Goal: Task Accomplishment & Management: Manage account settings

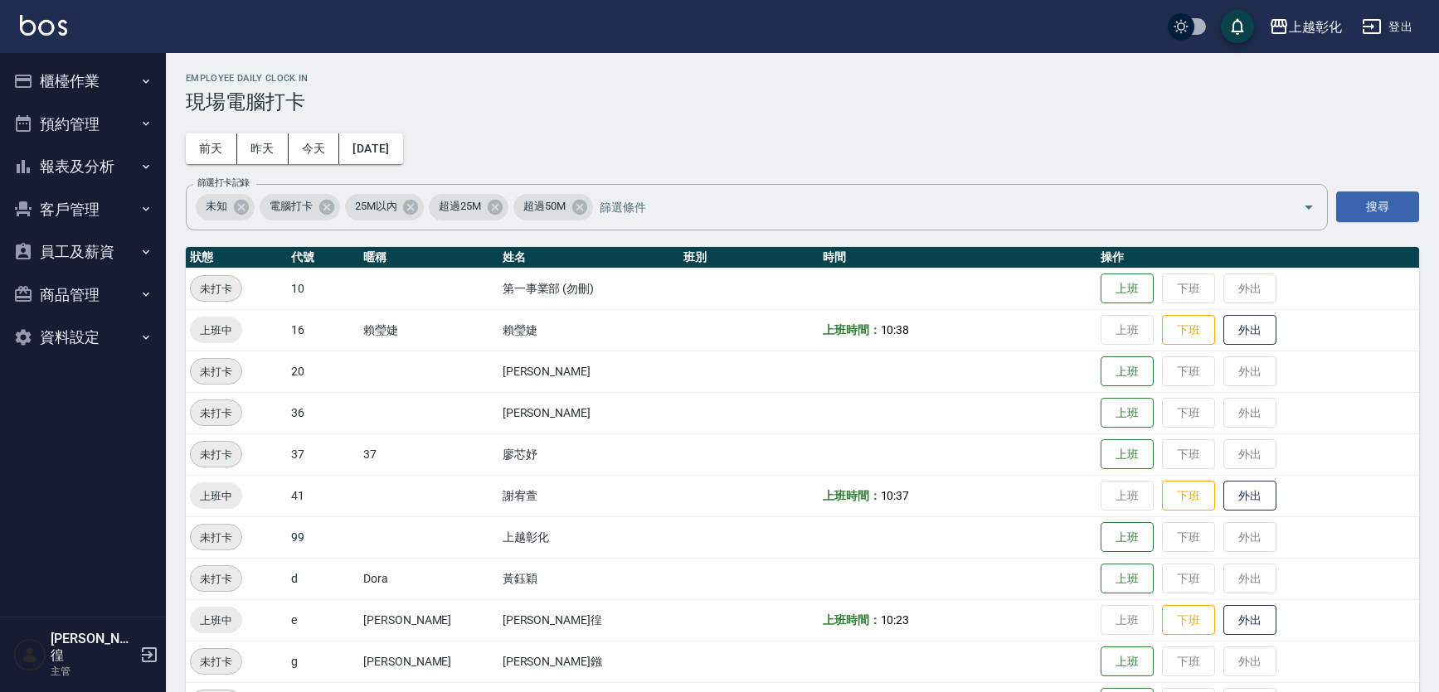
click at [81, 213] on button "客戶管理" at bounding box center [83, 209] width 153 height 43
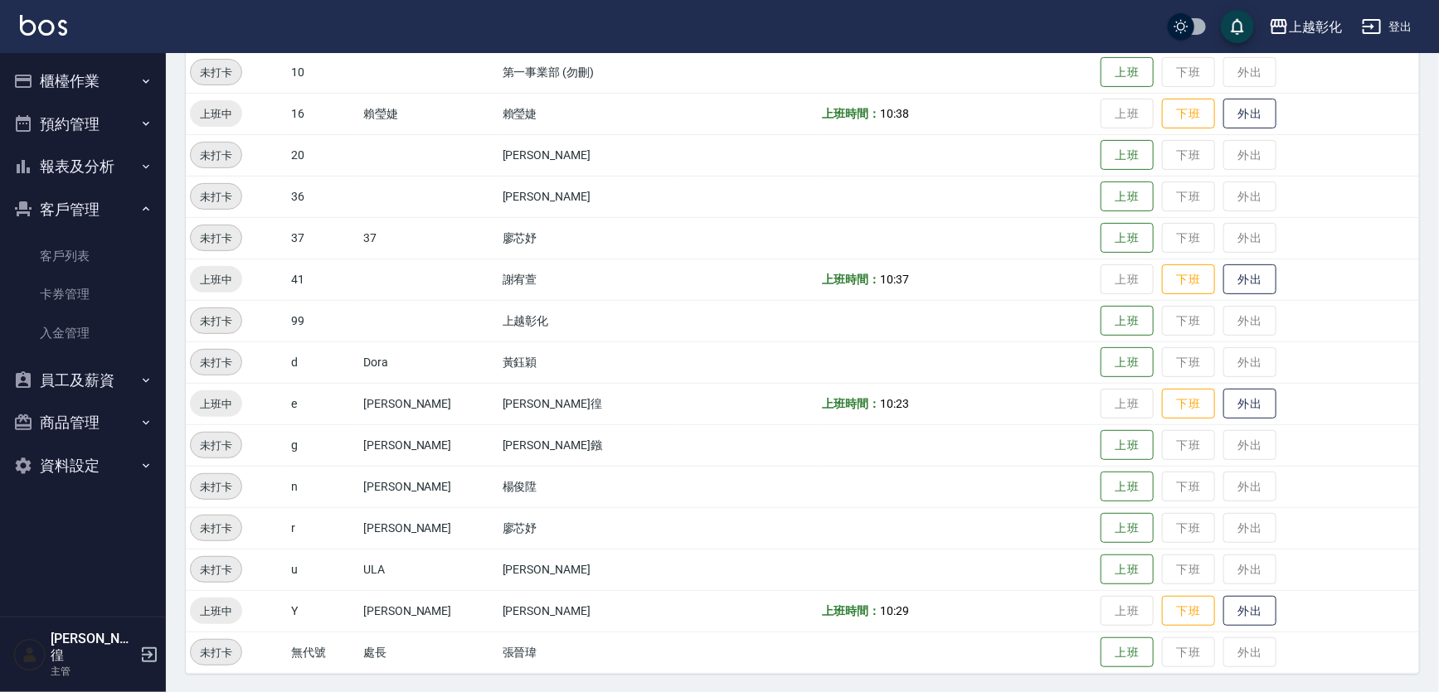
click at [124, 375] on button "員工及薪資" at bounding box center [83, 380] width 153 height 43
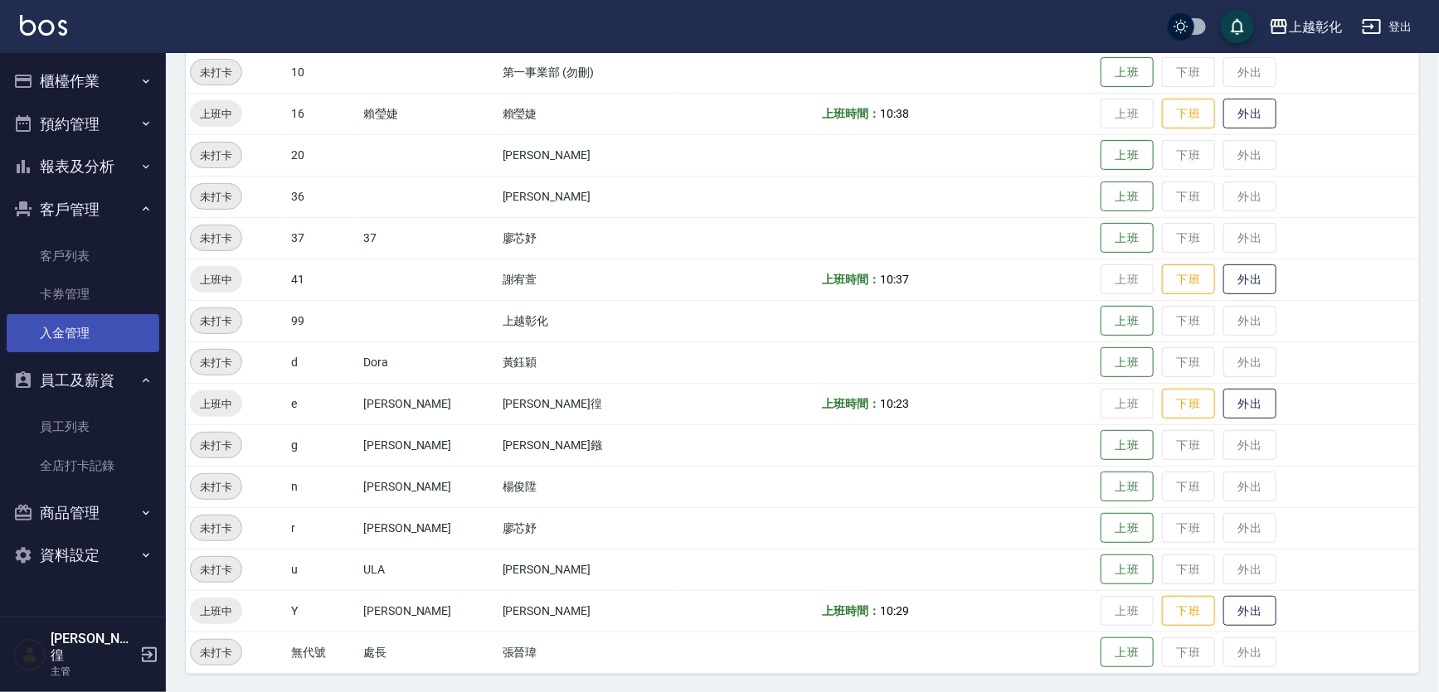
click at [76, 328] on link "入金管理" at bounding box center [83, 333] width 153 height 38
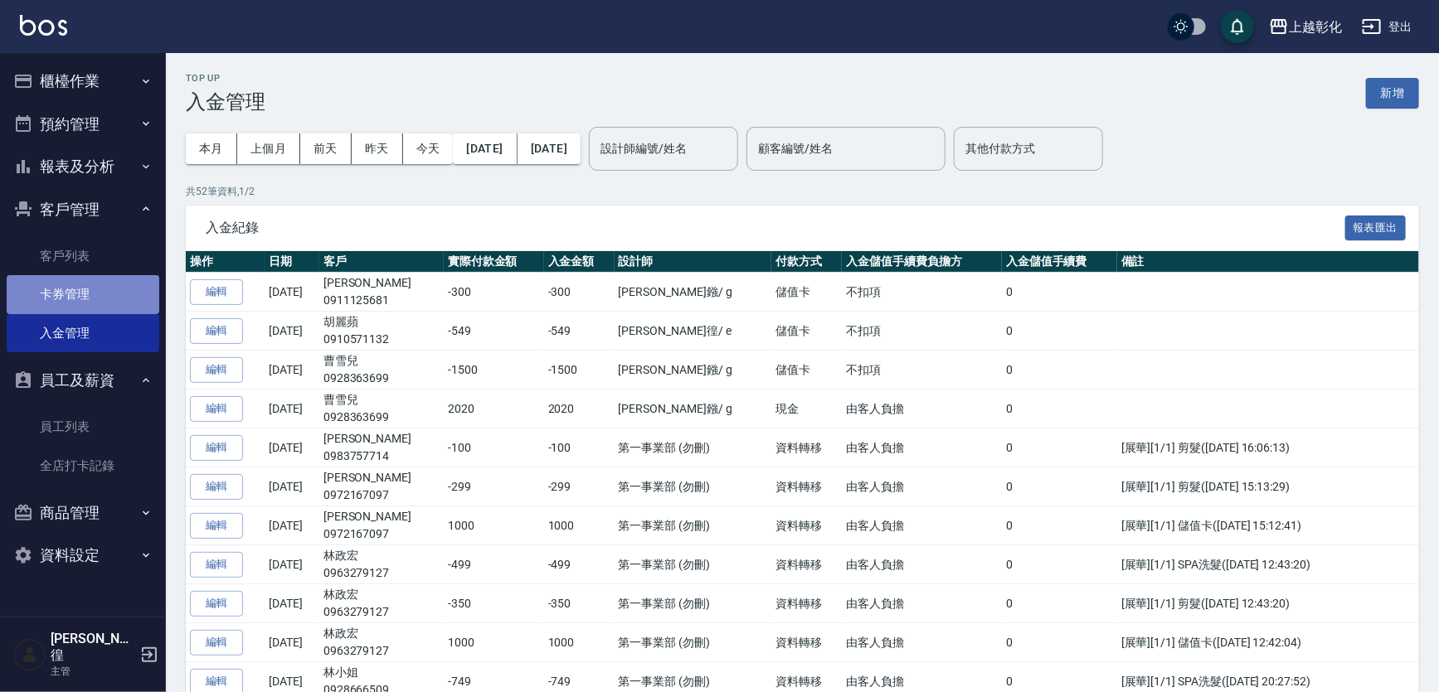
click at [95, 301] on link "卡券管理" at bounding box center [83, 294] width 153 height 38
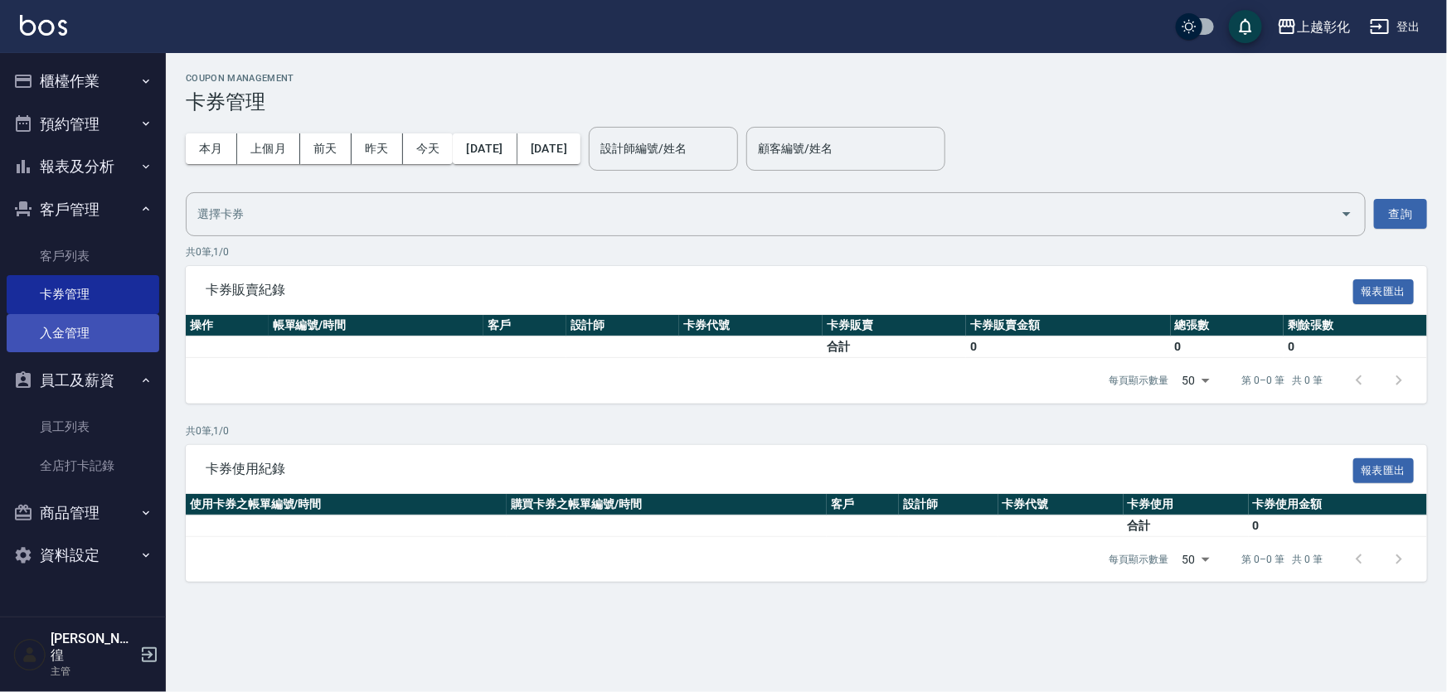
click at [87, 340] on link "入金管理" at bounding box center [83, 333] width 153 height 38
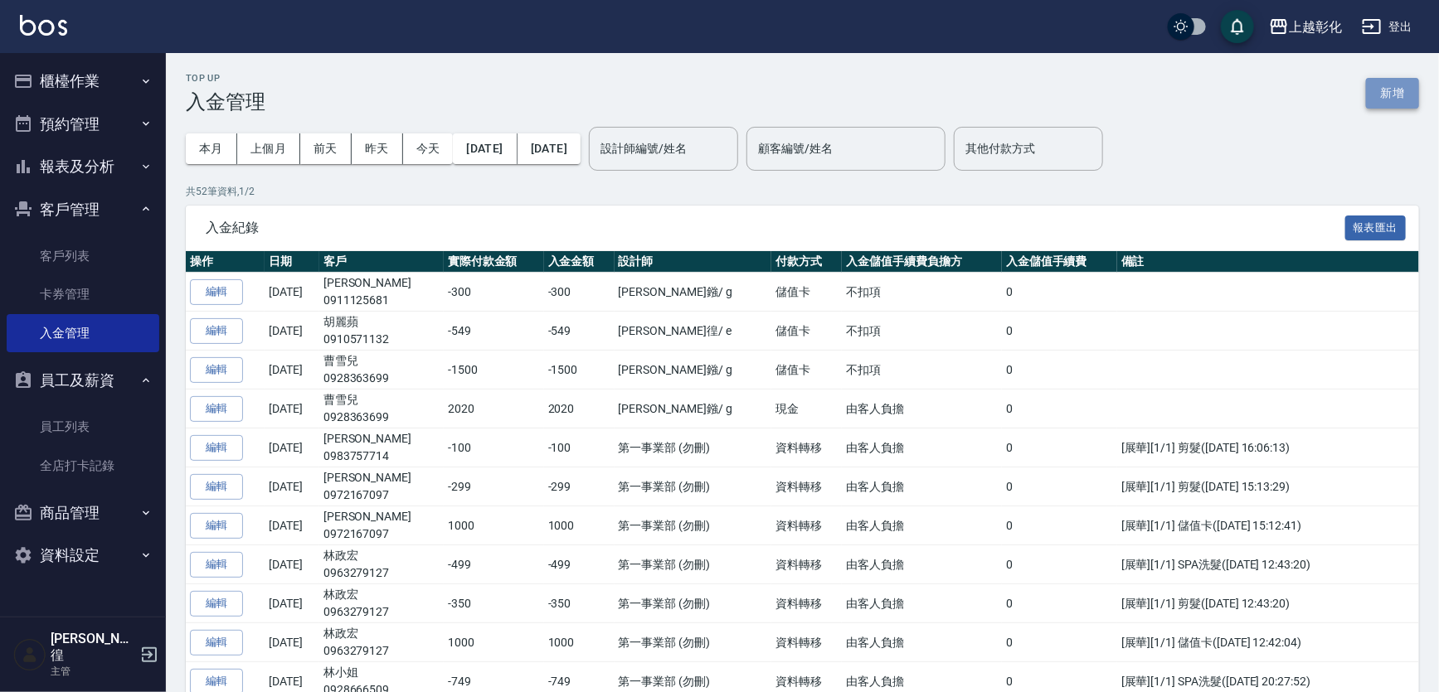
click at [1394, 90] on button "新增" at bounding box center [1392, 93] width 53 height 31
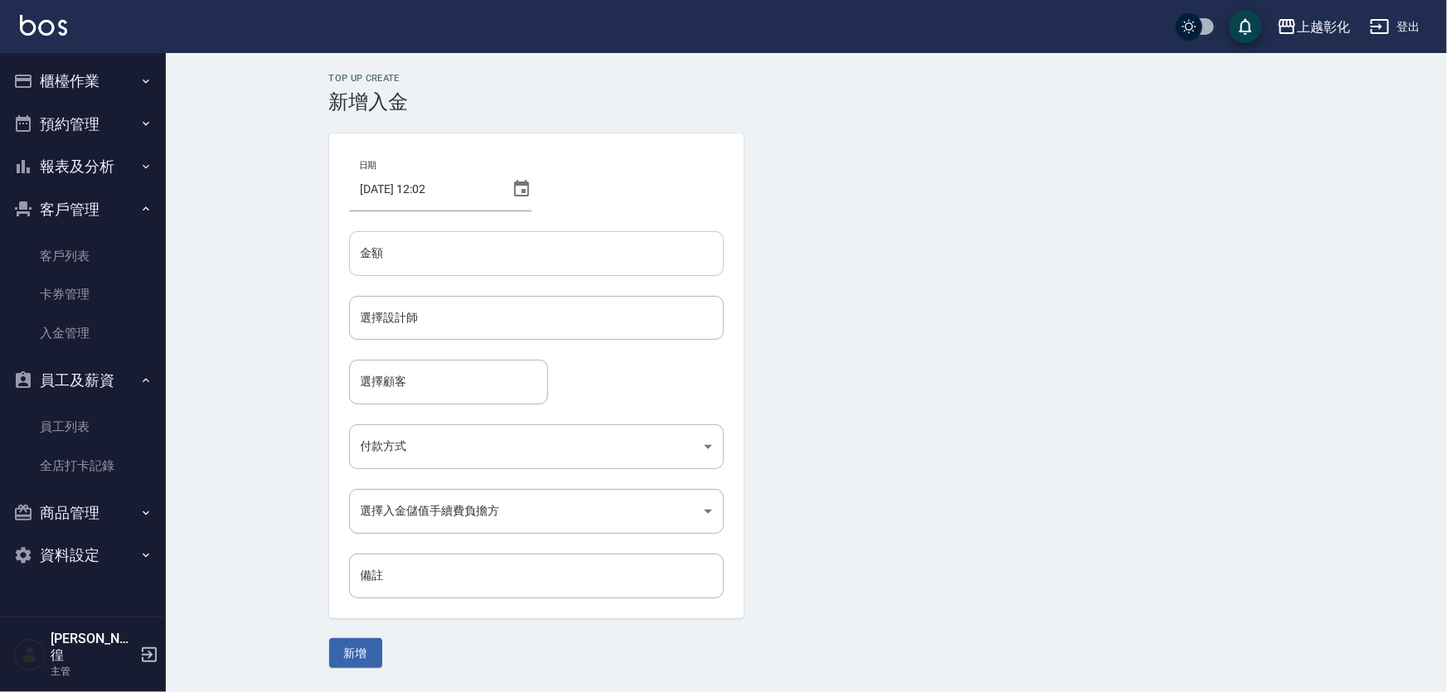
click at [479, 258] on input "金額" at bounding box center [536, 253] width 375 height 45
click at [483, 383] on input "選擇顧客" at bounding box center [449, 381] width 184 height 29
type input "[PERSON_NAME]/0920020429"
click at [658, 368] on div "選擇顧客 [PERSON_NAME]/0920020429 選擇顧客" at bounding box center [536, 382] width 375 height 44
click at [595, 428] on body "上越彰化 登出 櫃檯作業 打帳單 帳單列表 現金收支登錄 材料自購登錄 每日結帳 排班表 現場電腦打卡 預約管理 預約管理 單日預約紀錄 單週預約紀錄 報表及…" at bounding box center [723, 346] width 1447 height 692
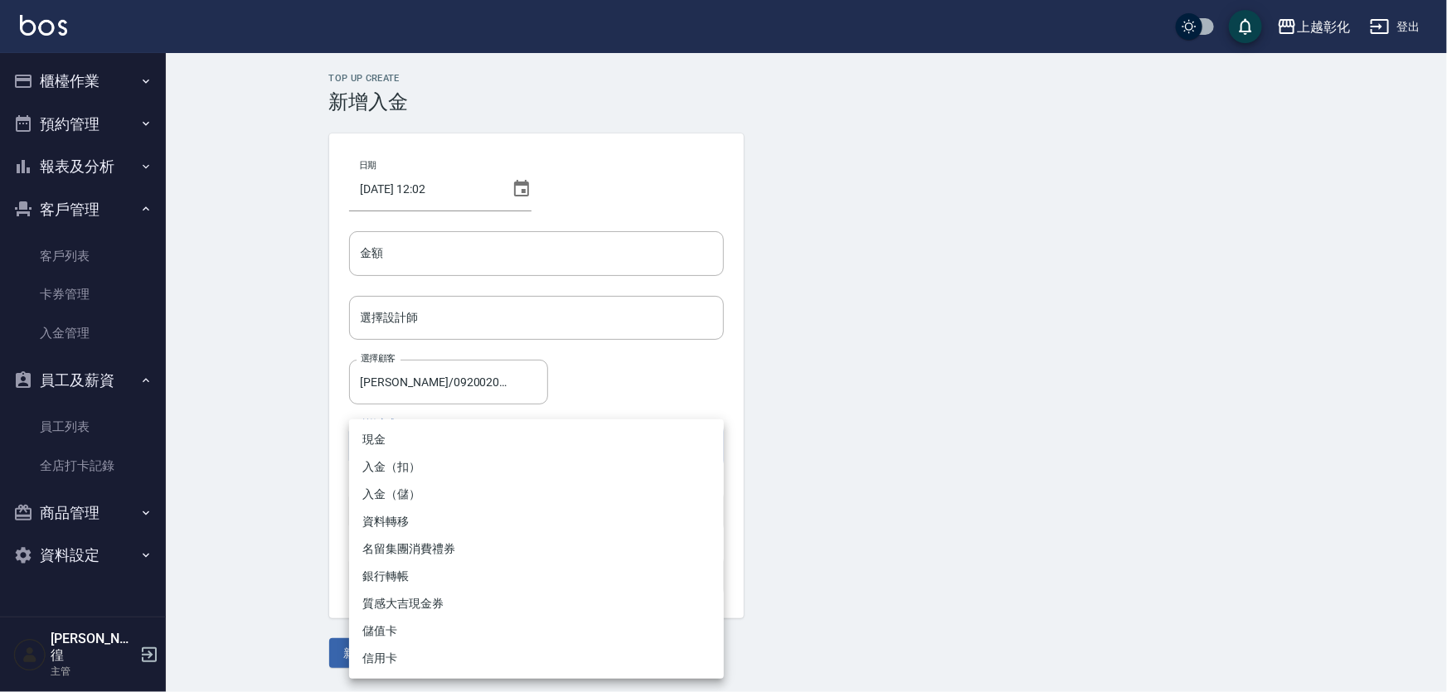
click at [683, 350] on div at bounding box center [723, 346] width 1447 height 692
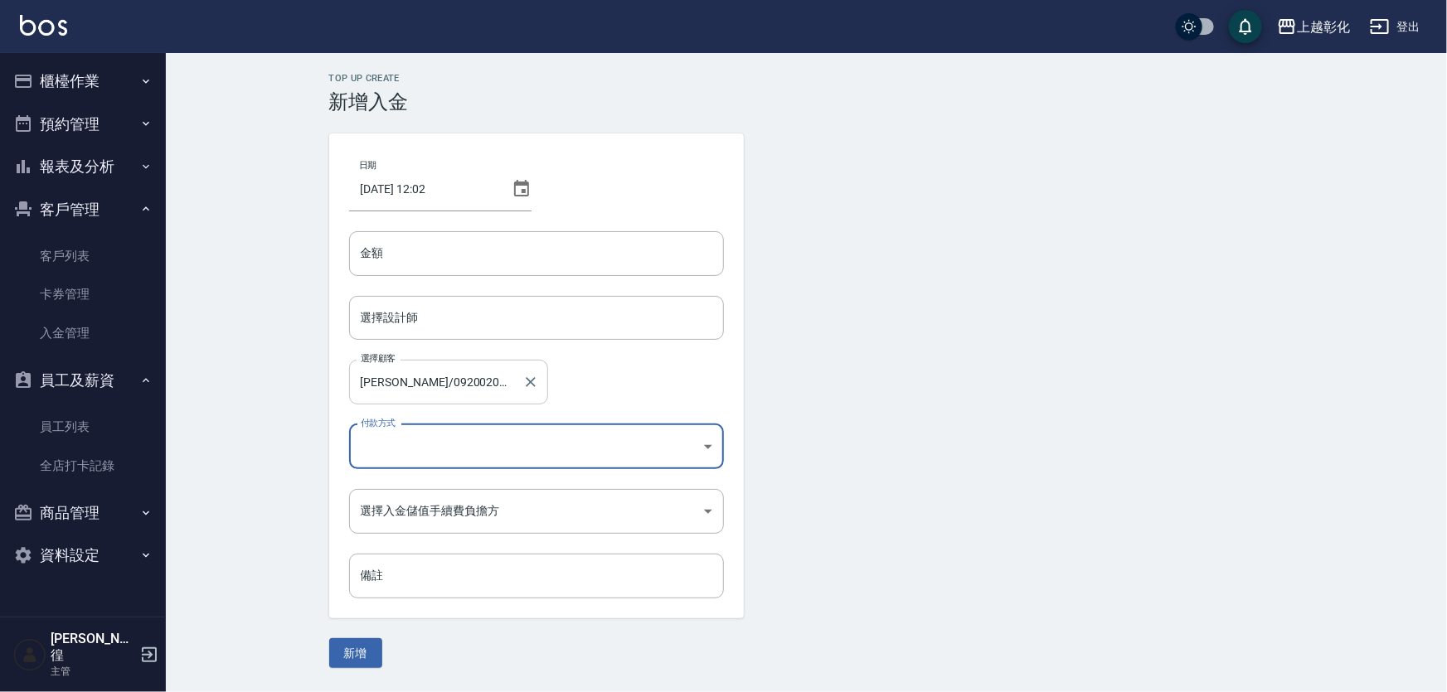
click at [474, 371] on input "[PERSON_NAME]/0920020429" at bounding box center [436, 381] width 159 height 29
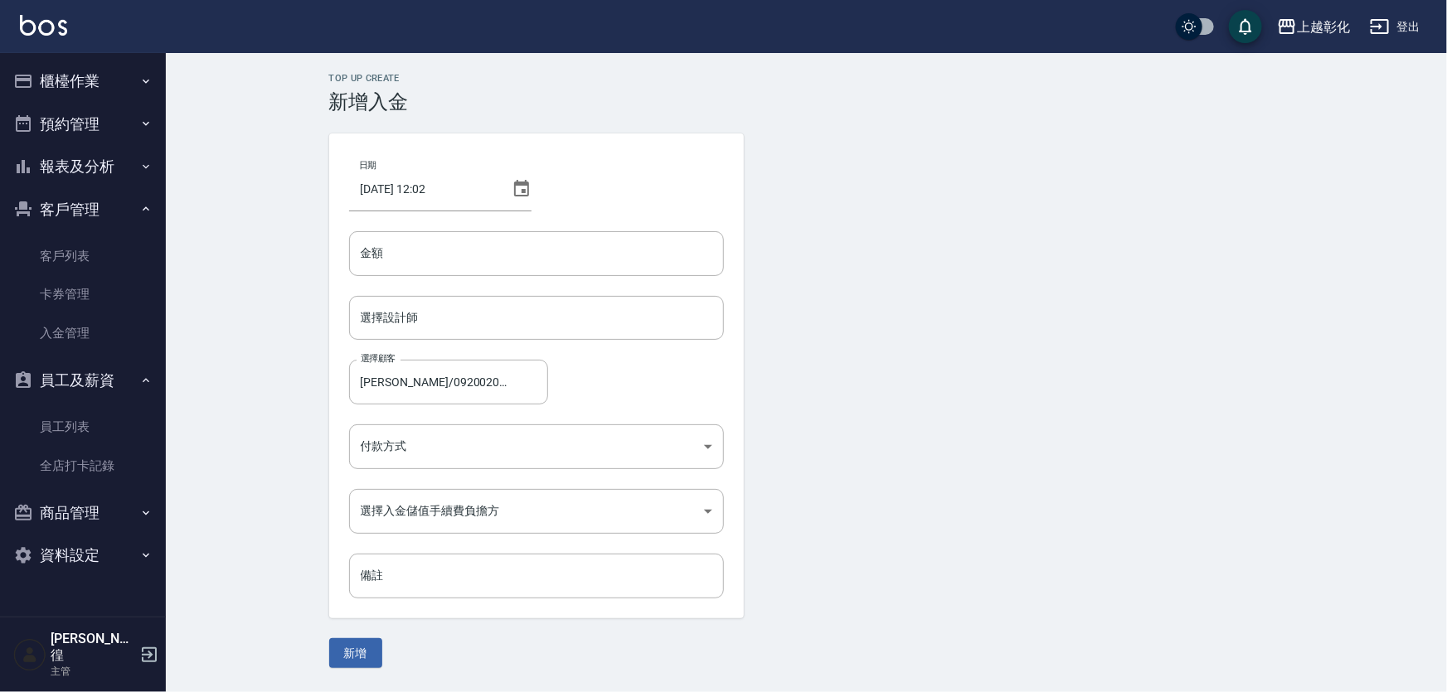
click at [685, 364] on div "選擇顧客 [PERSON_NAME]/0920020429 選擇顧客" at bounding box center [536, 382] width 375 height 44
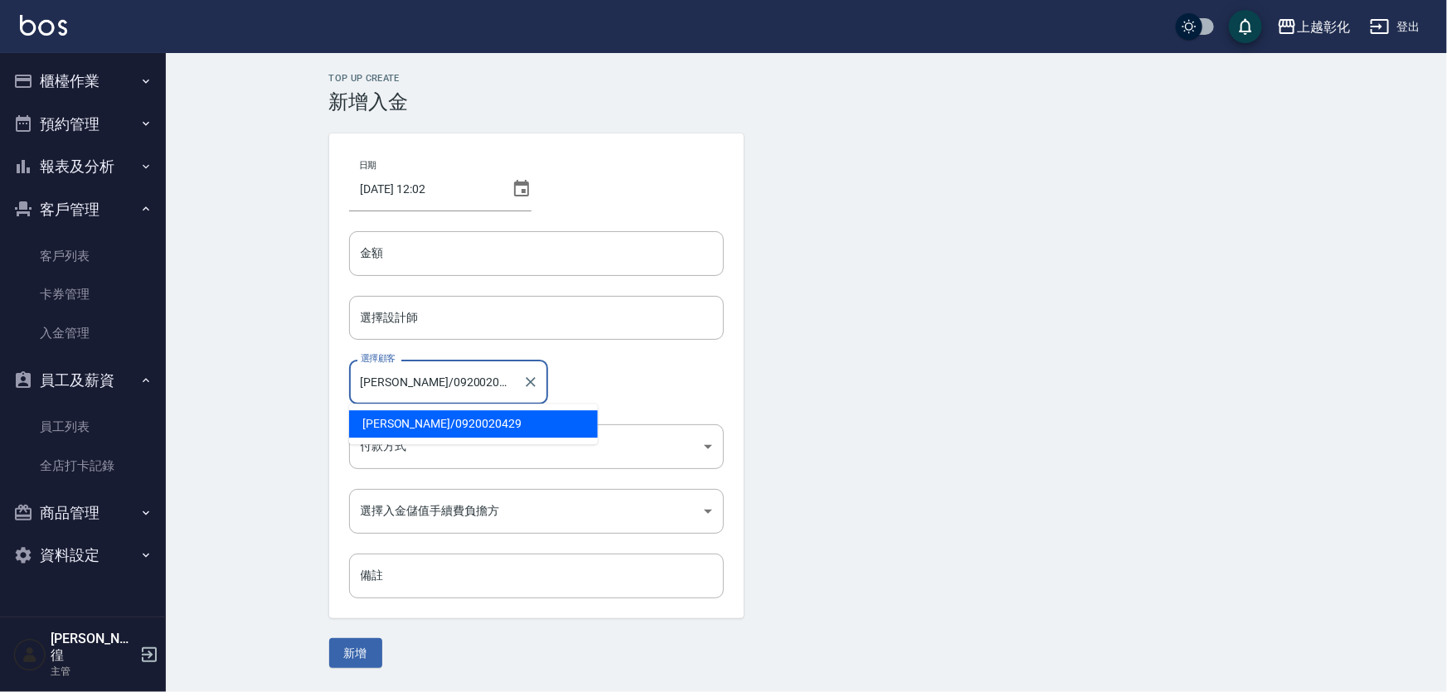
drag, startPoint x: 474, startPoint y: 381, endPoint x: 398, endPoint y: 383, distance: 76.3
click at [398, 383] on input "[PERSON_NAME]/0920020429" at bounding box center [436, 381] width 159 height 29
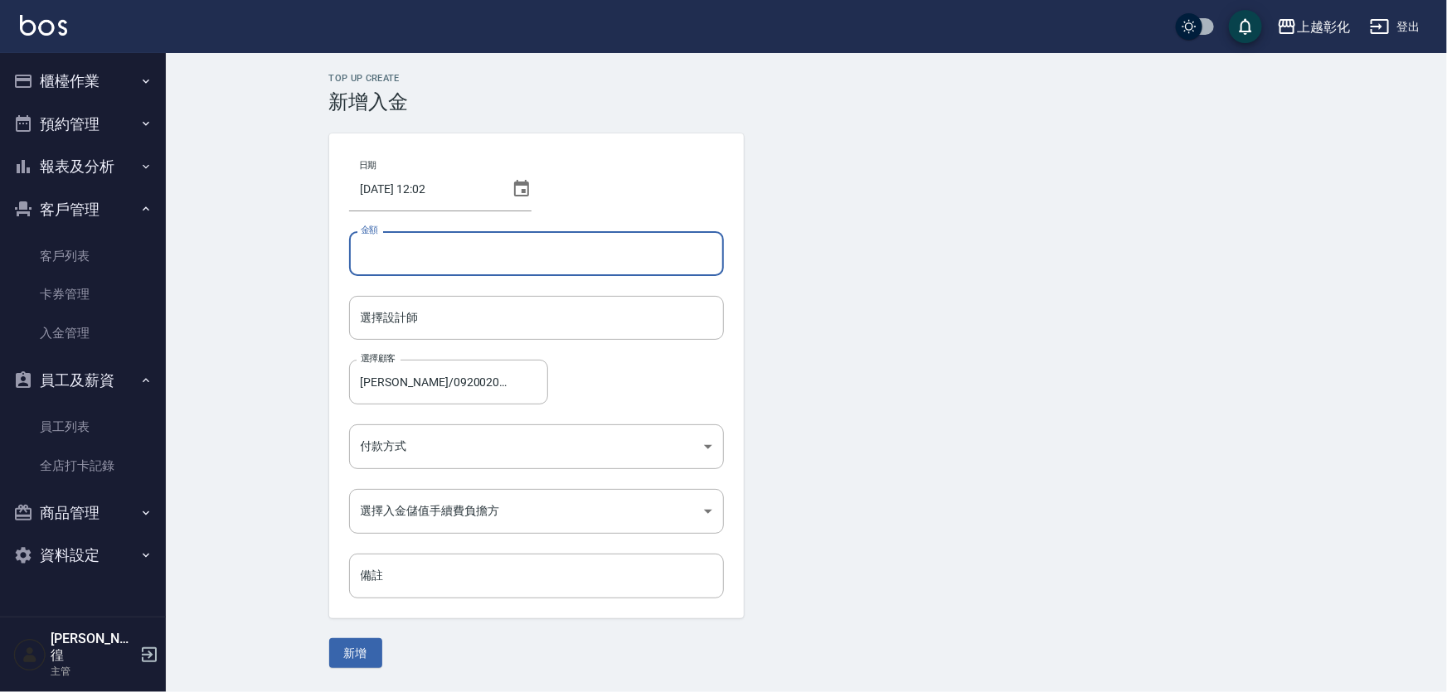
click at [449, 254] on input "金額" at bounding box center [536, 253] width 375 height 45
type input "-450"
click at [123, 282] on link "卡券管理" at bounding box center [83, 294] width 153 height 38
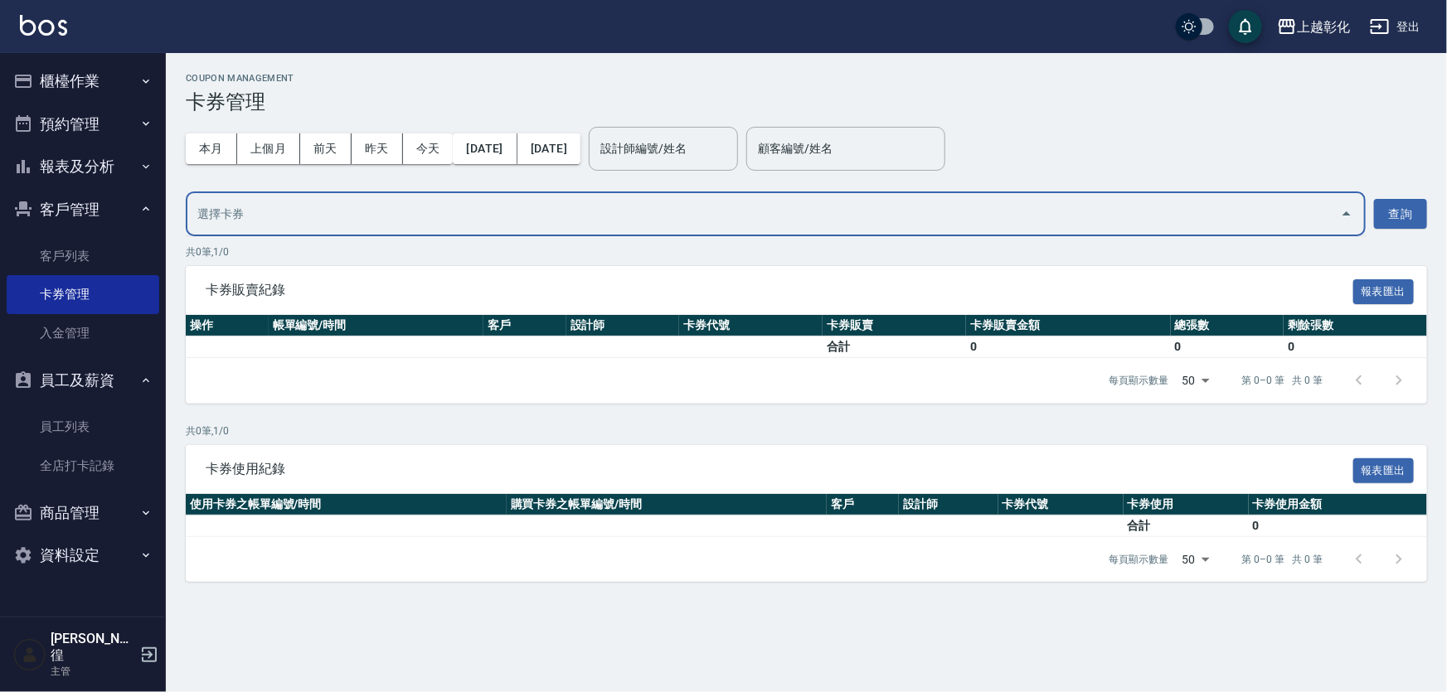
click at [561, 214] on input "text" at bounding box center [763, 214] width 1140 height 29
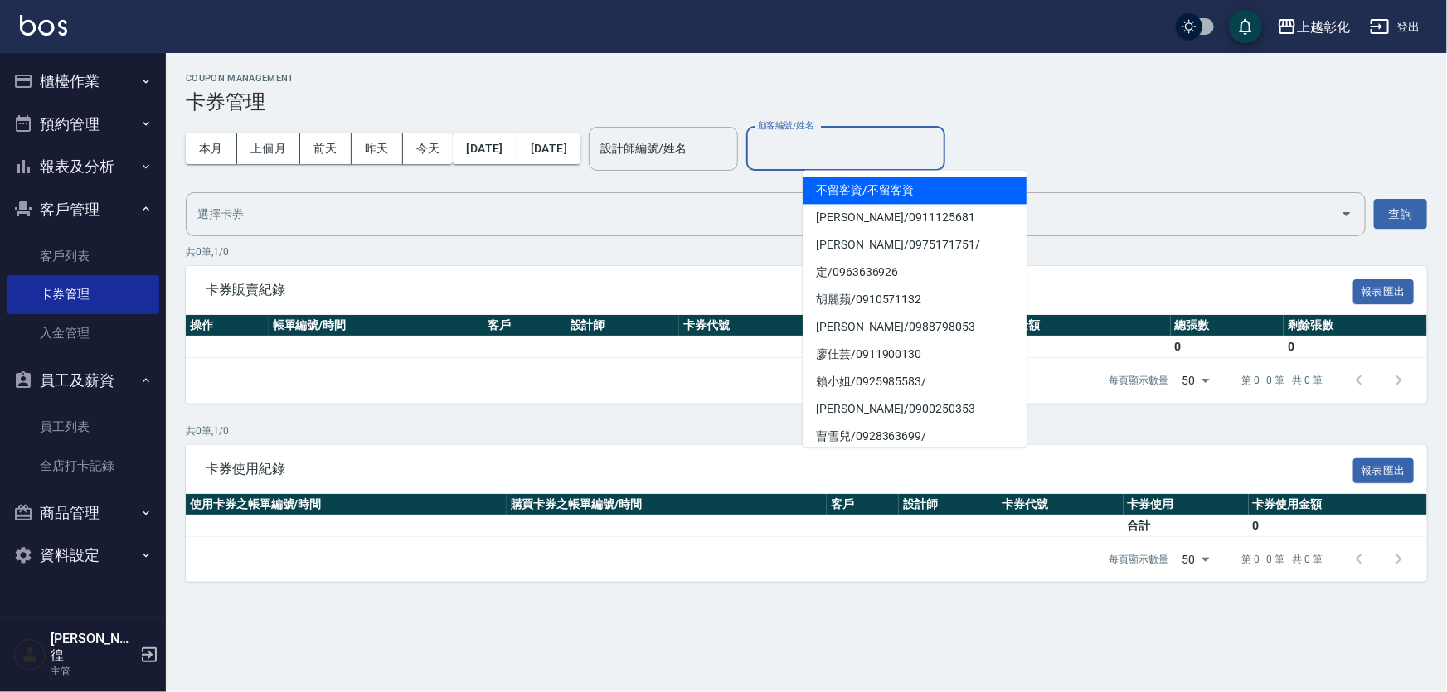
click at [886, 150] on input "顧客編號/姓名" at bounding box center [846, 148] width 184 height 29
paste input "0920020429"
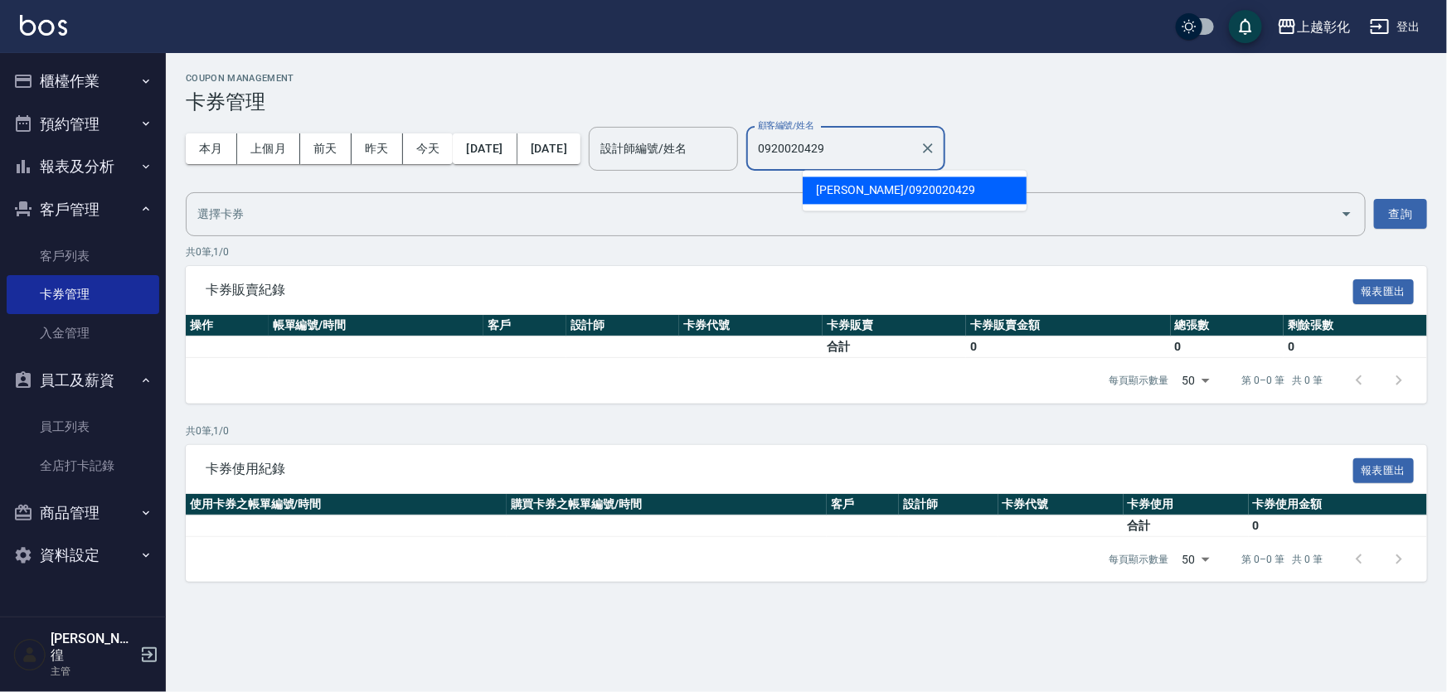
click at [872, 187] on span "[PERSON_NAME] / 0920020429" at bounding box center [915, 190] width 224 height 27
type input "[PERSON_NAME]/0920020429"
click at [1401, 217] on button "查詢" at bounding box center [1400, 214] width 53 height 31
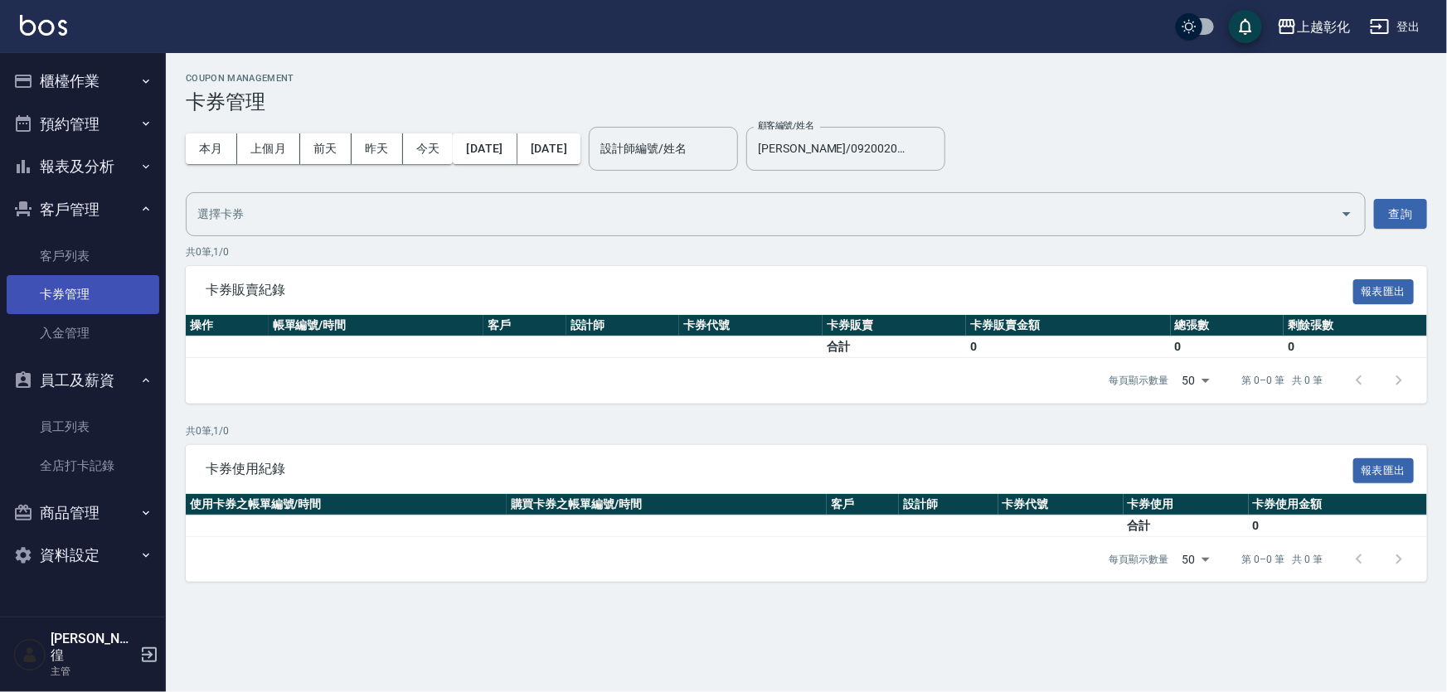
click at [95, 275] on link "卡券管理" at bounding box center [83, 294] width 153 height 38
click at [100, 262] on link "客戶列表" at bounding box center [83, 256] width 153 height 38
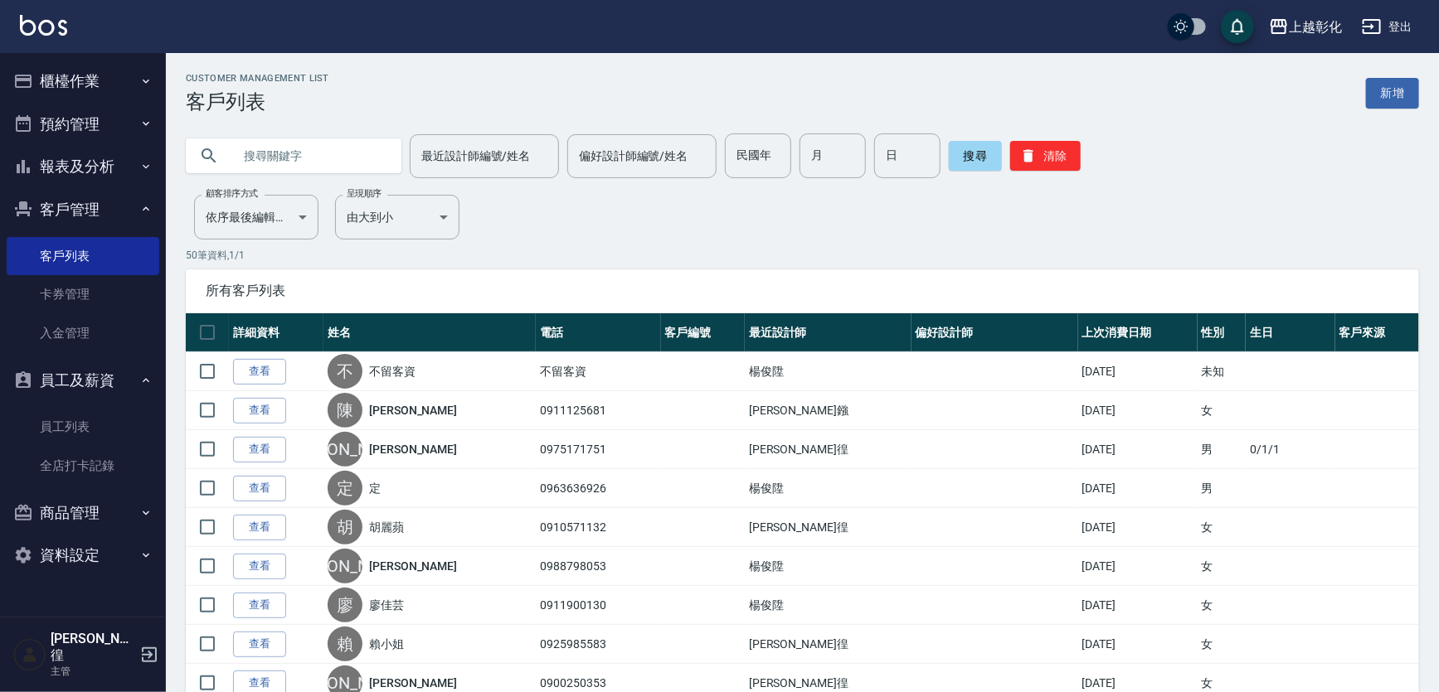
click at [329, 148] on input "text" at bounding box center [310, 156] width 156 height 45
paste input "0920020429"
type input "0920020429"
click at [46, 340] on link "入金管理" at bounding box center [83, 333] width 153 height 38
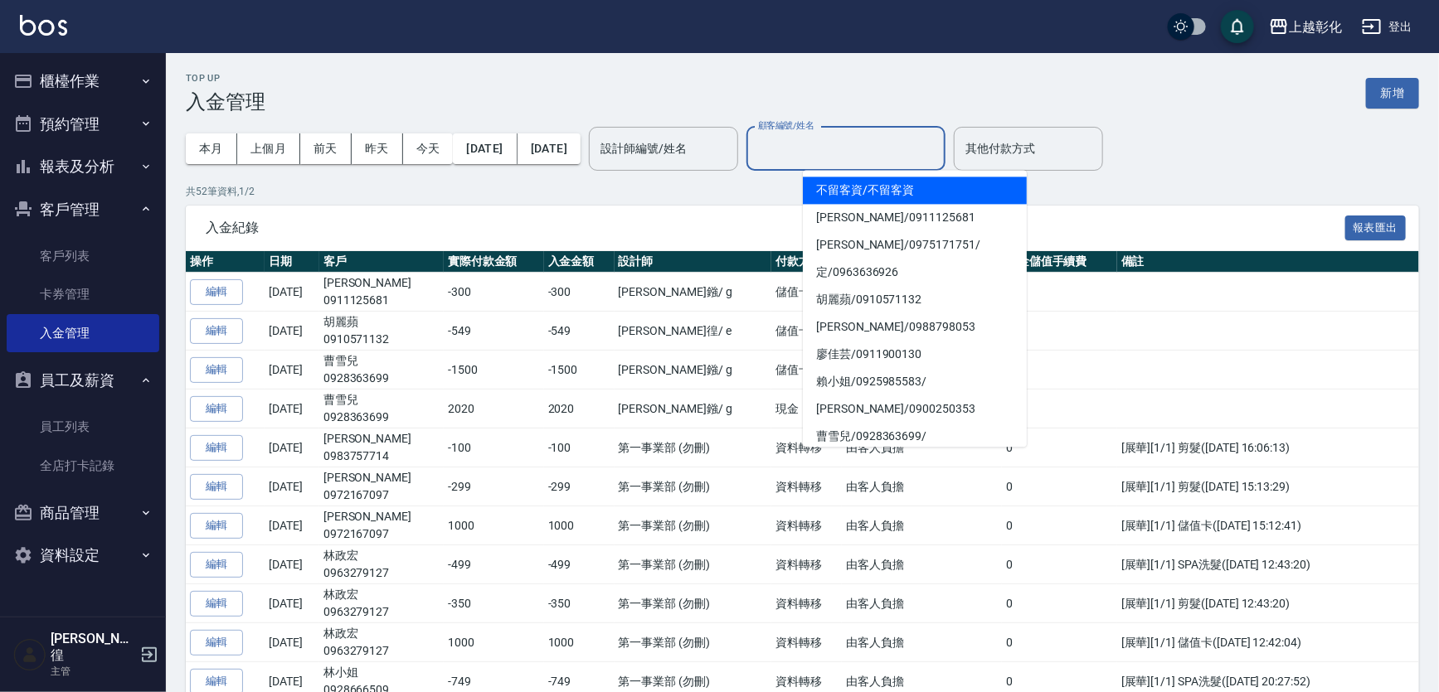
click at [920, 138] on input "顧客編號/姓名" at bounding box center [846, 148] width 184 height 29
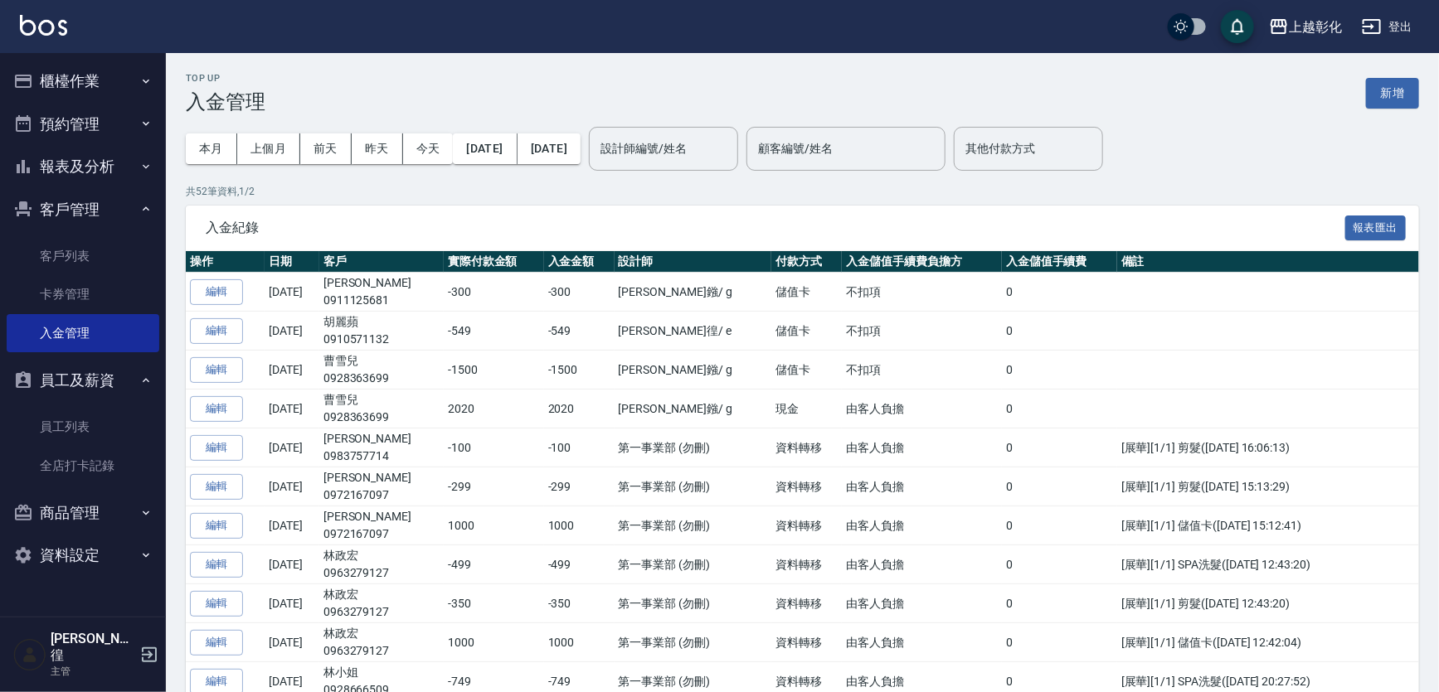
click at [580, 166] on div "本月 上個月 [DATE] [DATE] [DATE] [DATE] [DATE]" at bounding box center [383, 149] width 395 height 70
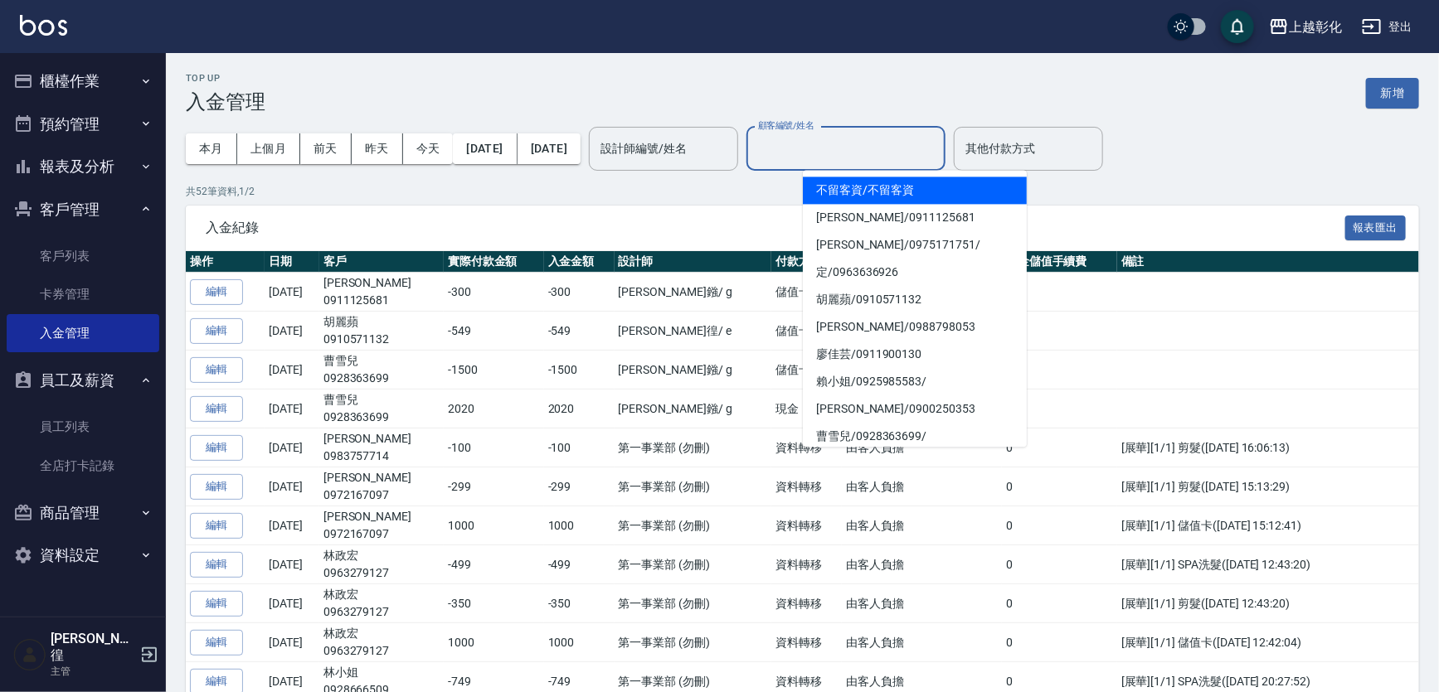
click at [819, 148] on input "顧客編號/姓名" at bounding box center [846, 148] width 184 height 29
paste input "0920020429"
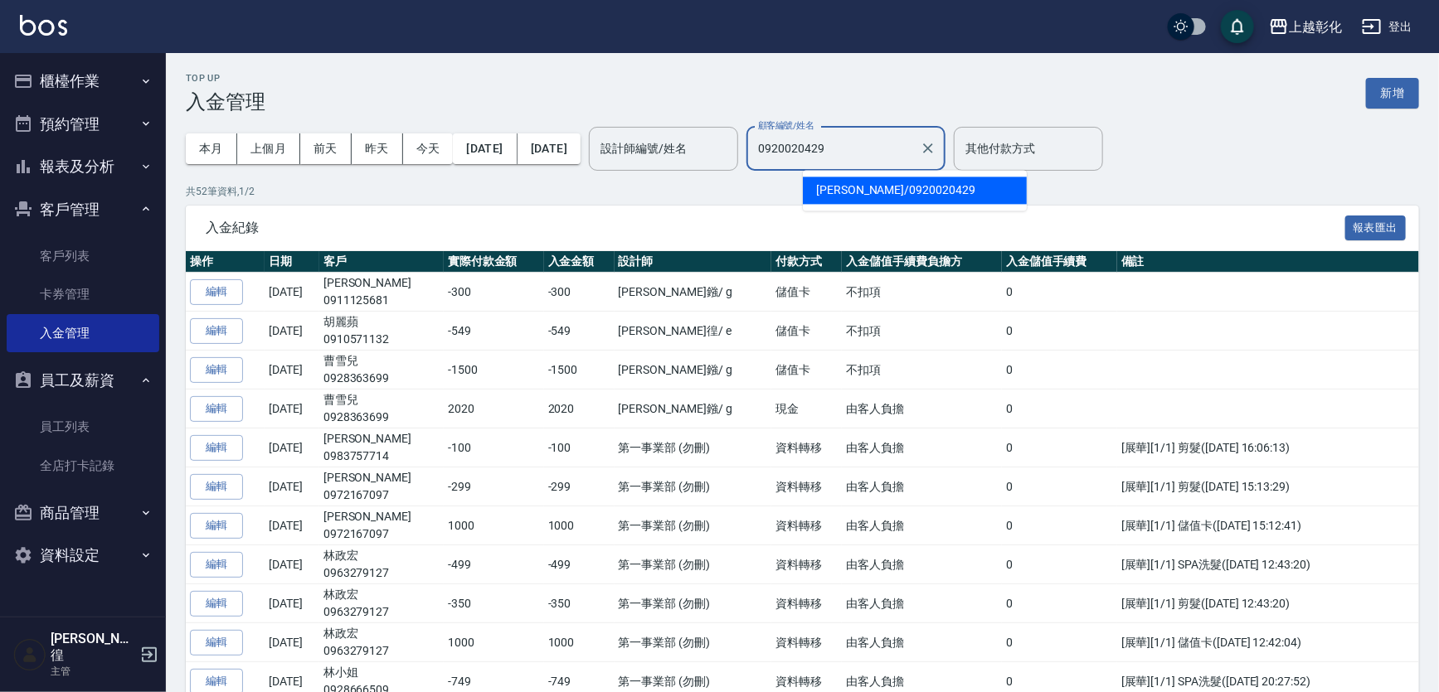
click at [928, 192] on span "[PERSON_NAME] / 0920020429" at bounding box center [915, 190] width 224 height 27
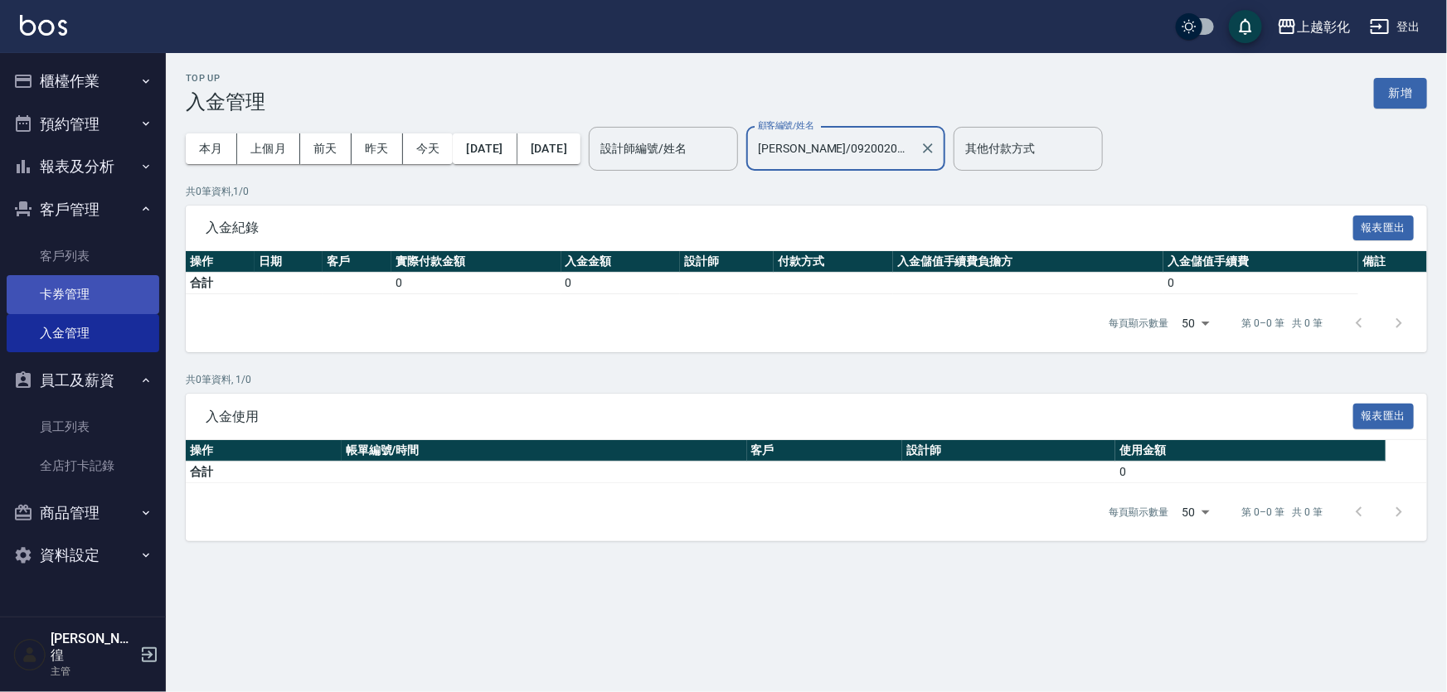
type input "[PERSON_NAME]/0920020429"
click at [116, 284] on link "卡券管理" at bounding box center [83, 294] width 153 height 38
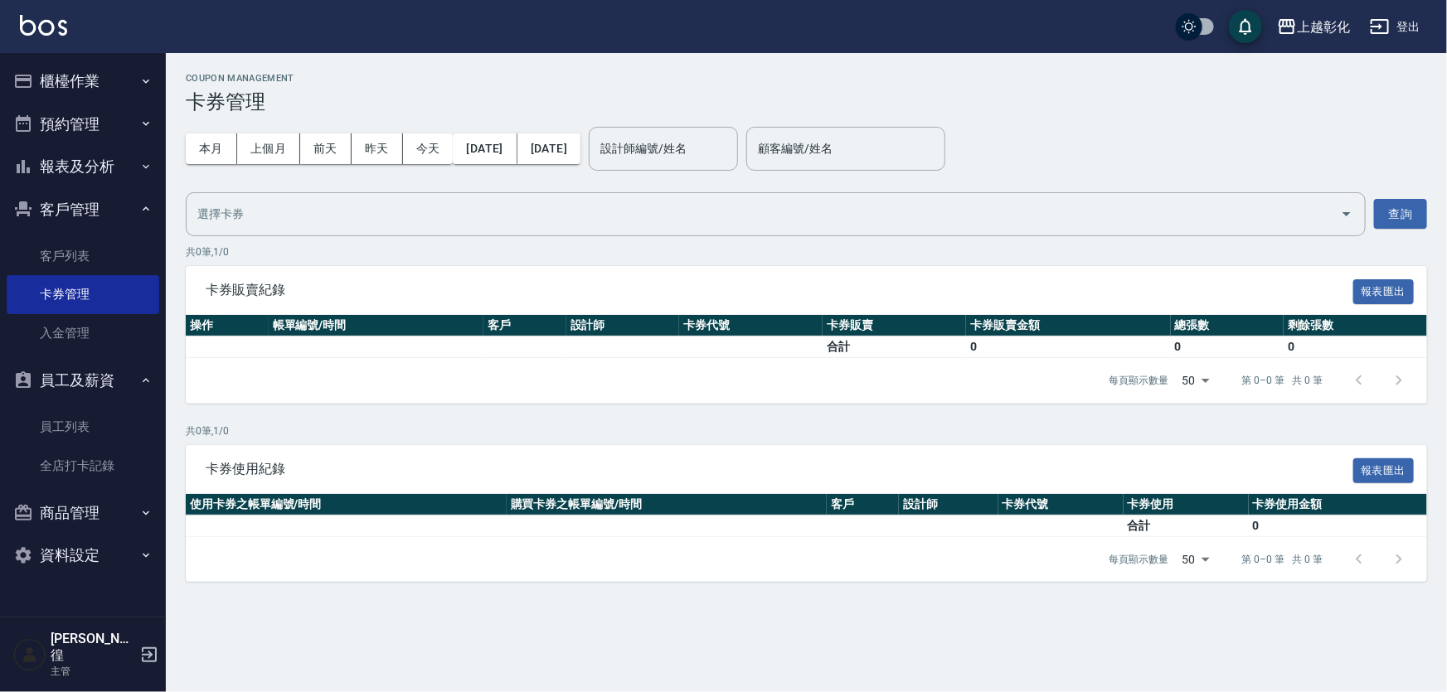
click at [128, 388] on button "員工及薪資" at bounding box center [83, 380] width 153 height 43
click at [128, 386] on button "員工及薪資" at bounding box center [83, 380] width 153 height 43
click at [118, 349] on link "入金管理" at bounding box center [83, 333] width 153 height 38
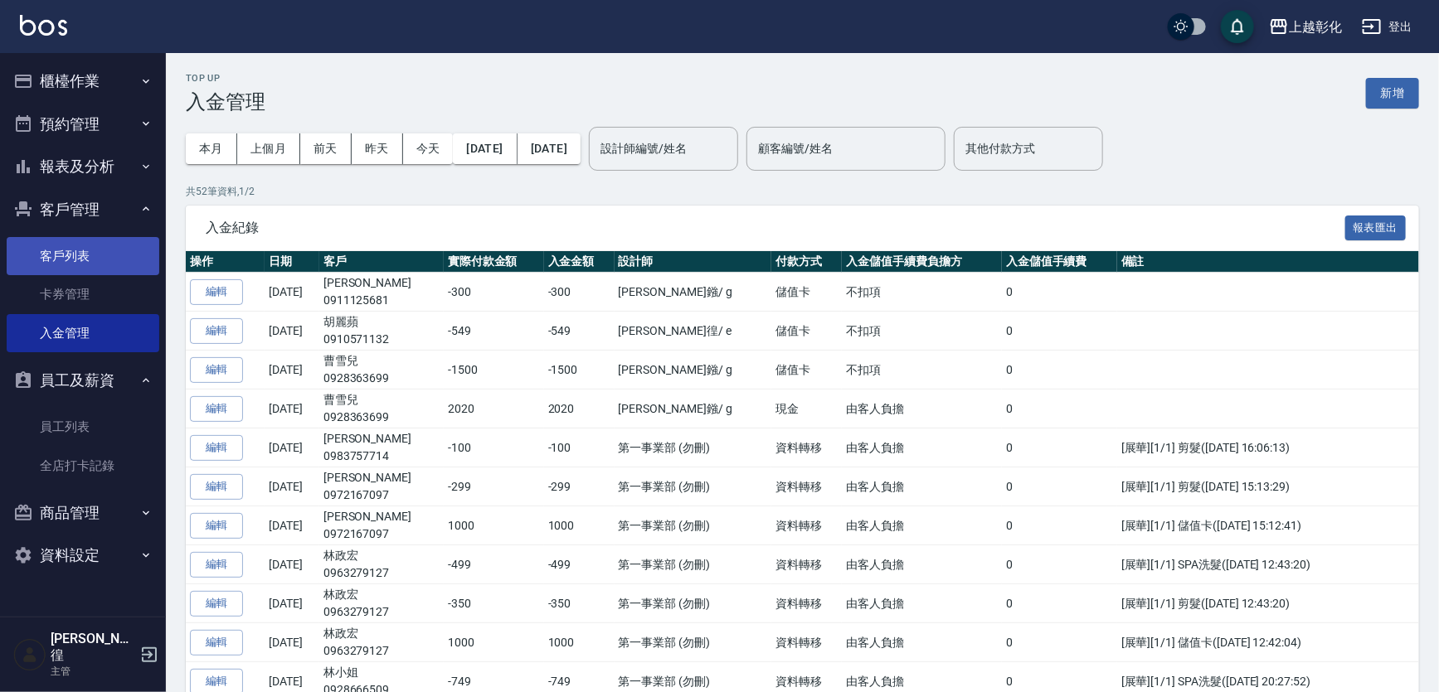
click at [141, 254] on link "客戶列表" at bounding box center [83, 256] width 153 height 38
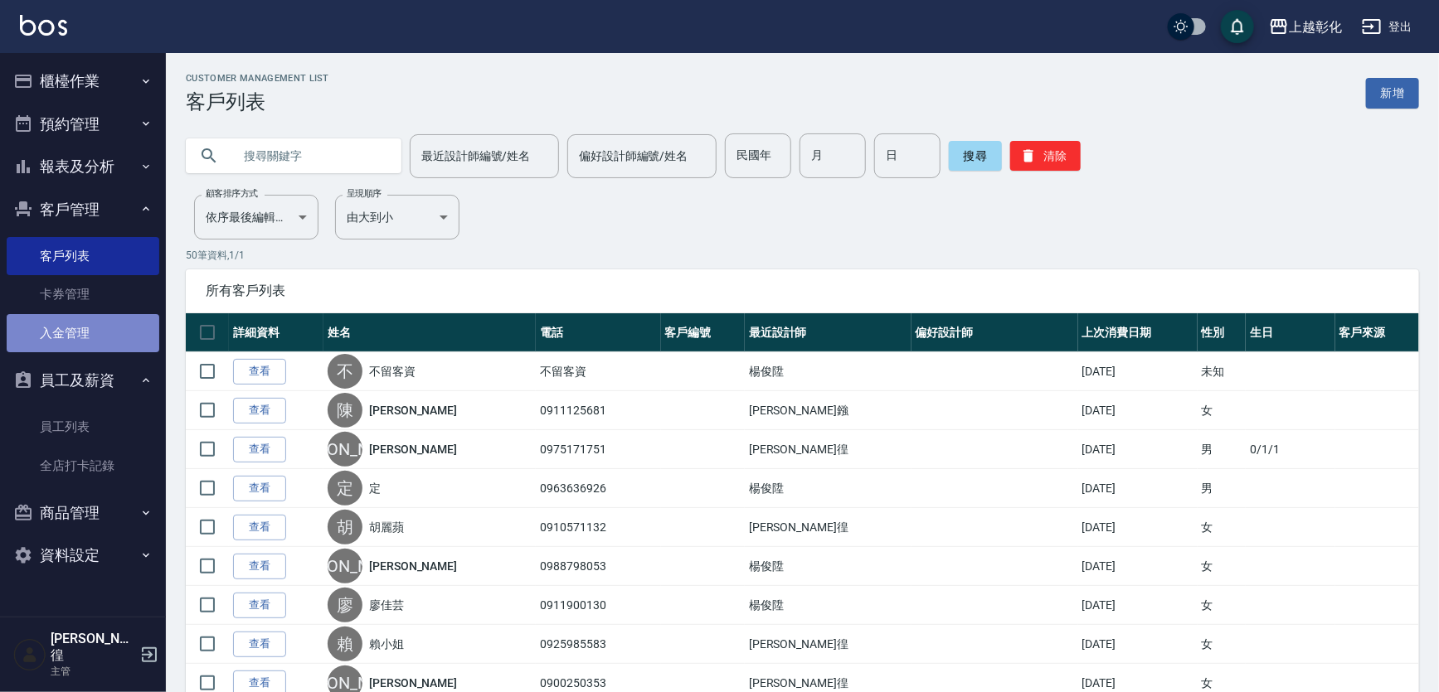
click at [119, 350] on link "入金管理" at bounding box center [83, 333] width 153 height 38
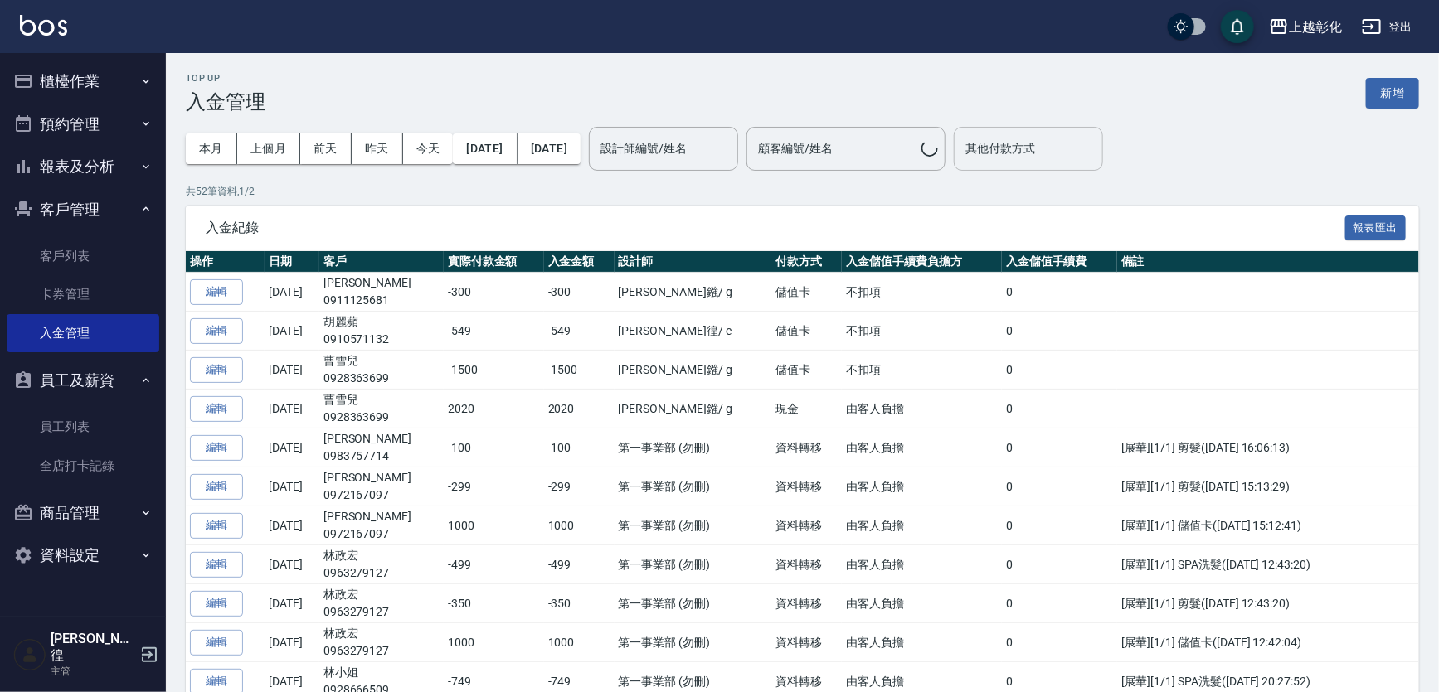
click at [1043, 143] on input "其他付款方式" at bounding box center [1028, 148] width 134 height 29
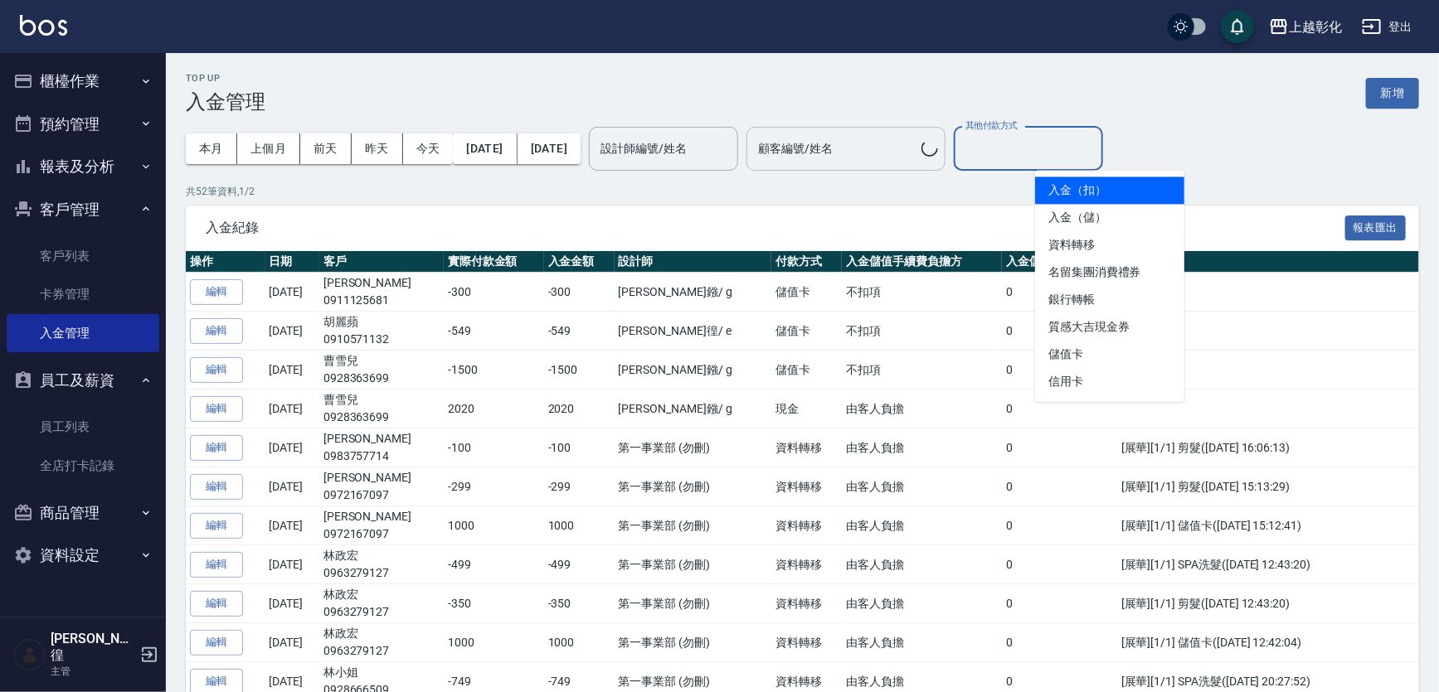
click at [921, 162] on input "顧客編號/姓名" at bounding box center [838, 148] width 168 height 29
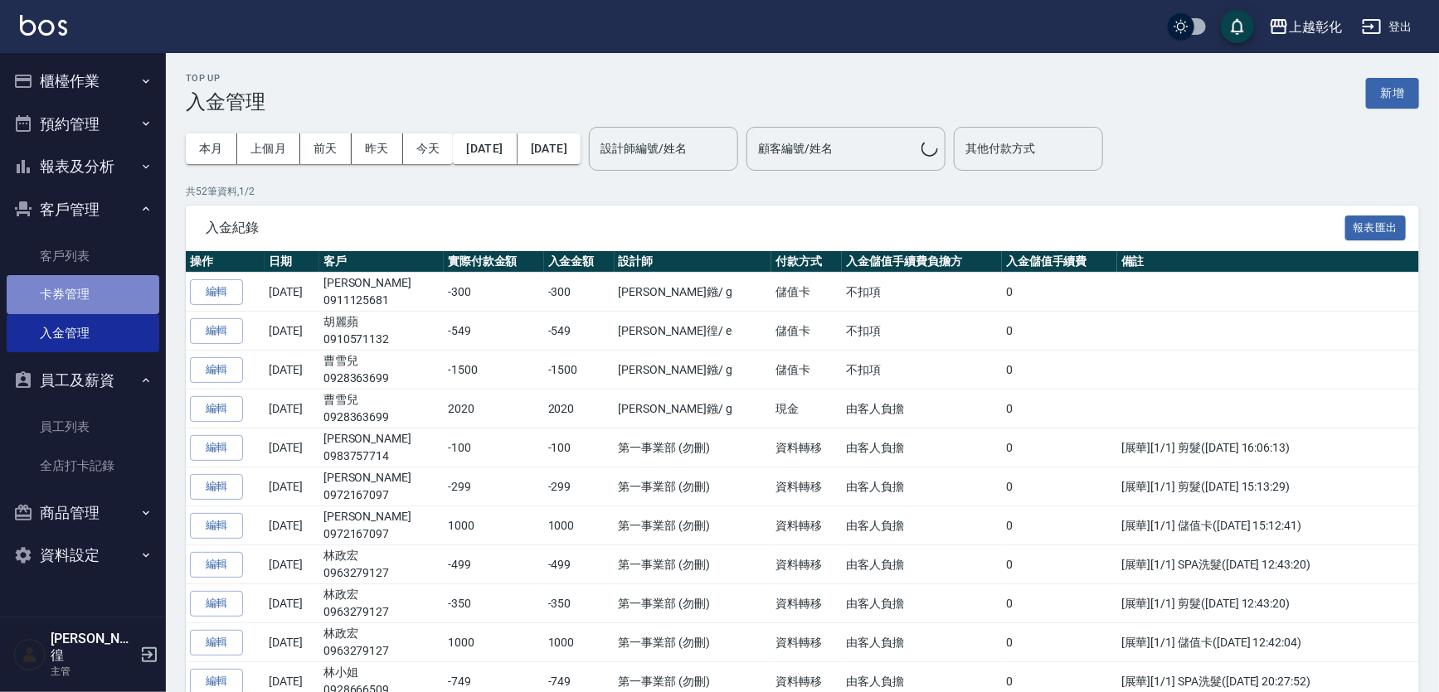
click at [73, 298] on link "卡券管理" at bounding box center [83, 294] width 153 height 38
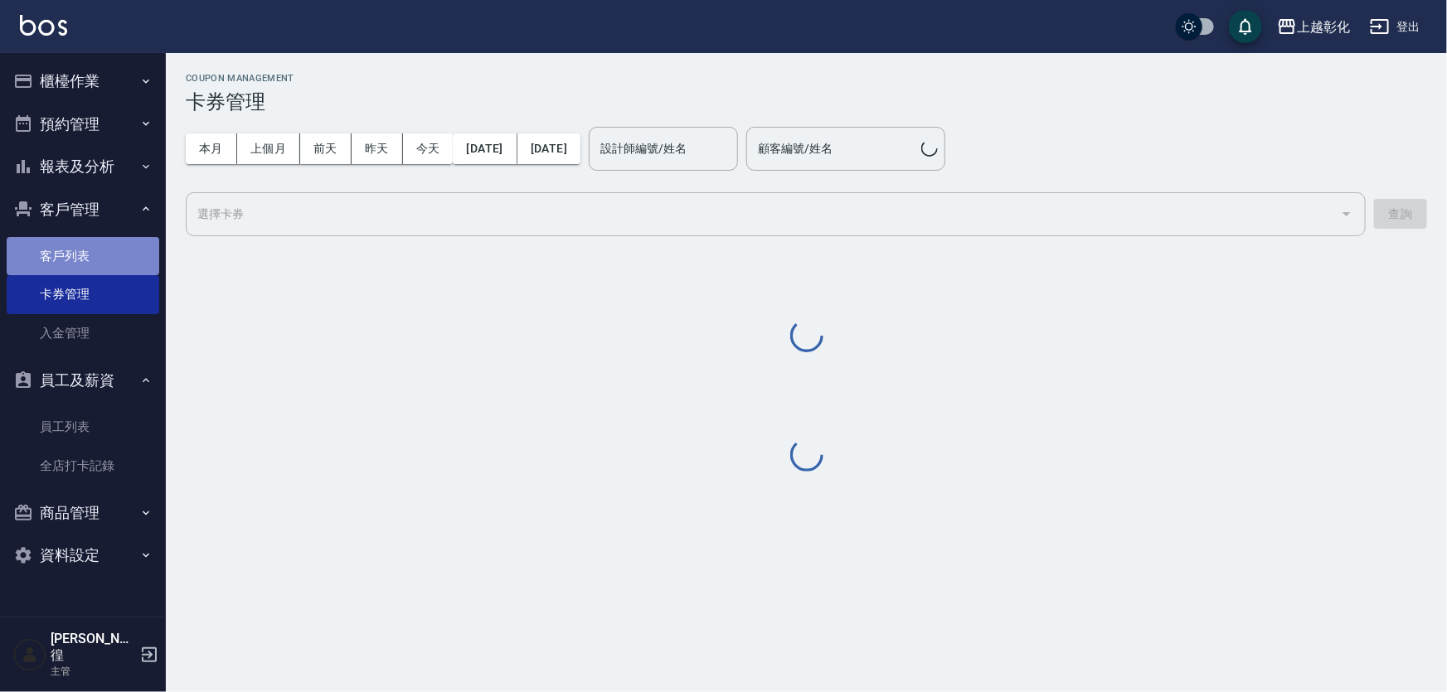
click at [120, 245] on link "客戶列表" at bounding box center [83, 256] width 153 height 38
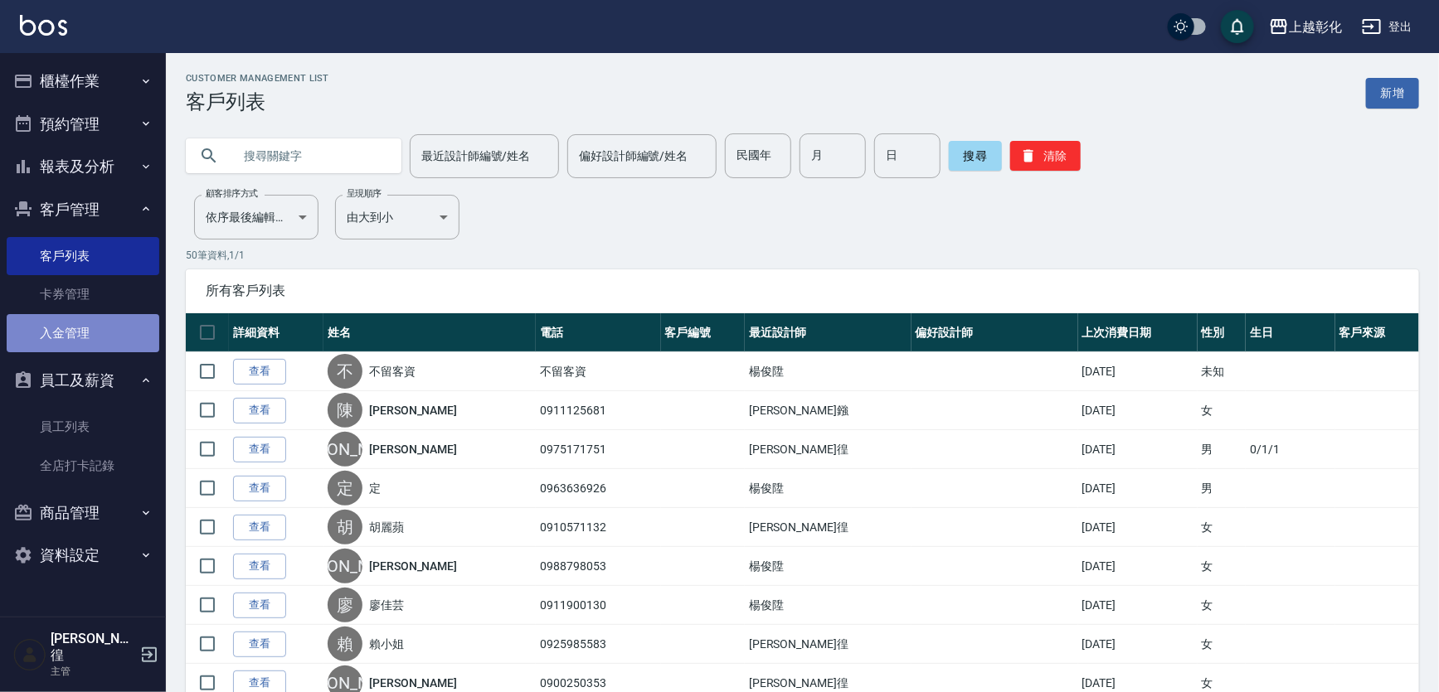
click at [76, 340] on link "入金管理" at bounding box center [83, 333] width 153 height 38
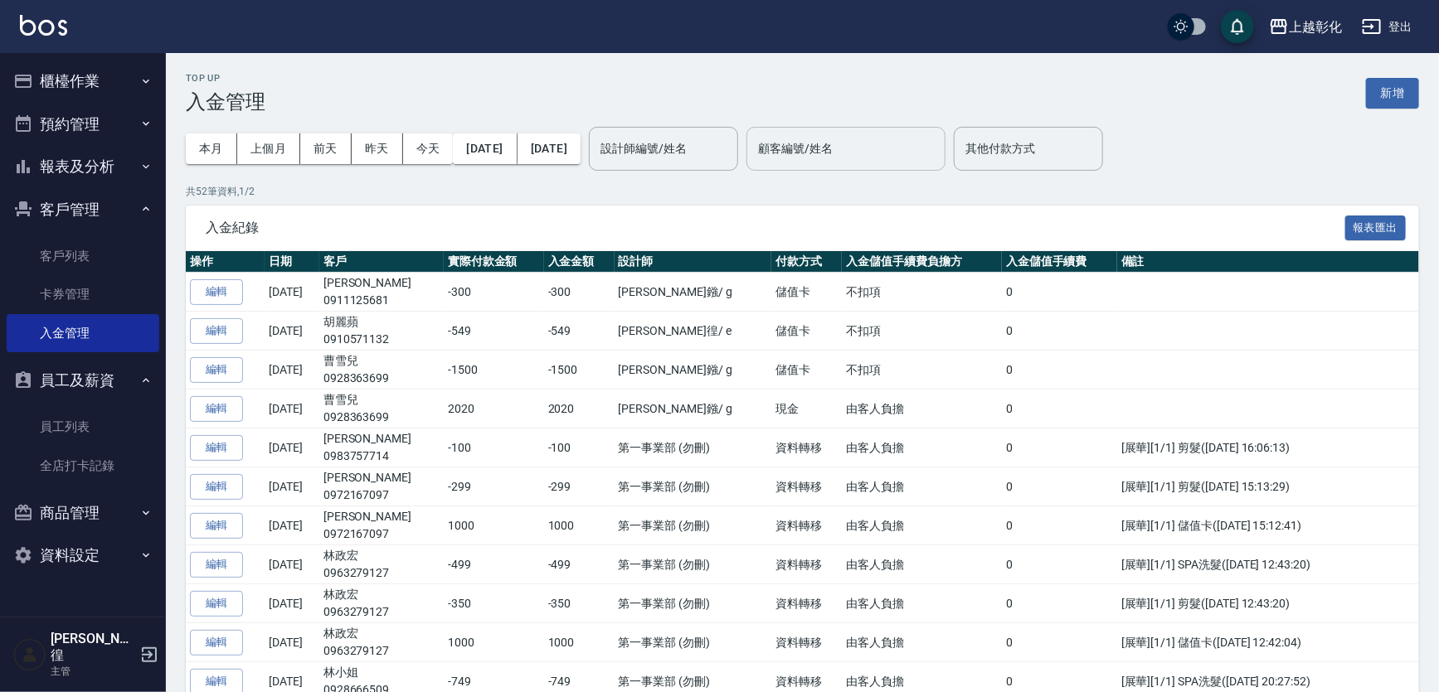
click at [915, 144] on input "顧客編號/姓名" at bounding box center [846, 148] width 184 height 29
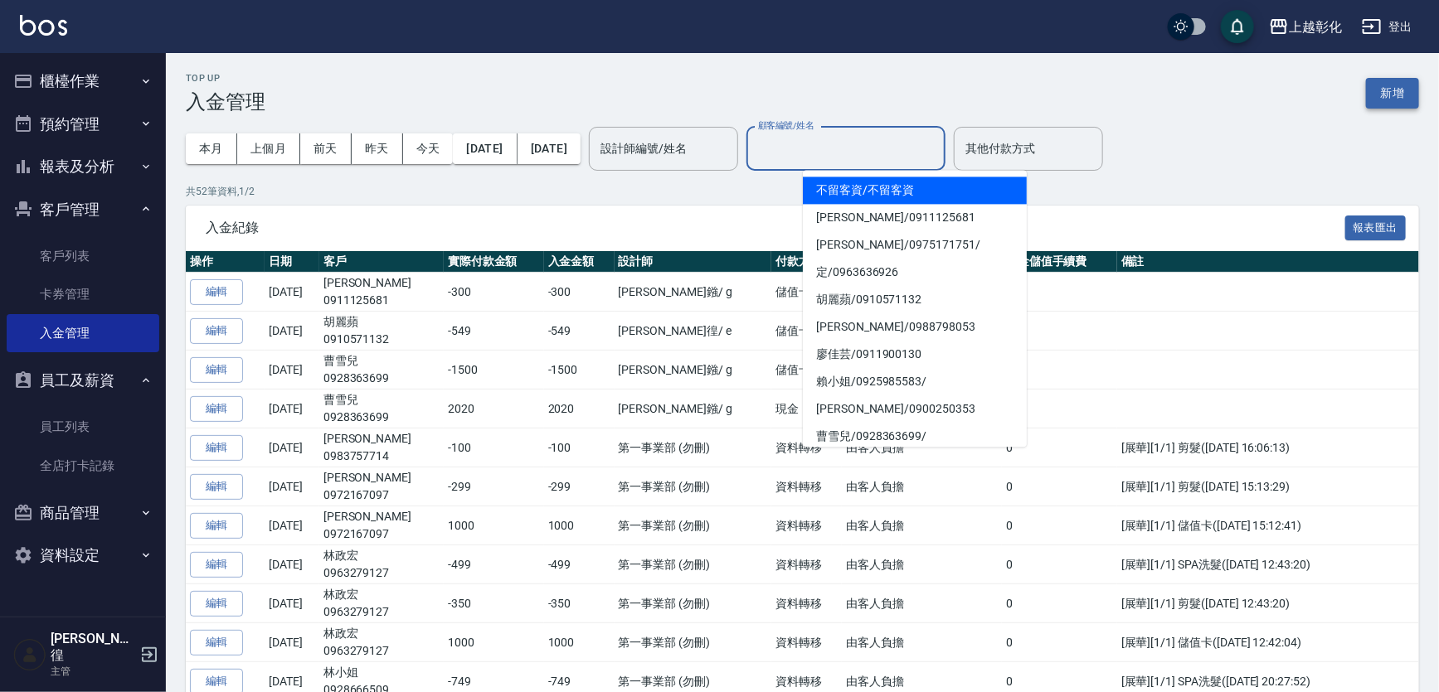
click at [1396, 83] on button "新增" at bounding box center [1392, 93] width 53 height 31
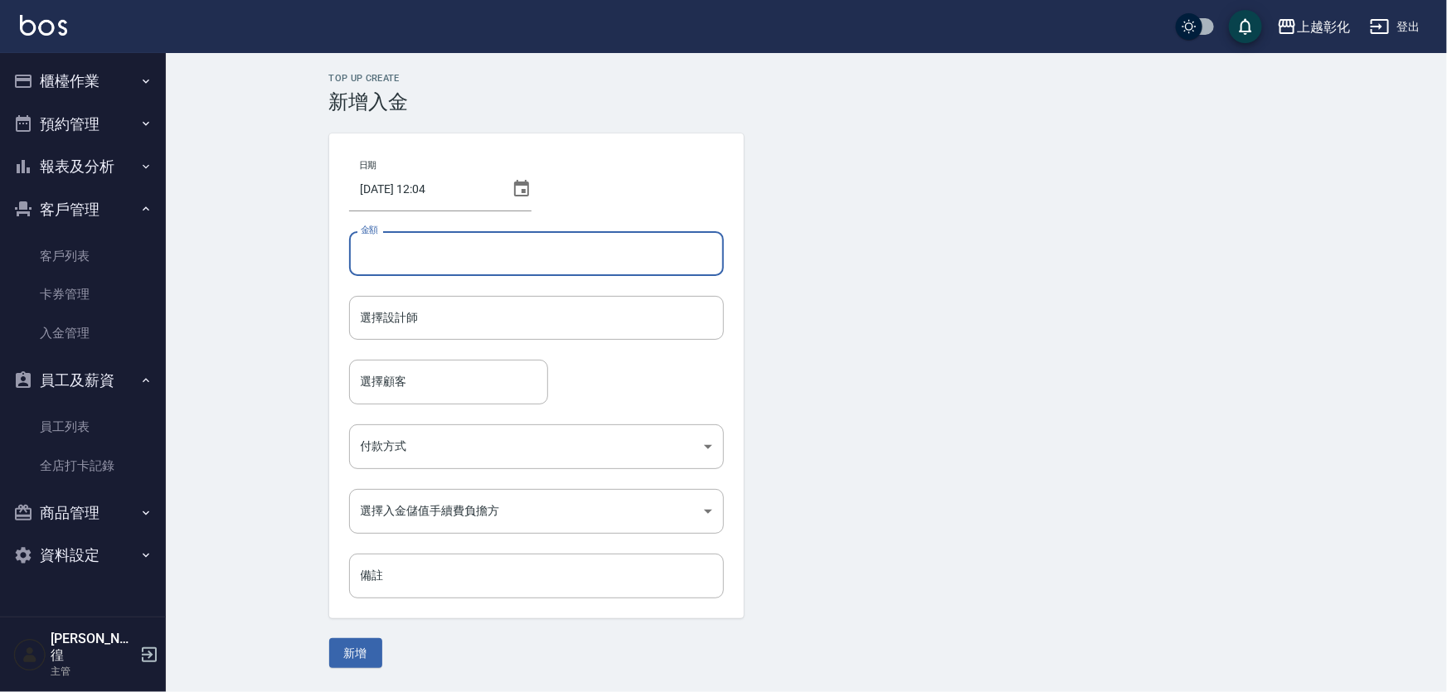
click at [431, 275] on input "金額" at bounding box center [536, 253] width 375 height 45
type input "-450"
click at [411, 319] on div "選擇設計師 選擇設計師" at bounding box center [536, 318] width 375 height 44
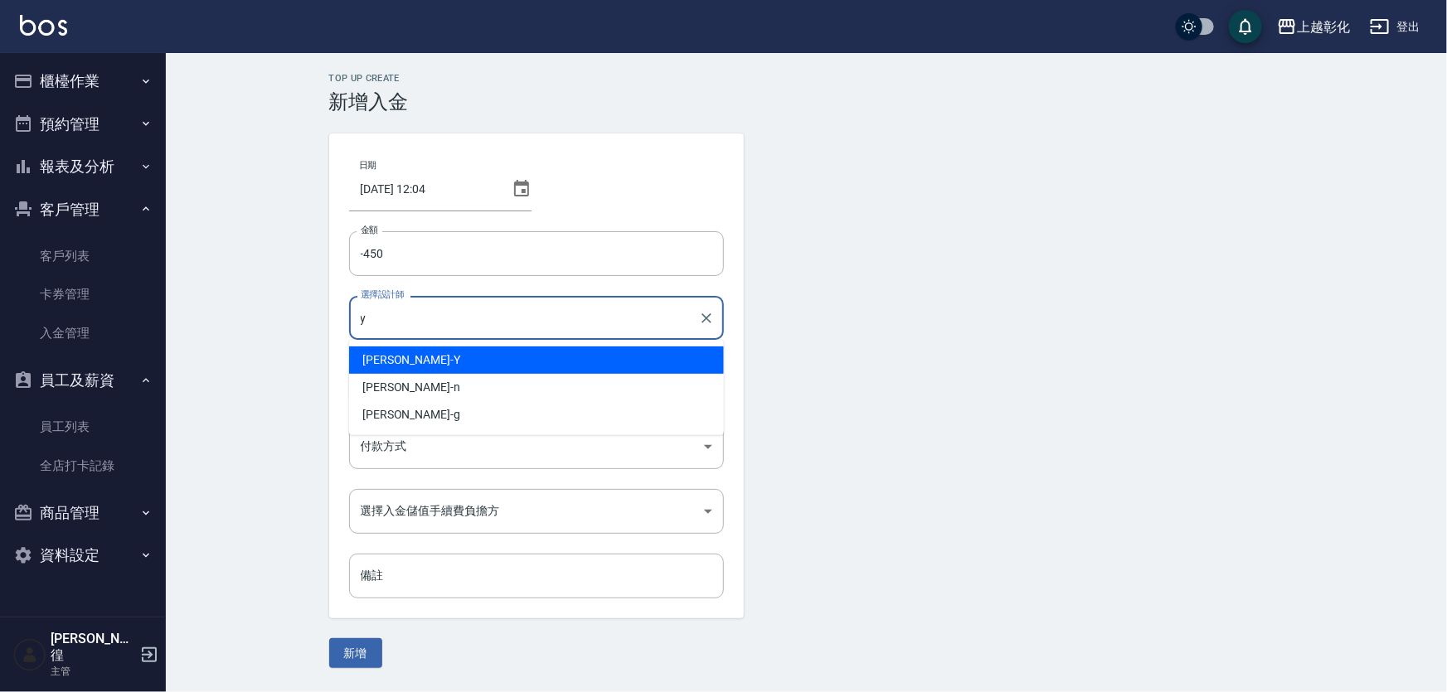
click at [454, 353] on div "[PERSON_NAME] -Y" at bounding box center [536, 360] width 375 height 27
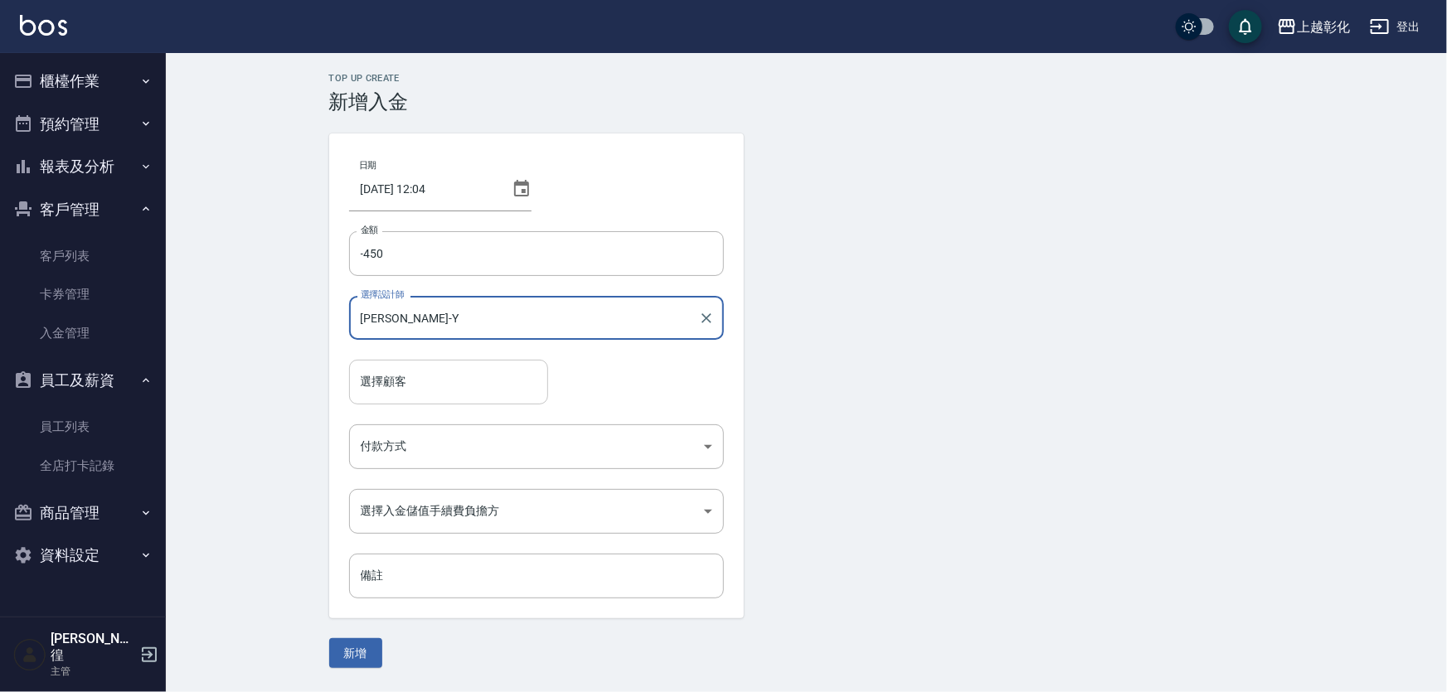
type input "[PERSON_NAME]-Y"
click at [440, 372] on input "選擇顧客" at bounding box center [449, 381] width 184 height 29
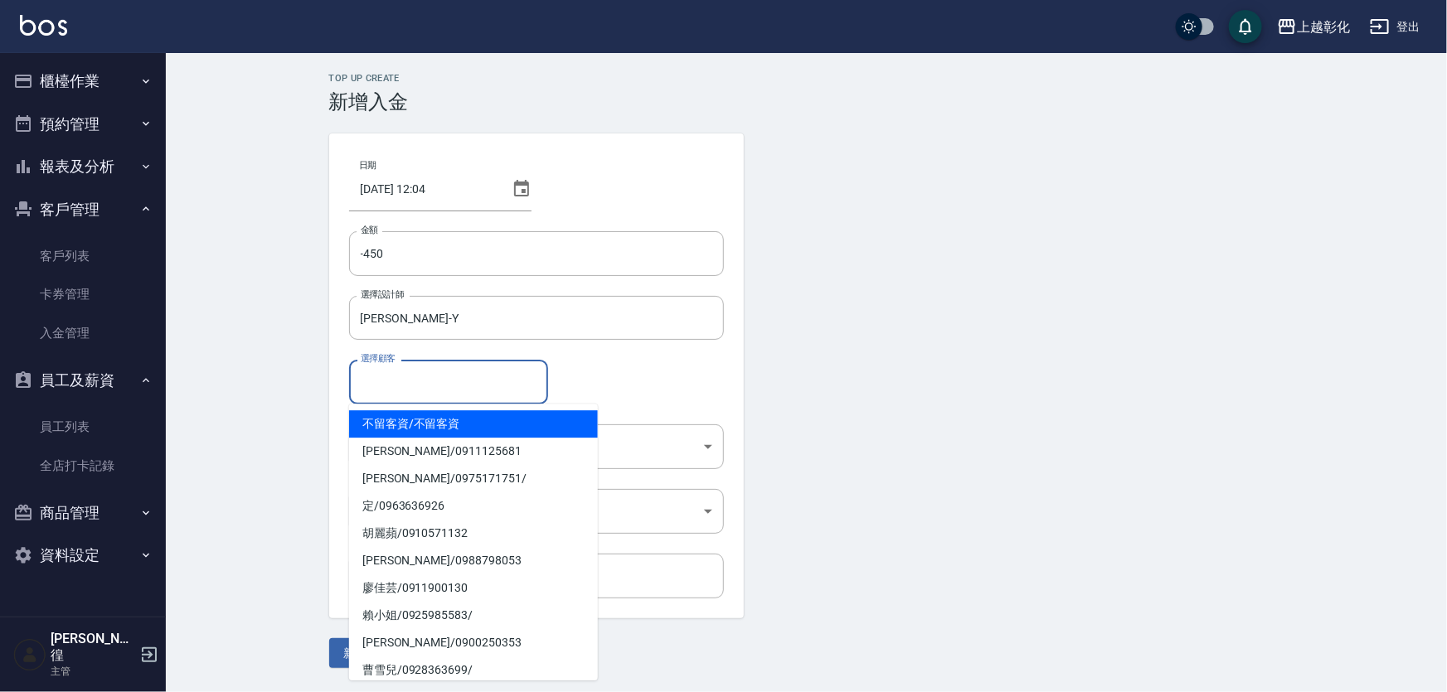
paste input "0920020429"
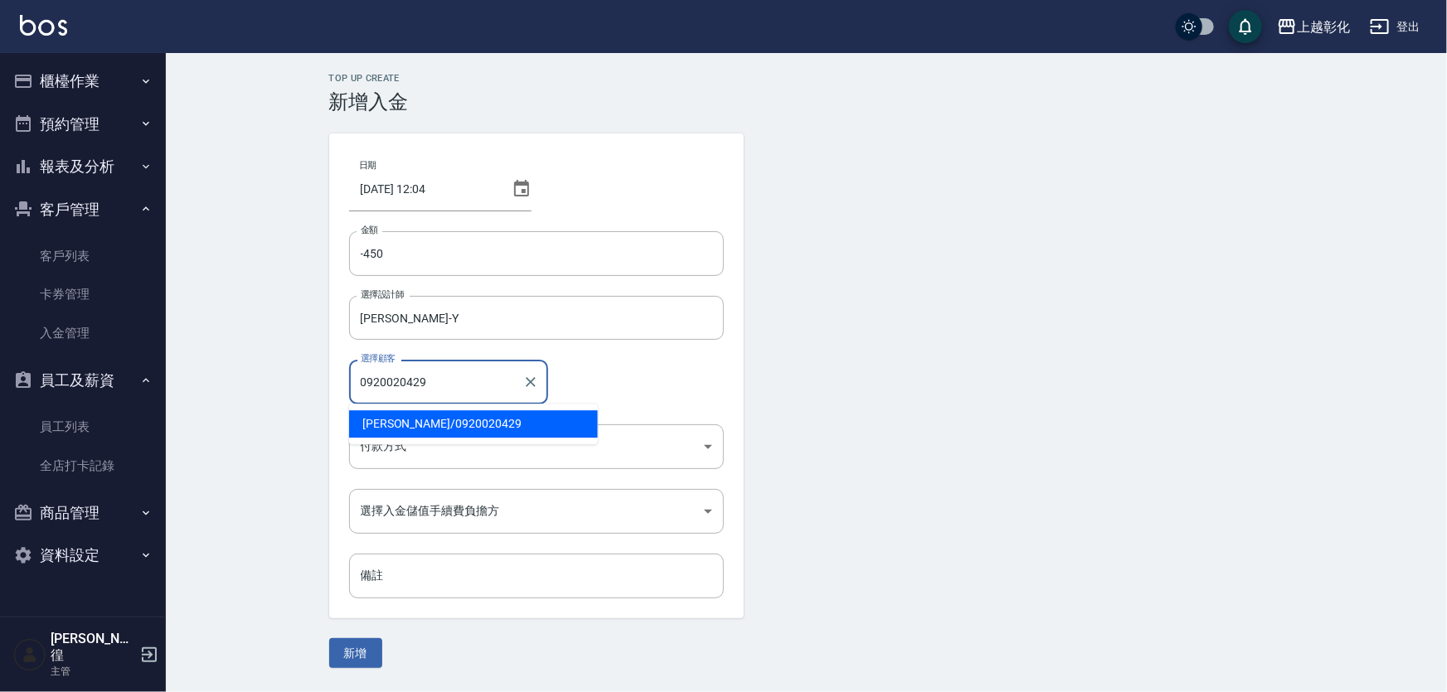
click at [466, 427] on span "[PERSON_NAME] / 0920020429" at bounding box center [473, 423] width 249 height 27
type input "[PERSON_NAME]/0920020429"
click at [512, 459] on body "上越彰化 登出 櫃檯作業 打帳單 帳單列表 現金收支登錄 材料自購登錄 每日結帳 排班表 現場電腦打卡 預約管理 預約管理 單日預約紀錄 單週預約紀錄 報表及…" at bounding box center [723, 346] width 1447 height 692
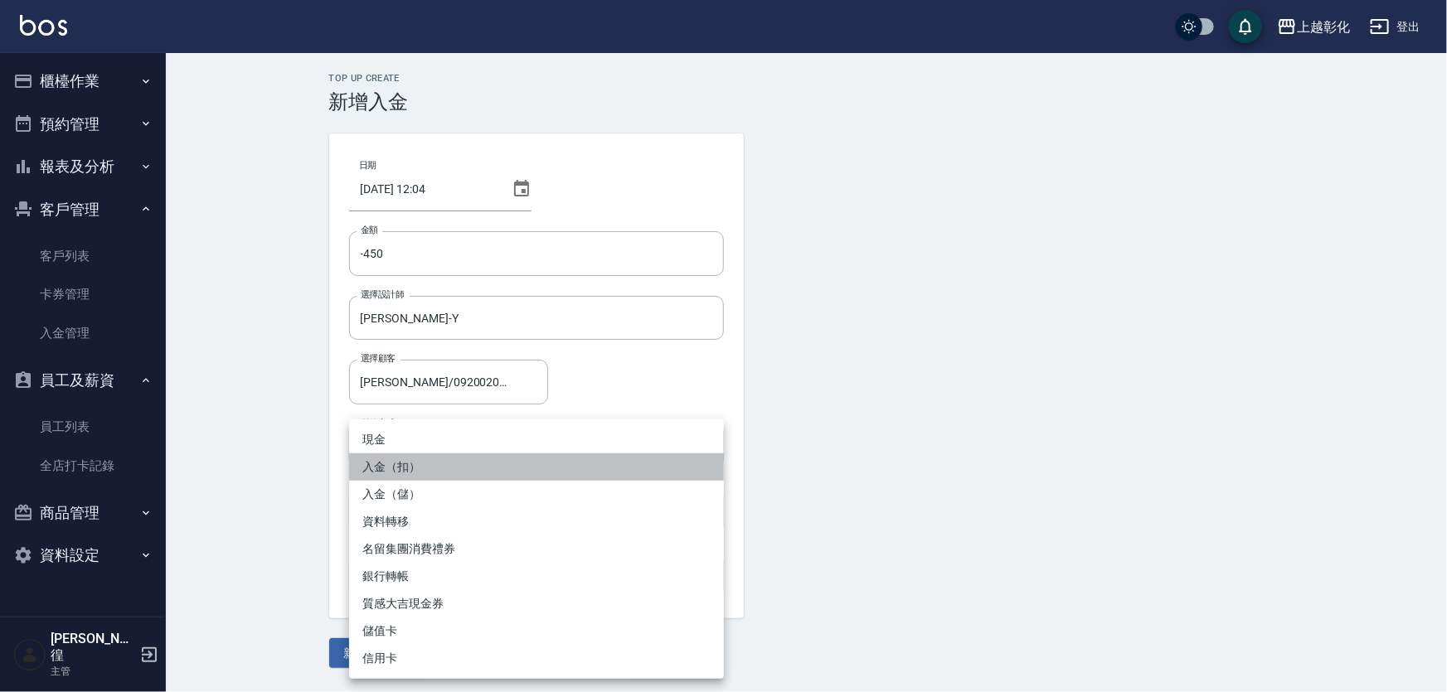
click at [508, 464] on li "入金（扣）" at bounding box center [536, 467] width 375 height 27
type input "入金（扣）"
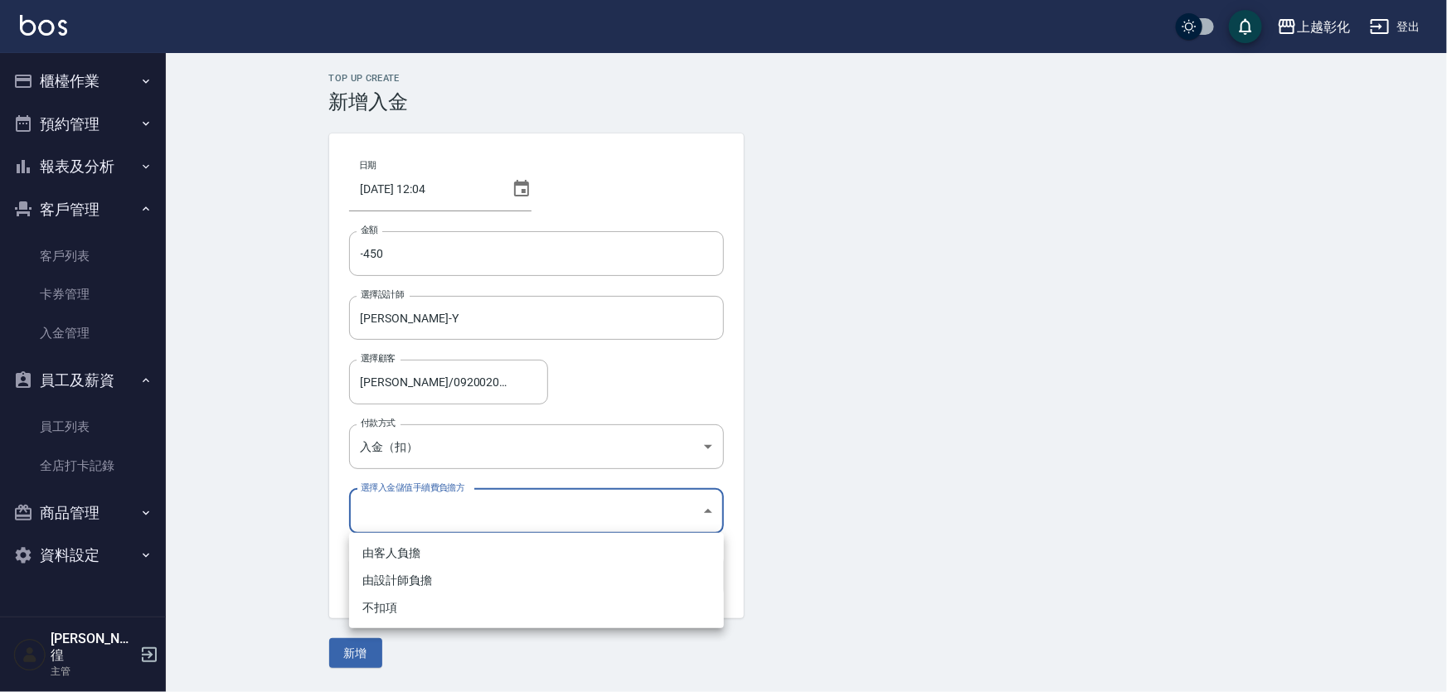
click at [430, 510] on body "上越彰化 登出 櫃檯作業 打帳單 帳單列表 現金收支登錄 材料自購登錄 每日結帳 排班表 現場電腦打卡 預約管理 預約管理 單日預約紀錄 單週預約紀錄 報表及…" at bounding box center [723, 346] width 1447 height 692
click at [379, 616] on li "不扣項" at bounding box center [536, 608] width 375 height 27
type input "WITHOUTHANDLINGFEE"
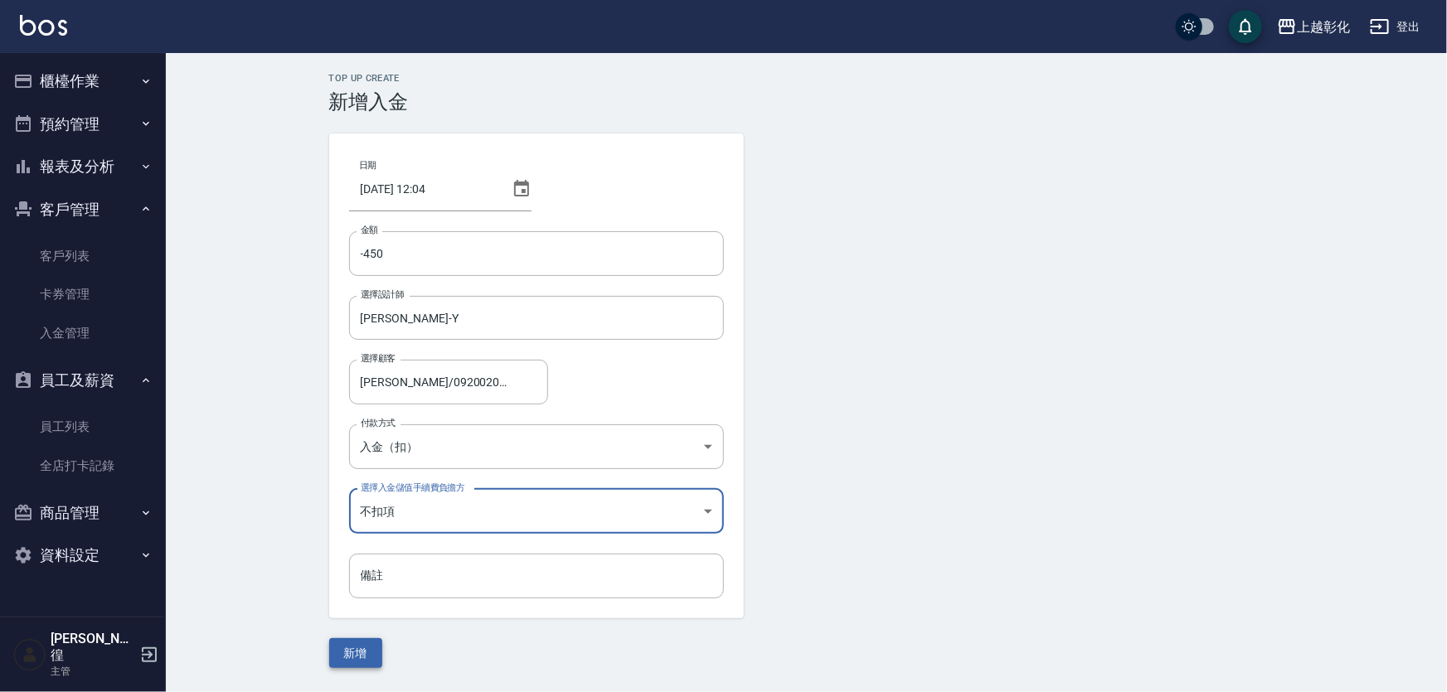
click at [373, 657] on button "新增" at bounding box center [355, 654] width 53 height 31
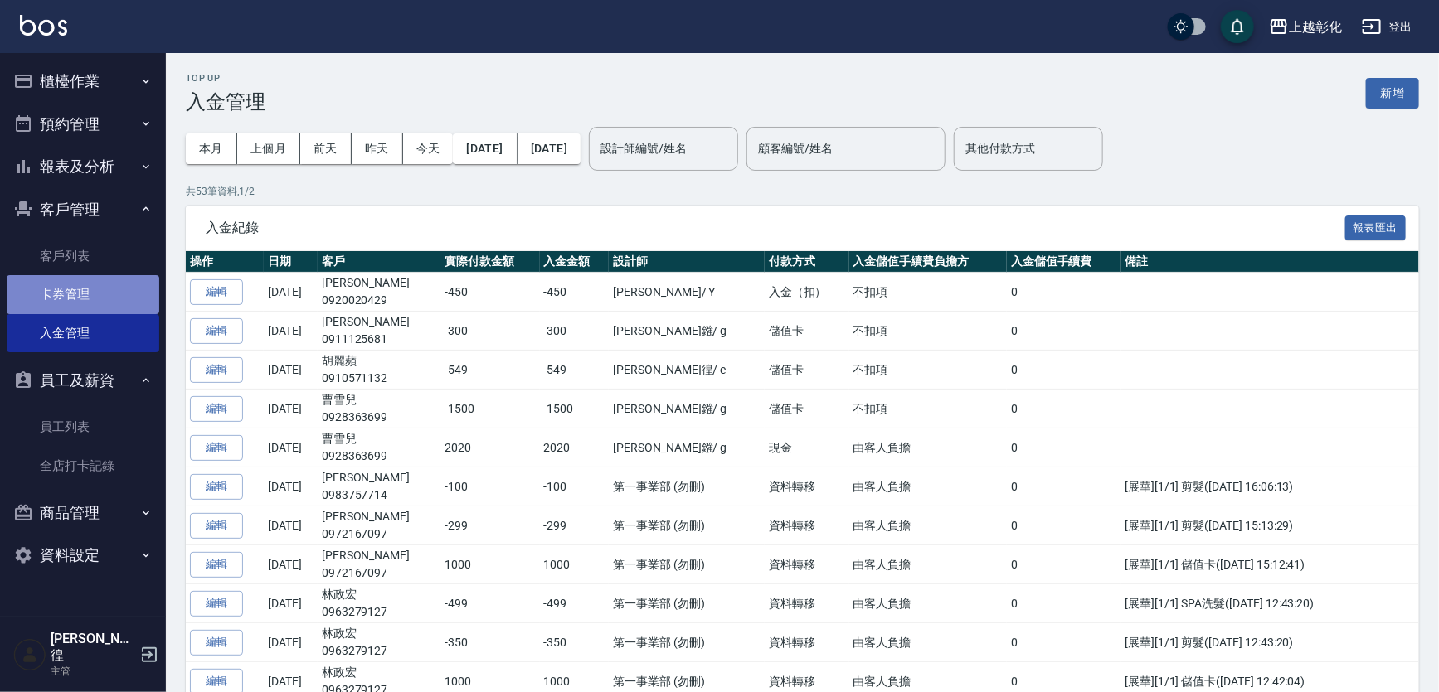
click at [90, 289] on link "卡券管理" at bounding box center [83, 294] width 153 height 38
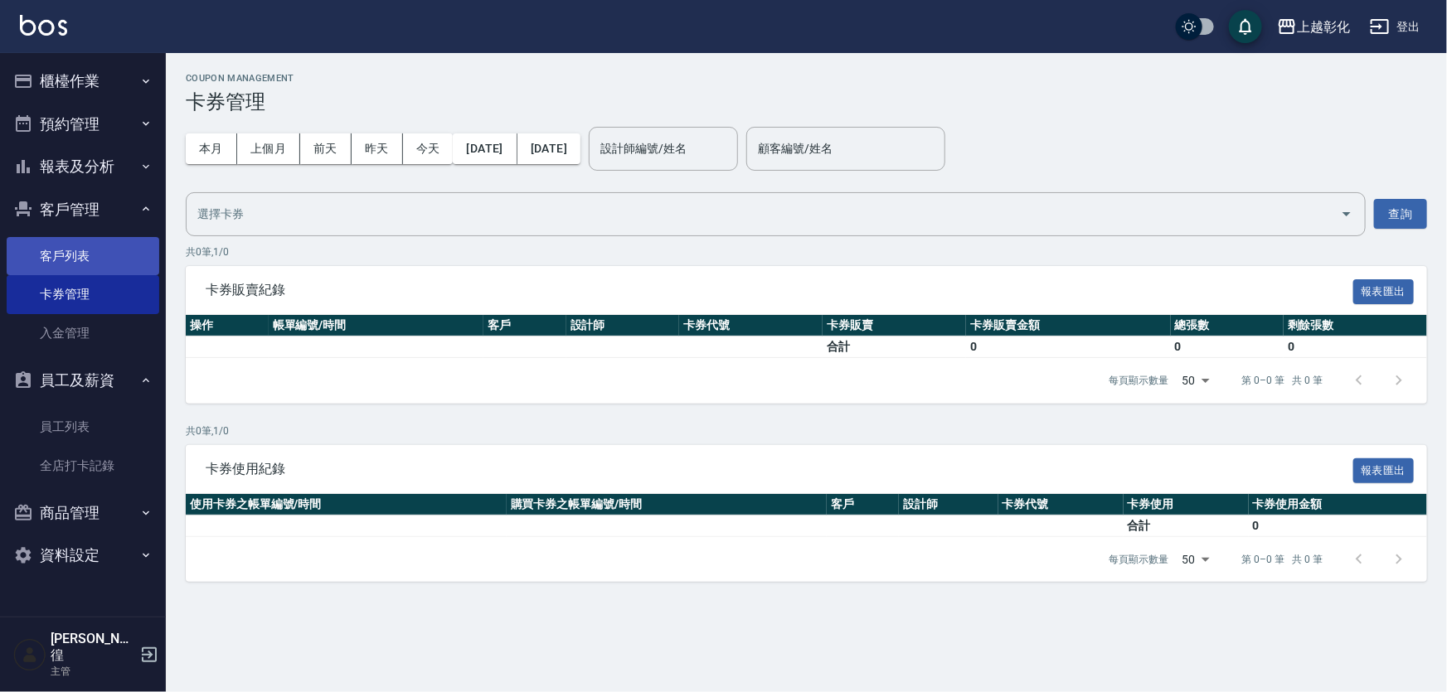
click at [99, 263] on link "客戶列表" at bounding box center [83, 256] width 153 height 38
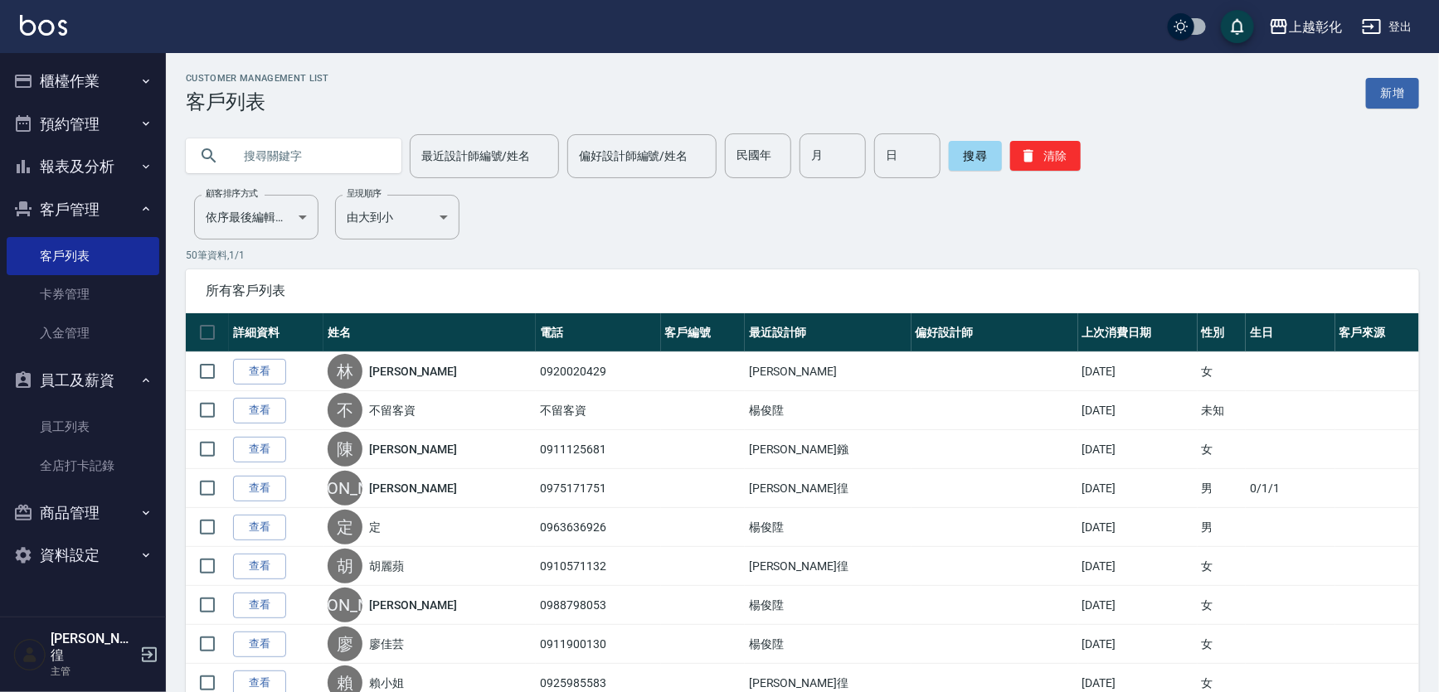
click at [304, 149] on input "text" at bounding box center [310, 156] width 156 height 45
paste input "0920020429"
type input "0920020429"
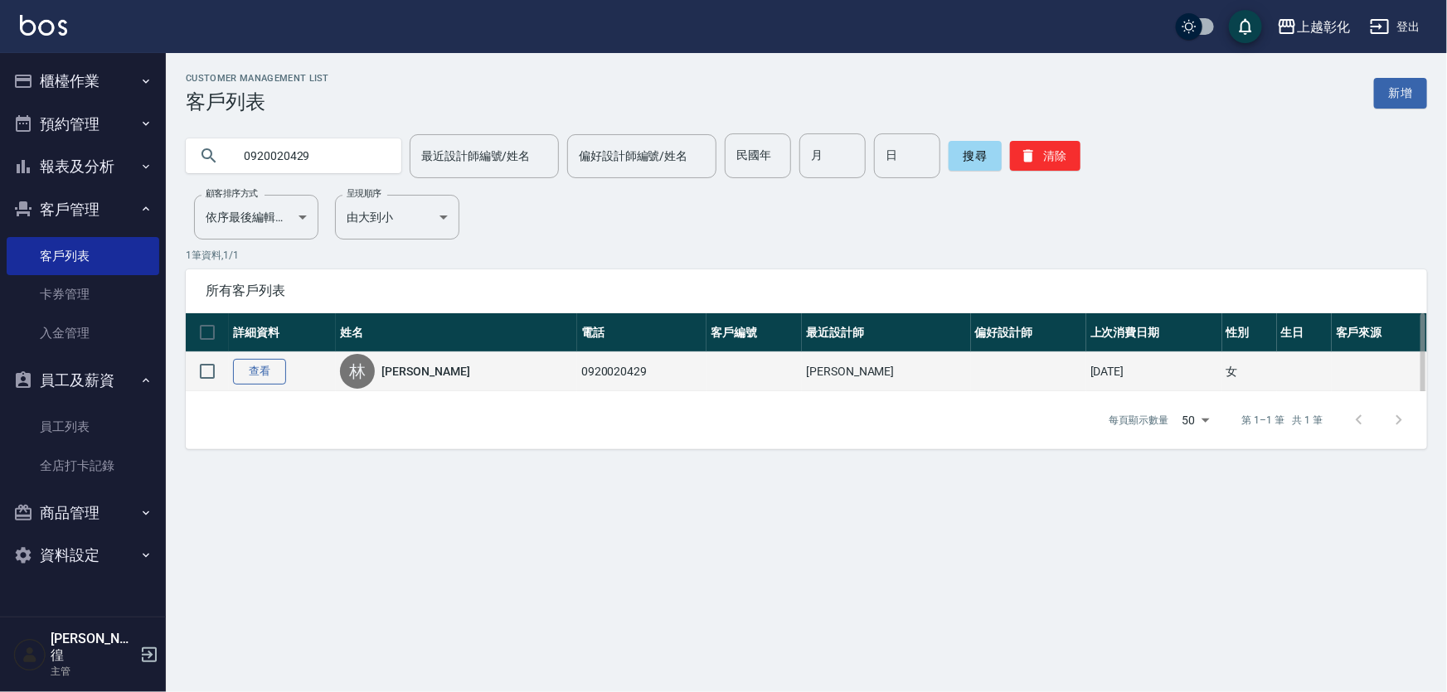
click at [273, 385] on link "查看" at bounding box center [259, 372] width 53 height 26
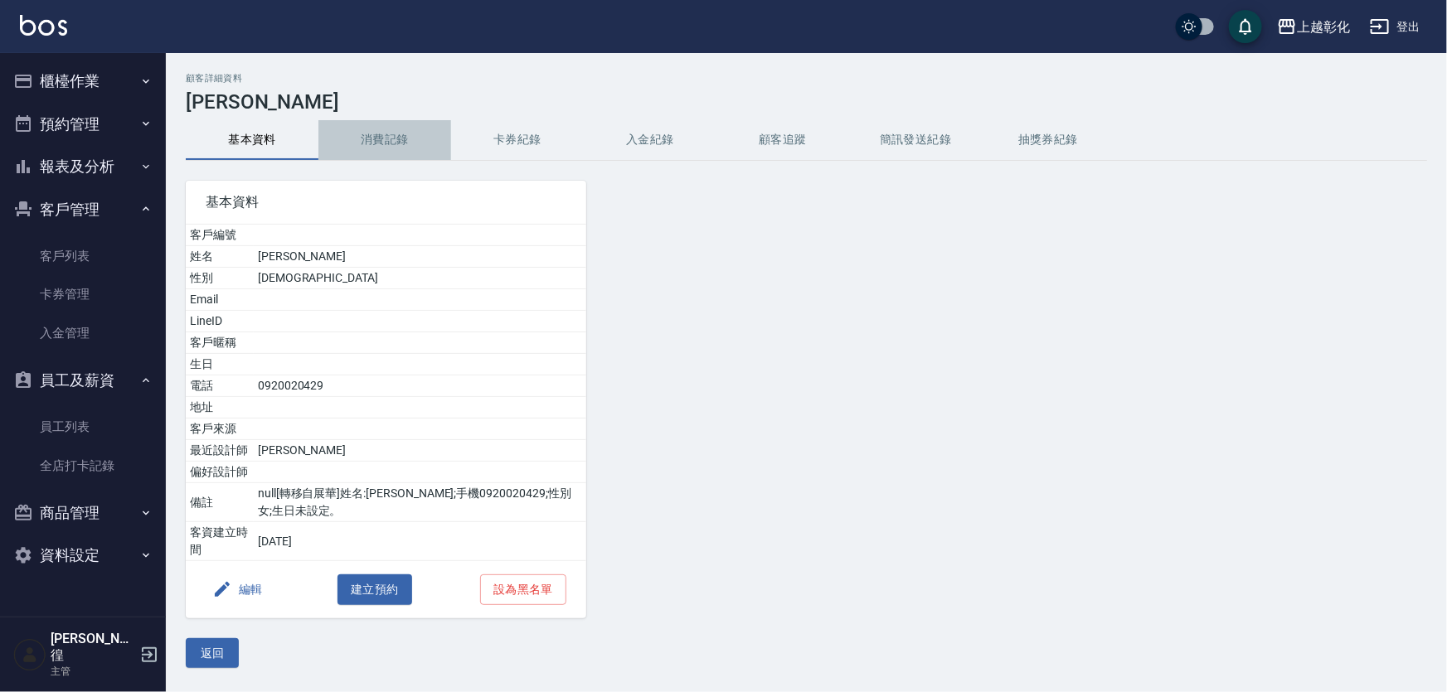
click at [394, 148] on button "消費記錄" at bounding box center [384, 140] width 133 height 40
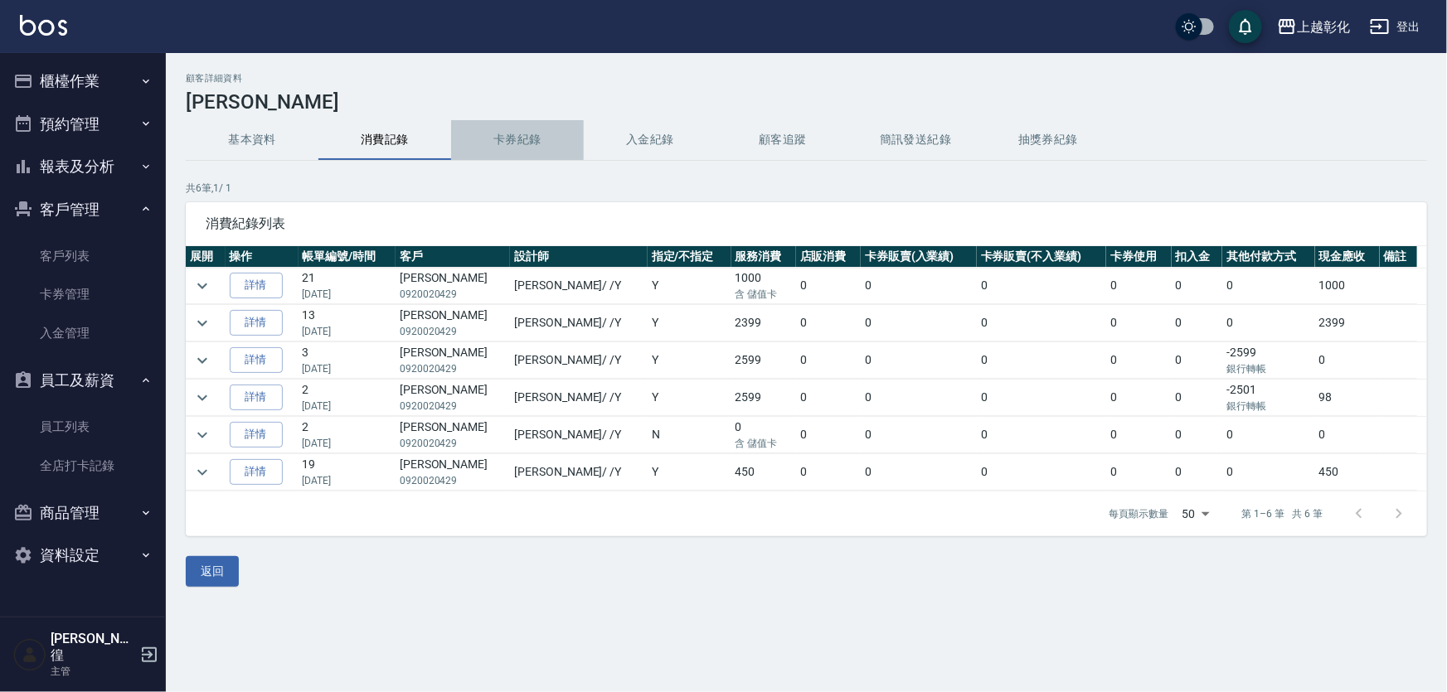
click at [541, 128] on button "卡券紀錄" at bounding box center [517, 140] width 133 height 40
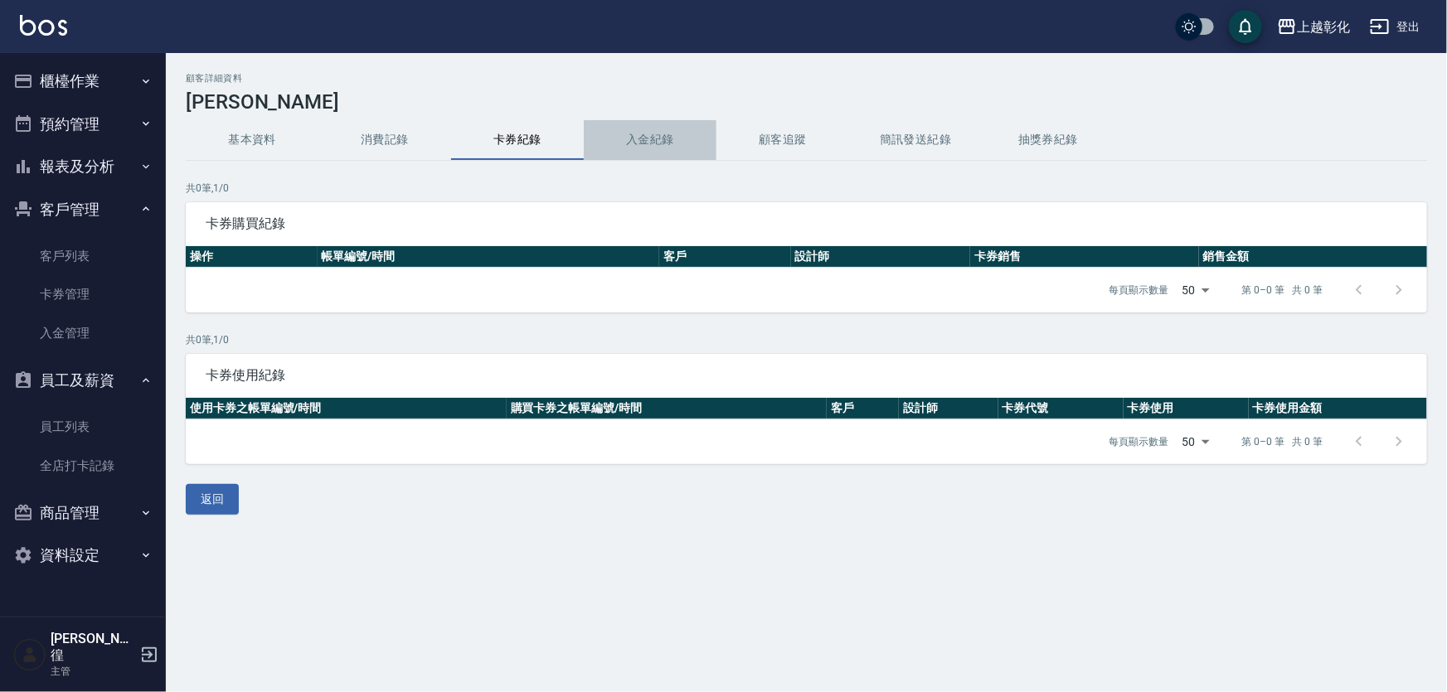
click at [649, 134] on button "入金紀錄" at bounding box center [650, 140] width 133 height 40
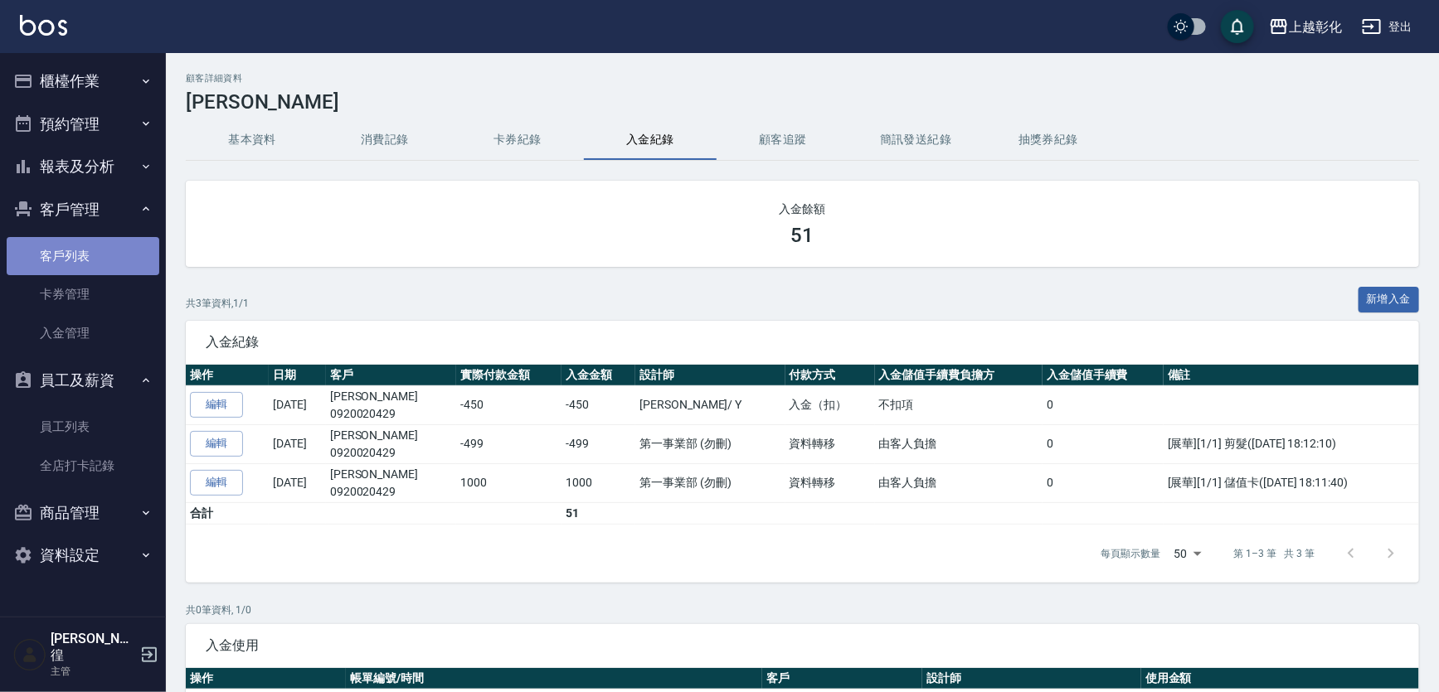
click at [119, 250] on link "客戶列表" at bounding box center [83, 256] width 153 height 38
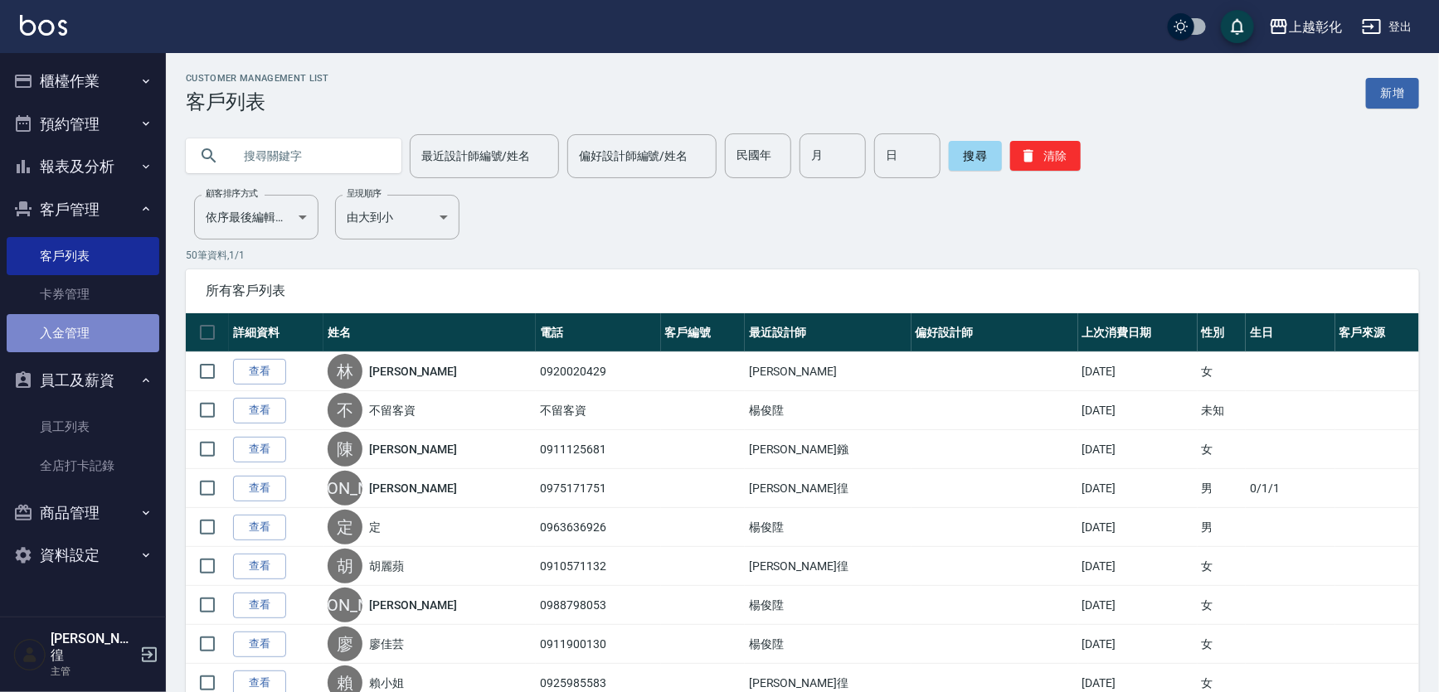
click at [61, 316] on link "入金管理" at bounding box center [83, 333] width 153 height 38
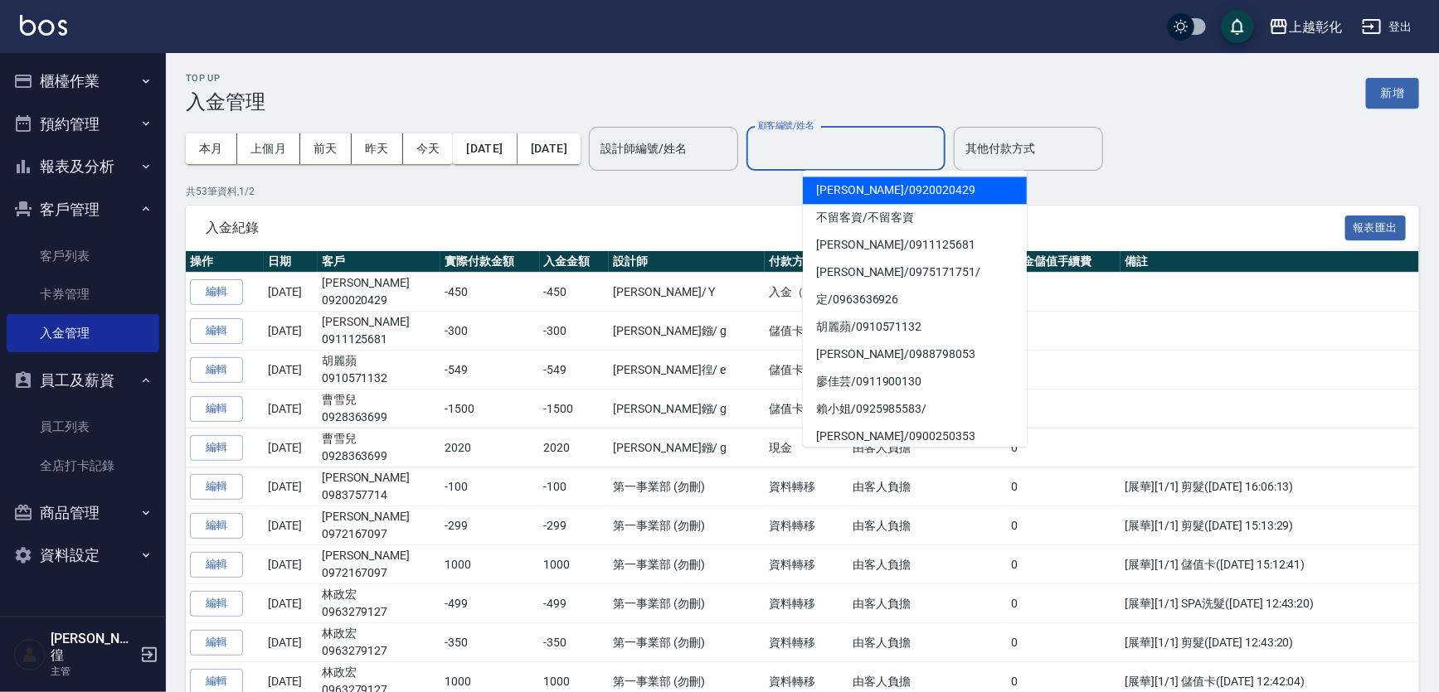
click at [870, 157] on input "顧客編號/姓名" at bounding box center [846, 148] width 184 height 29
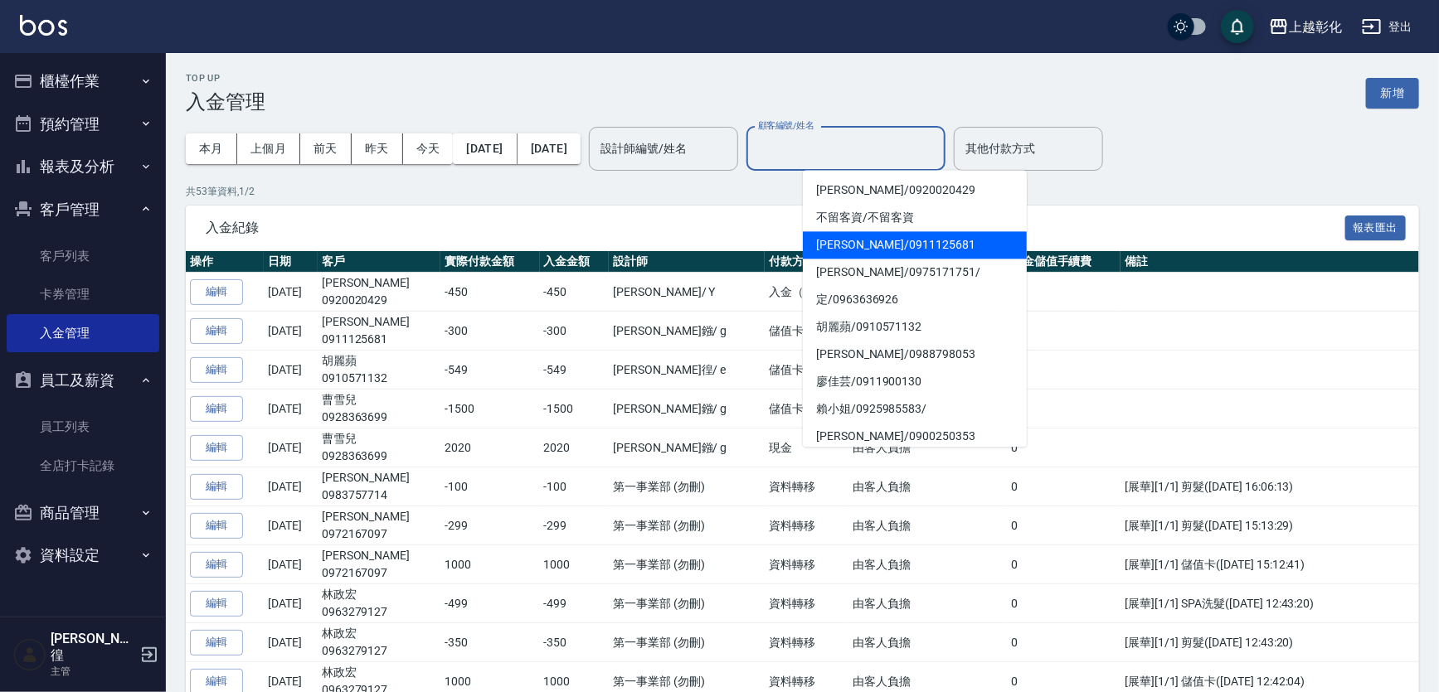
click at [853, 248] on span "[PERSON_NAME]/ 0911125681" at bounding box center [915, 244] width 224 height 27
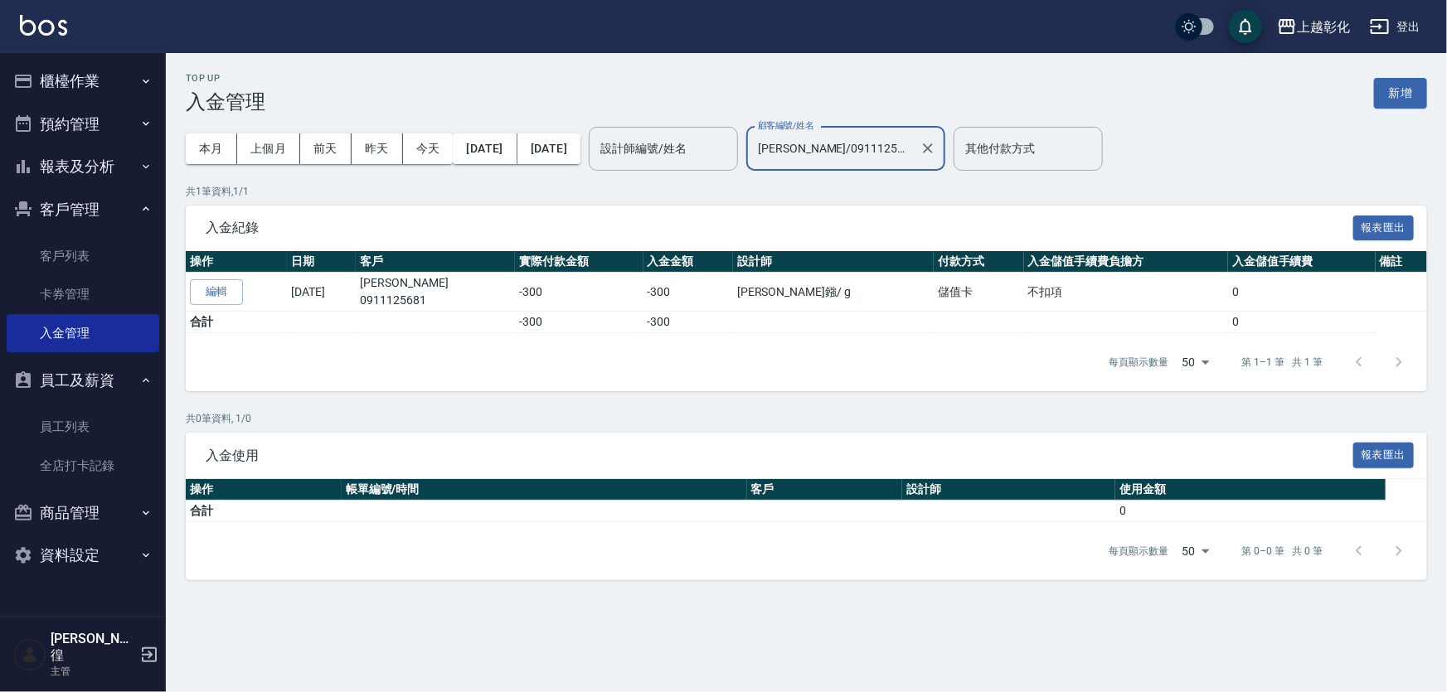
type input "[PERSON_NAME]/0911125681"
click at [136, 305] on link "卡券管理" at bounding box center [83, 294] width 153 height 38
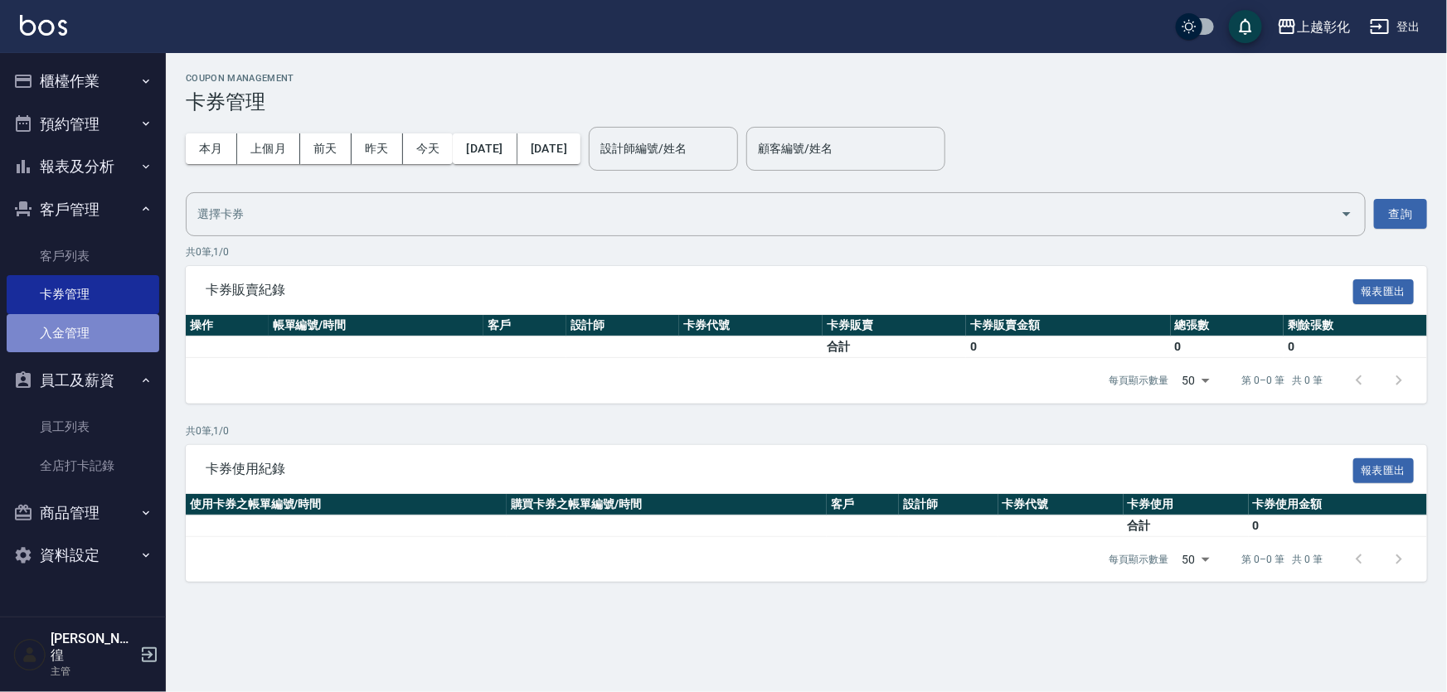
click at [129, 336] on link "入金管理" at bounding box center [83, 333] width 153 height 38
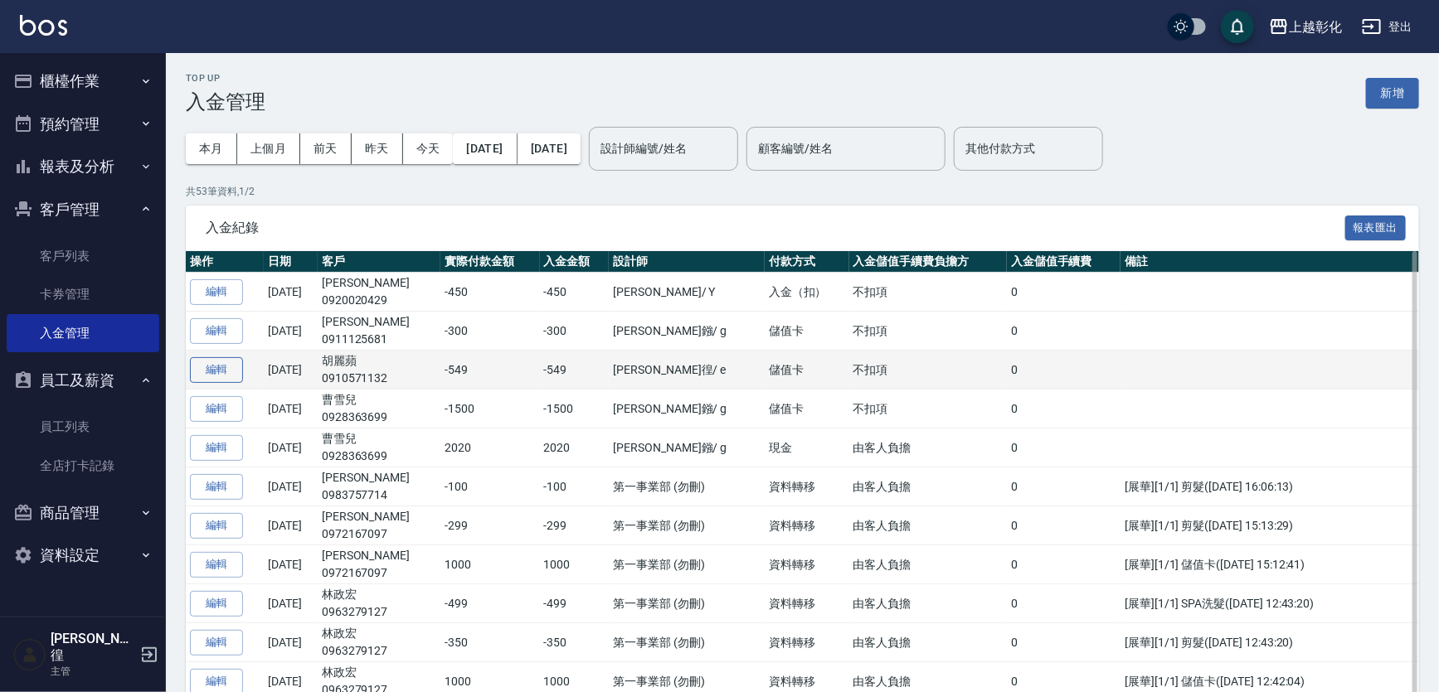
click at [190, 381] on button "編輯" at bounding box center [216, 370] width 53 height 26
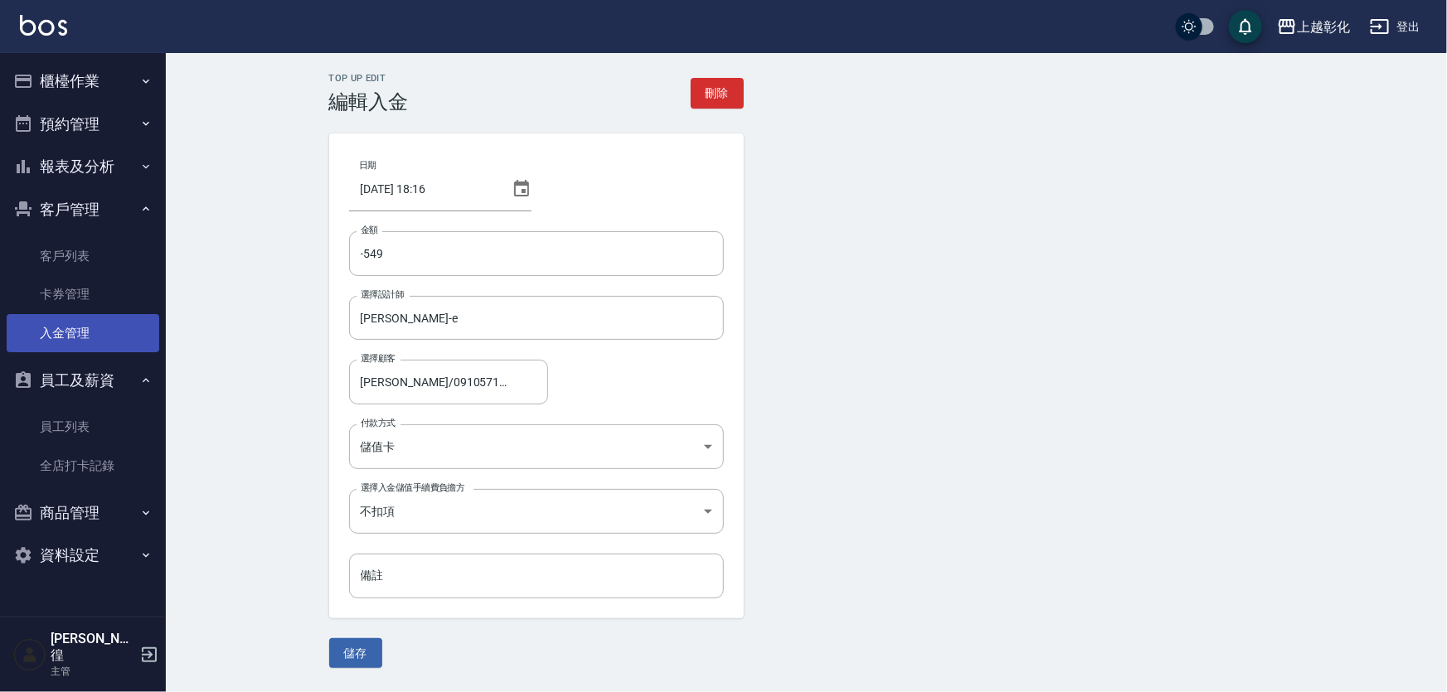
click at [65, 347] on link "入金管理" at bounding box center [83, 333] width 153 height 38
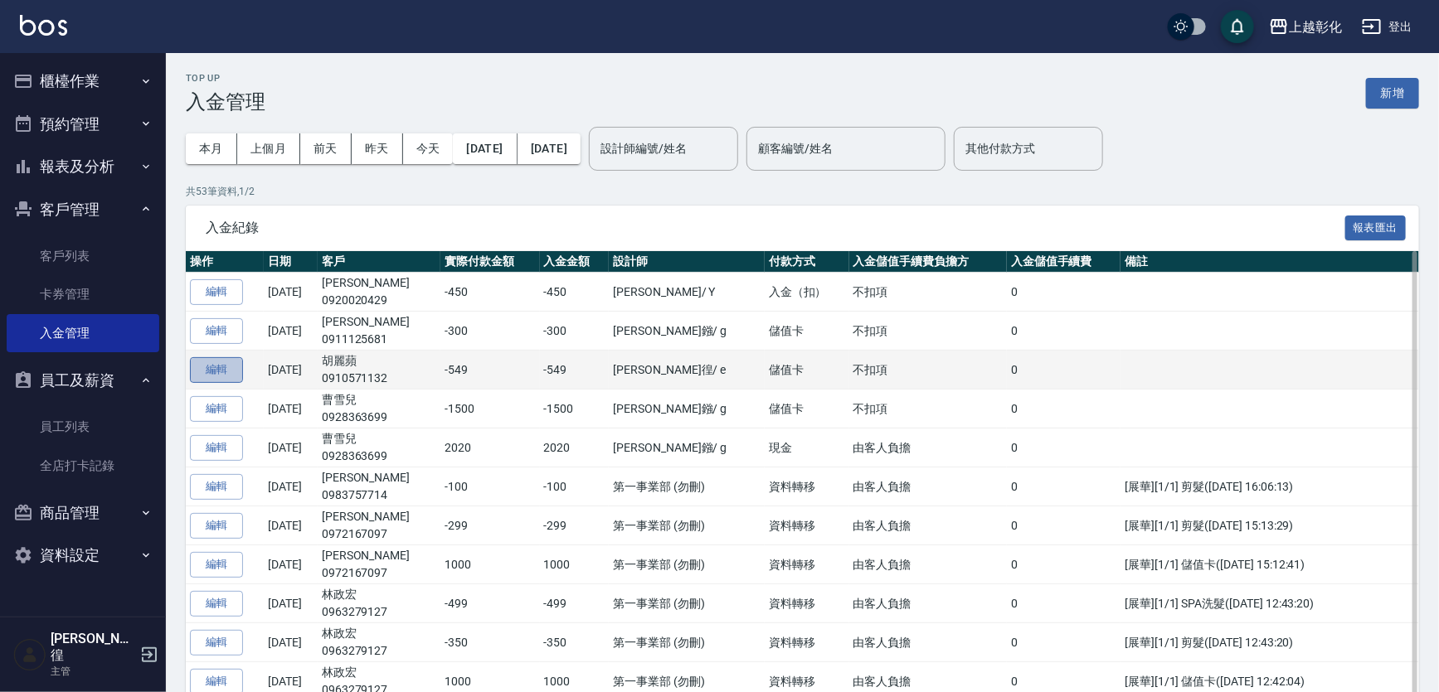
click at [196, 367] on button "編輯" at bounding box center [216, 370] width 53 height 26
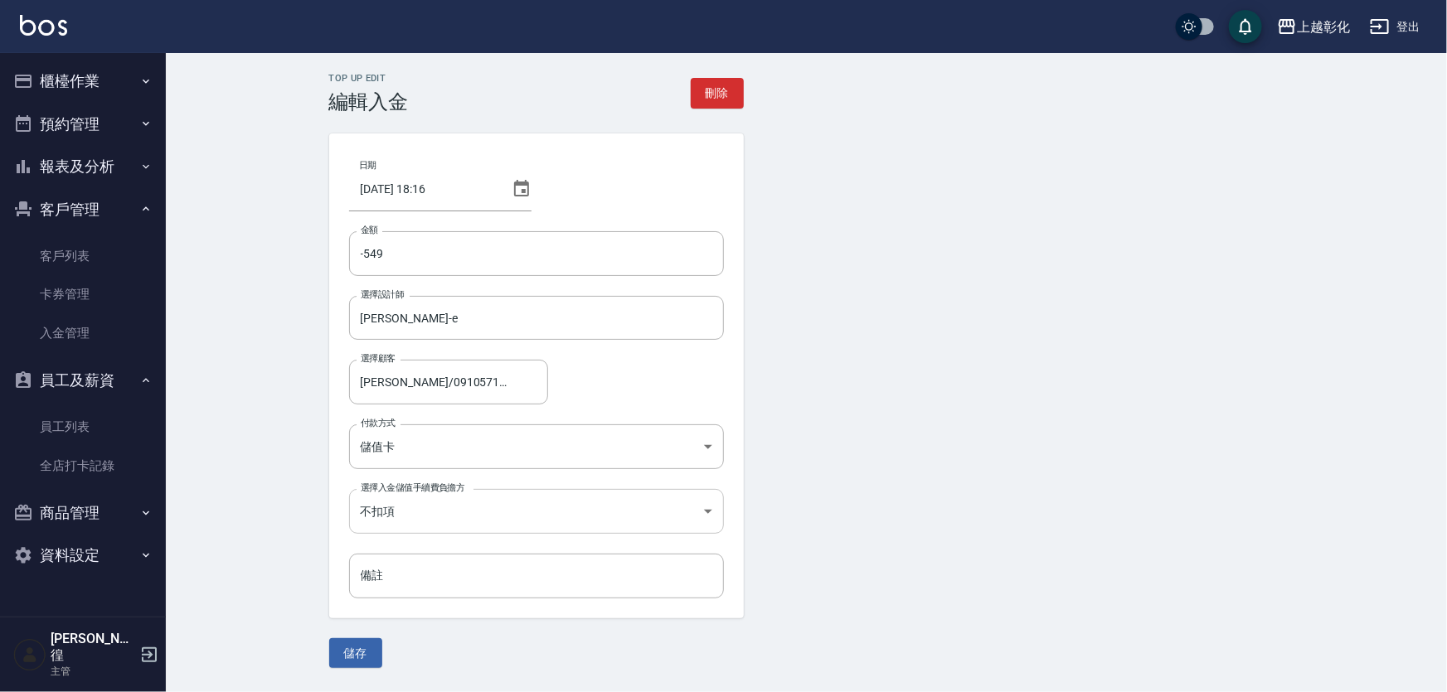
click at [446, 503] on body "上越彰化 登出 櫃檯作業 打帳單 帳單列表 現金收支登錄 材料自購登錄 每日結帳 排班表 現場電腦打卡 預約管理 預約管理 單日預約紀錄 單週預約紀錄 報表及…" at bounding box center [723, 346] width 1447 height 692
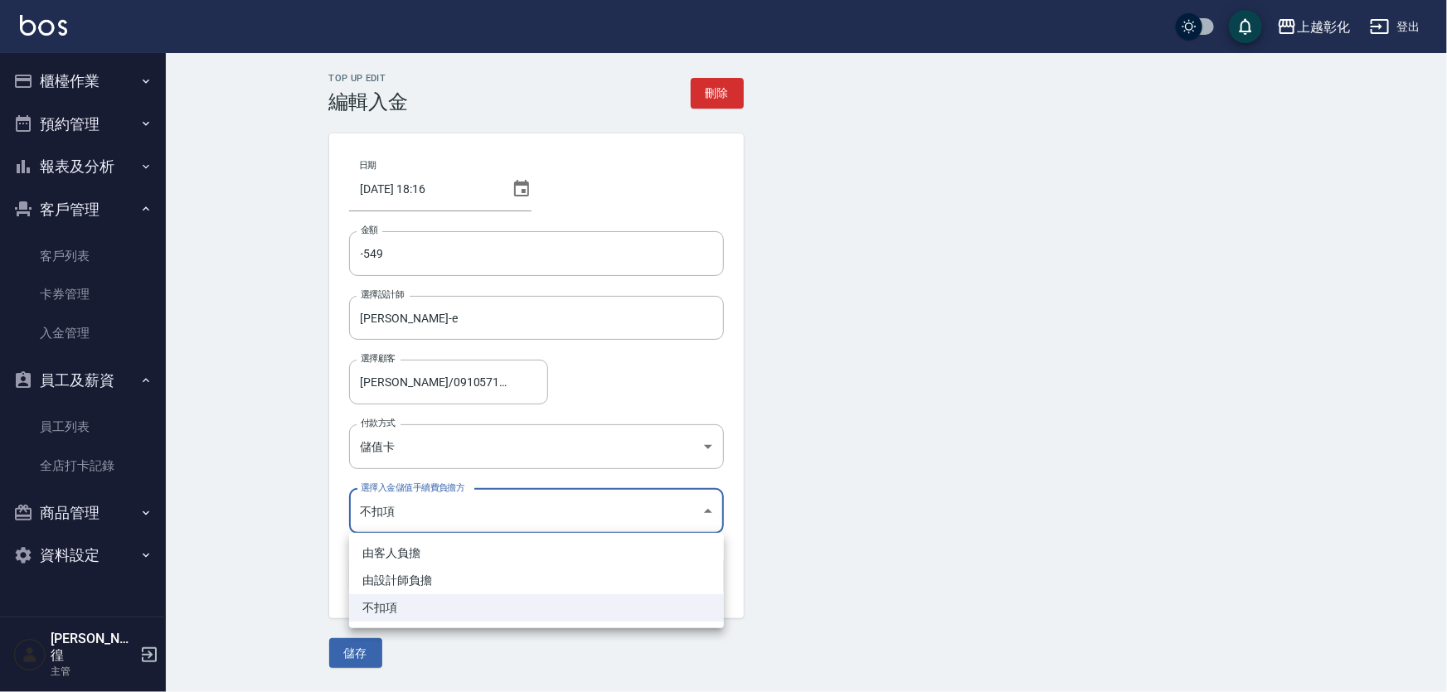
click at [435, 442] on div at bounding box center [723, 346] width 1447 height 692
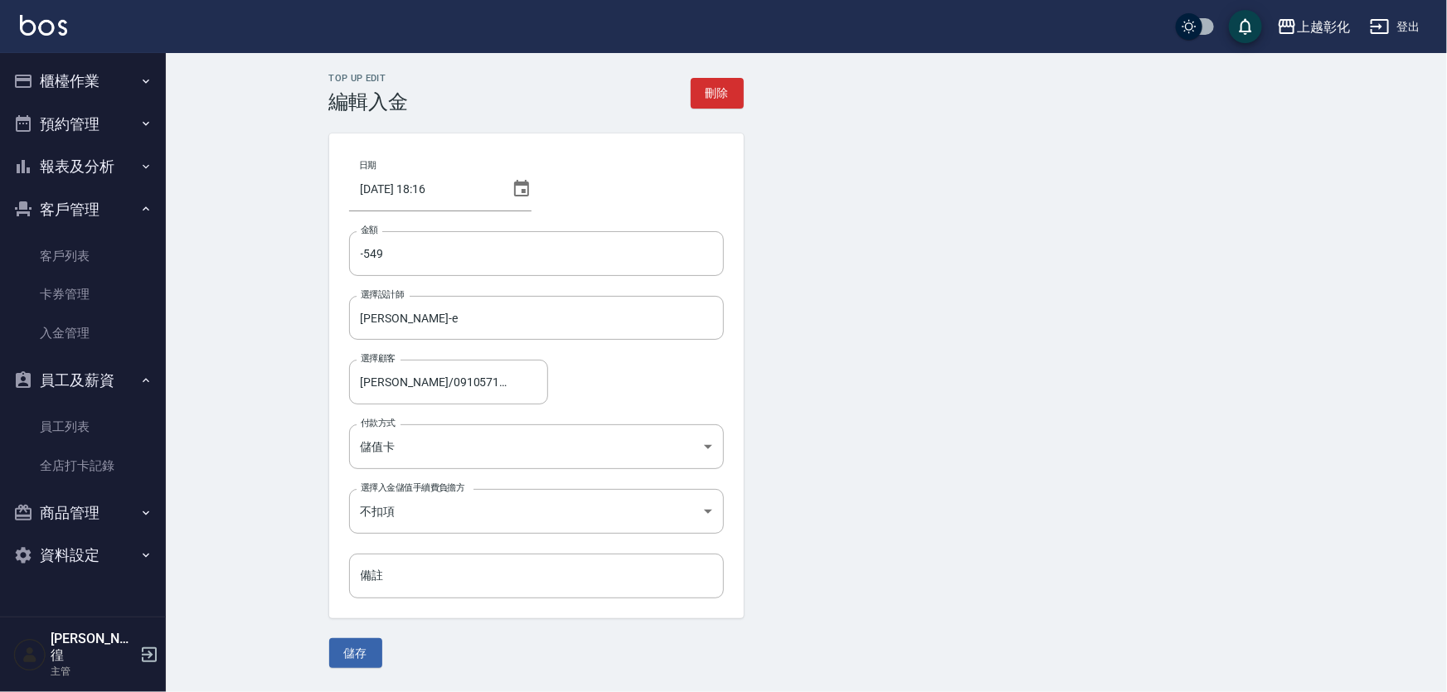
click at [435, 442] on body "上越彰化 登出 櫃檯作業 打帳單 帳單列表 現金收支登錄 材料自購登錄 每日結帳 排班表 現場電腦打卡 預約管理 預約管理 單日預約紀錄 單週預約紀錄 報表及…" at bounding box center [723, 346] width 1447 height 692
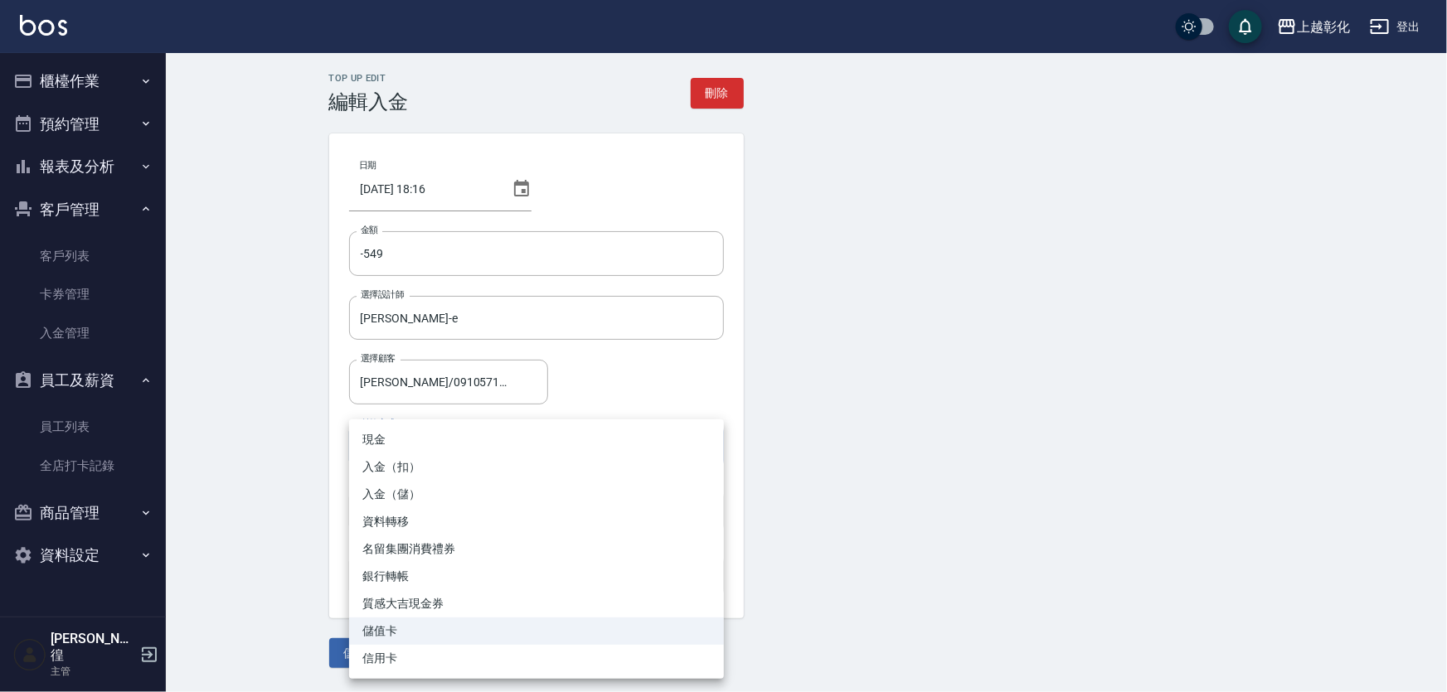
click at [446, 464] on li "入金（扣）" at bounding box center [536, 467] width 375 height 27
type input "入金（扣）"
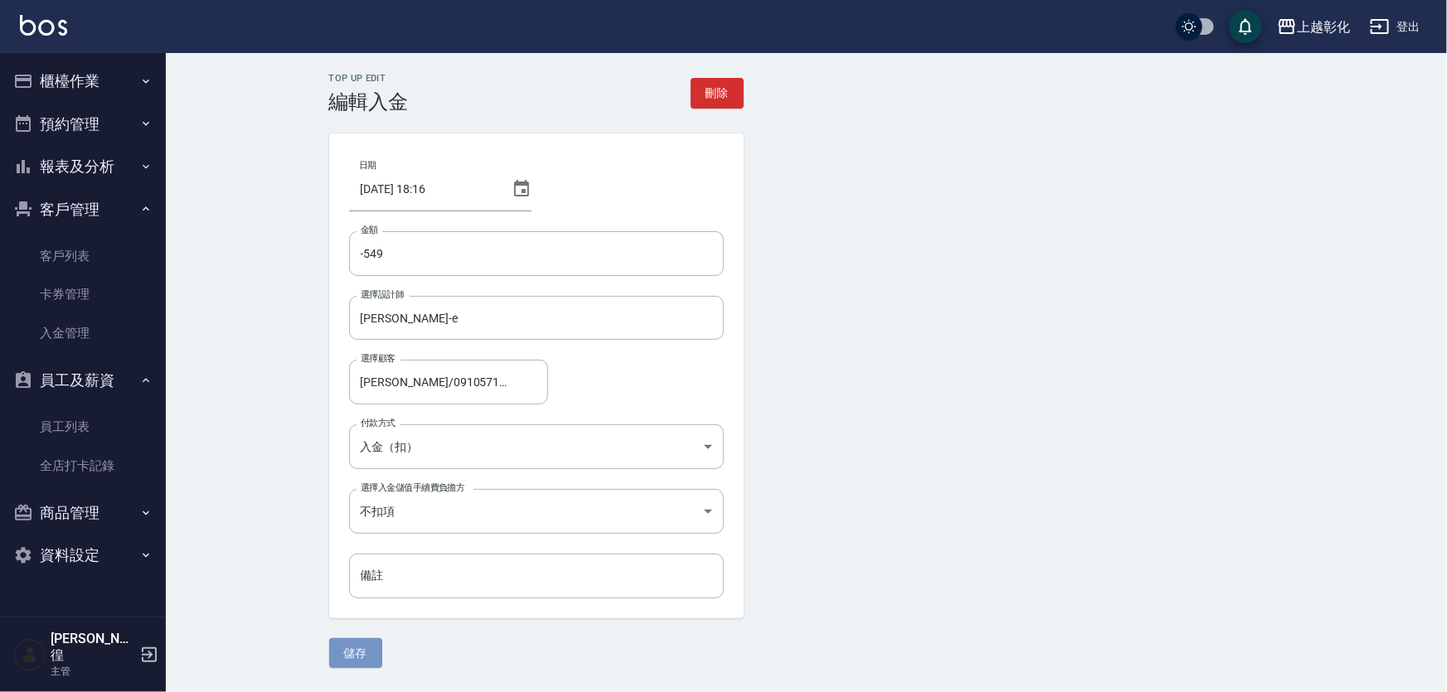
click at [363, 648] on button "儲存" at bounding box center [355, 654] width 53 height 31
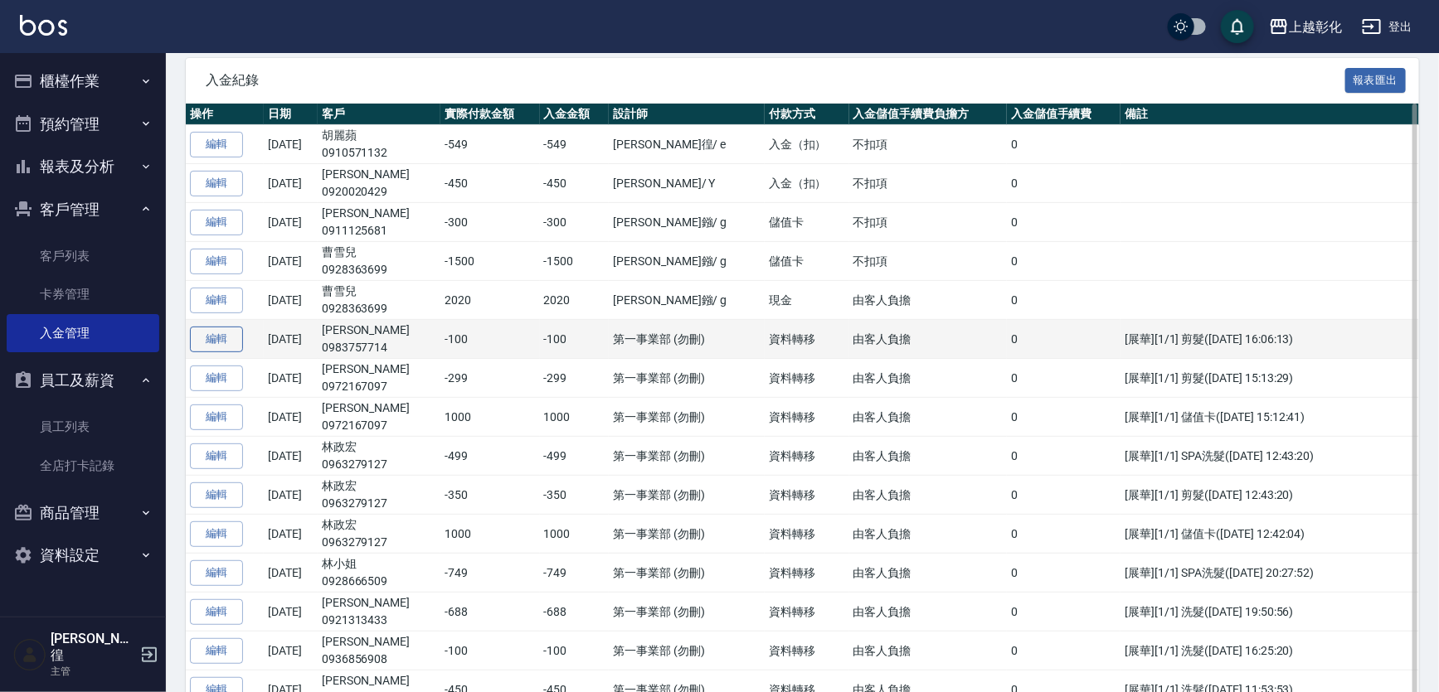
scroll to position [75, 0]
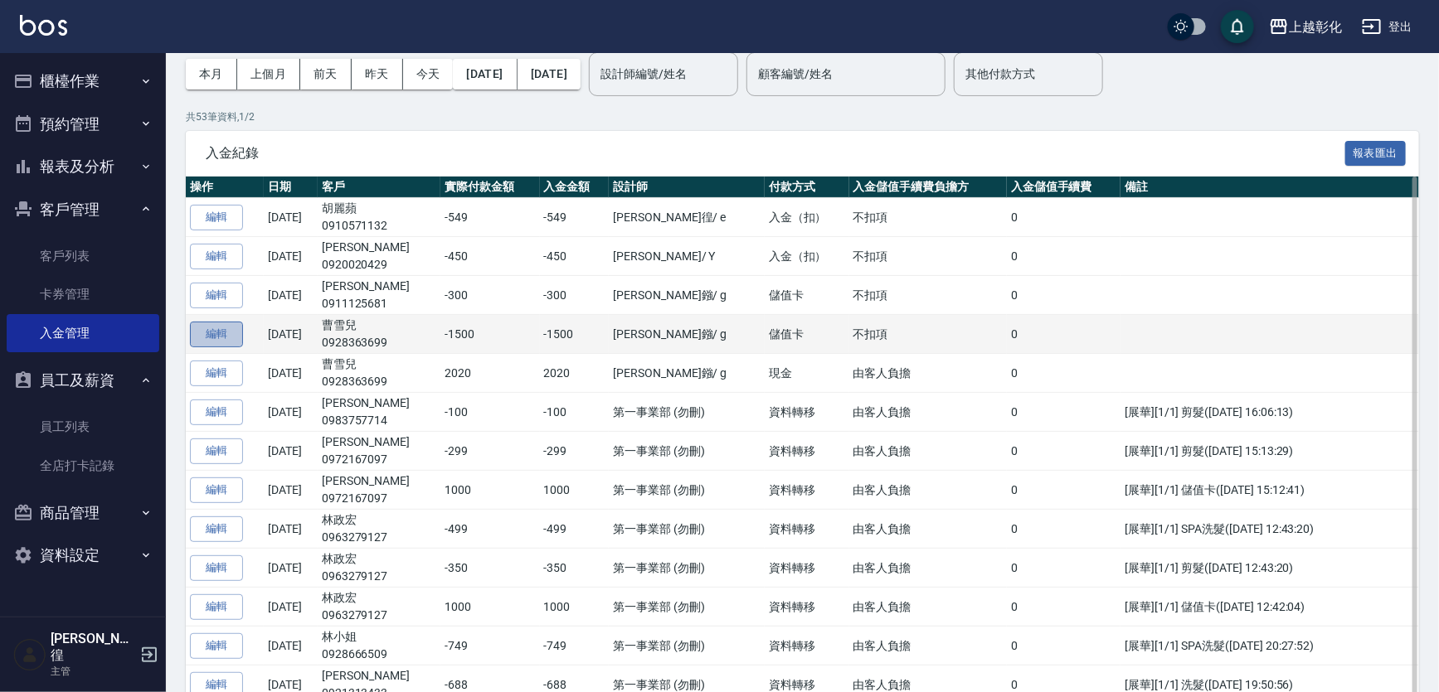
click at [206, 342] on button "編輯" at bounding box center [216, 335] width 53 height 26
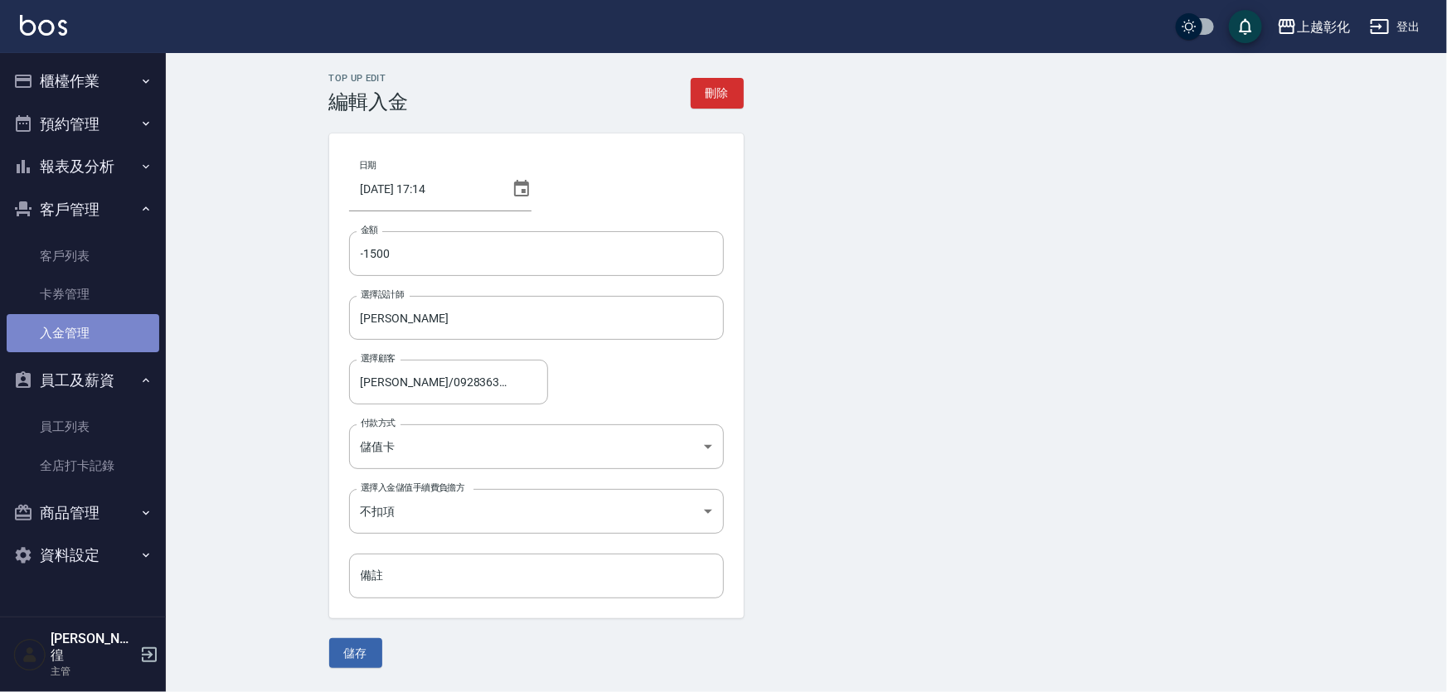
click at [75, 335] on link "入金管理" at bounding box center [83, 333] width 153 height 38
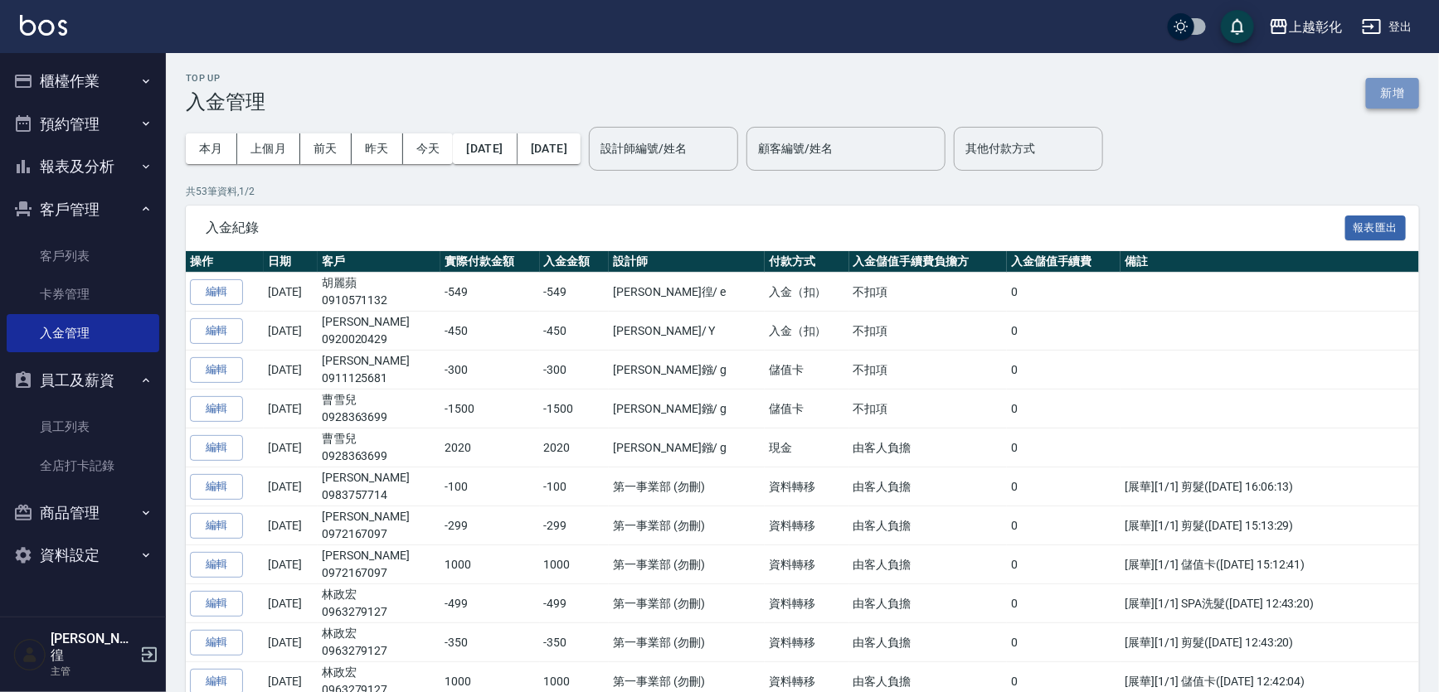
click at [1386, 90] on button "新增" at bounding box center [1392, 93] width 53 height 31
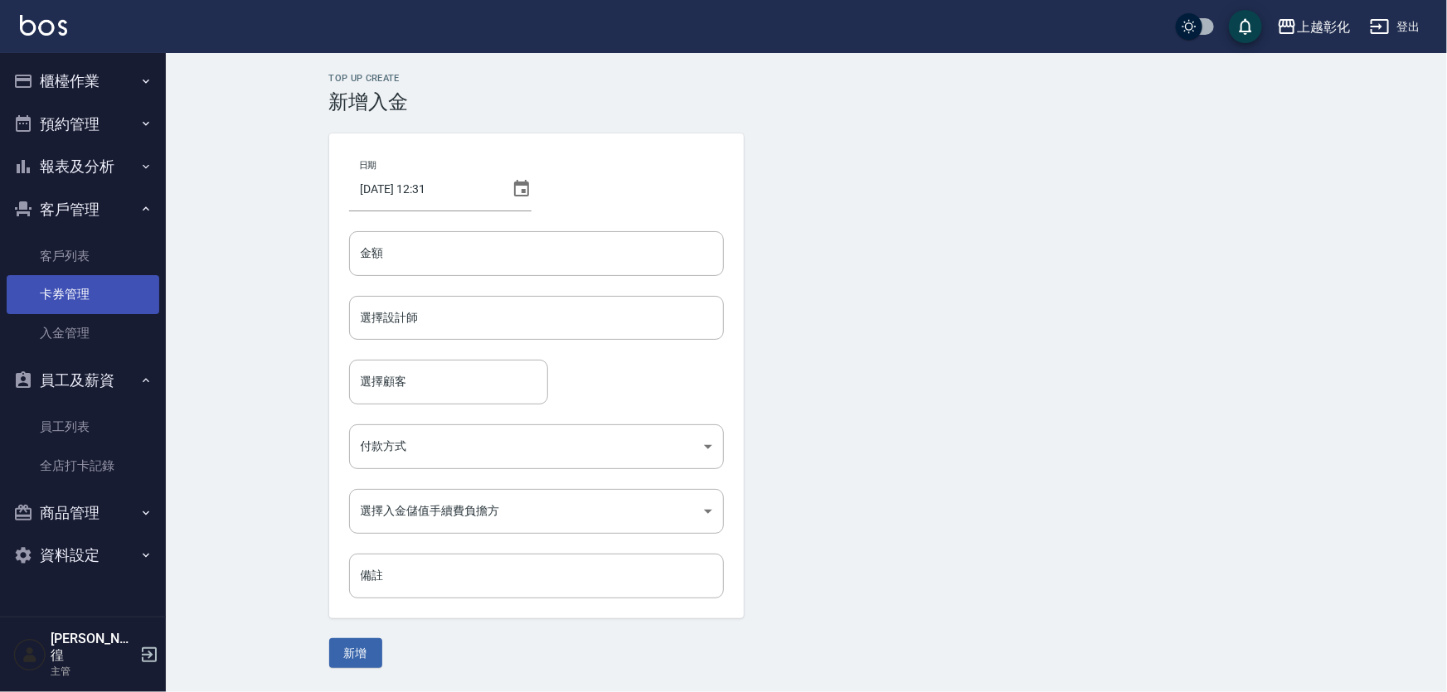
click at [123, 298] on link "卡券管理" at bounding box center [83, 294] width 153 height 38
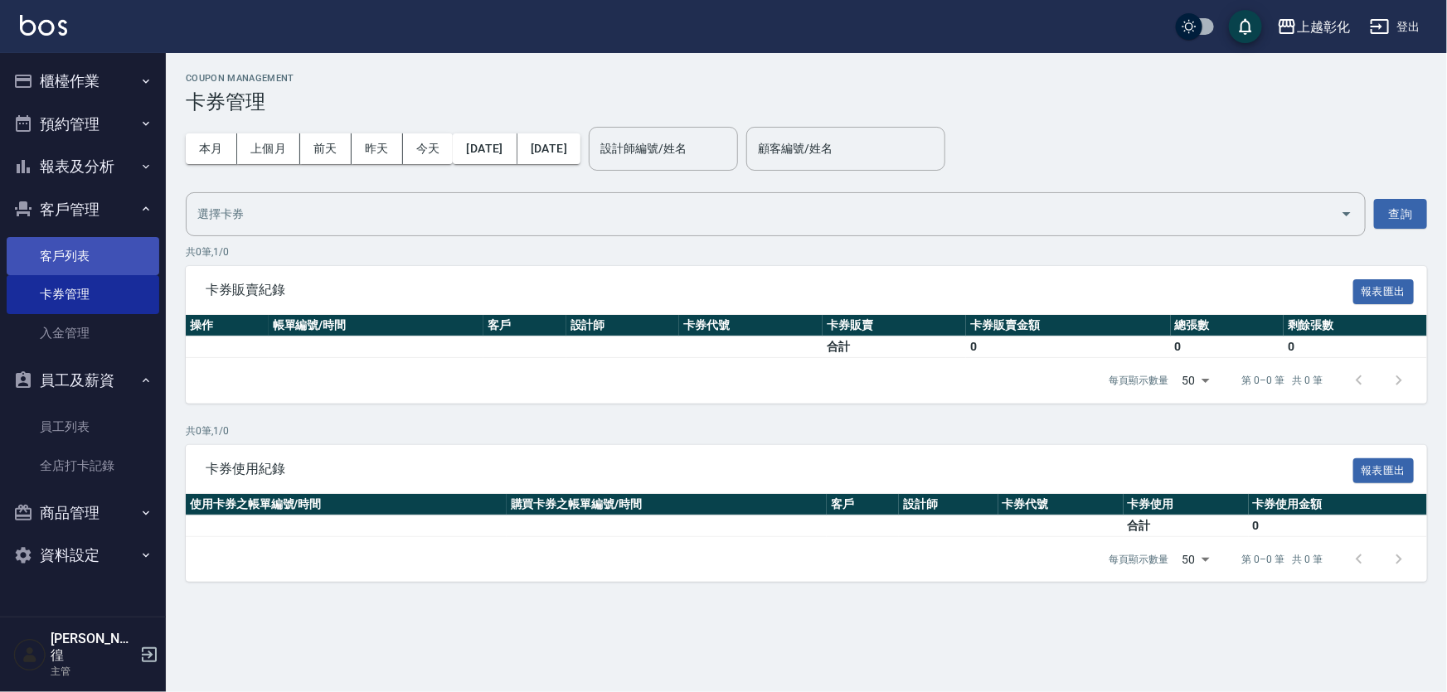
click at [122, 249] on link "客戶列表" at bounding box center [83, 256] width 153 height 38
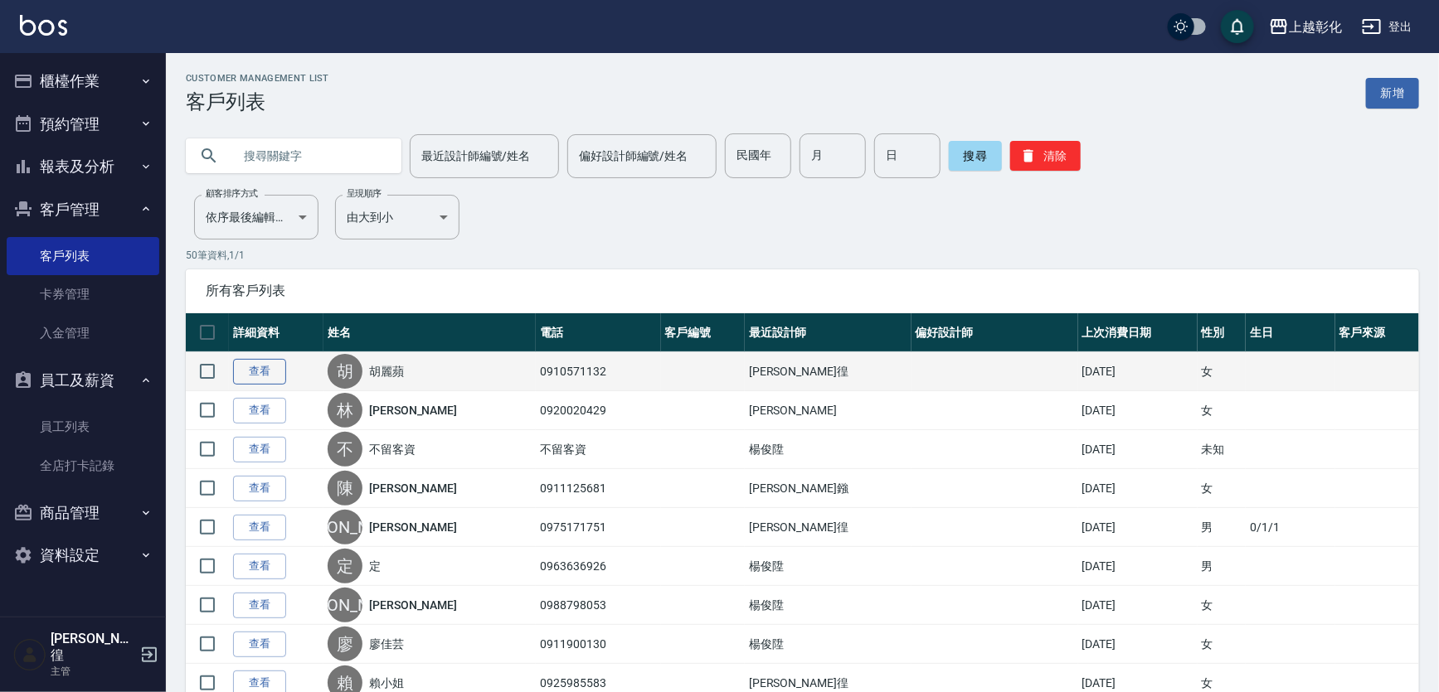
click at [270, 372] on link "查看" at bounding box center [259, 372] width 53 height 26
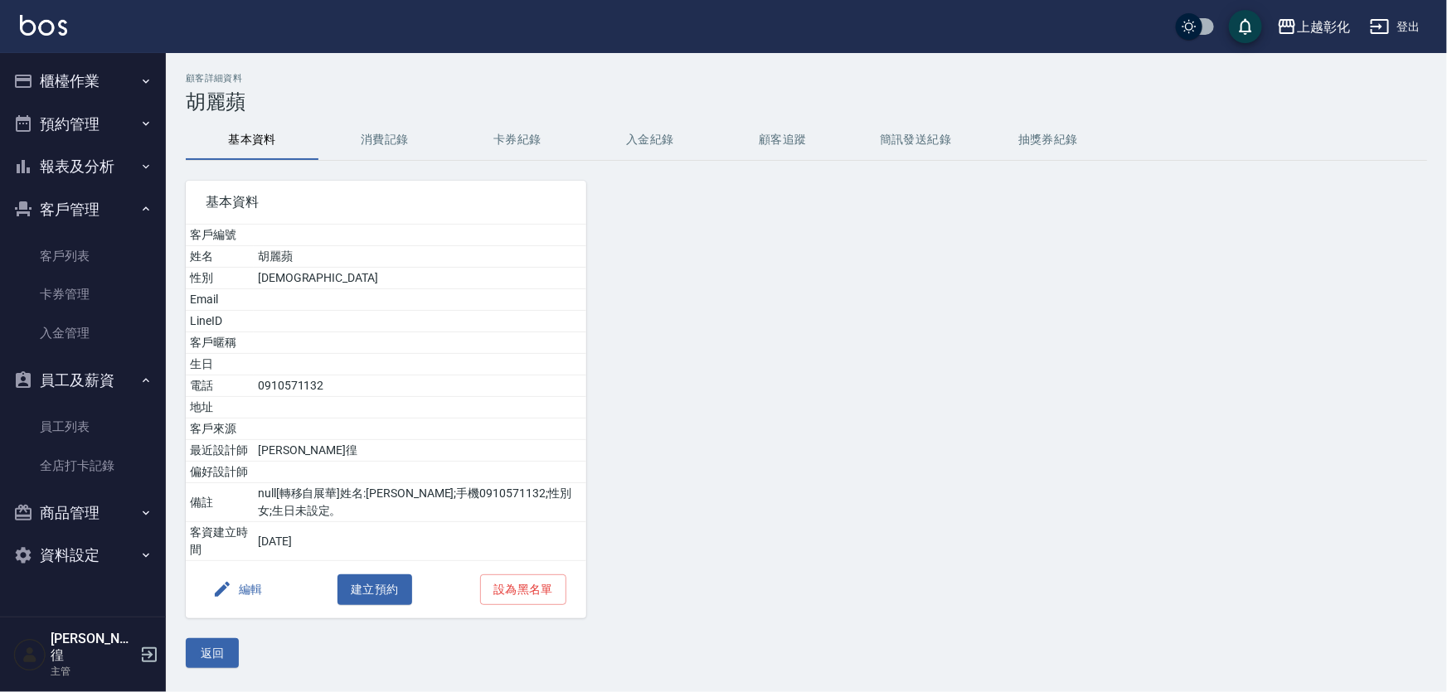
click at [610, 150] on button "入金紀錄" at bounding box center [650, 140] width 133 height 40
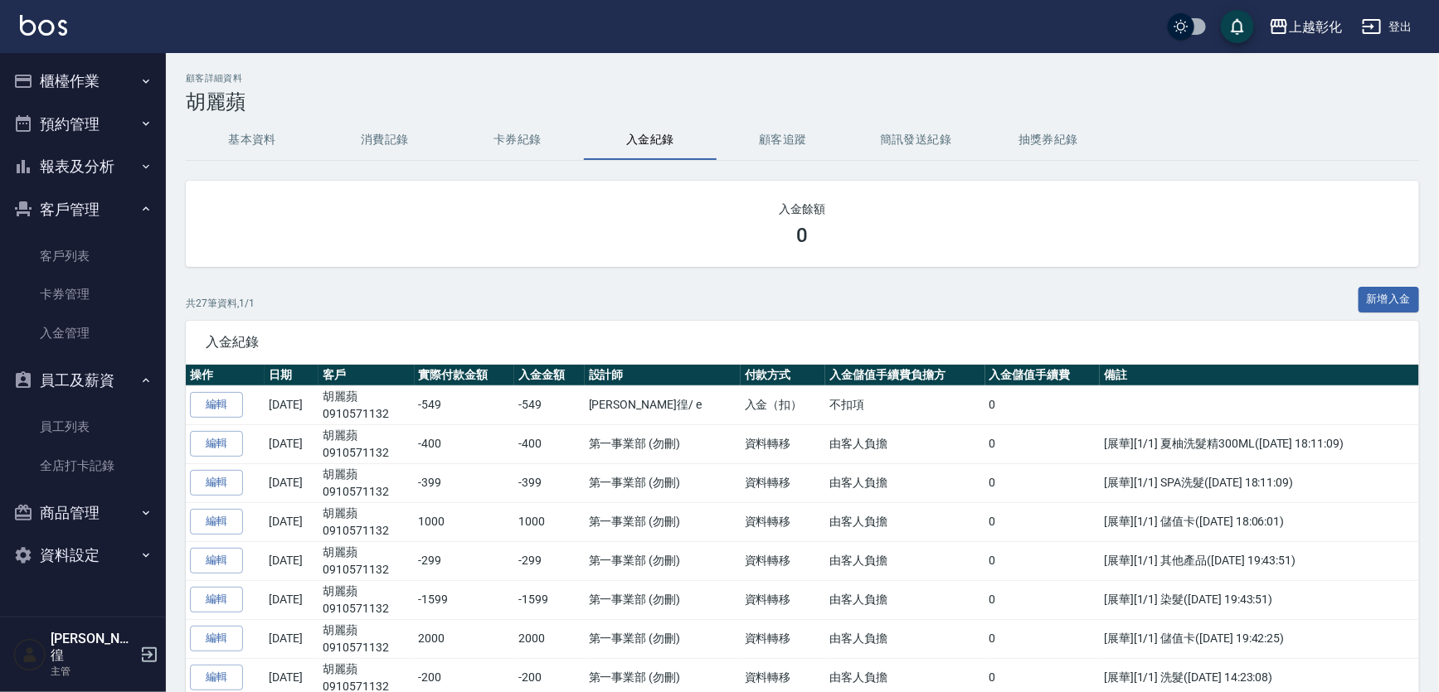
click at [656, 156] on button "入金紀錄" at bounding box center [650, 140] width 133 height 40
click at [60, 247] on link "客戶列表" at bounding box center [83, 256] width 153 height 38
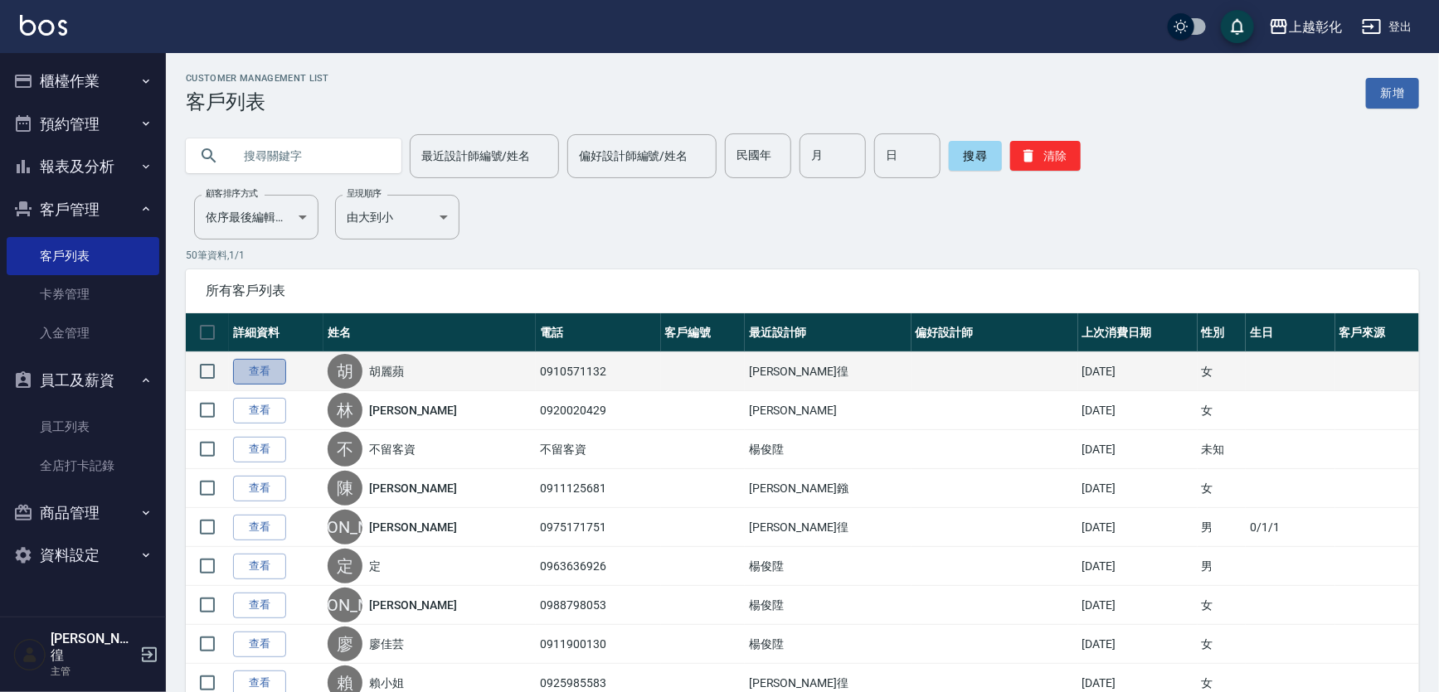
click at [248, 372] on link "查看" at bounding box center [259, 372] width 53 height 26
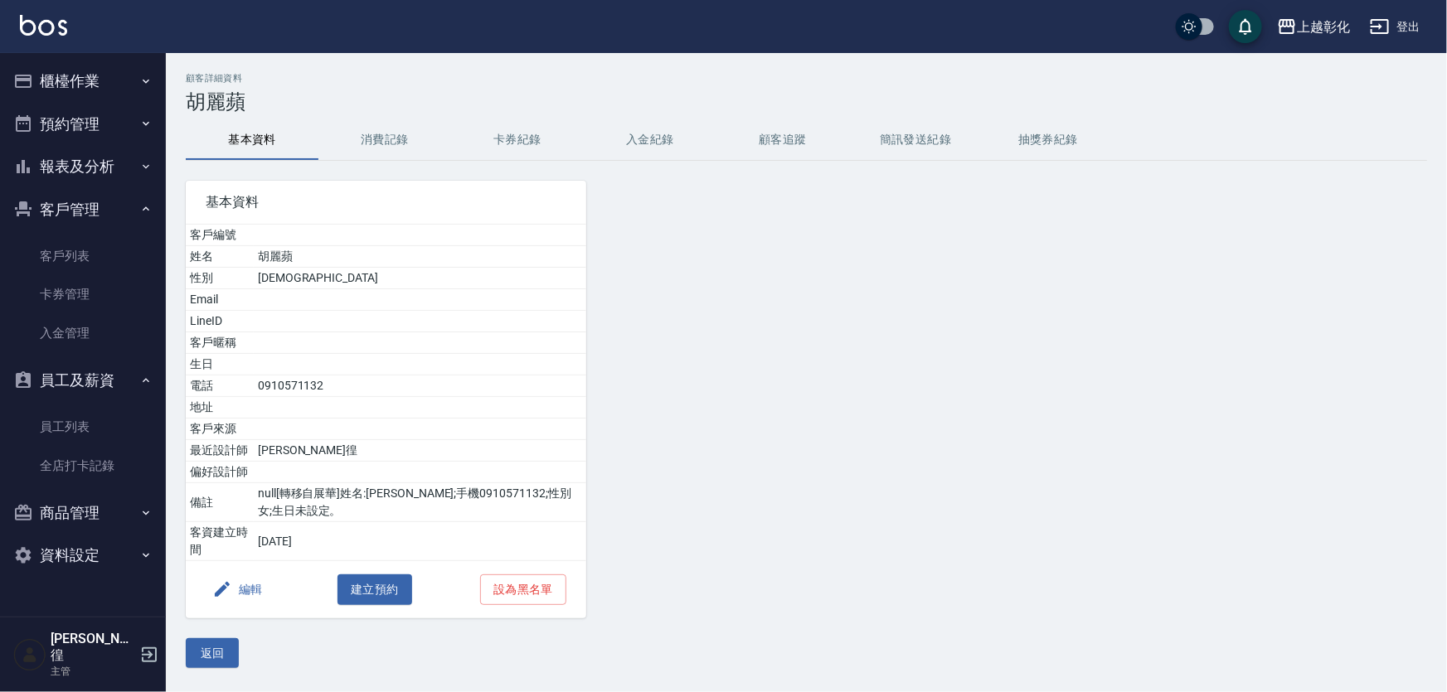
click at [674, 124] on button "入金紀錄" at bounding box center [650, 140] width 133 height 40
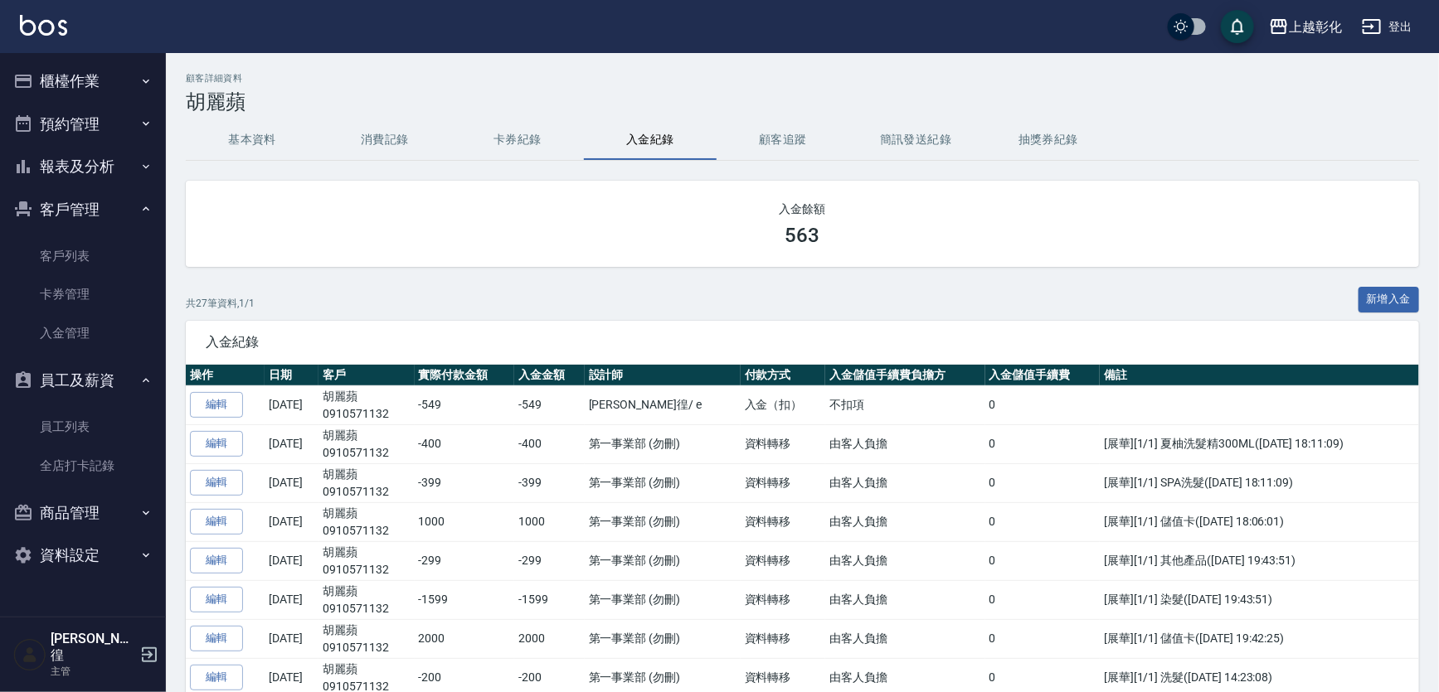
click at [926, 237] on div "563" at bounding box center [802, 235] width 1193 height 23
click at [872, 237] on div "563" at bounding box center [802, 235] width 1193 height 23
click at [817, 236] on h3 "563" at bounding box center [802, 235] width 35 height 23
click at [795, 236] on h3 "563" at bounding box center [802, 235] width 35 height 23
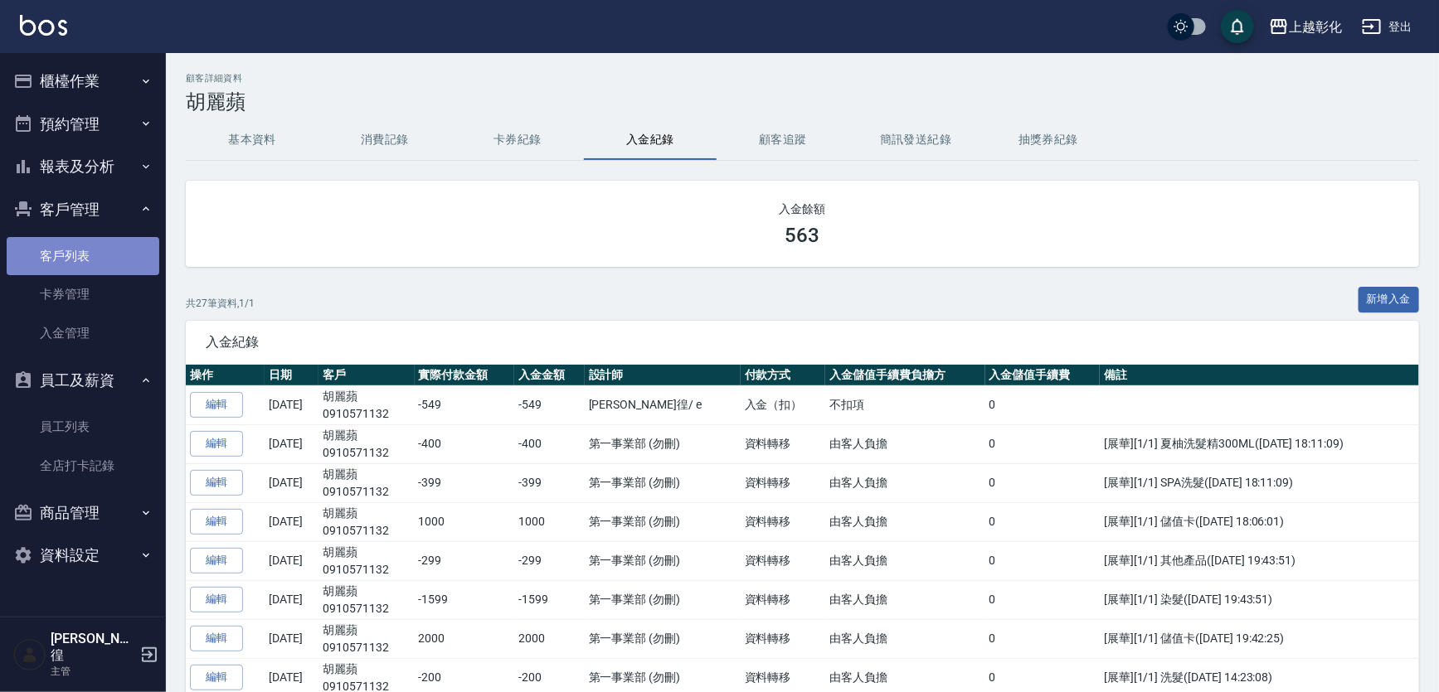
click at [59, 265] on link "客戶列表" at bounding box center [83, 256] width 153 height 38
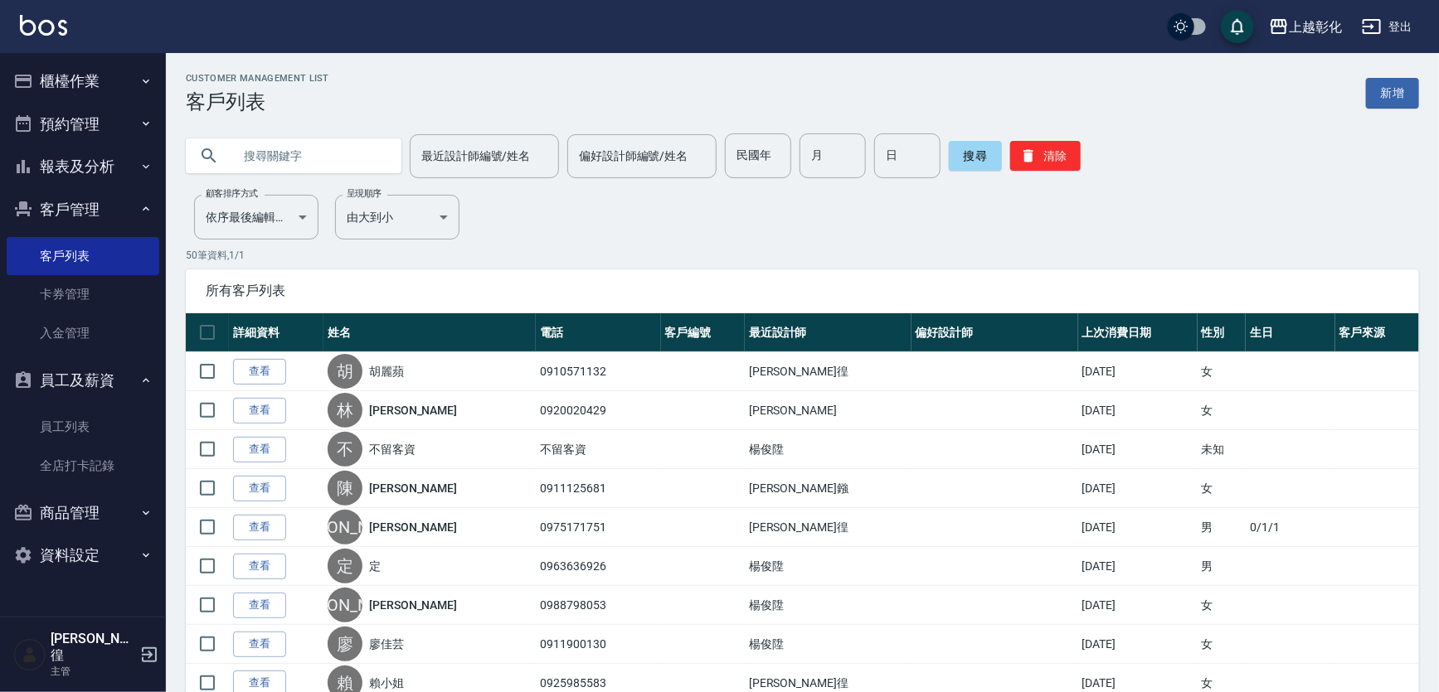
click at [362, 167] on input "text" at bounding box center [310, 156] width 156 height 45
type input "t"
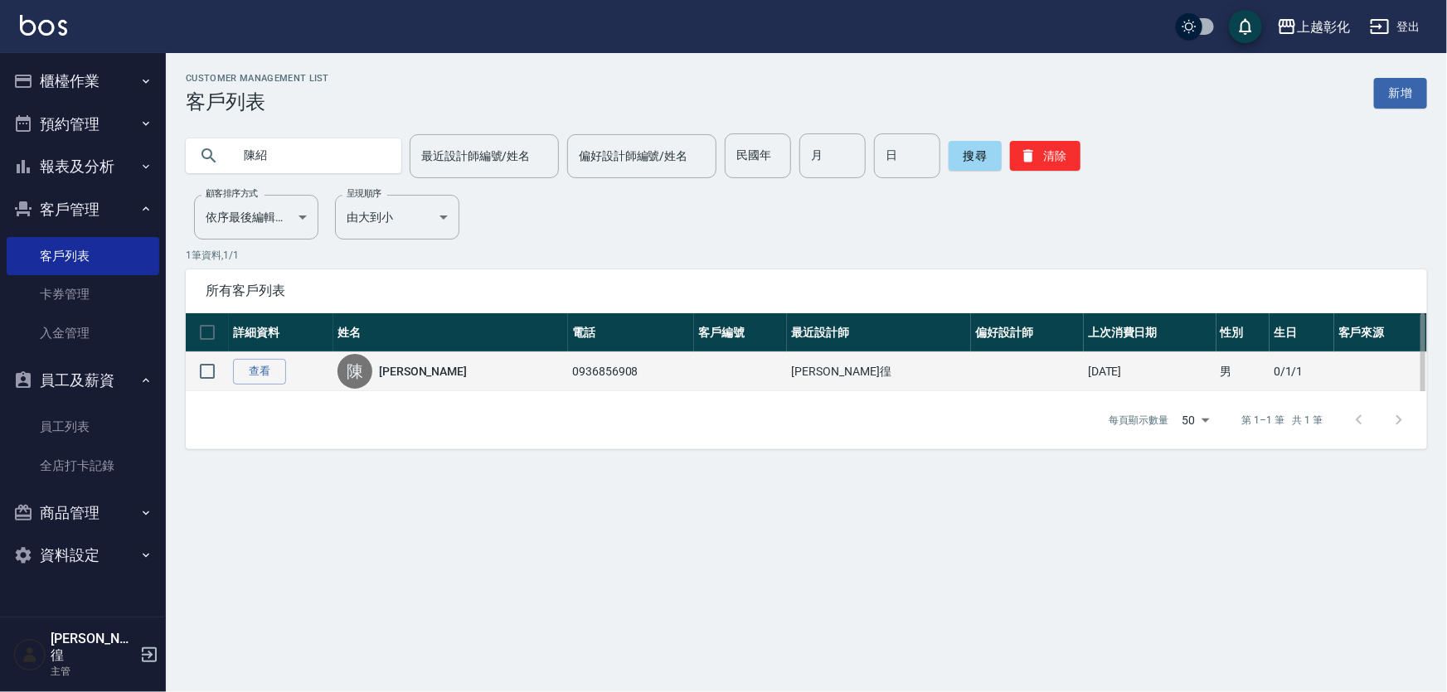
click at [568, 379] on td "0936856908" at bounding box center [631, 371] width 126 height 39
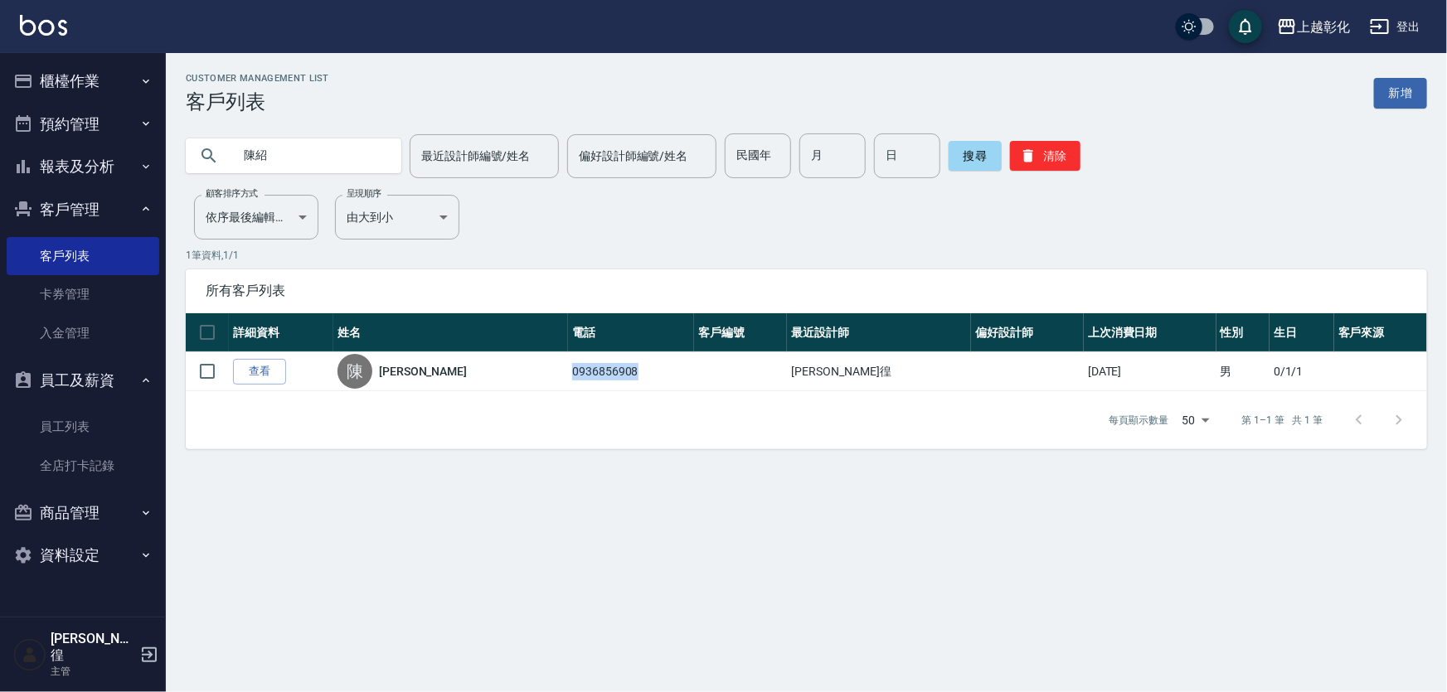
copy td "0936856908"
click at [332, 157] on input "陳紹" at bounding box center [310, 156] width 156 height 45
paste input "0936856908"
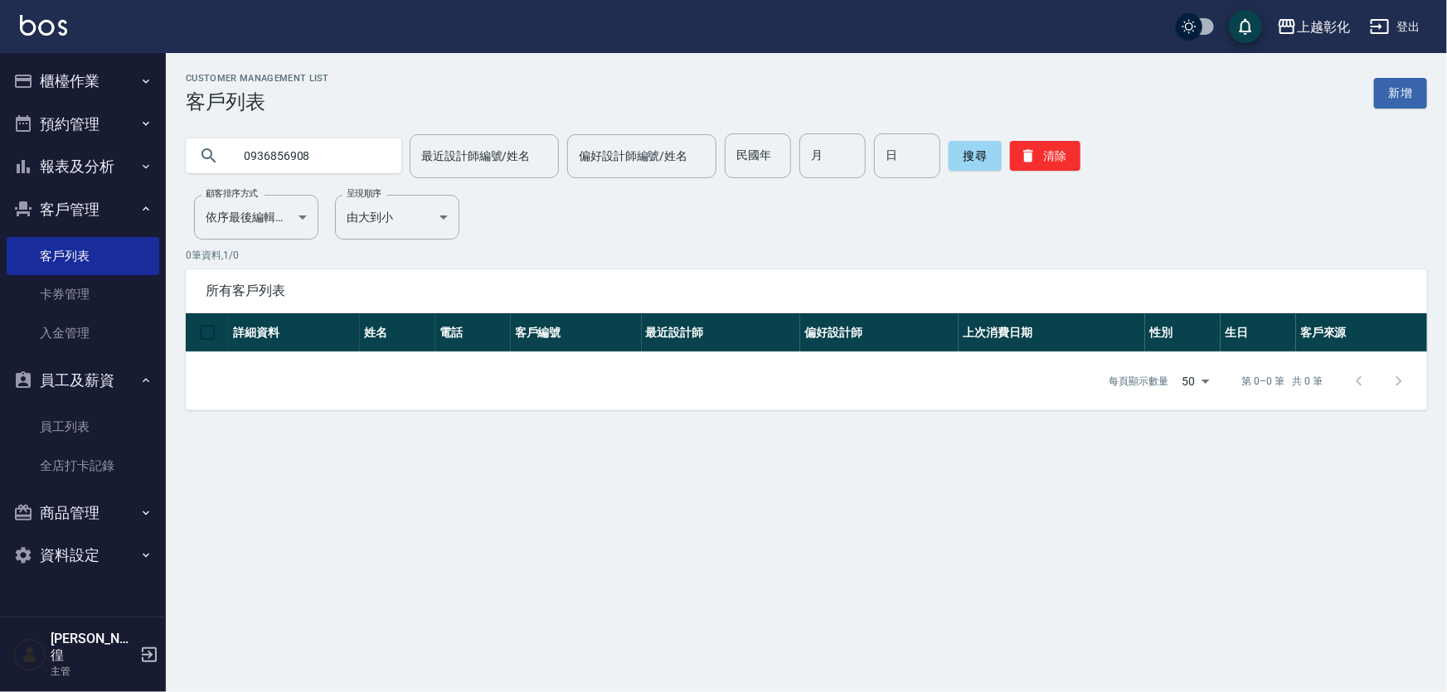
click at [333, 156] on input "0936856908" at bounding box center [310, 156] width 156 height 45
type input "0936856908"
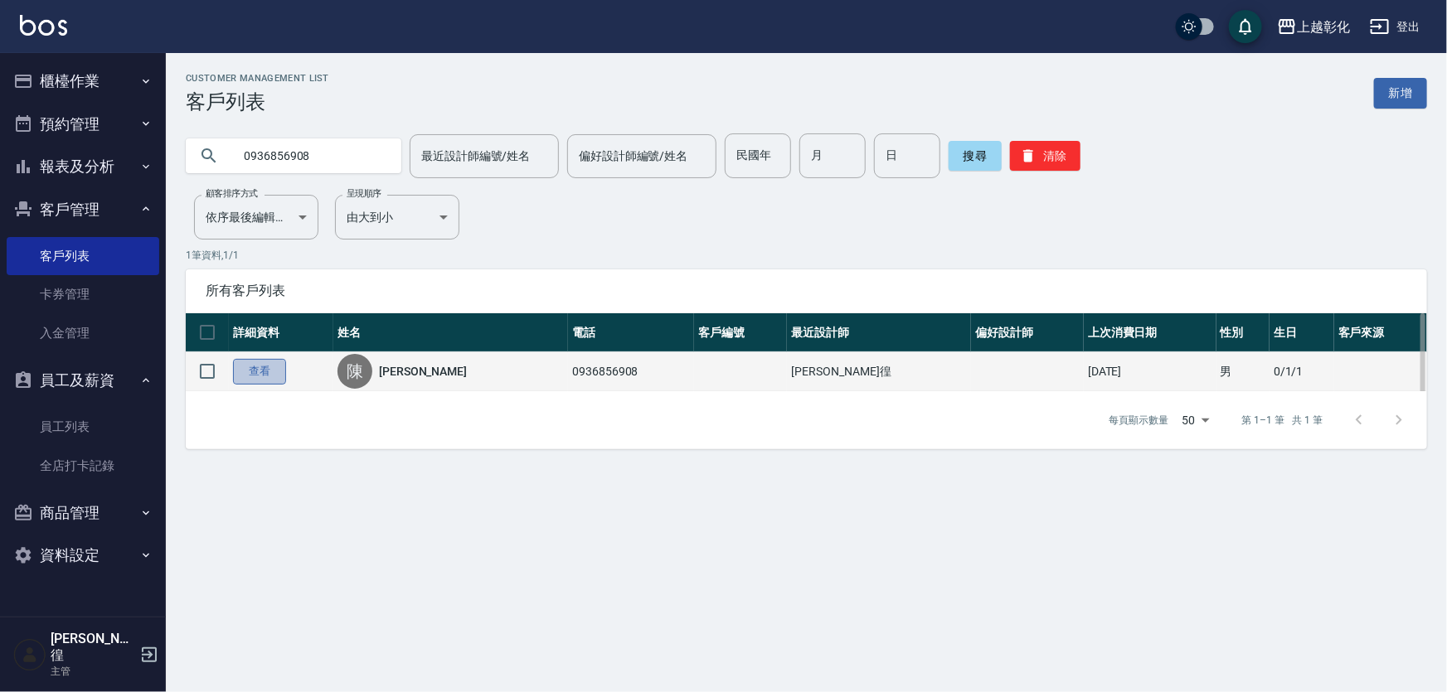
click at [270, 376] on link "查看" at bounding box center [259, 372] width 53 height 26
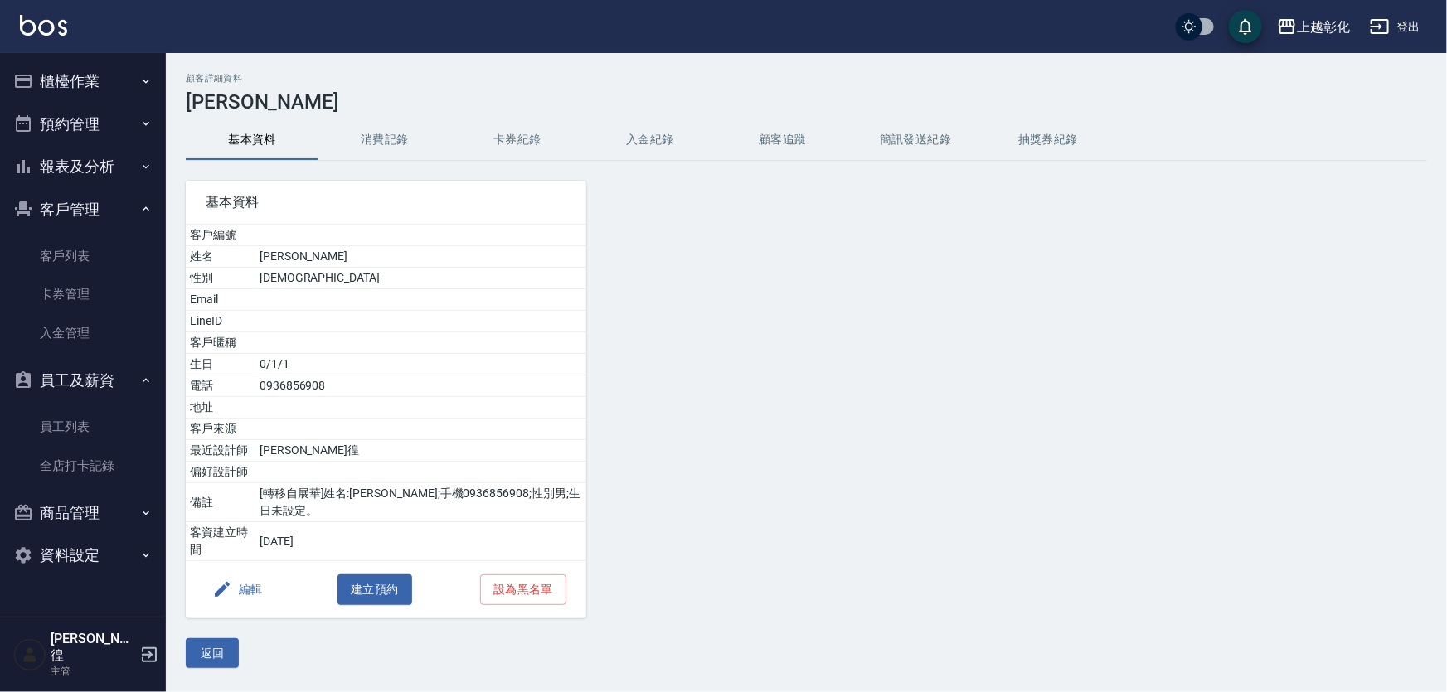
click at [648, 141] on button "入金紀錄" at bounding box center [650, 140] width 133 height 40
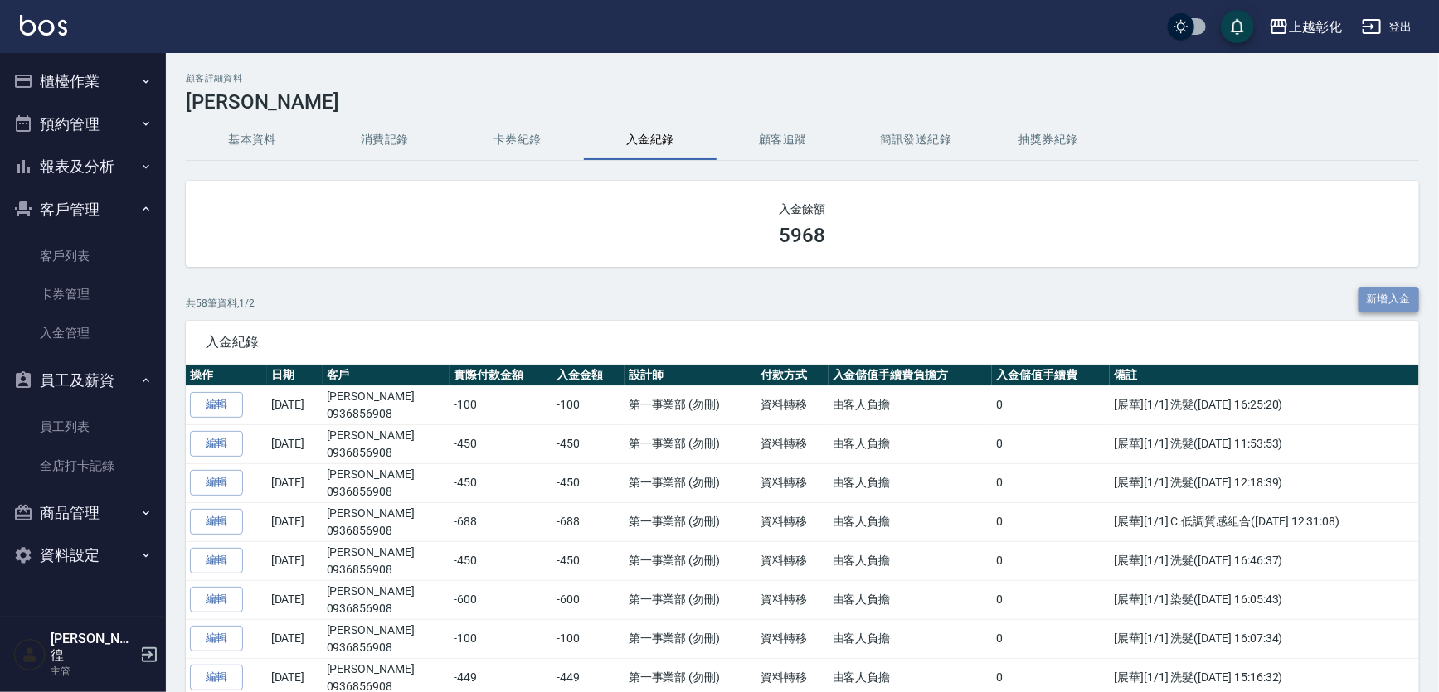
click at [1386, 304] on button "新增入金" at bounding box center [1388, 300] width 61 height 26
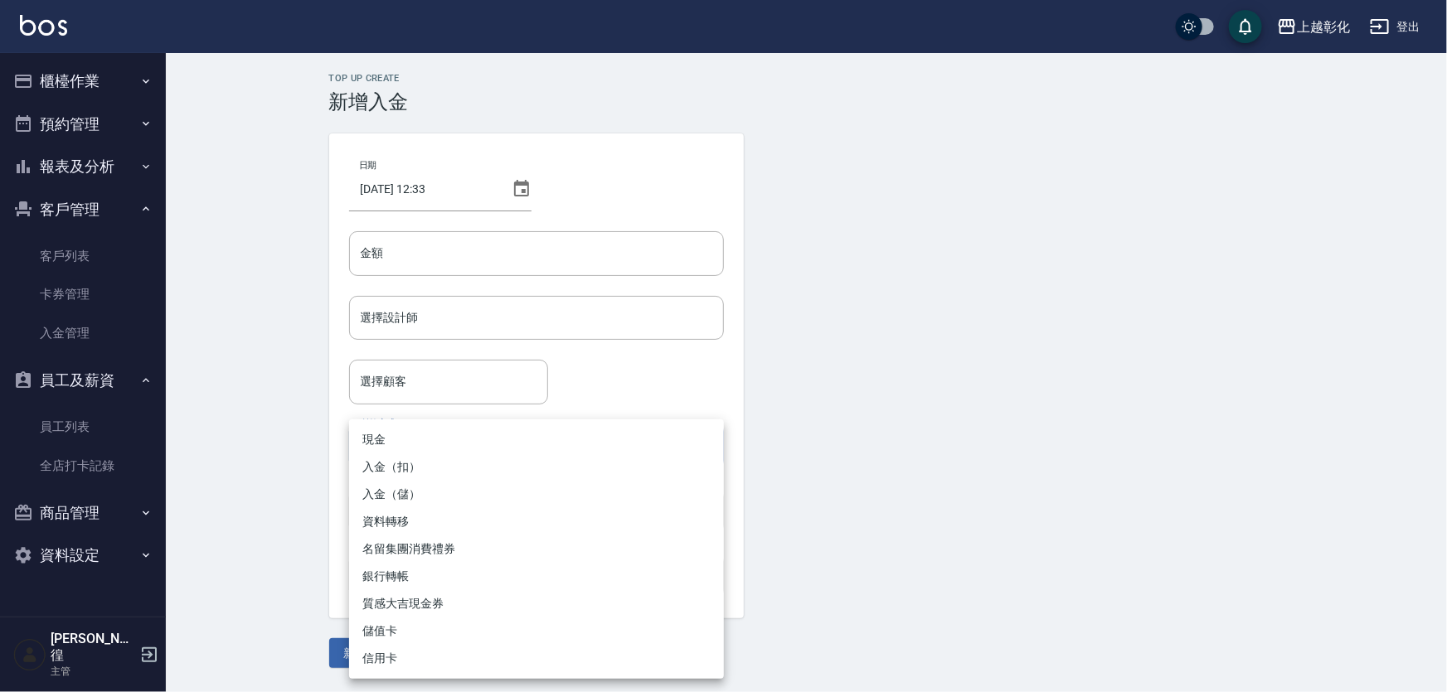
click at [566, 455] on body "上越彰化 登出 櫃檯作業 打帳單 帳單列表 現金收支登錄 材料自購登錄 每日結帳 排班表 現場電腦打卡 預約管理 預約管理 單日預約紀錄 單週預約紀錄 報表及…" at bounding box center [723, 346] width 1447 height 692
click at [630, 307] on div at bounding box center [723, 346] width 1447 height 692
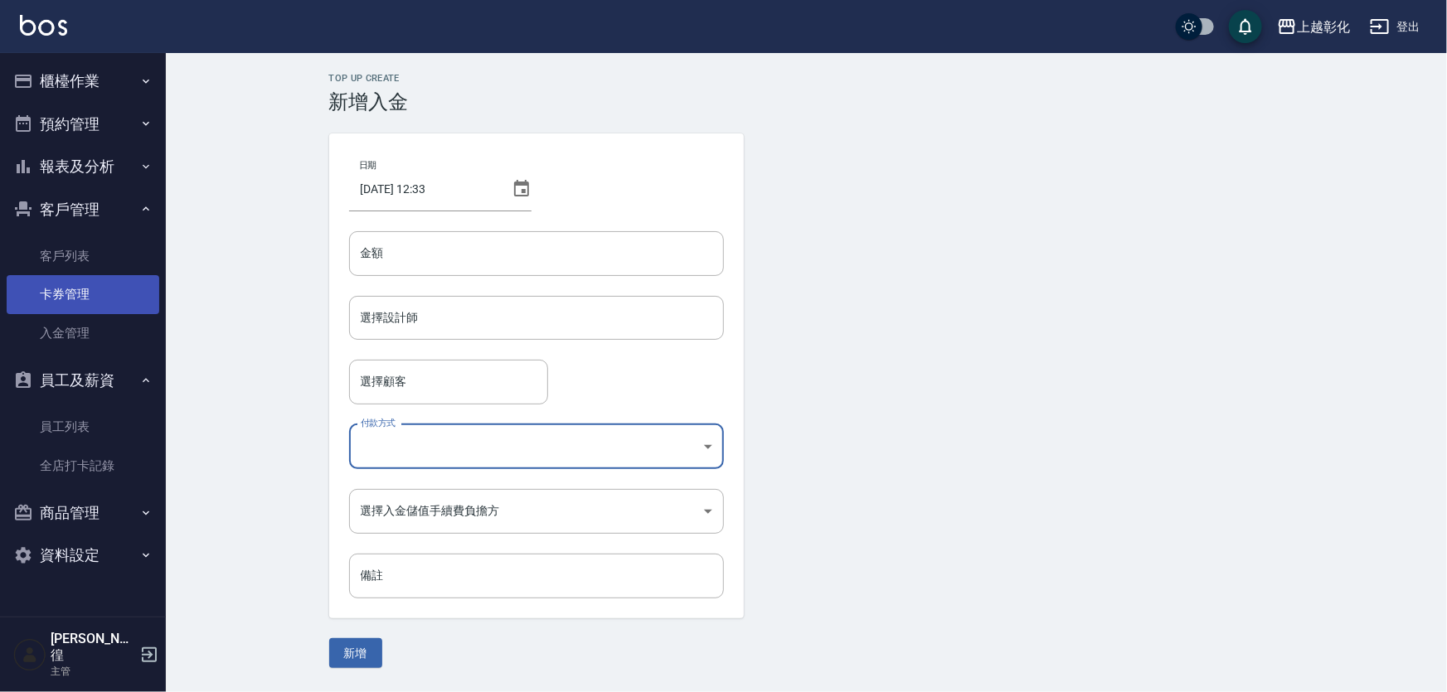
click at [67, 296] on link "卡券管理" at bounding box center [83, 294] width 153 height 38
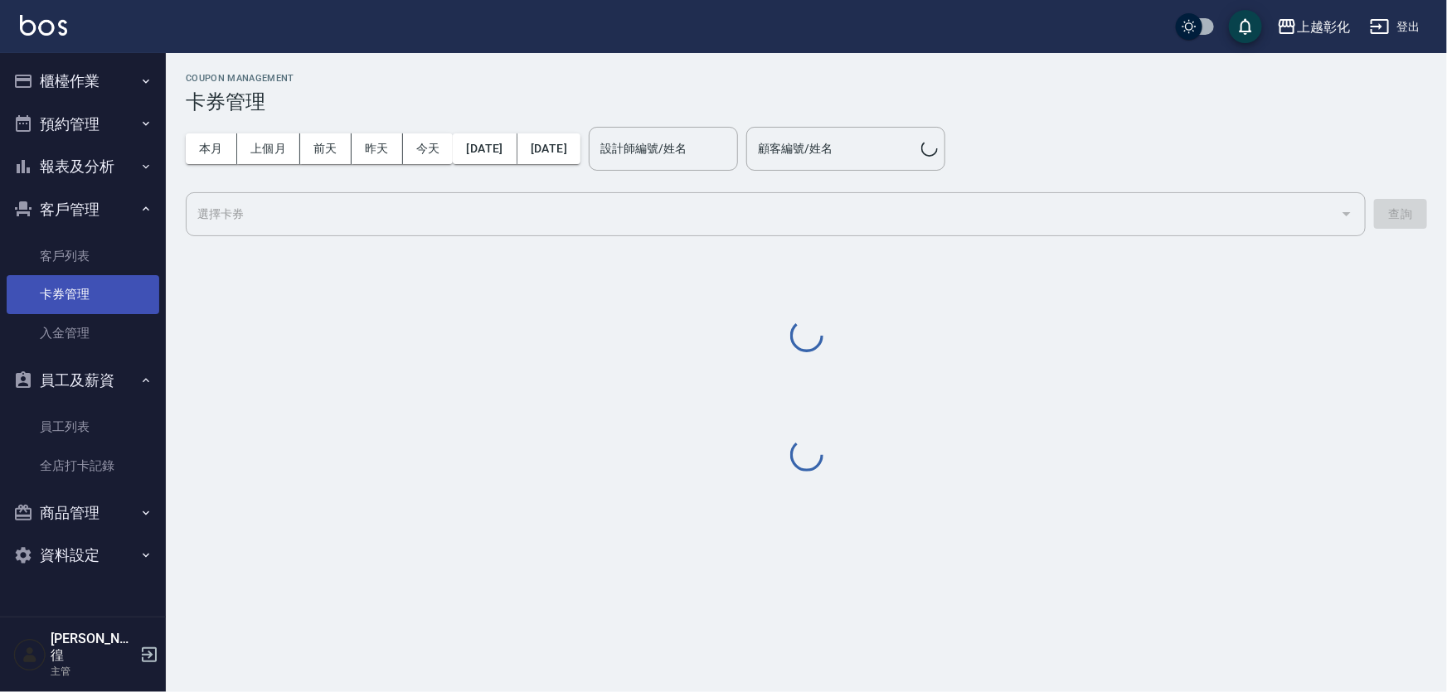
click at [76, 279] on link "卡券管理" at bounding box center [83, 294] width 153 height 38
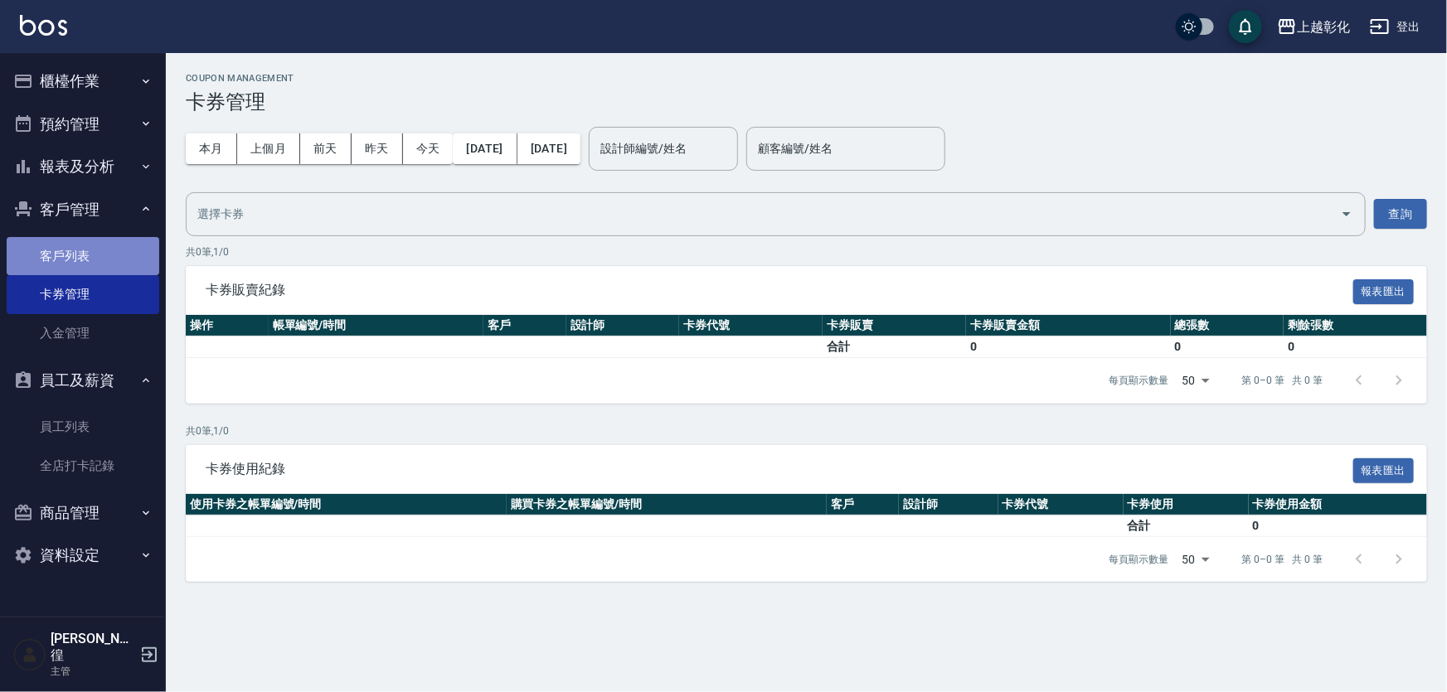
click at [83, 260] on link "客戶列表" at bounding box center [83, 256] width 153 height 38
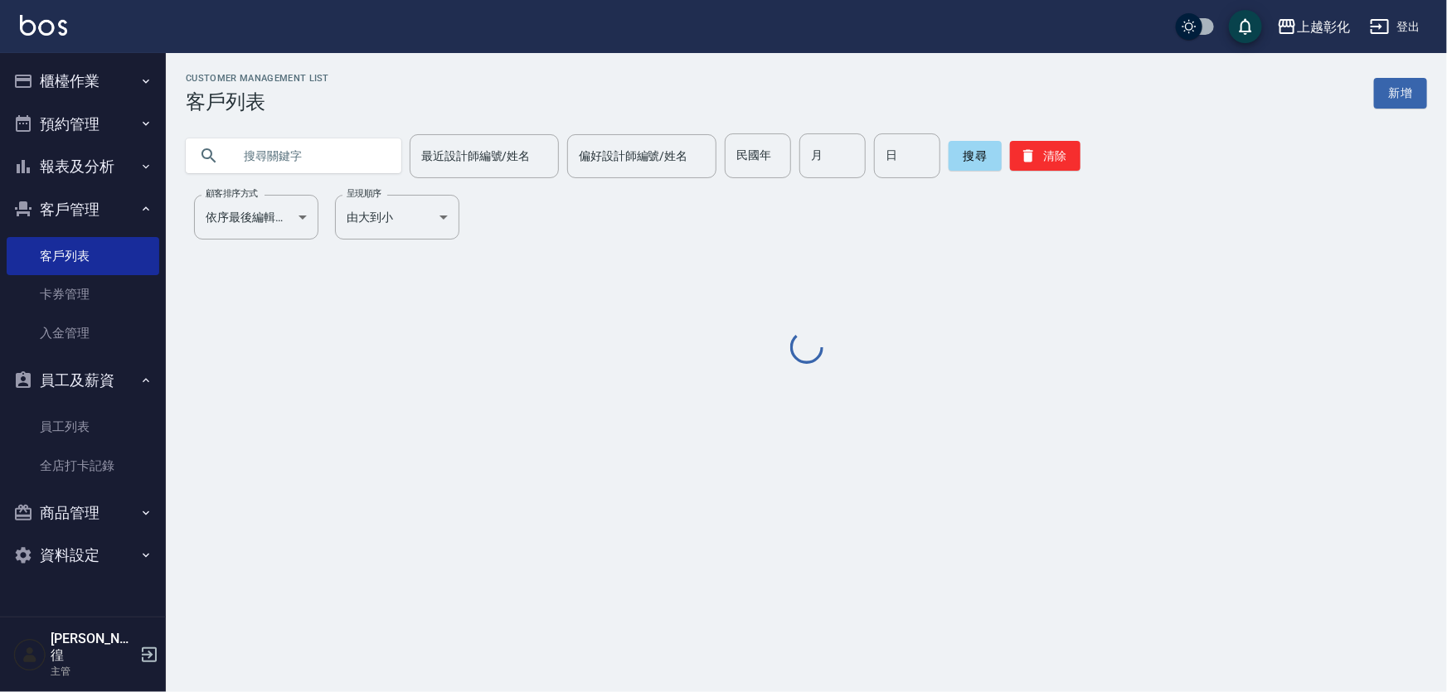
click at [345, 167] on input "text" at bounding box center [310, 156] width 156 height 45
click at [348, 134] on input "text" at bounding box center [310, 156] width 156 height 45
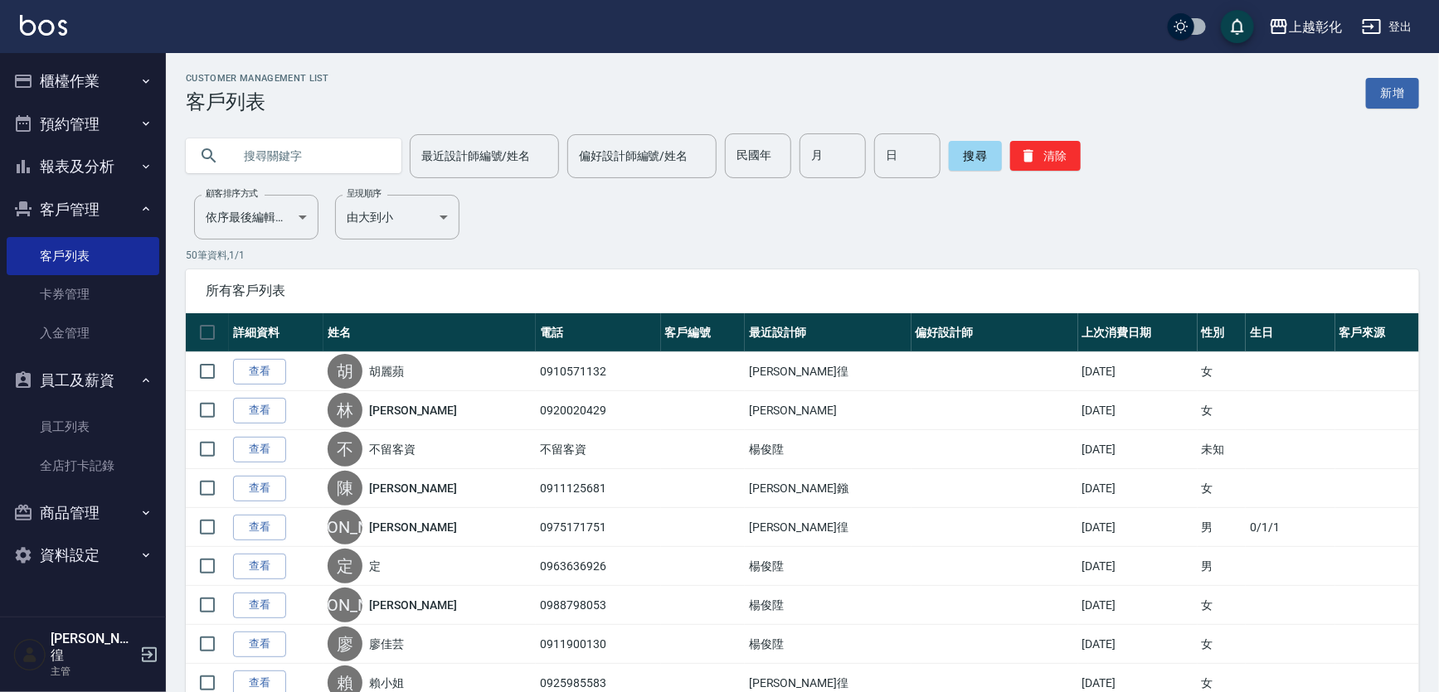
paste input "0936856908"
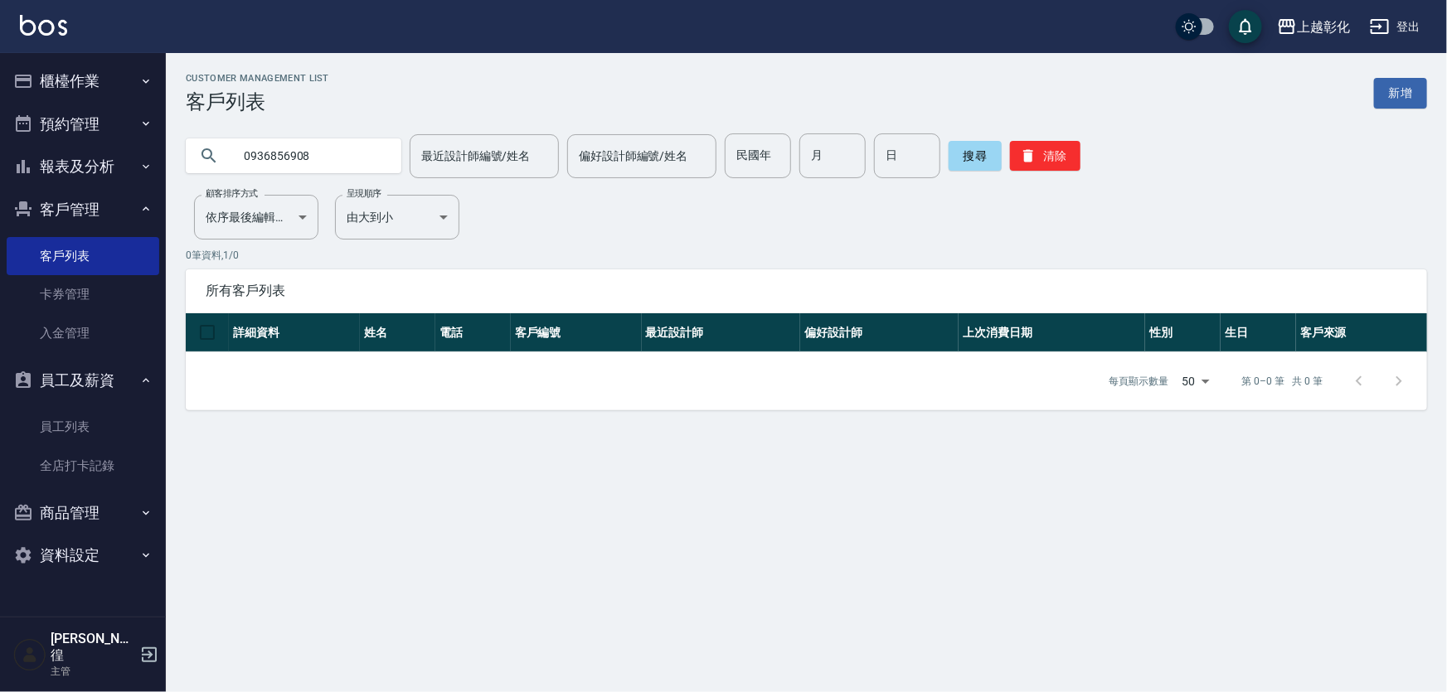
type input "0936856908"
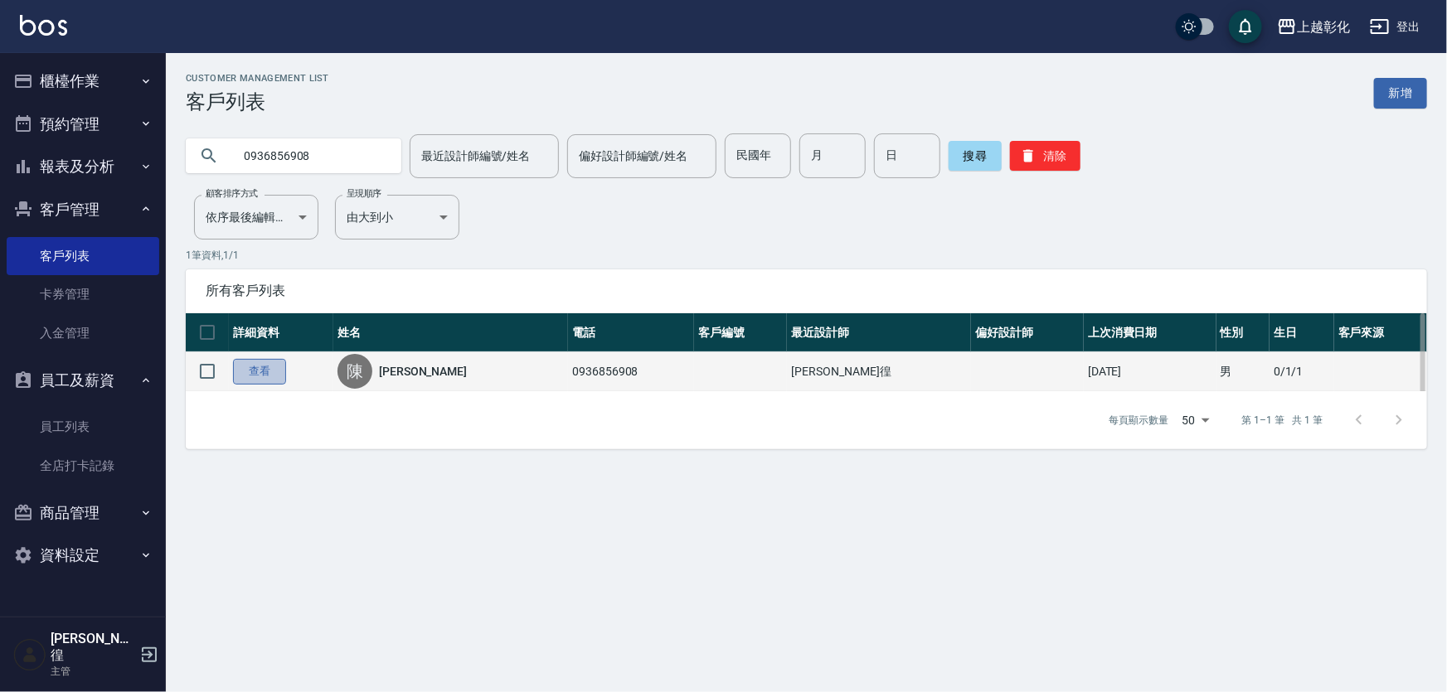
click at [270, 382] on link "查看" at bounding box center [259, 372] width 53 height 26
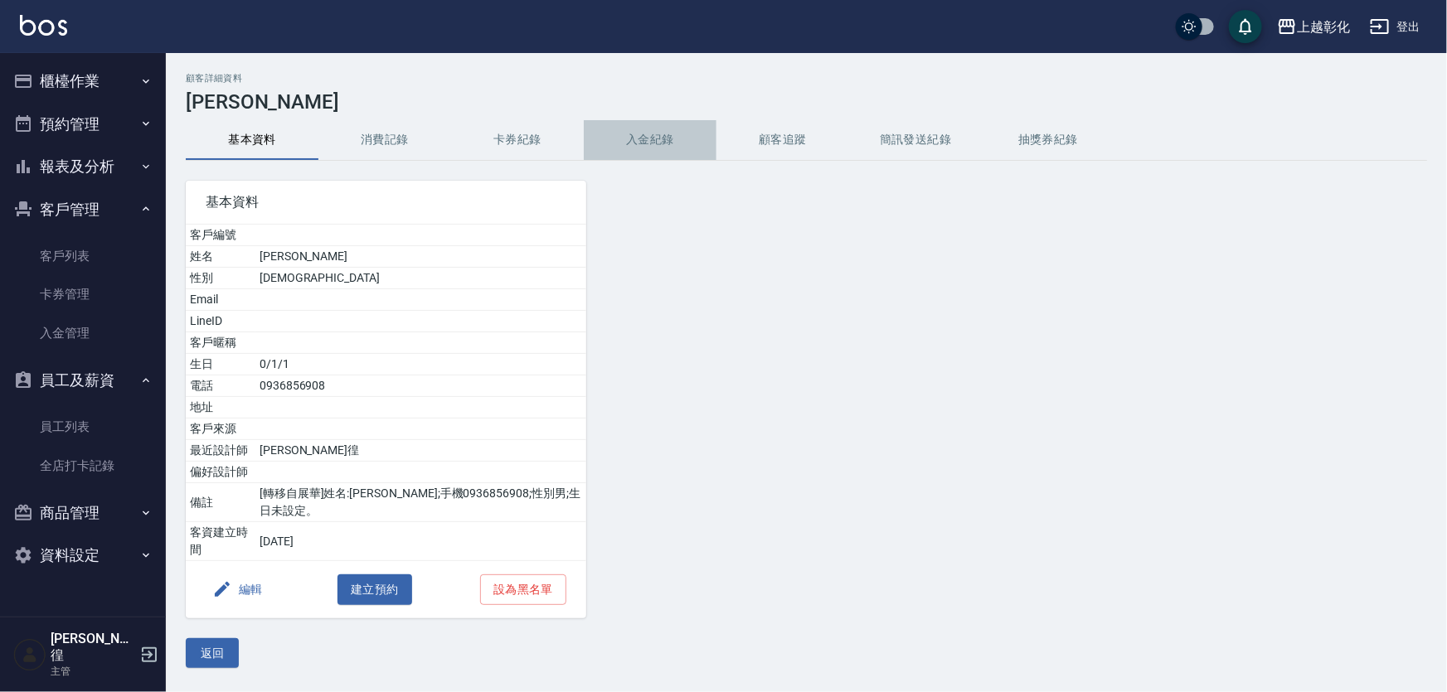
click at [669, 129] on button "入金紀錄" at bounding box center [650, 140] width 133 height 40
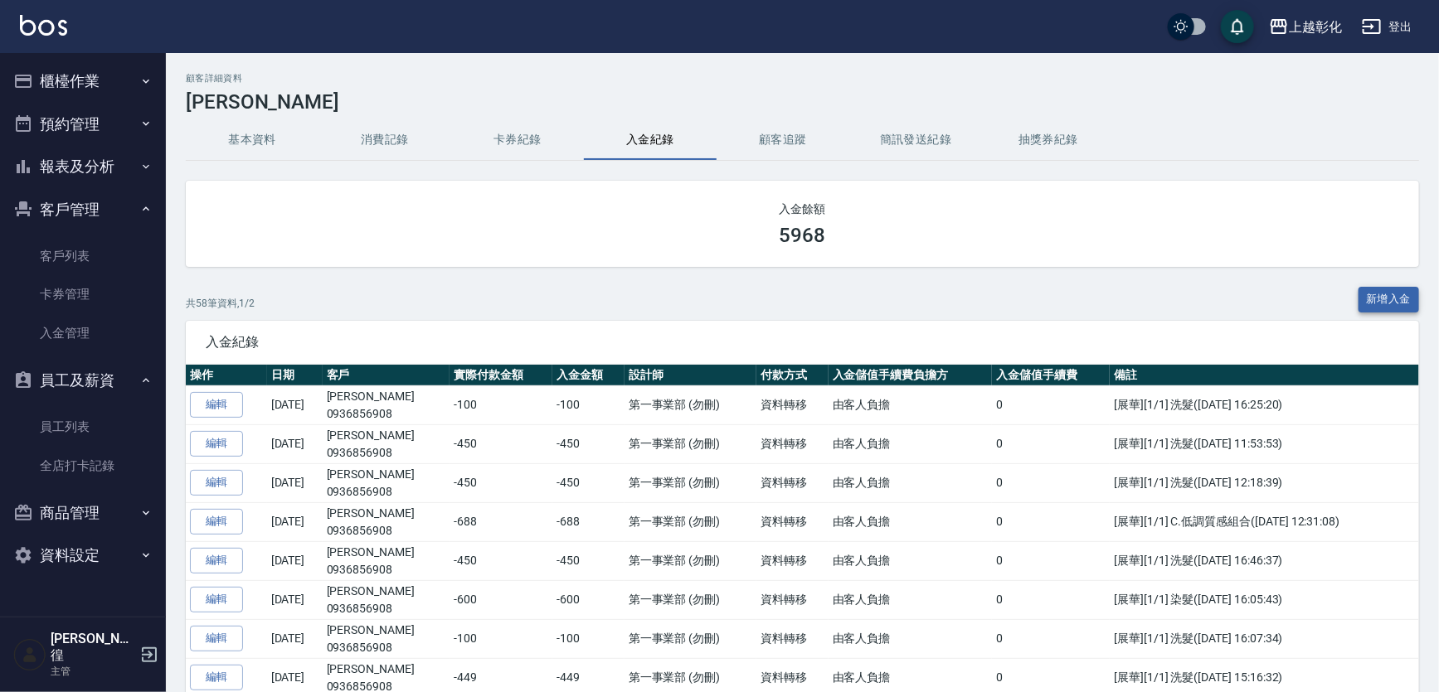
click at [1364, 298] on button "新增入金" at bounding box center [1388, 300] width 61 height 26
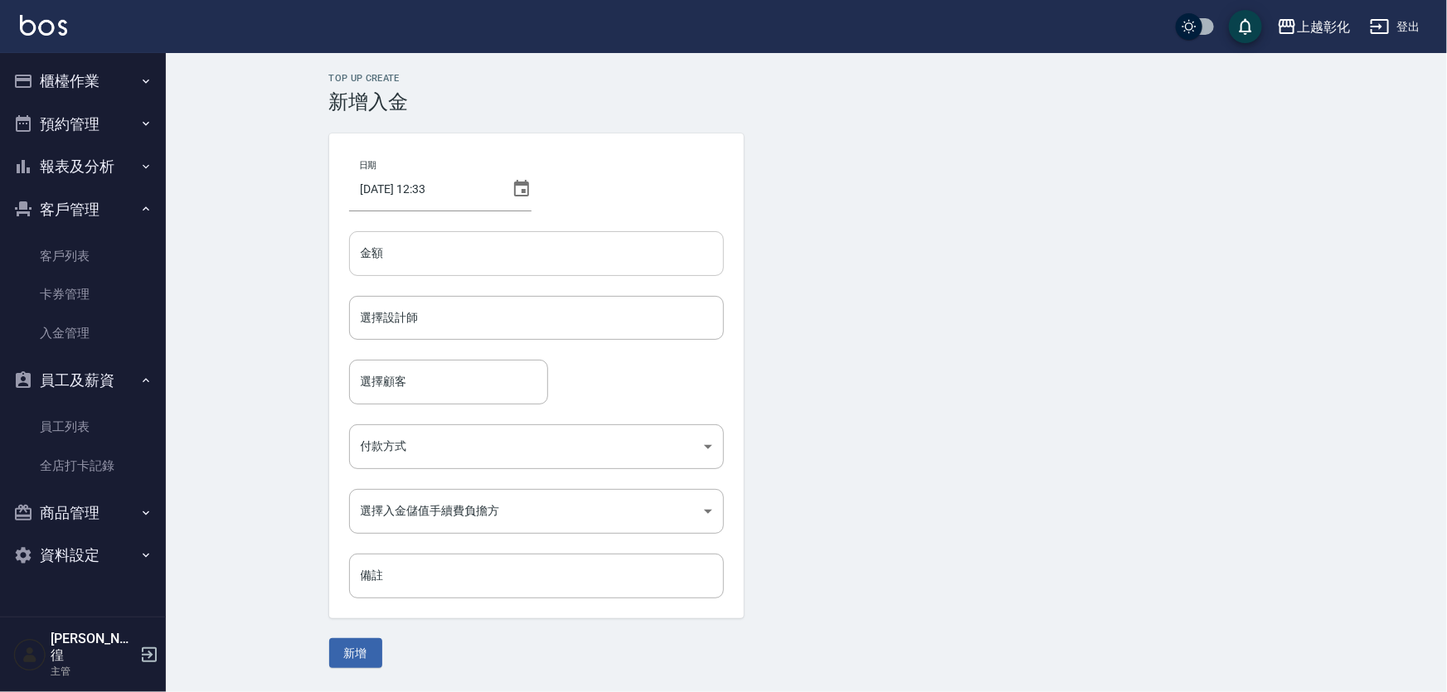
click at [439, 265] on input "金額" at bounding box center [536, 253] width 375 height 45
type input "-1000"
click at [384, 323] on div "選擇設計師 選擇設計師" at bounding box center [536, 318] width 375 height 44
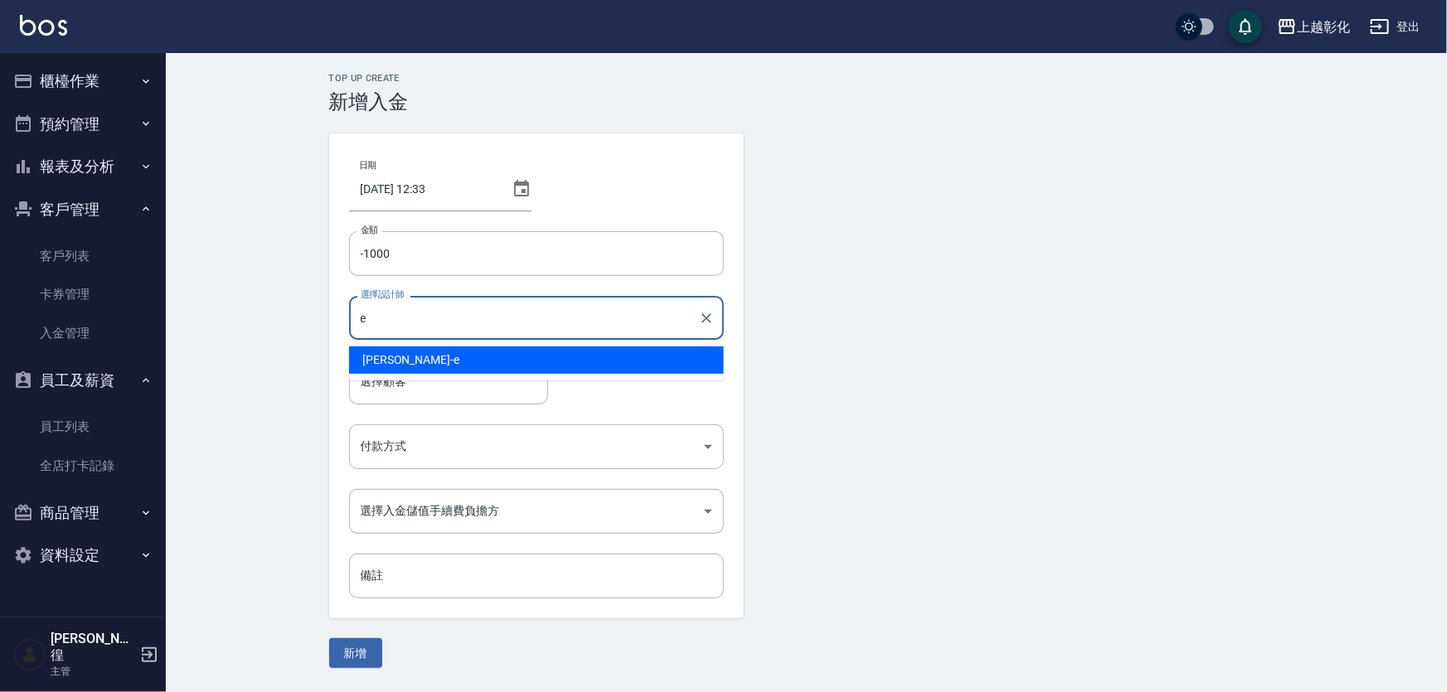
click at [388, 360] on span "[PERSON_NAME] -e" at bounding box center [410, 360] width 97 height 17
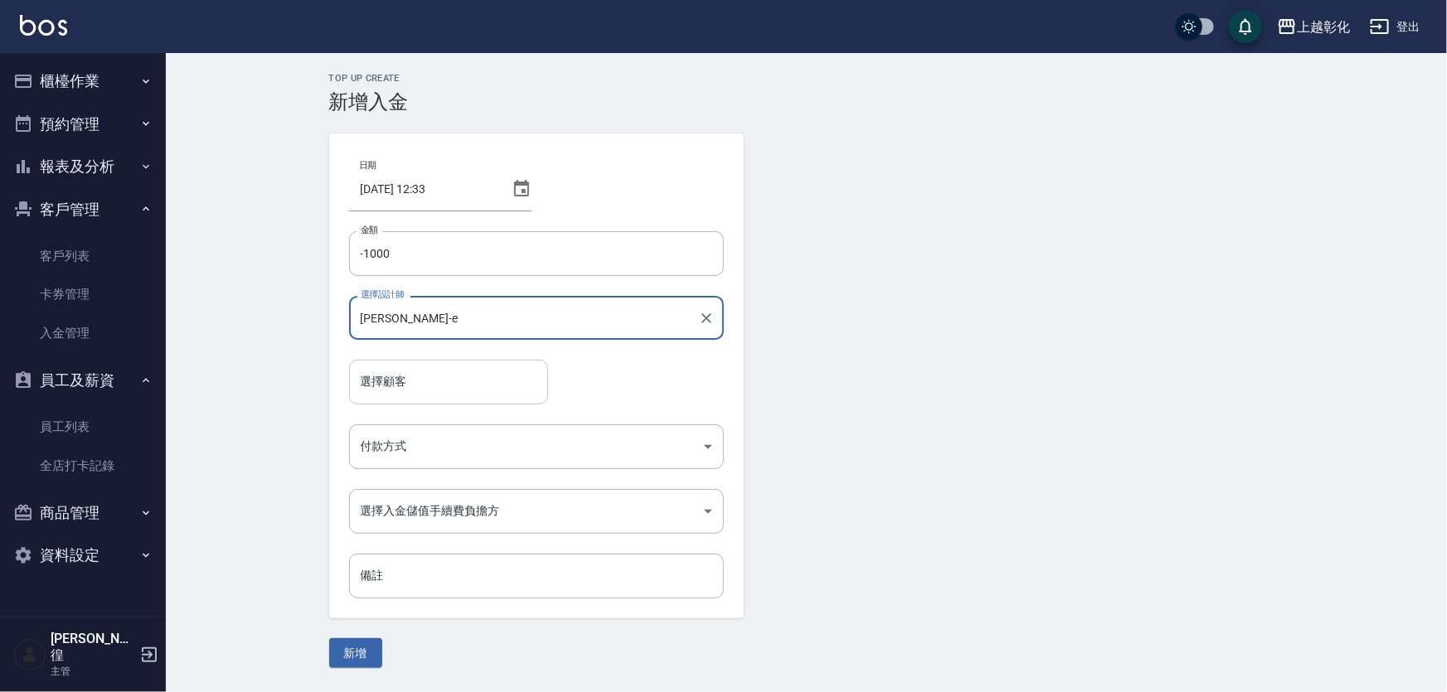
type input "[PERSON_NAME]-e"
click at [406, 385] on input "選擇顧客" at bounding box center [449, 381] width 184 height 29
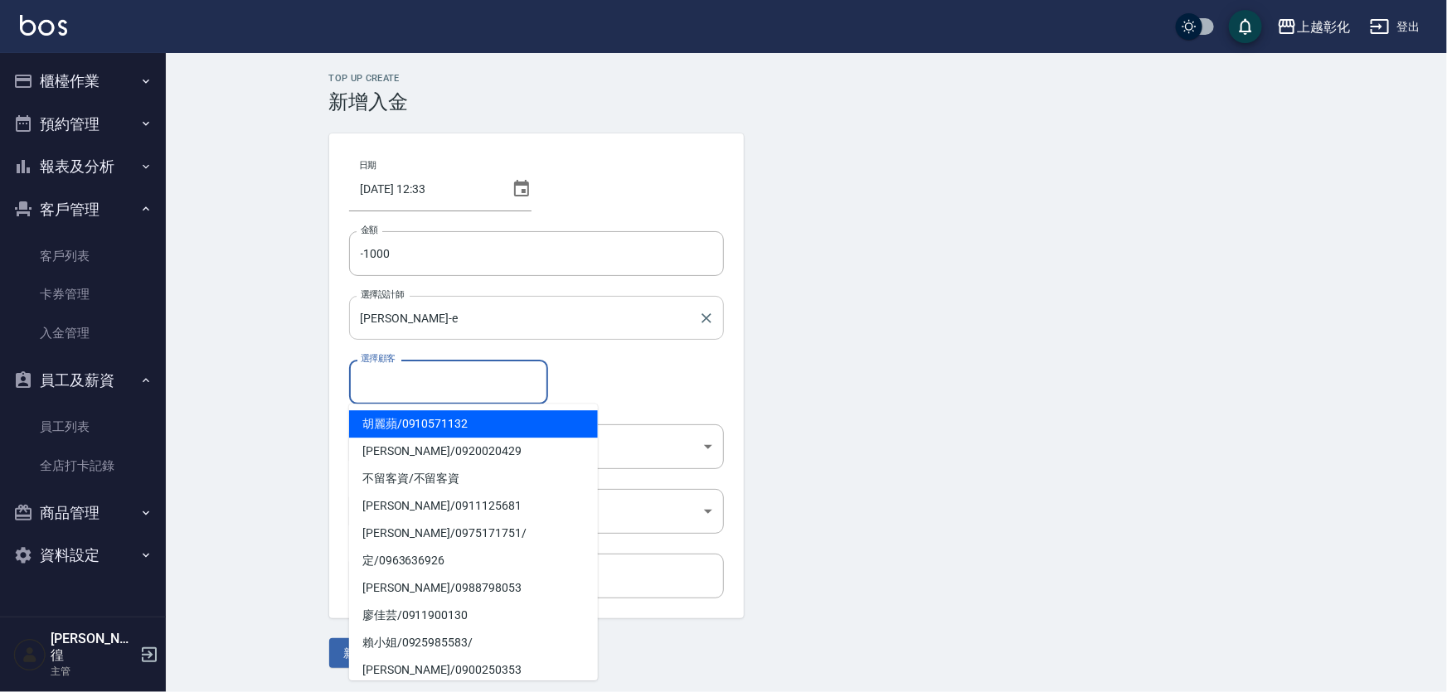
paste input "0936856908"
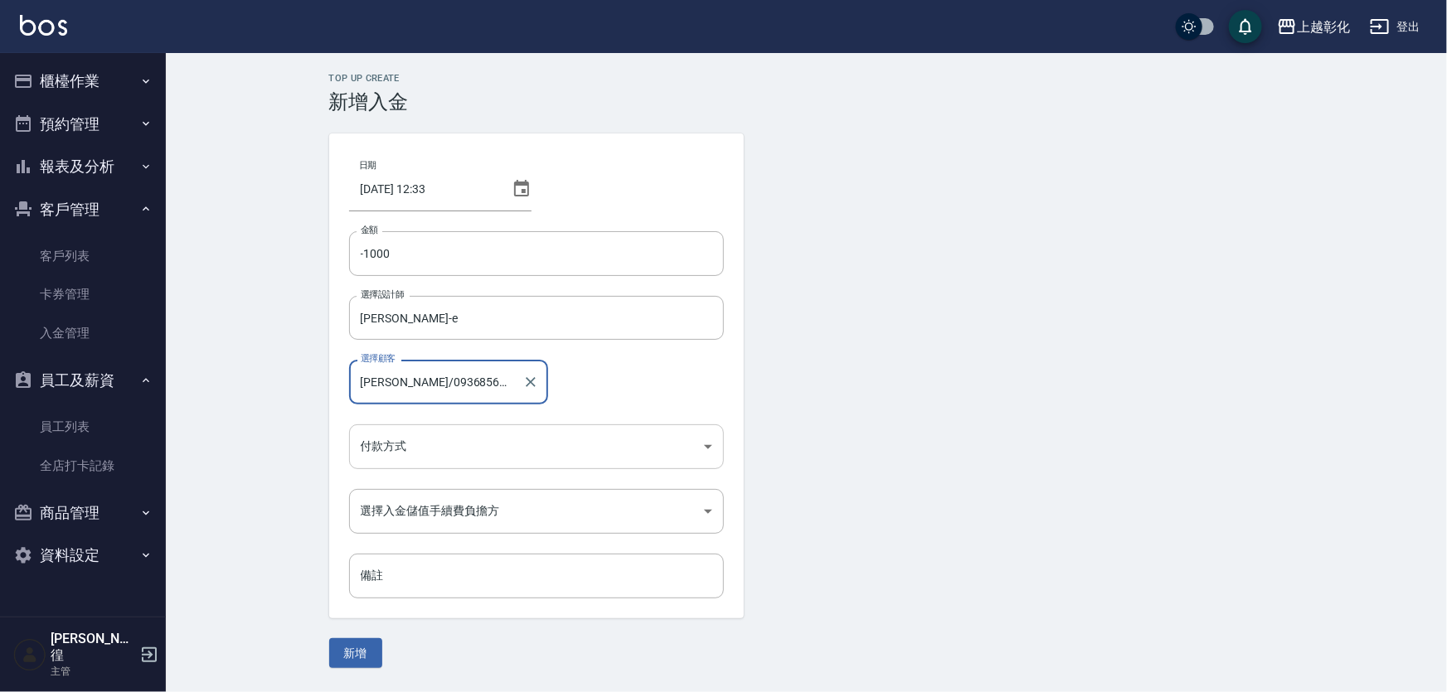
type input "[PERSON_NAME]/0936856908/"
click at [484, 439] on body "上越彰化 登出 櫃檯作業 打帳單 帳單列表 現金收支登錄 材料自購登錄 每日結帳 排班表 現場電腦打卡 預約管理 預約管理 單日預約紀錄 單週預約紀錄 報表及…" at bounding box center [723, 346] width 1447 height 692
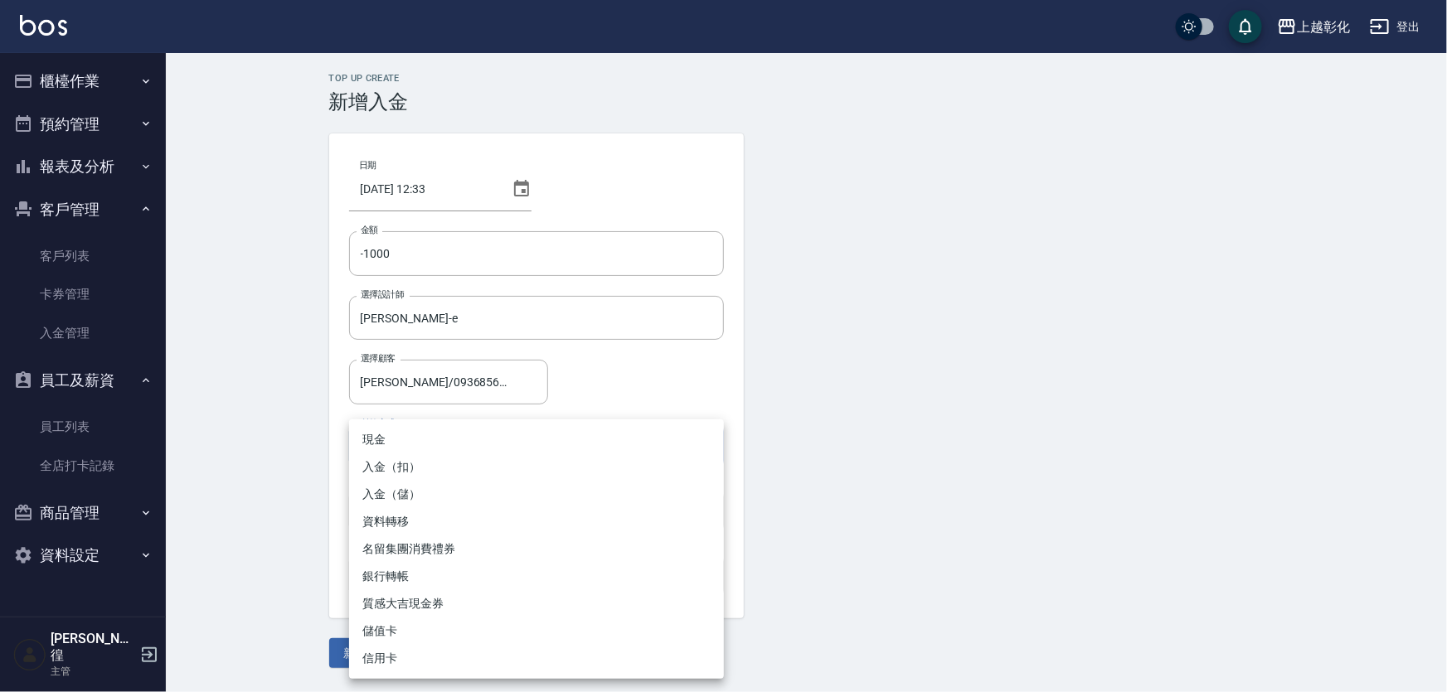
click at [293, 454] on div at bounding box center [723, 346] width 1447 height 692
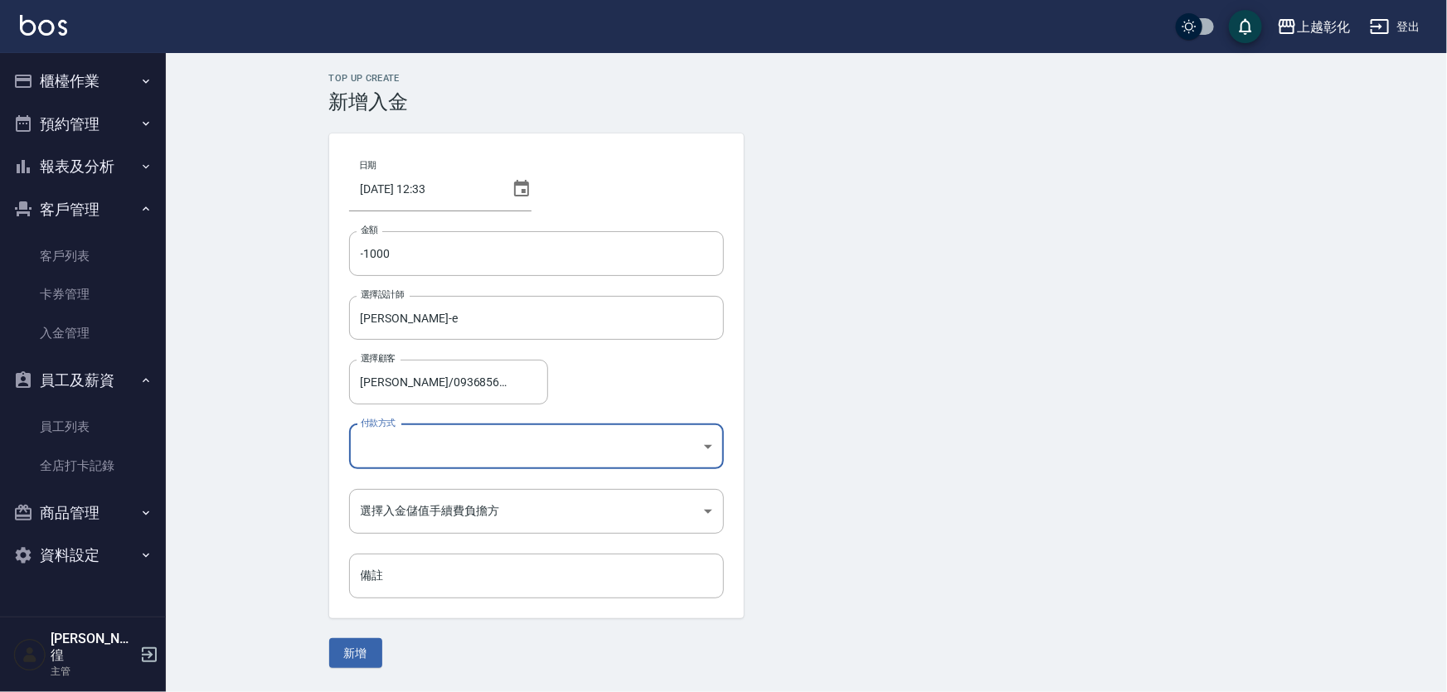
click at [429, 449] on body "上越彰化 登出 櫃檯作業 打帳單 帳單列表 現金收支登錄 材料自購登錄 每日結帳 排班表 現場電腦打卡 預約管理 預約管理 單日預約紀錄 單週預約紀錄 報表及…" at bounding box center [723, 346] width 1447 height 692
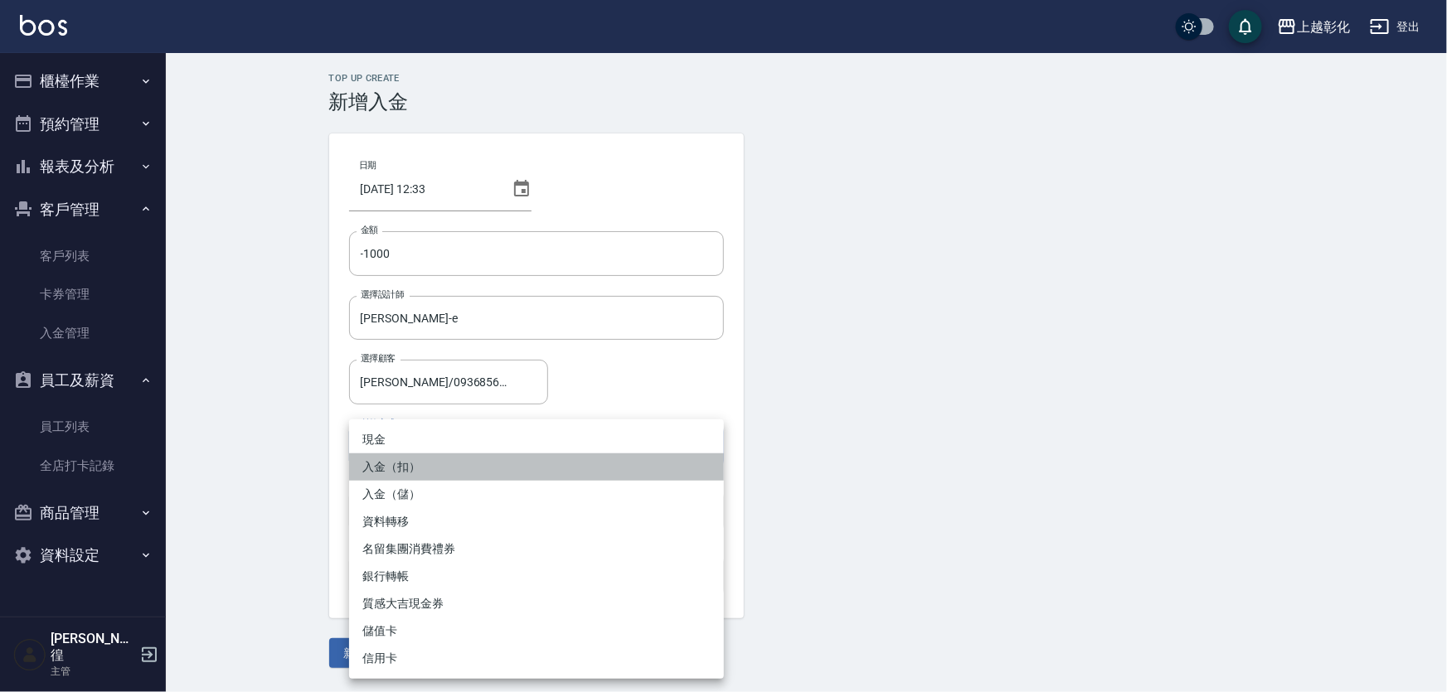
click at [468, 471] on li "入金（扣）" at bounding box center [536, 467] width 375 height 27
type input "入金（扣）"
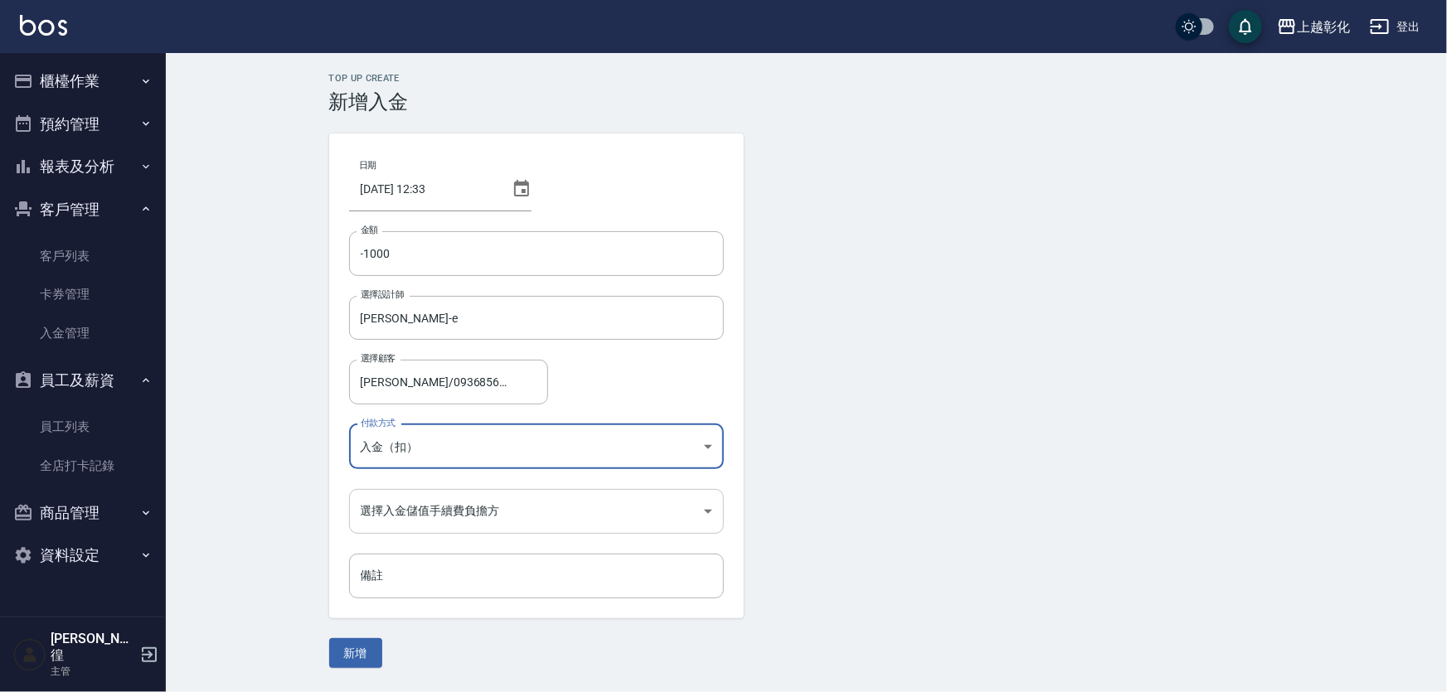
click at [474, 521] on body "上越彰化 登出 櫃檯作業 打帳單 帳單列表 現金收支登錄 材料自購登錄 每日結帳 排班表 現場電腦打卡 預約管理 預約管理 單日預約紀錄 單週預約紀錄 報表及…" at bounding box center [723, 346] width 1447 height 692
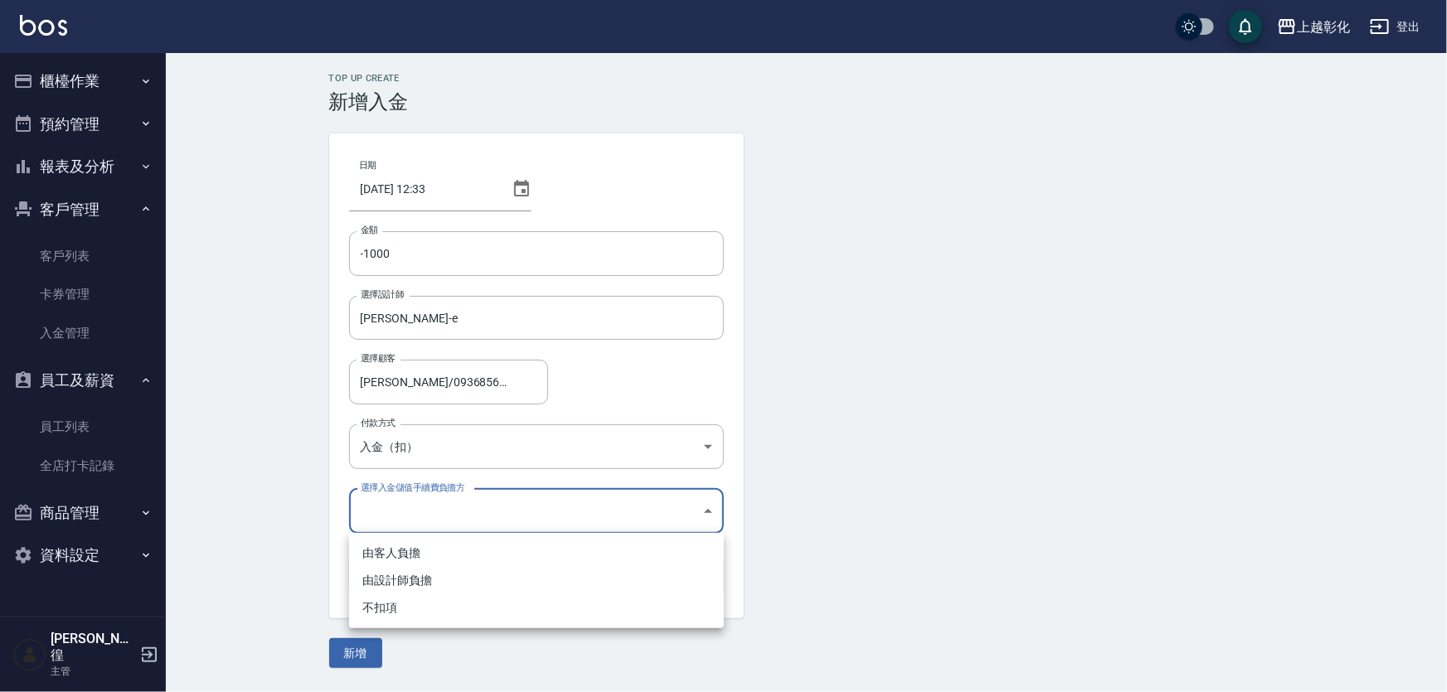
click at [442, 603] on li "不扣項" at bounding box center [536, 608] width 375 height 27
type input "WITHOUTHANDLINGFEE"
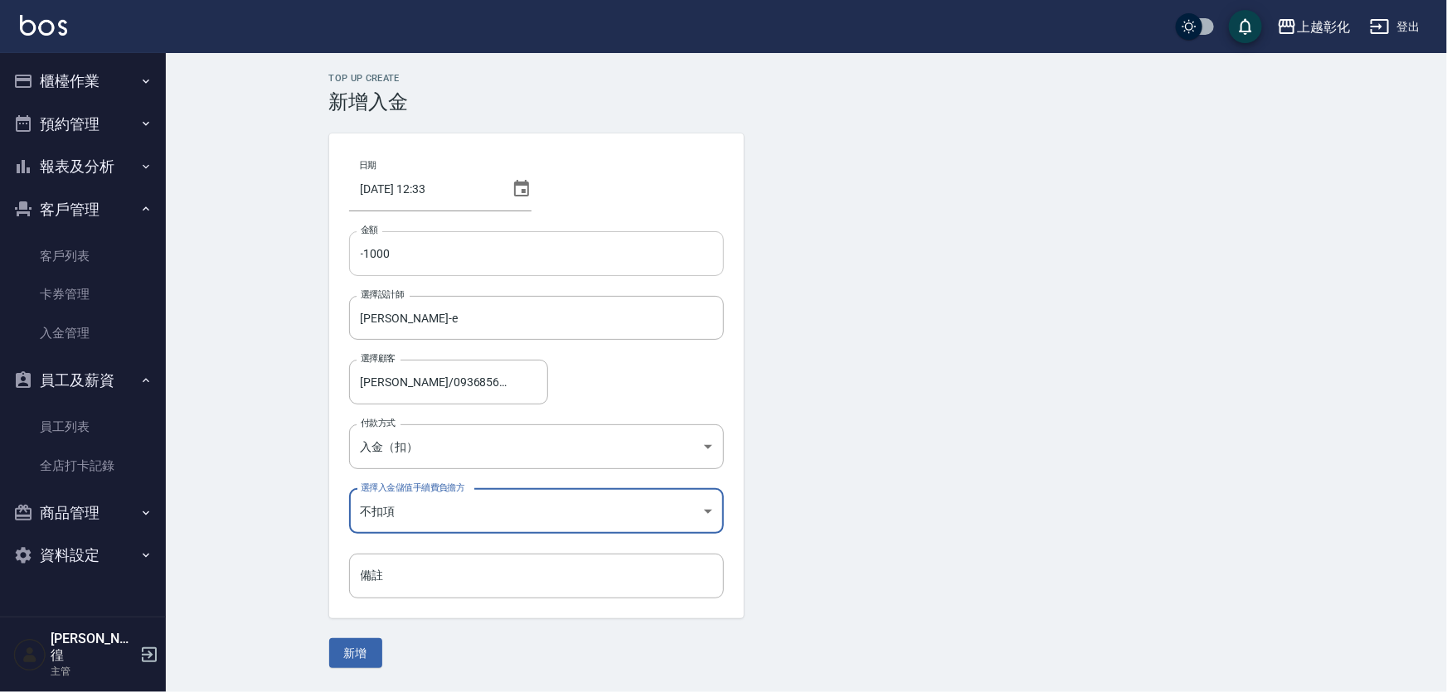
click at [359, 252] on input "-1000" at bounding box center [536, 253] width 375 height 45
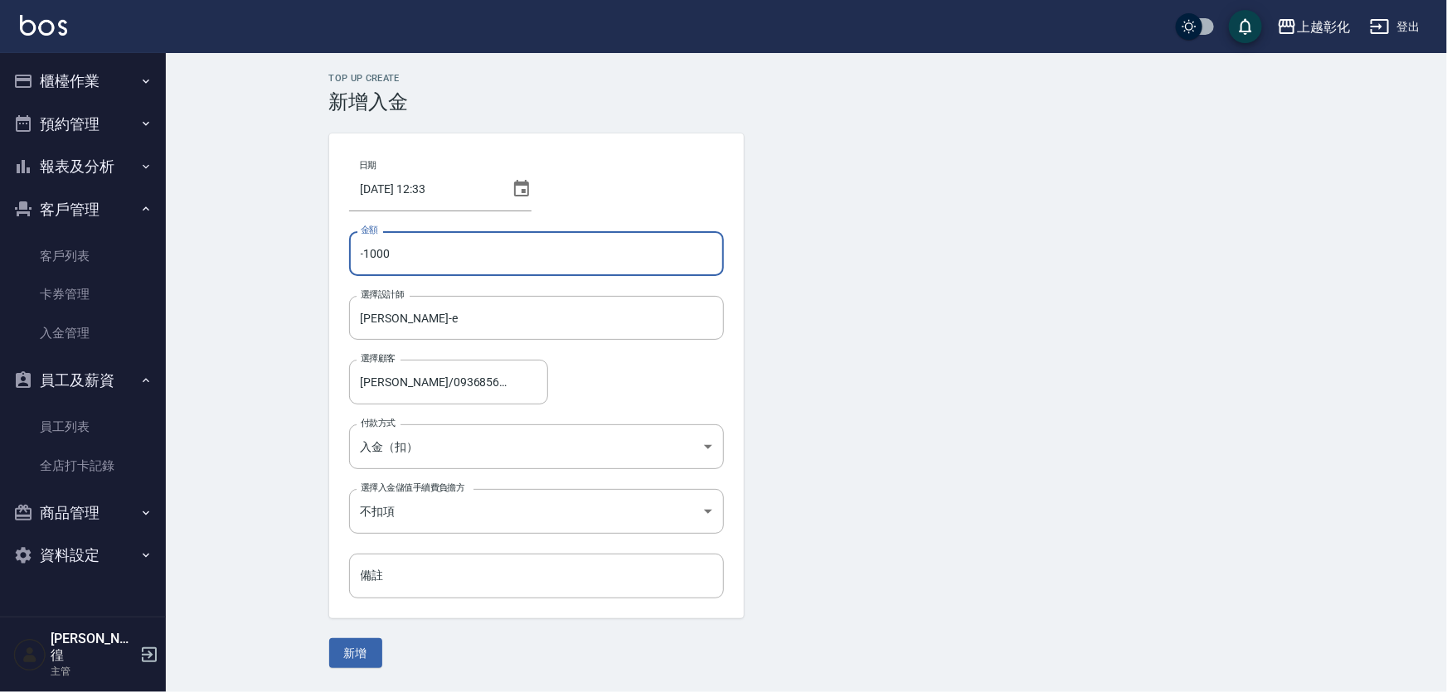
click at [368, 252] on input "-1000" at bounding box center [536, 253] width 375 height 45
type input "1000"
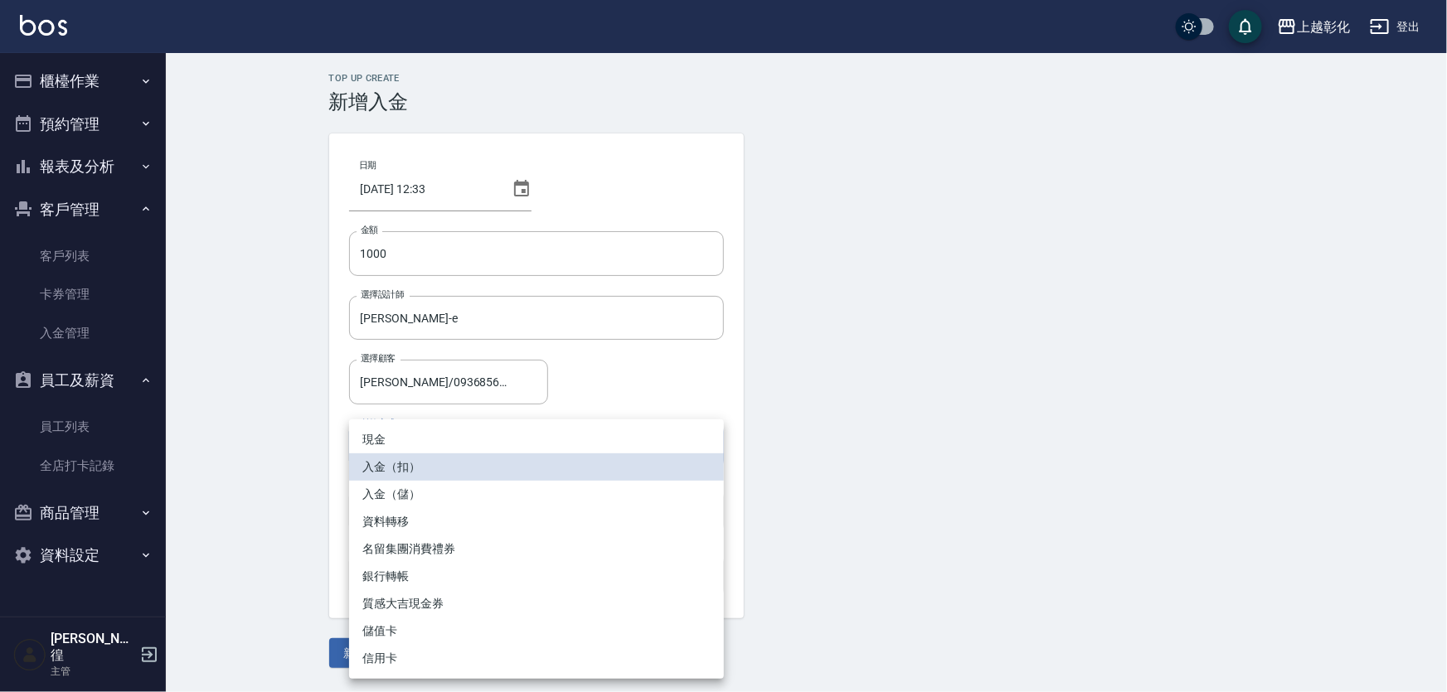
click at [447, 457] on body "上越彰化 登出 櫃檯作業 打帳單 帳單列表 現金收支登錄 材料自購登錄 每日結帳 排班表 現場電腦打卡 預約管理 預約管理 單日預約紀錄 單週預約紀錄 報表及…" at bounding box center [723, 346] width 1447 height 692
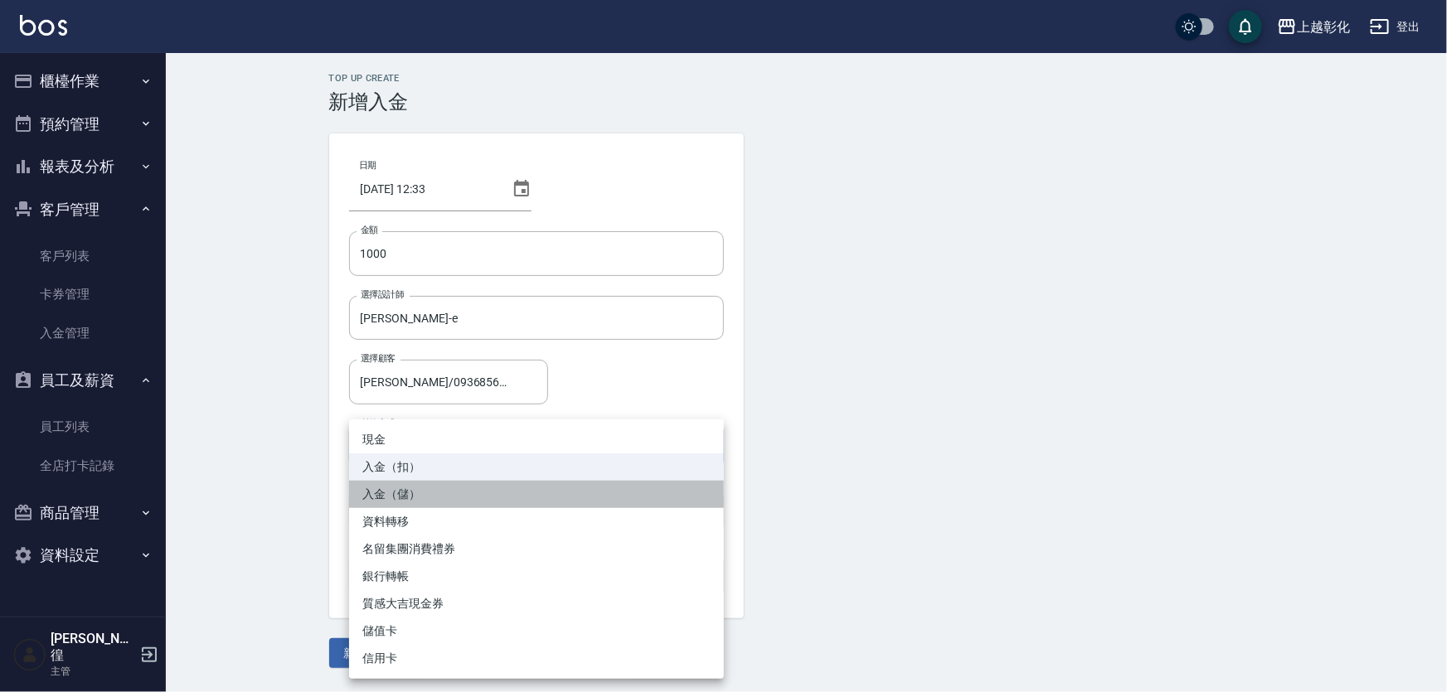
click at [452, 498] on li "入金（儲）" at bounding box center [536, 494] width 375 height 27
type input "入金（儲）"
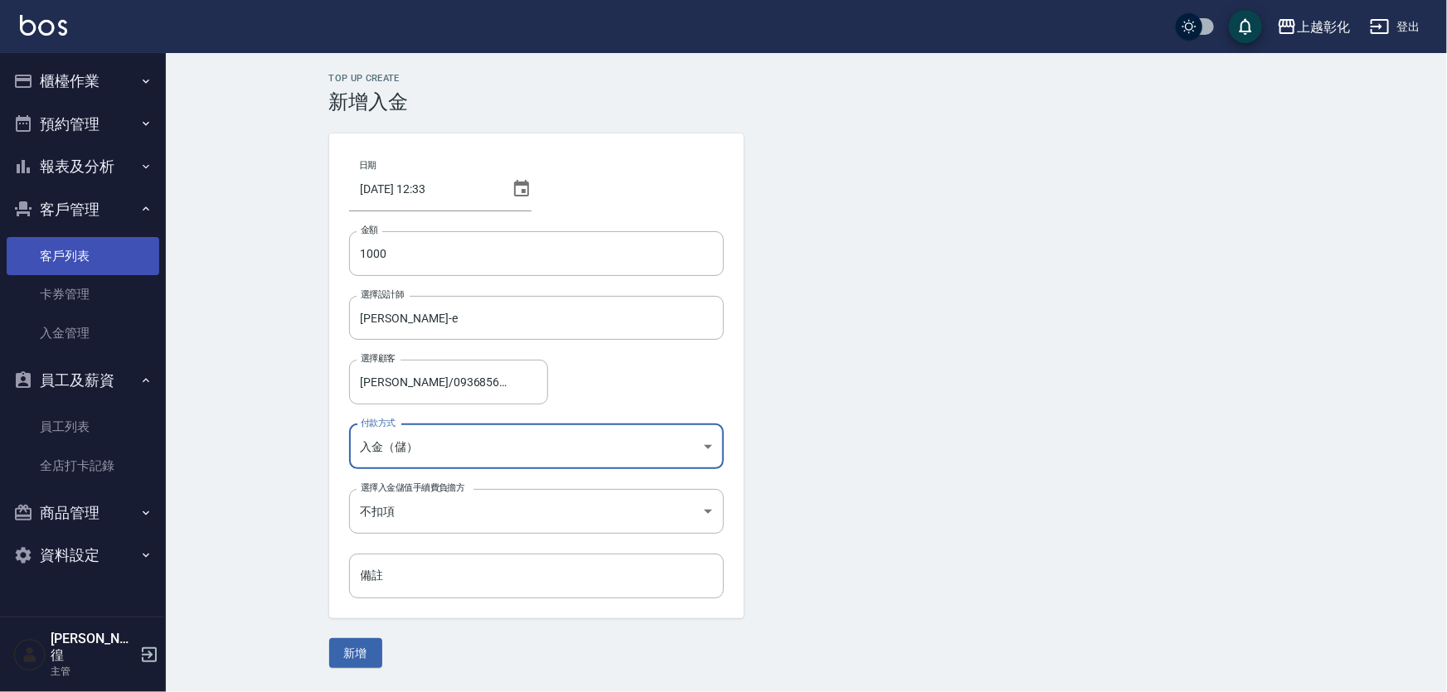
click at [103, 238] on link "客戶列表" at bounding box center [83, 256] width 153 height 38
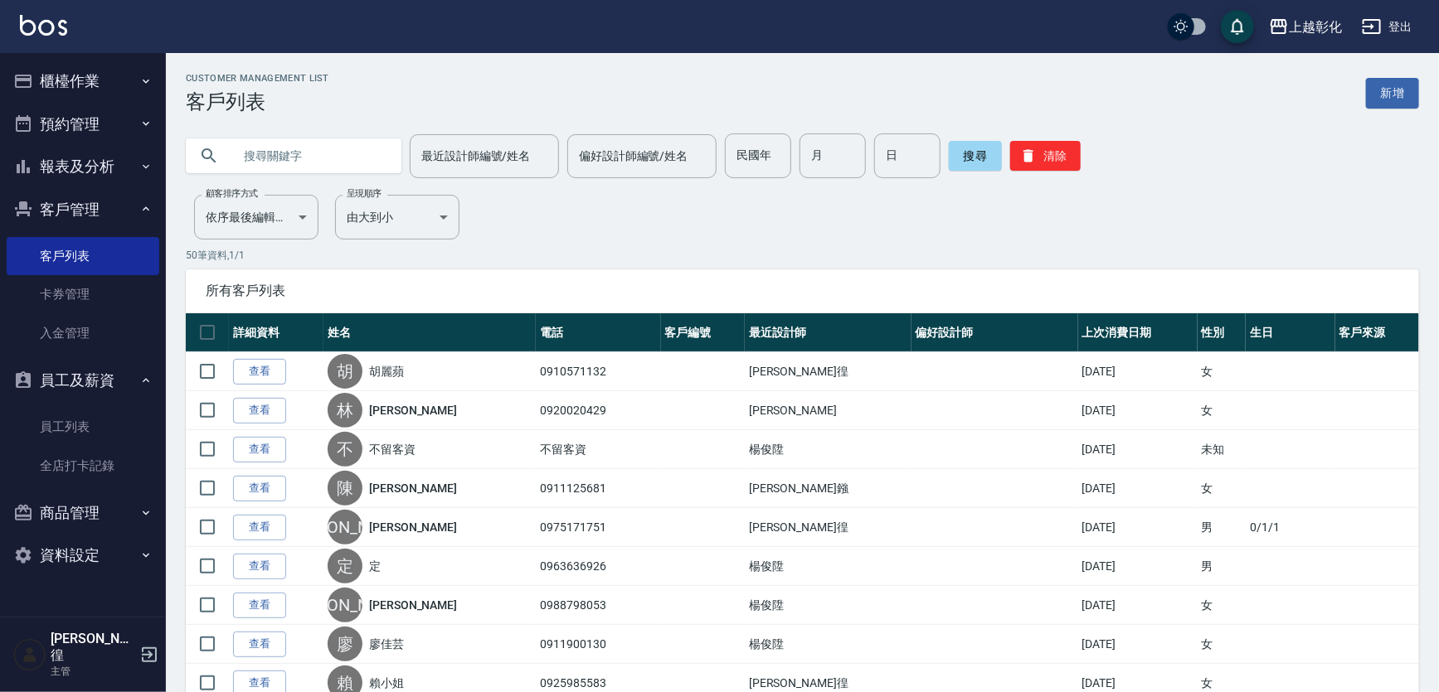
click at [374, 166] on input "text" at bounding box center [310, 156] width 156 height 45
type input "12345"
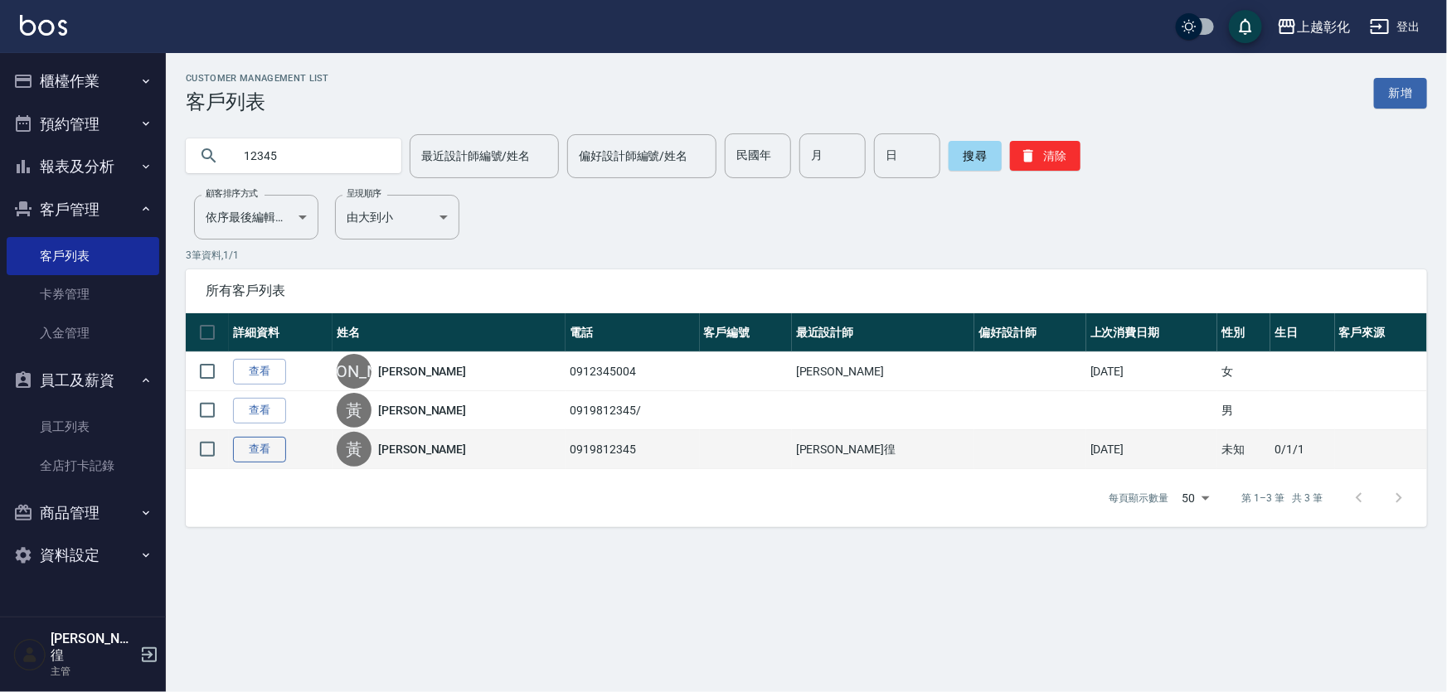
click at [255, 454] on link "查看" at bounding box center [259, 450] width 53 height 26
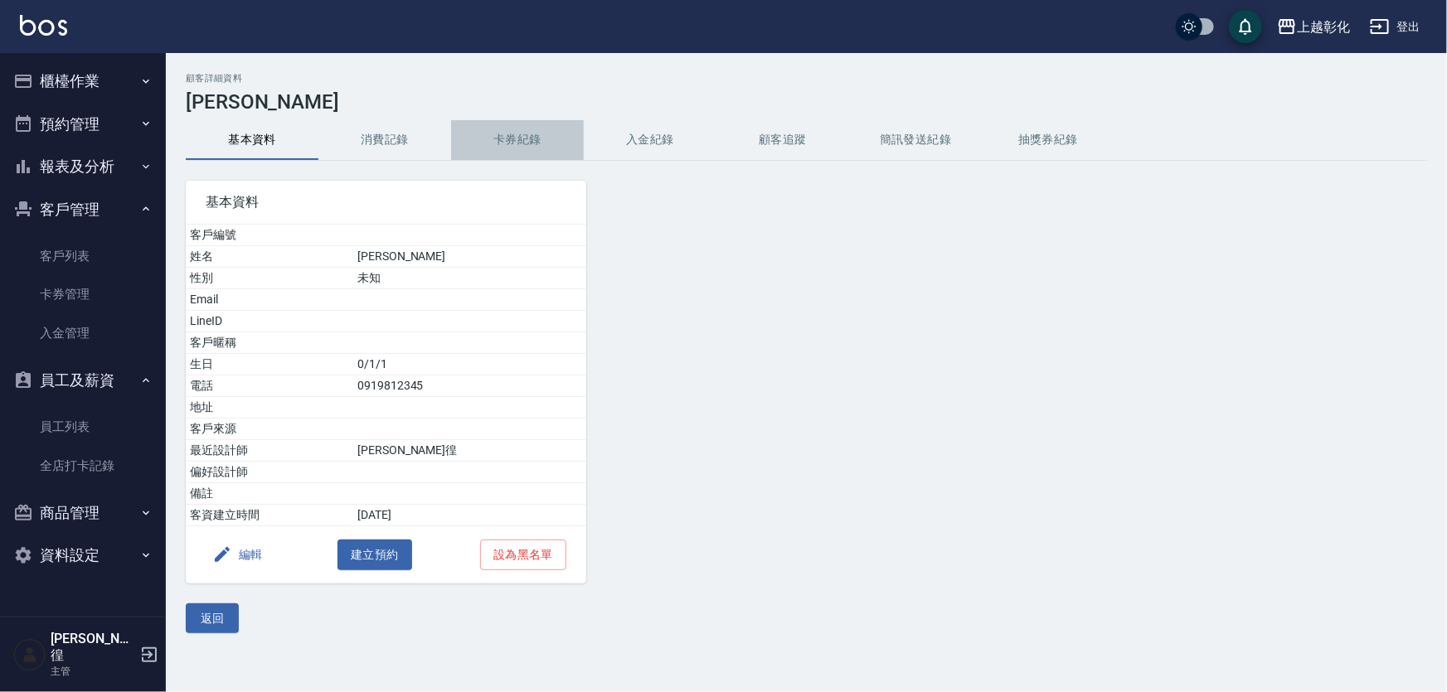
click at [551, 128] on button "卡券紀錄" at bounding box center [517, 140] width 133 height 40
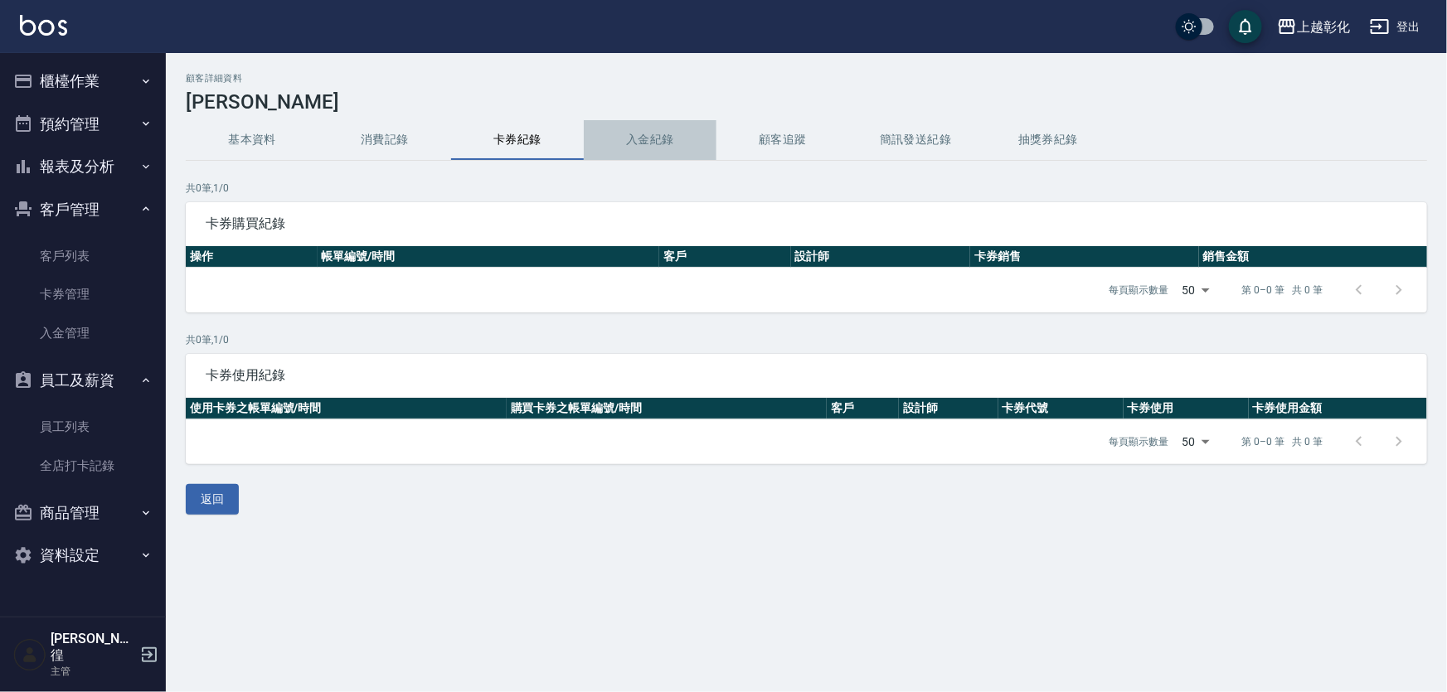
click at [654, 124] on button "入金紀錄" at bounding box center [650, 140] width 133 height 40
click at [265, 109] on h3 "[PERSON_NAME]" at bounding box center [806, 101] width 1241 height 23
click at [256, 133] on button "基本資料" at bounding box center [252, 140] width 133 height 40
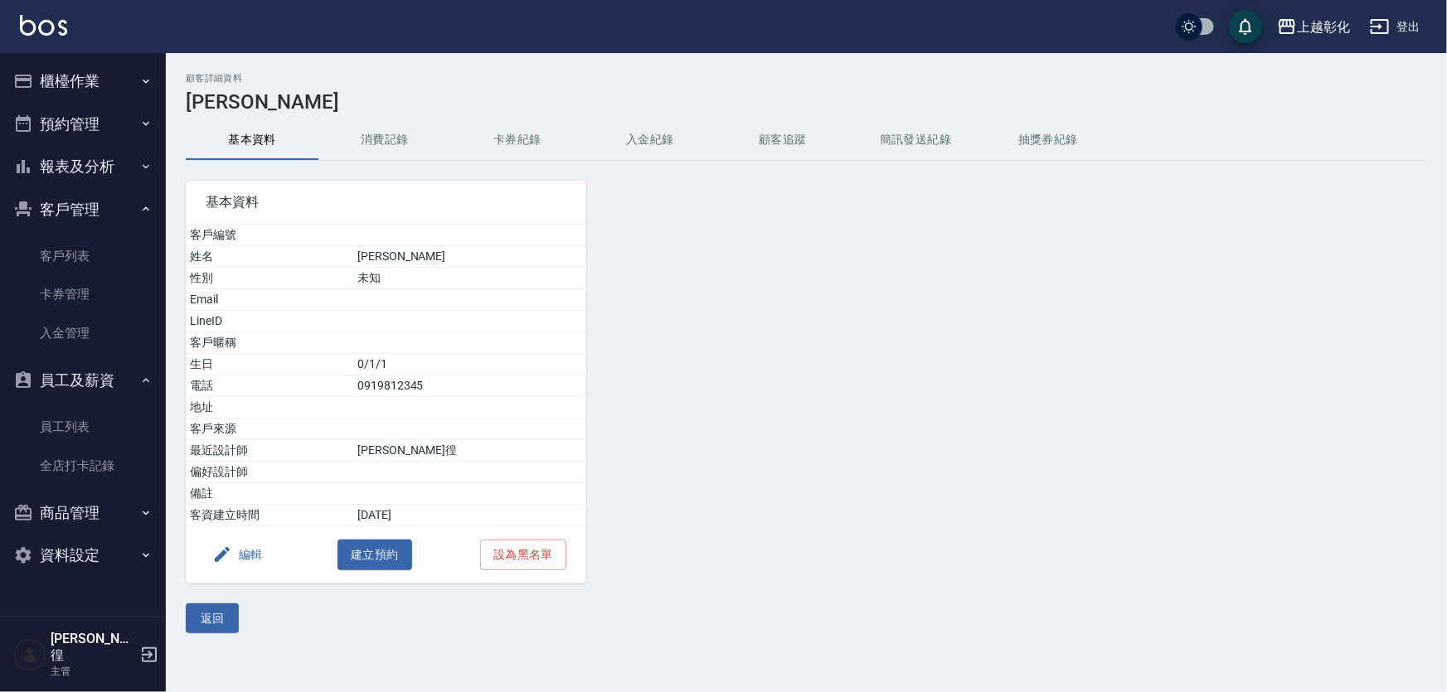
click at [367, 136] on button "消費記錄" at bounding box center [384, 140] width 133 height 40
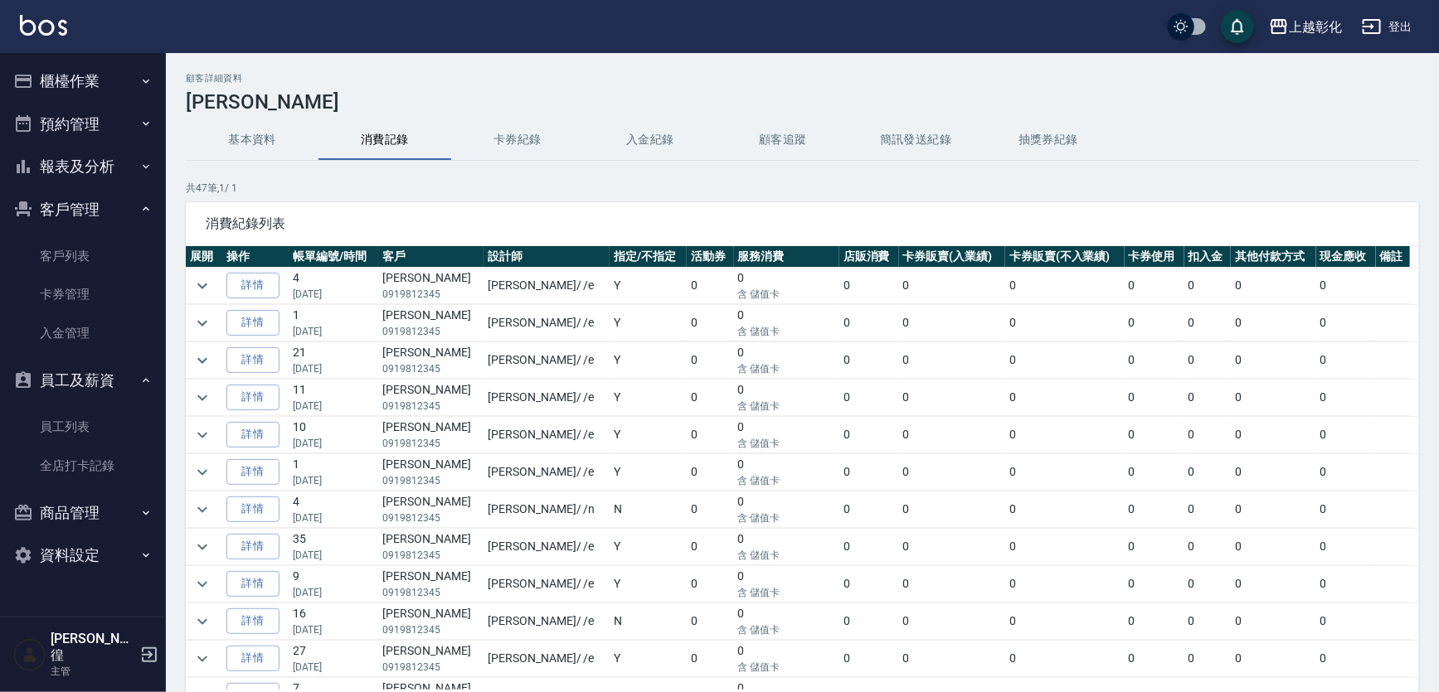
click at [260, 140] on button "基本資料" at bounding box center [252, 140] width 133 height 40
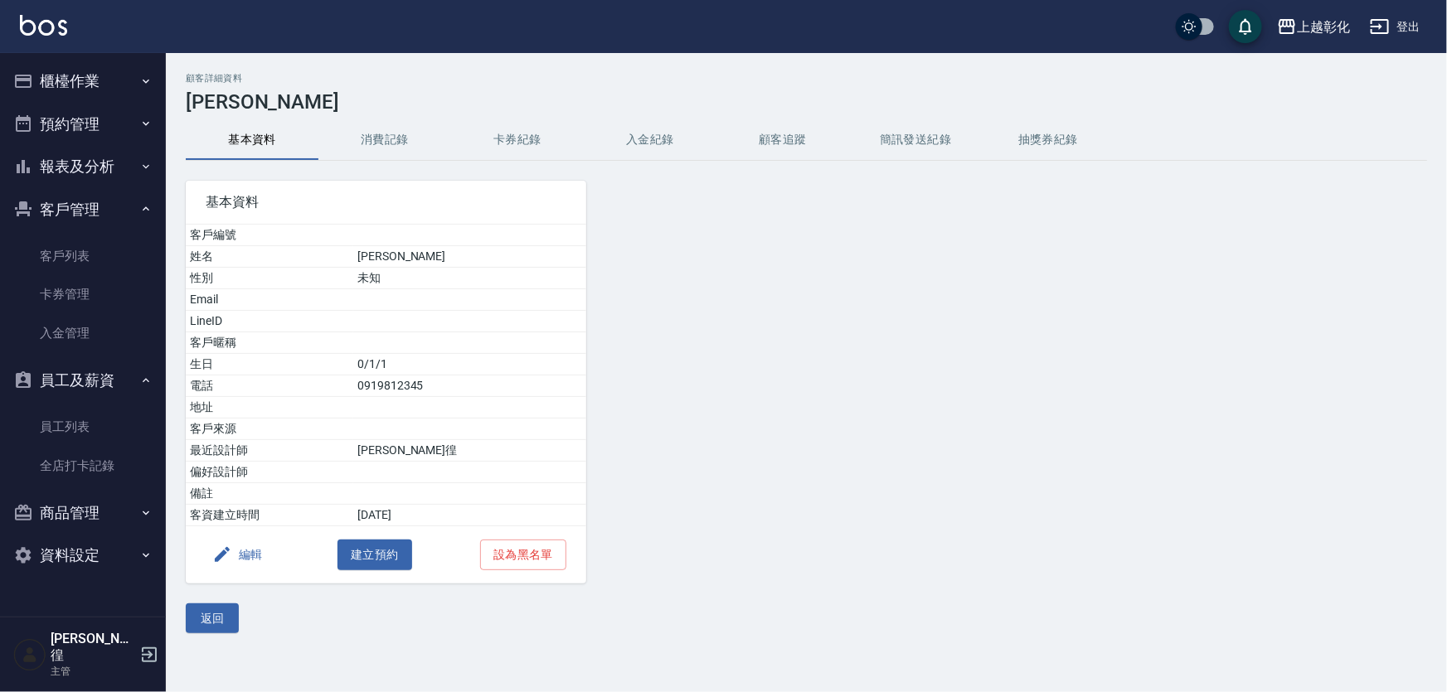
click at [530, 116] on div "顧客詳細資料 [PERSON_NAME] 基本資料 消費記錄 卡券紀錄 入金紀錄 顧客追蹤 簡訊發送紀錄 抽獎券紀錄 基本資料 客戶編號 姓名 [PERSON…" at bounding box center [806, 353] width 1281 height 561
click at [129, 238] on link "客戶列表" at bounding box center [83, 256] width 153 height 38
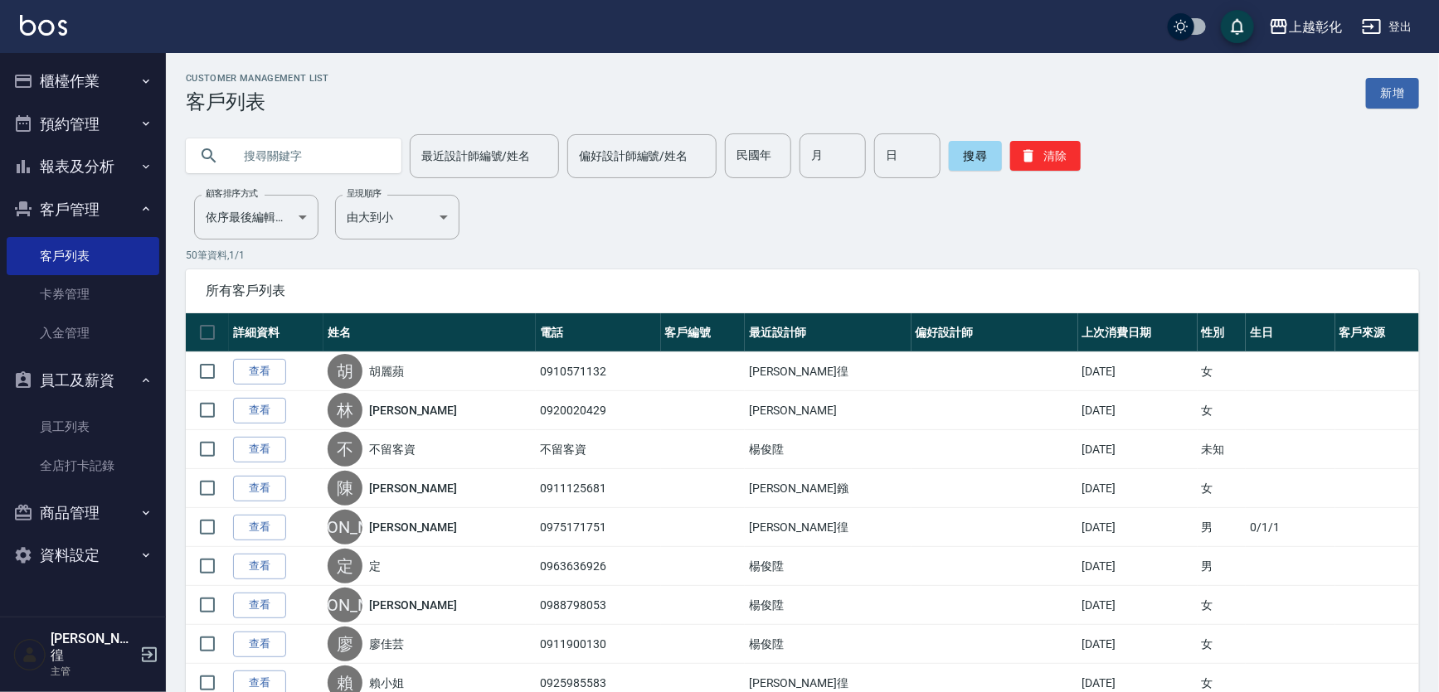
click at [283, 145] on input "text" at bounding box center [310, 156] width 156 height 45
type input "12345"
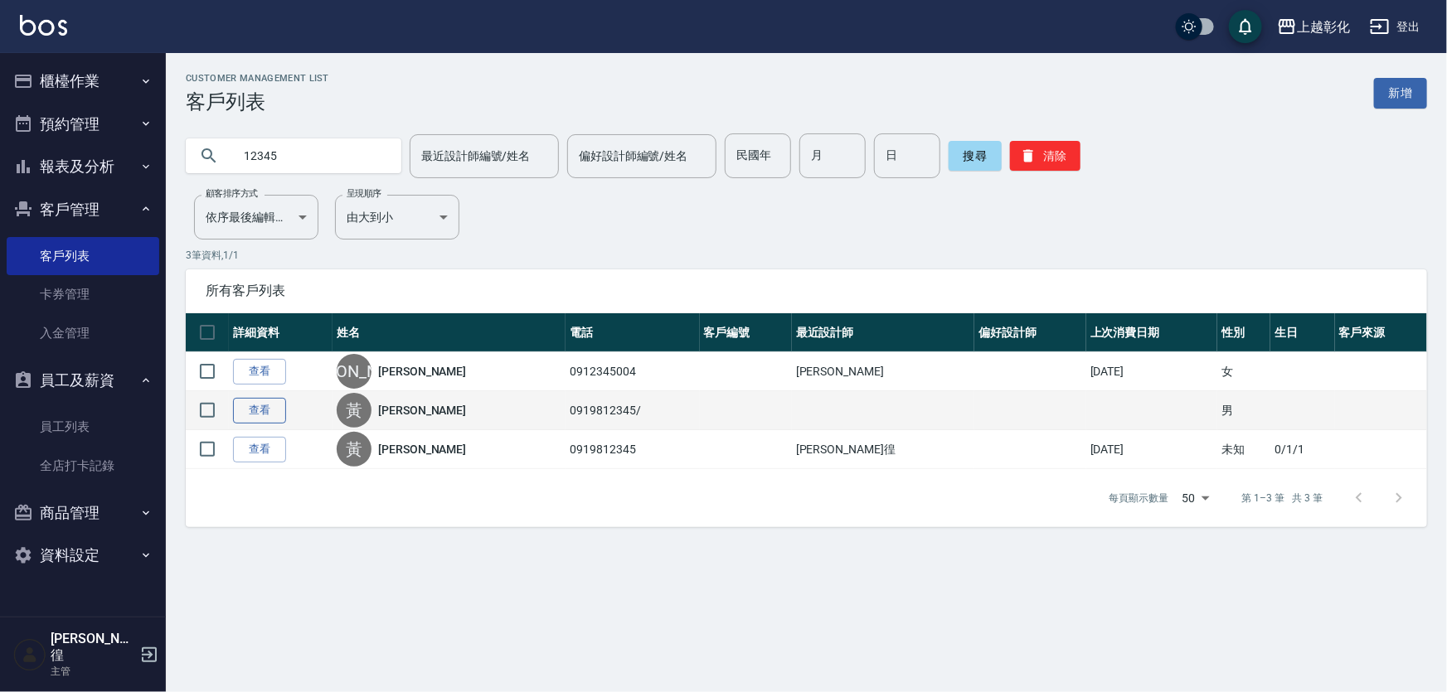
click at [282, 414] on link "查看" at bounding box center [259, 411] width 53 height 26
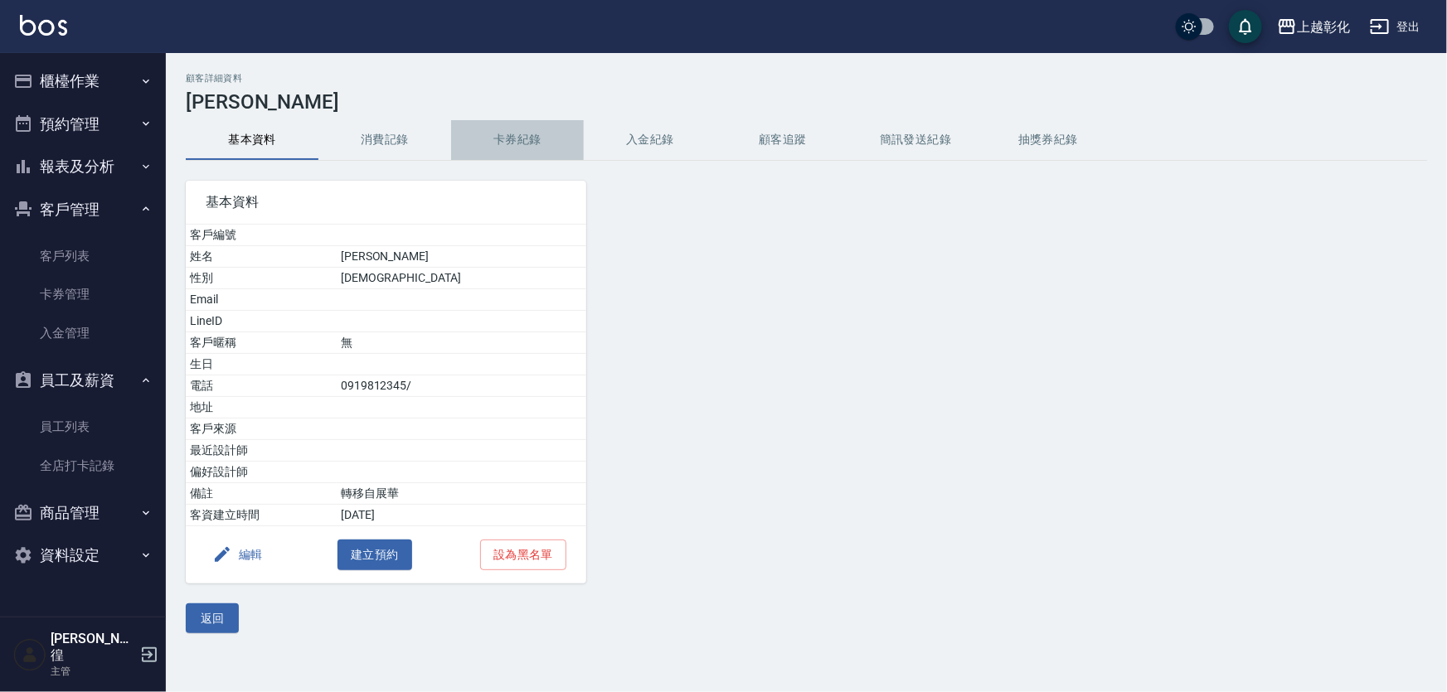
click at [524, 156] on button "卡券紀錄" at bounding box center [517, 140] width 133 height 40
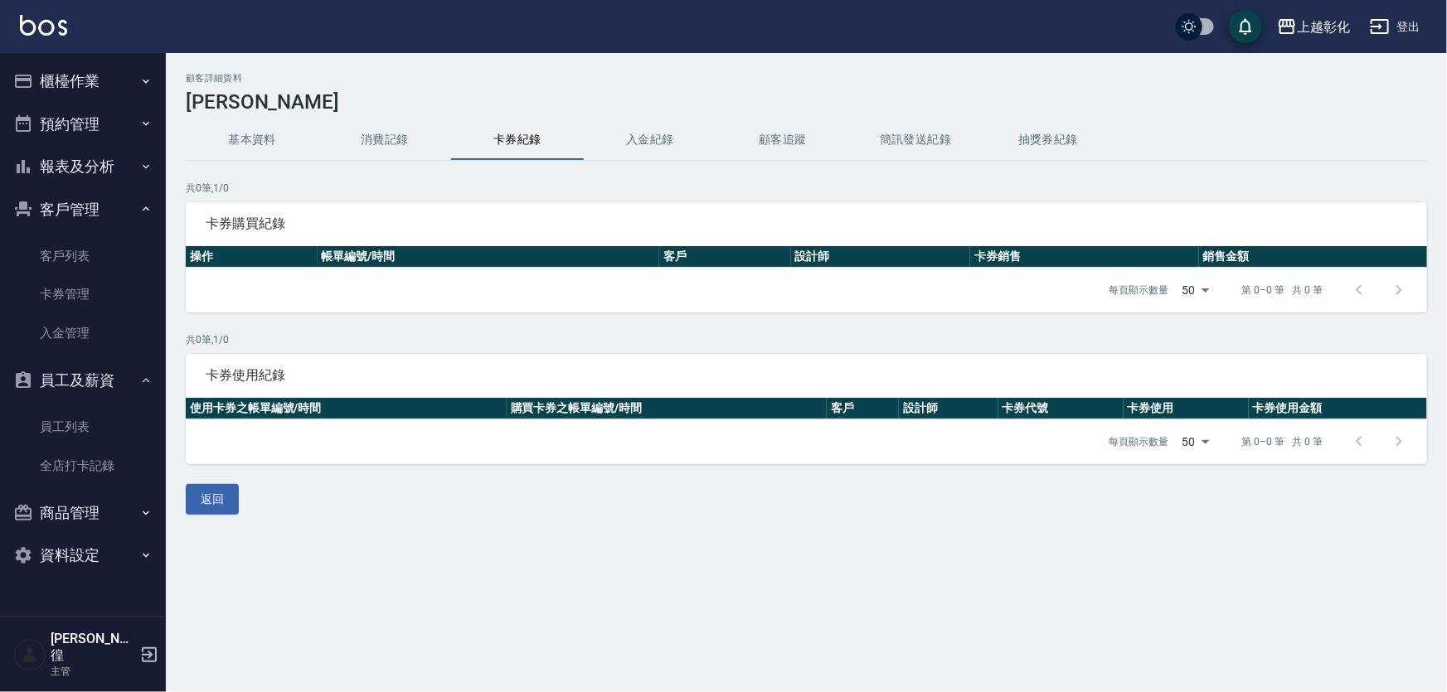
click at [619, 141] on button "入金紀錄" at bounding box center [650, 140] width 133 height 40
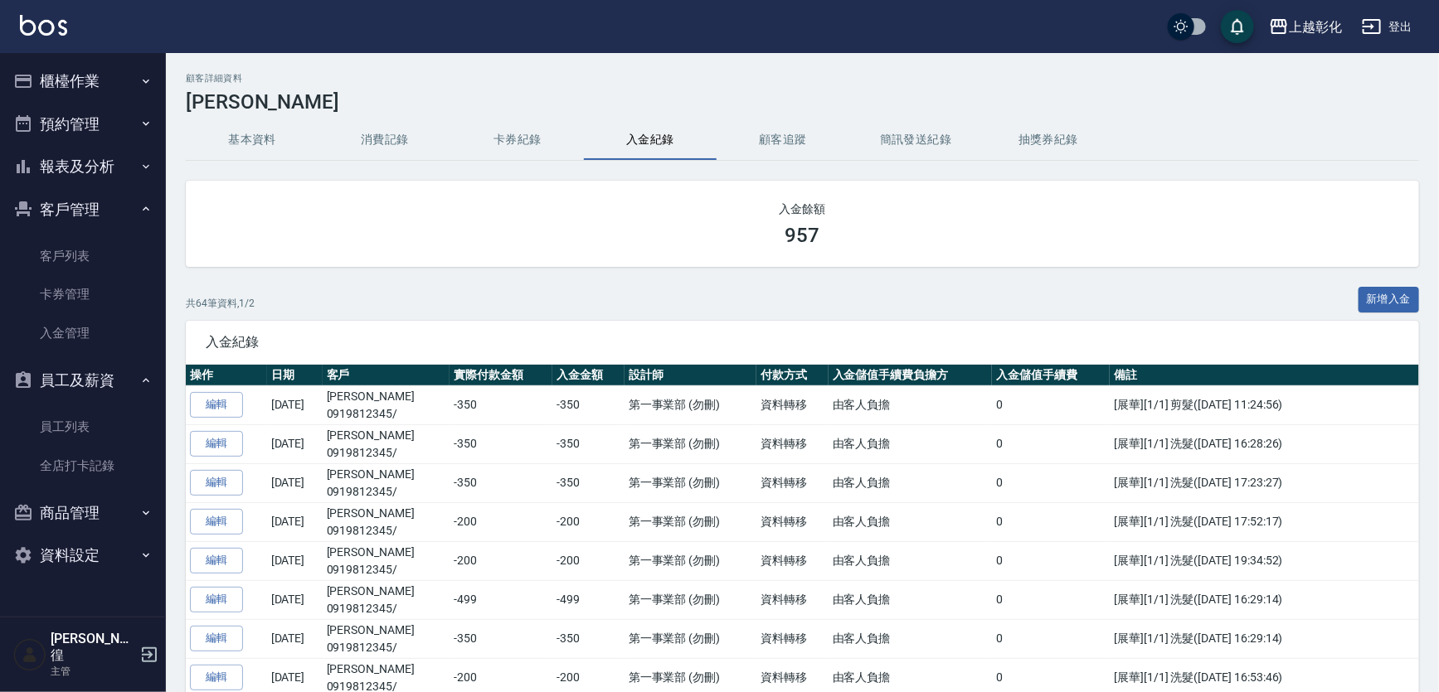
click at [259, 100] on h3 "[PERSON_NAME]" at bounding box center [802, 101] width 1233 height 23
click at [264, 124] on button "基本資料" at bounding box center [252, 140] width 133 height 40
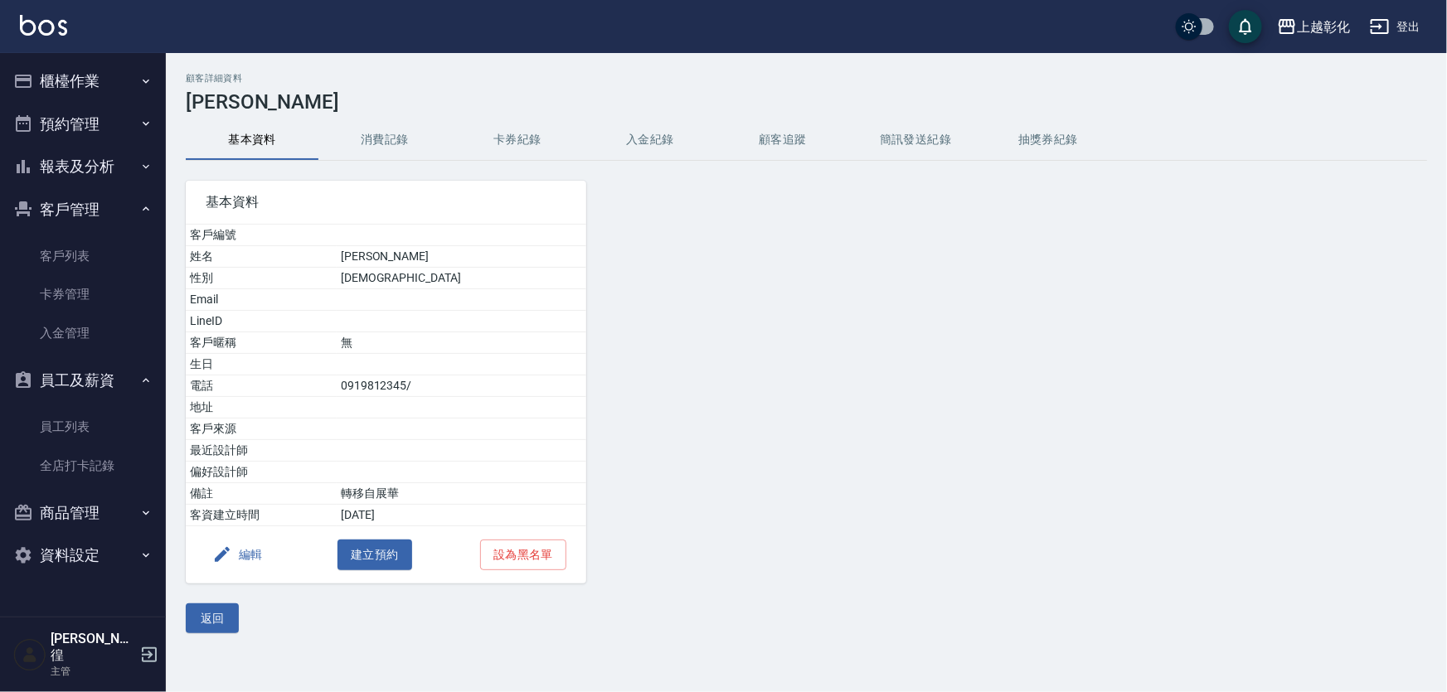
click at [245, 556] on button "編輯" at bounding box center [238, 555] width 64 height 31
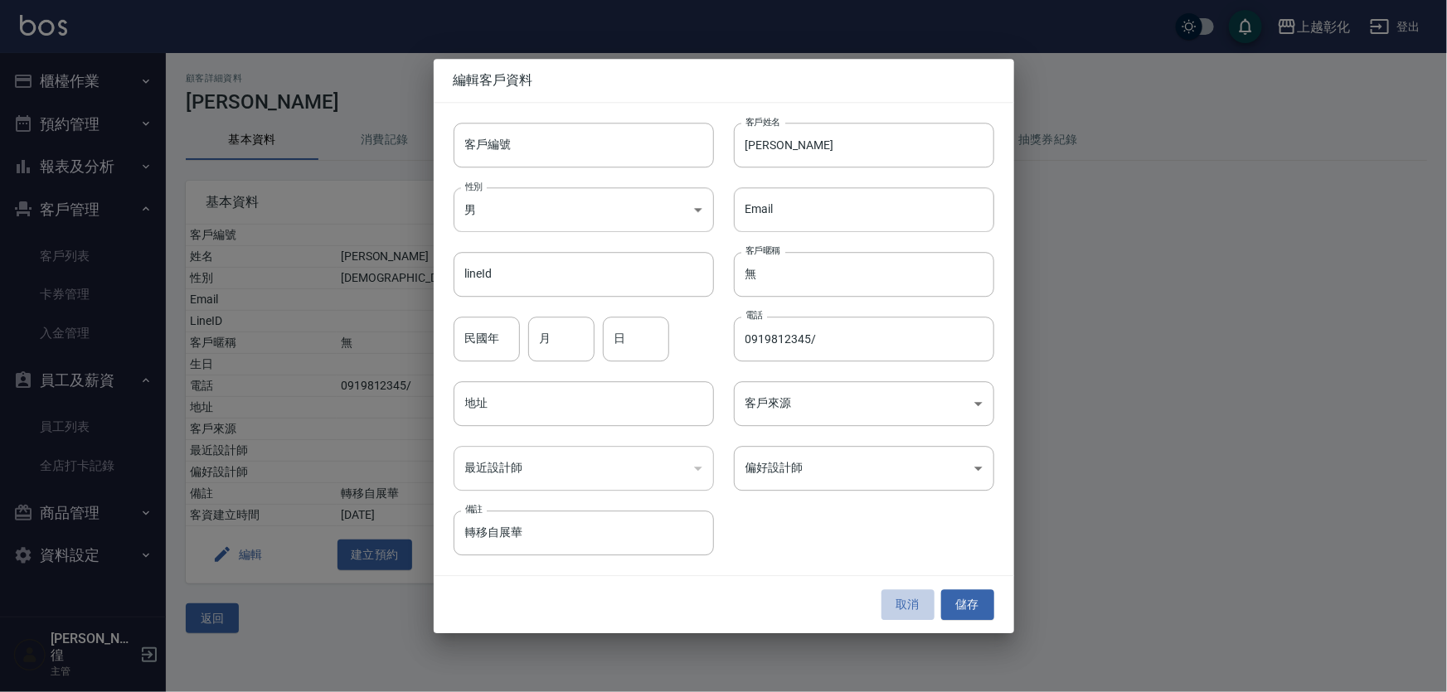
click at [912, 613] on button "取消" at bounding box center [907, 605] width 53 height 31
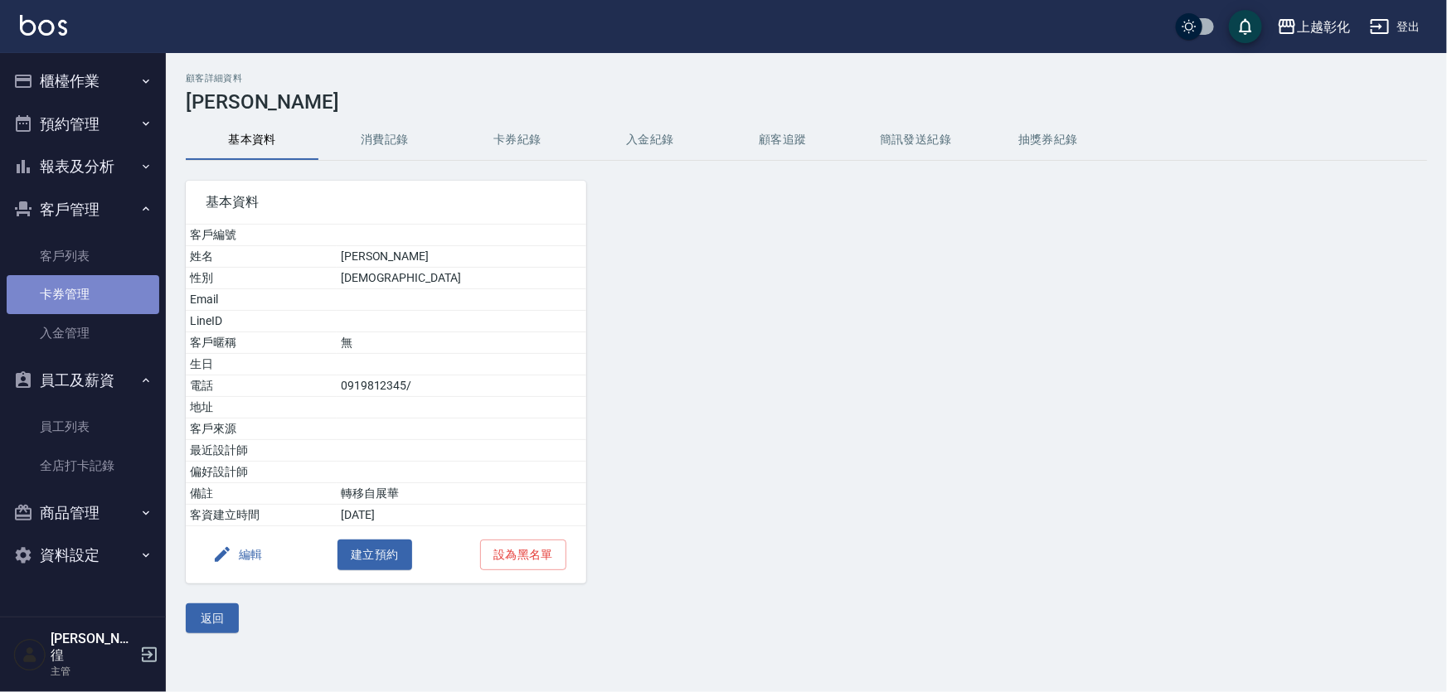
click at [85, 275] on link "卡券管理" at bounding box center [83, 294] width 153 height 38
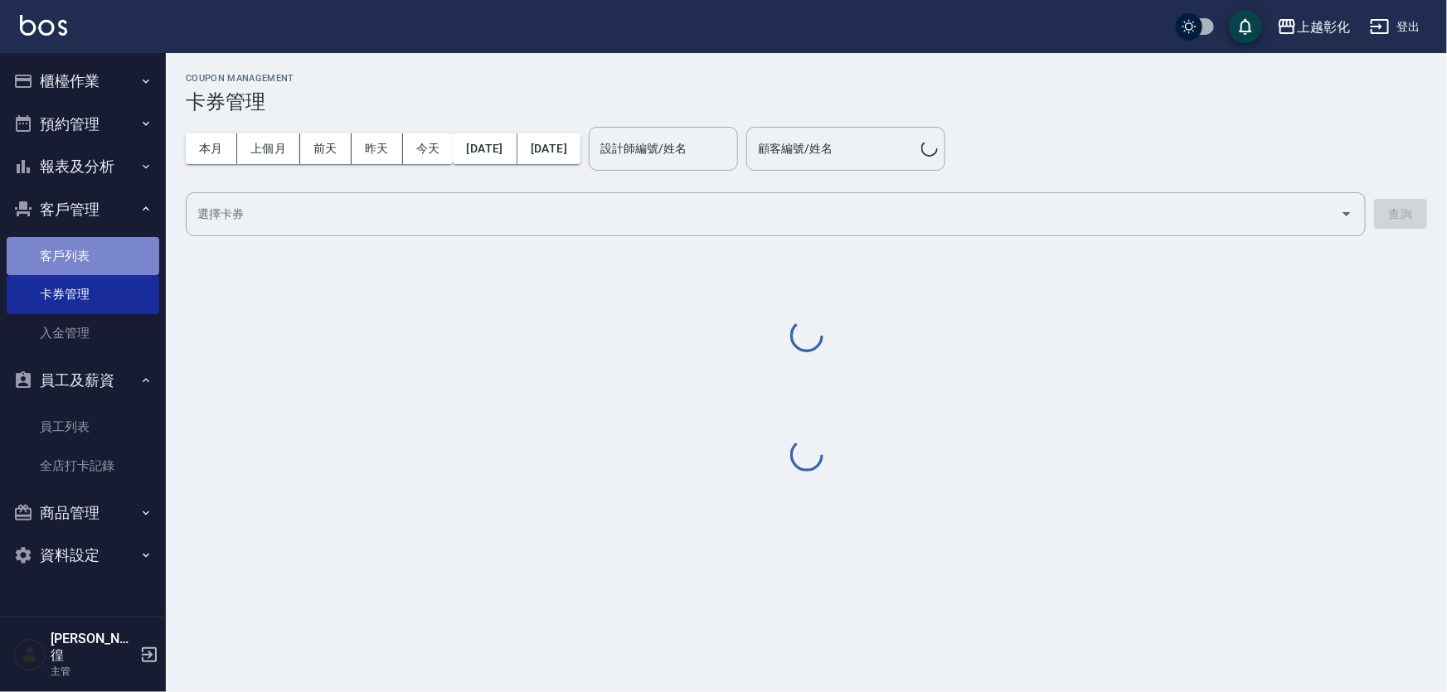
click at [85, 249] on link "客戶列表" at bounding box center [83, 256] width 153 height 38
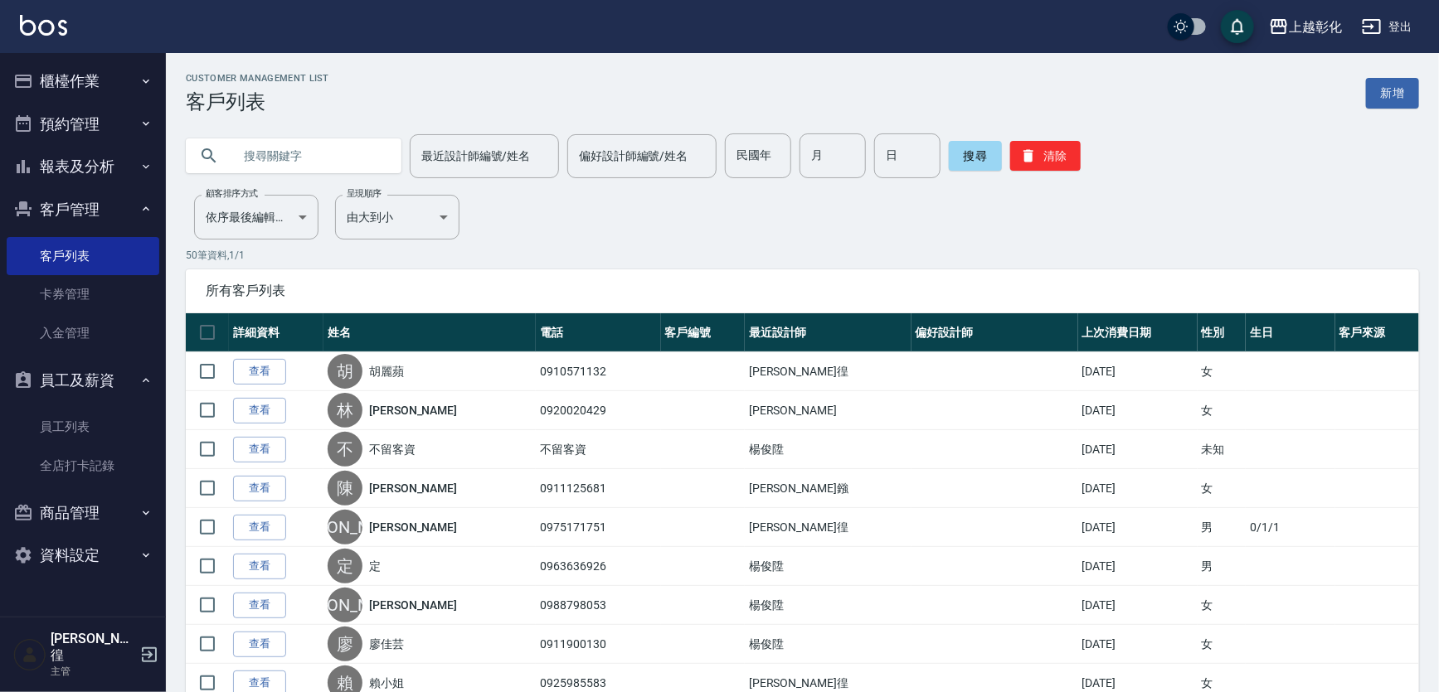
click at [285, 154] on input "text" at bounding box center [310, 156] width 156 height 45
type input "12345"
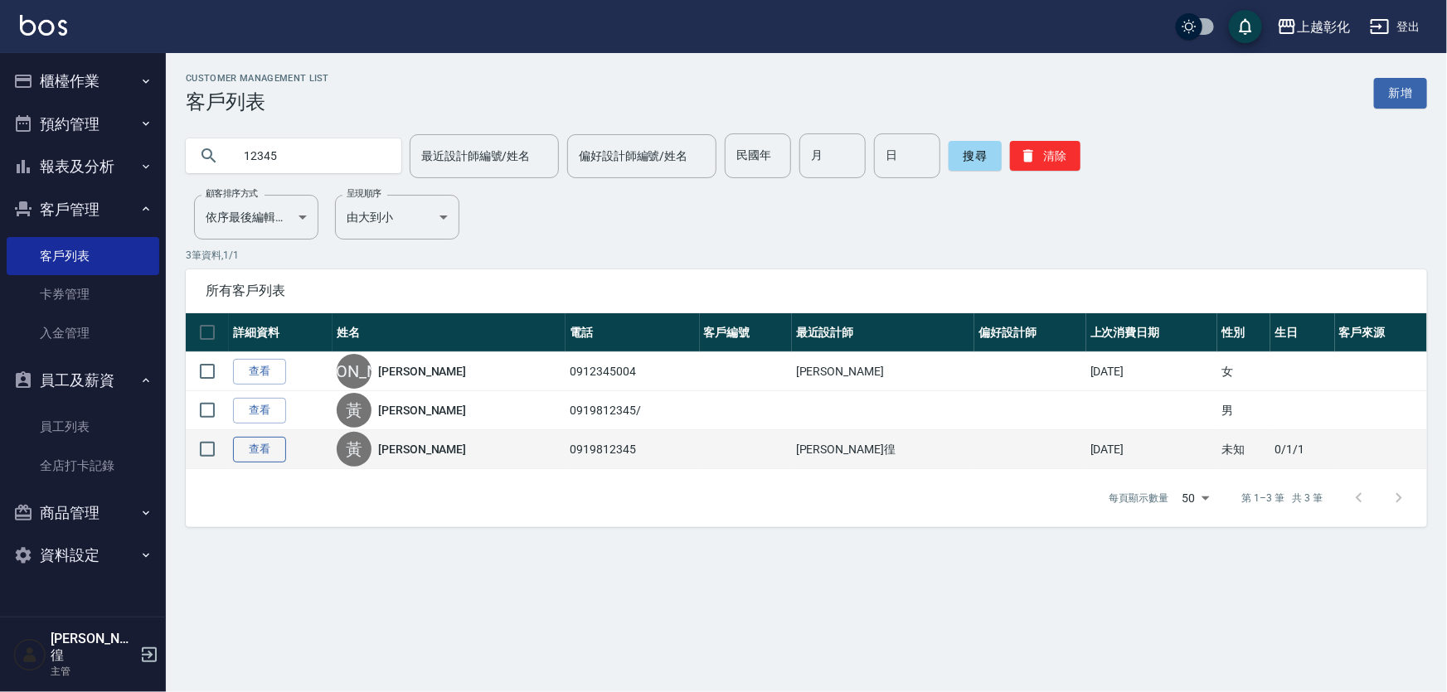
click at [247, 463] on link "查看" at bounding box center [259, 450] width 53 height 26
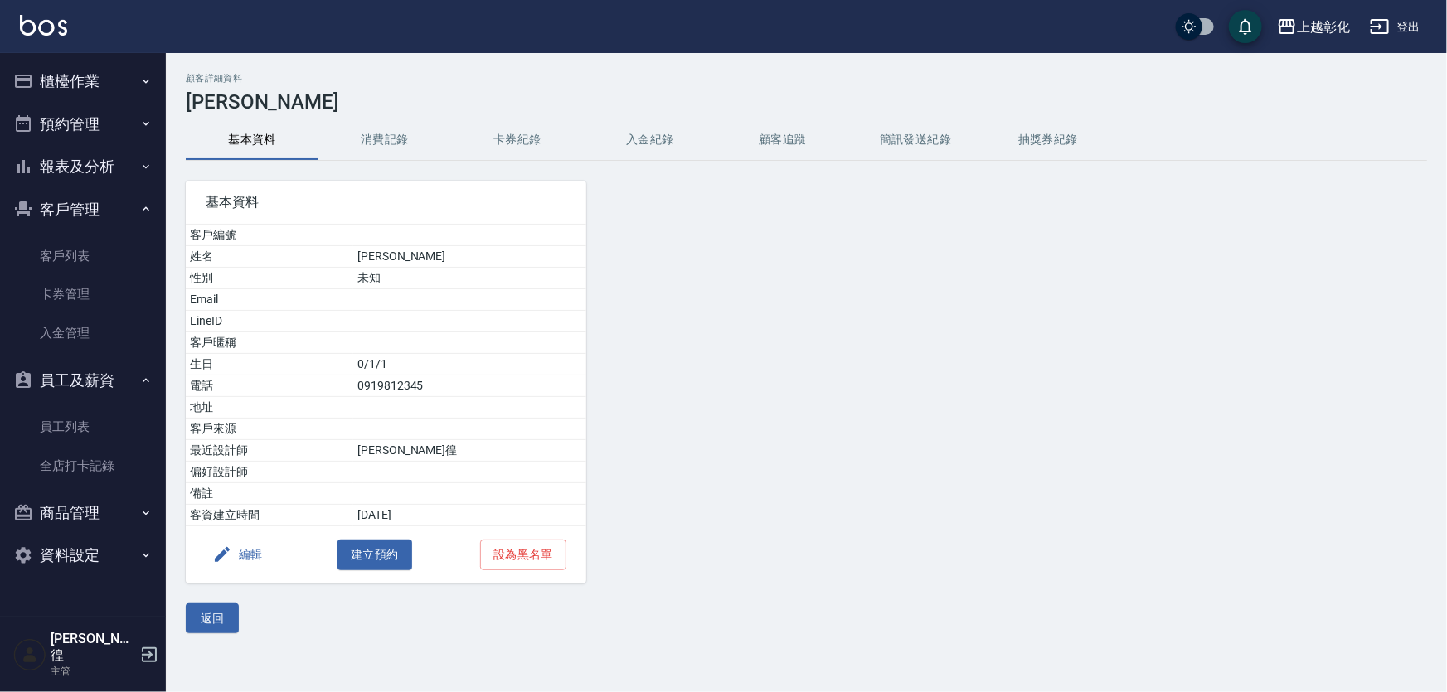
click at [675, 142] on button "入金紀錄" at bounding box center [650, 140] width 133 height 40
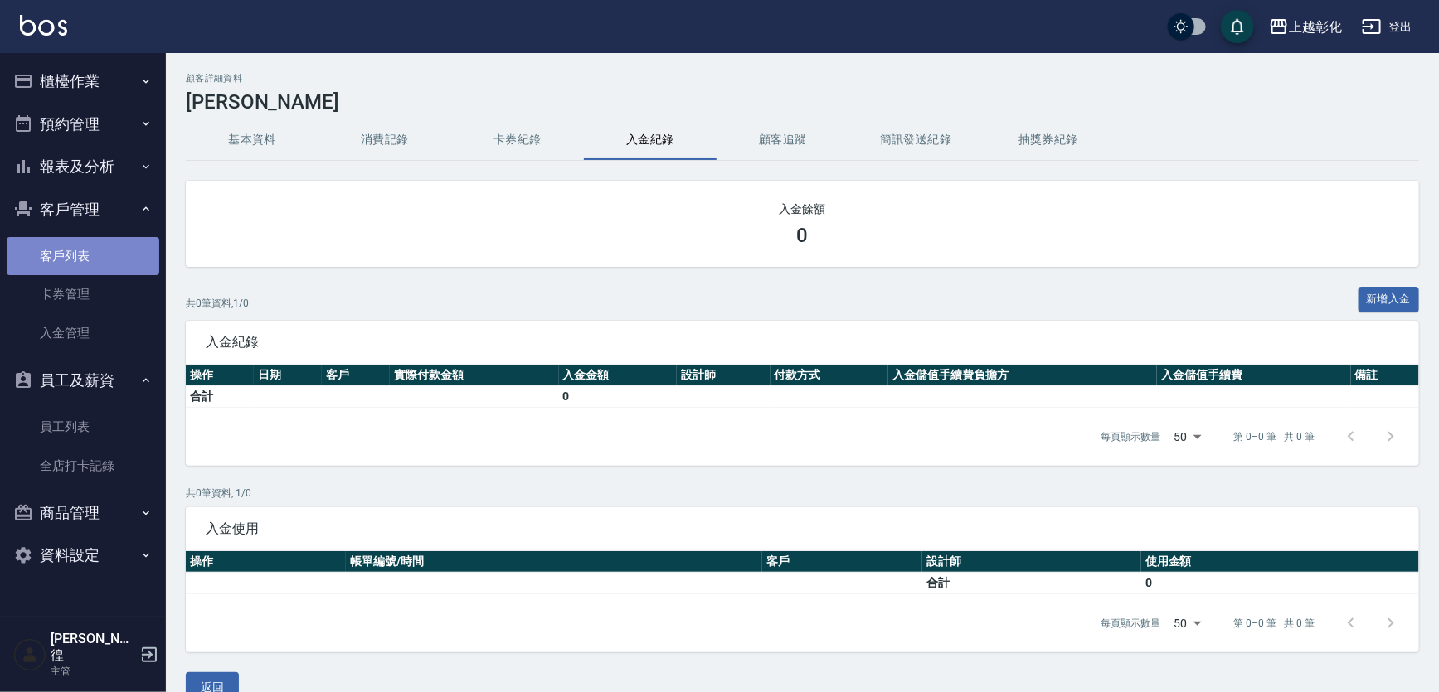
click at [78, 267] on link "客戶列表" at bounding box center [83, 256] width 153 height 38
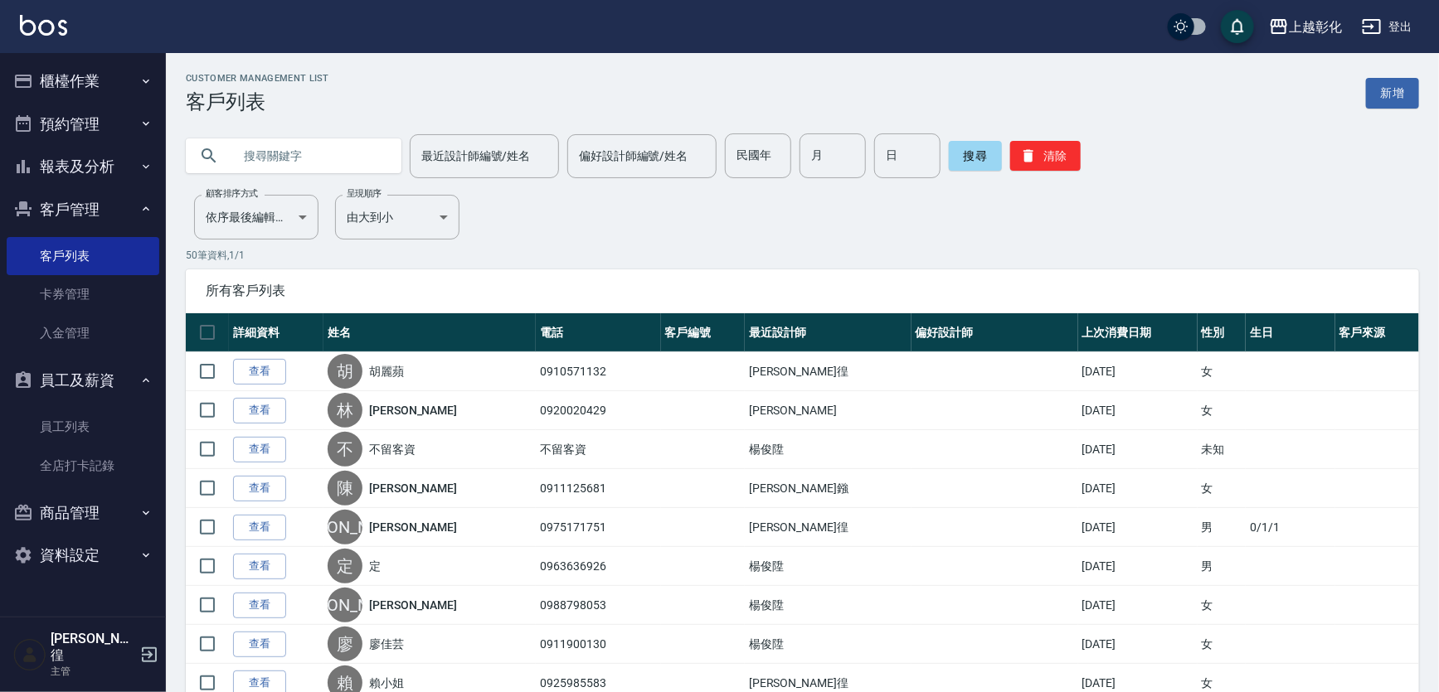
click at [369, 158] on input "text" at bounding box center [310, 156] width 156 height 45
type input "12345"
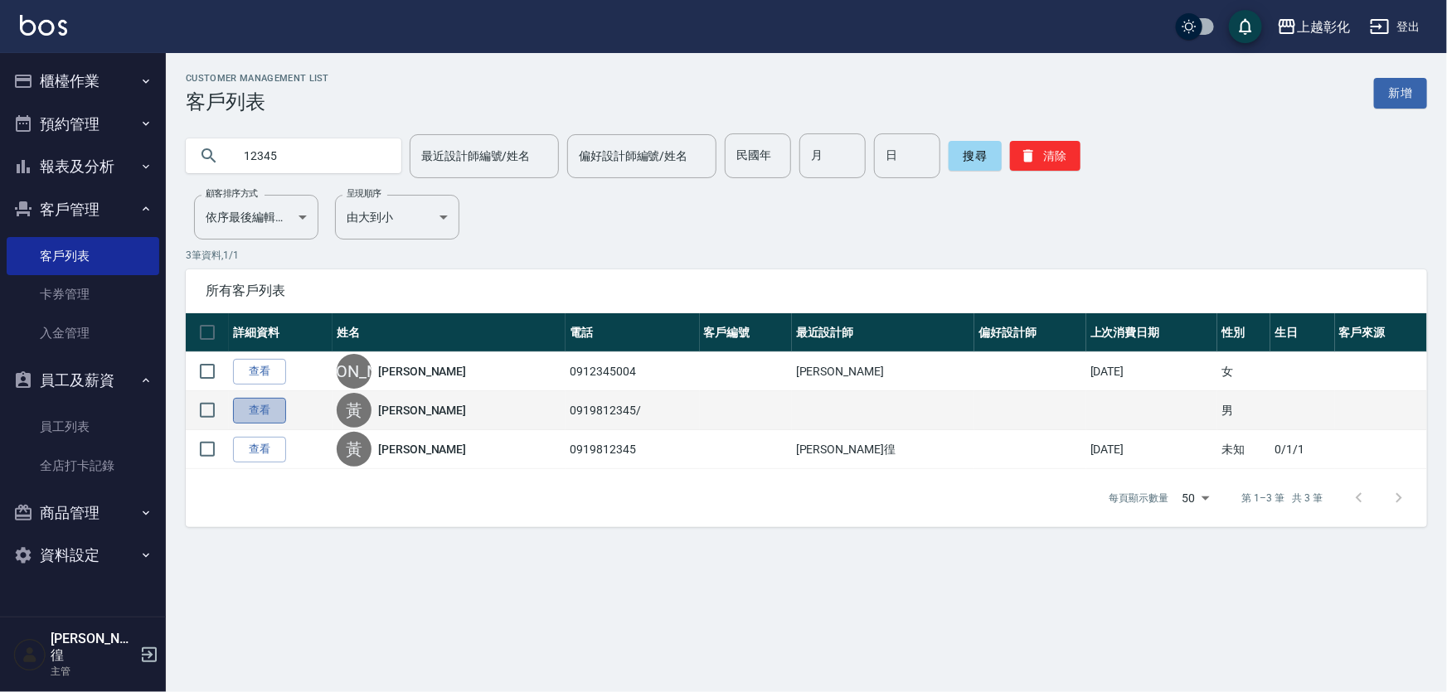
click at [240, 424] on link "查看" at bounding box center [259, 411] width 53 height 26
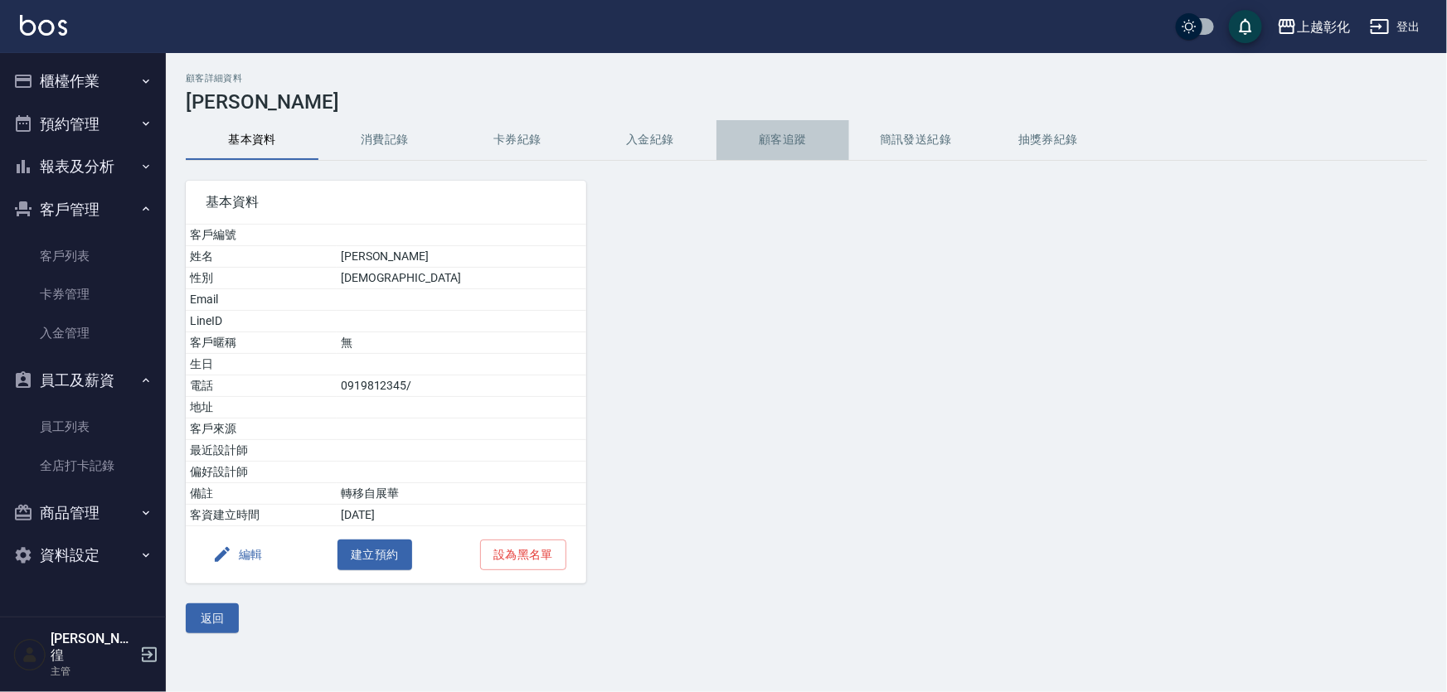
click at [732, 135] on button "顧客追蹤" at bounding box center [782, 140] width 133 height 40
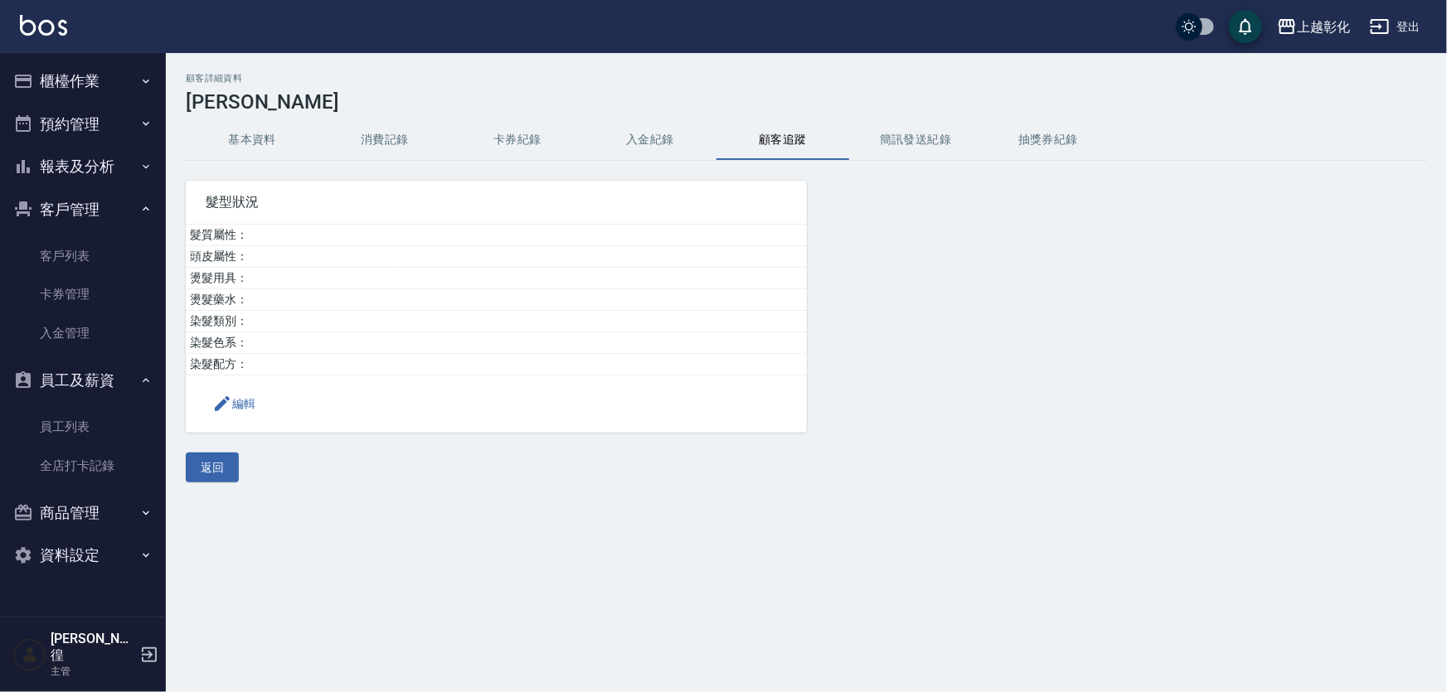
click at [605, 135] on button "入金紀錄" at bounding box center [650, 140] width 133 height 40
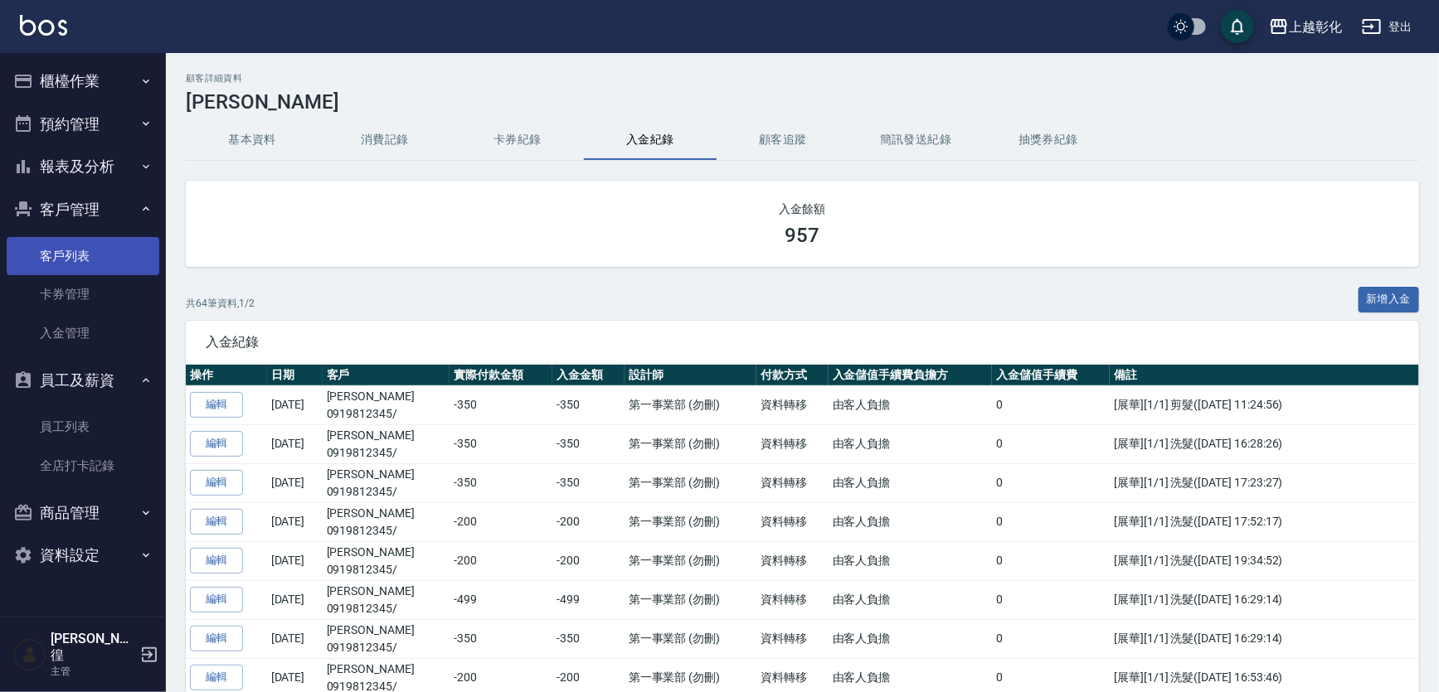
click at [80, 246] on link "客戶列表" at bounding box center [83, 256] width 153 height 38
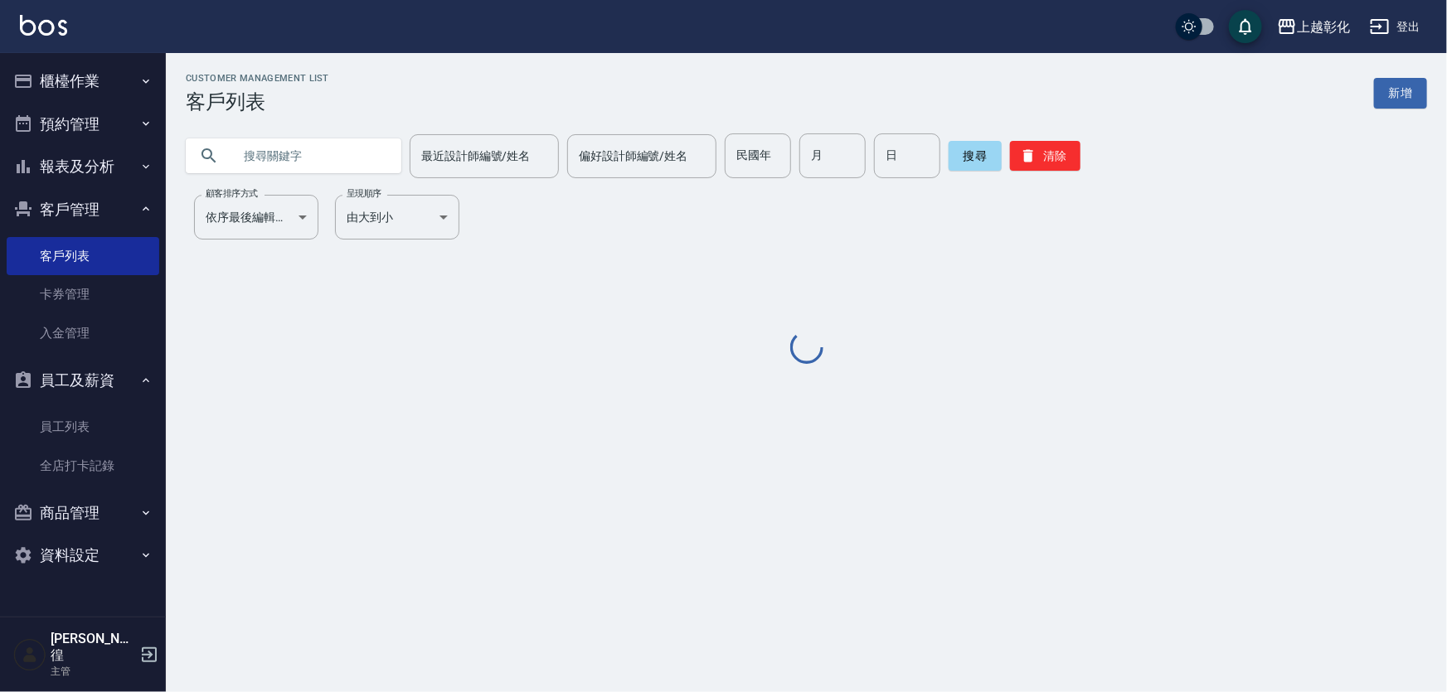
click at [270, 157] on input "text" at bounding box center [310, 156] width 156 height 45
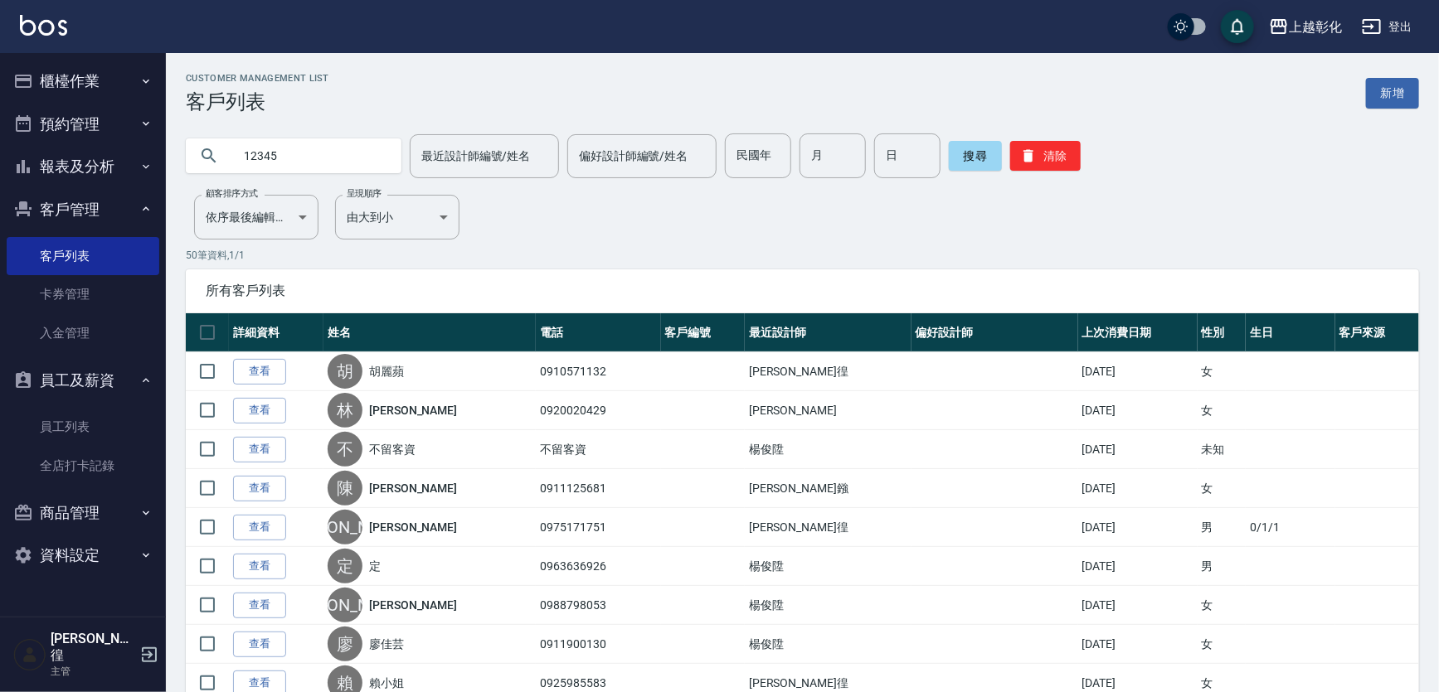
type input "12345"
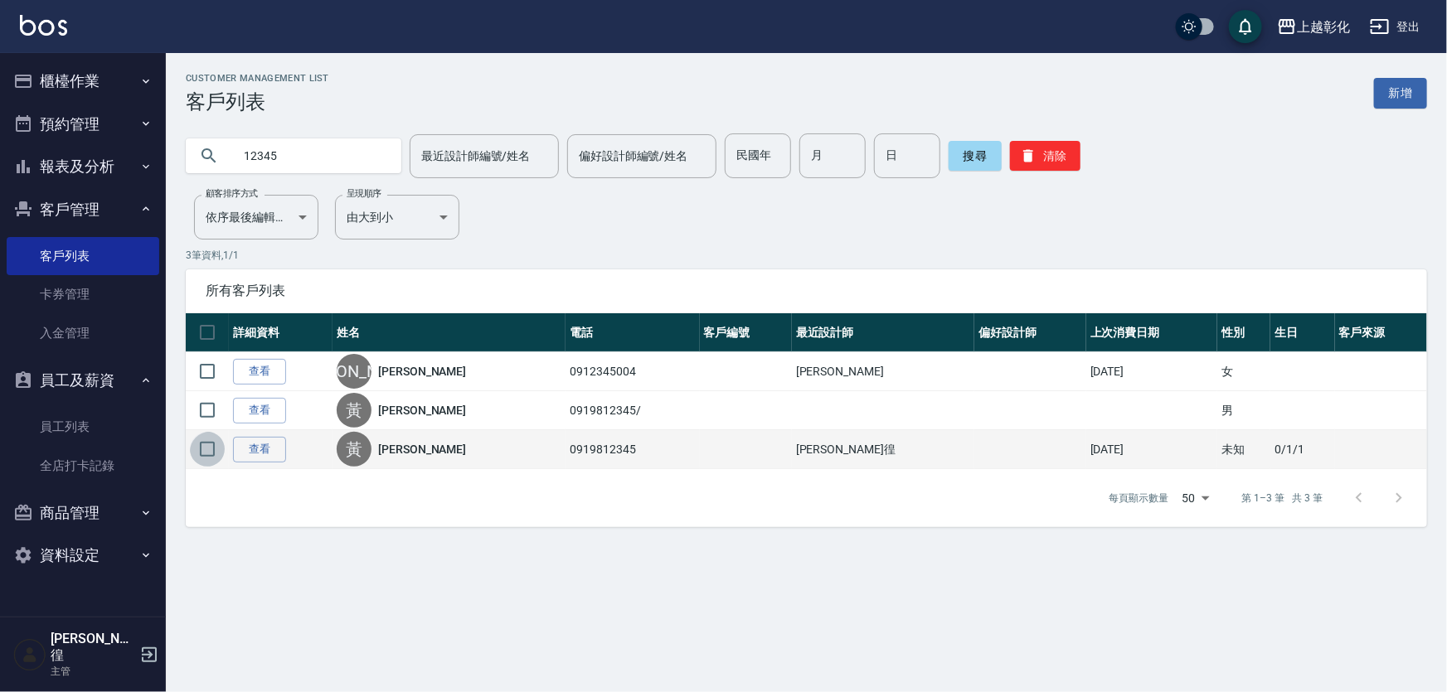
click at [211, 467] on input "checkbox" at bounding box center [207, 449] width 35 height 35
checkbox input "true"
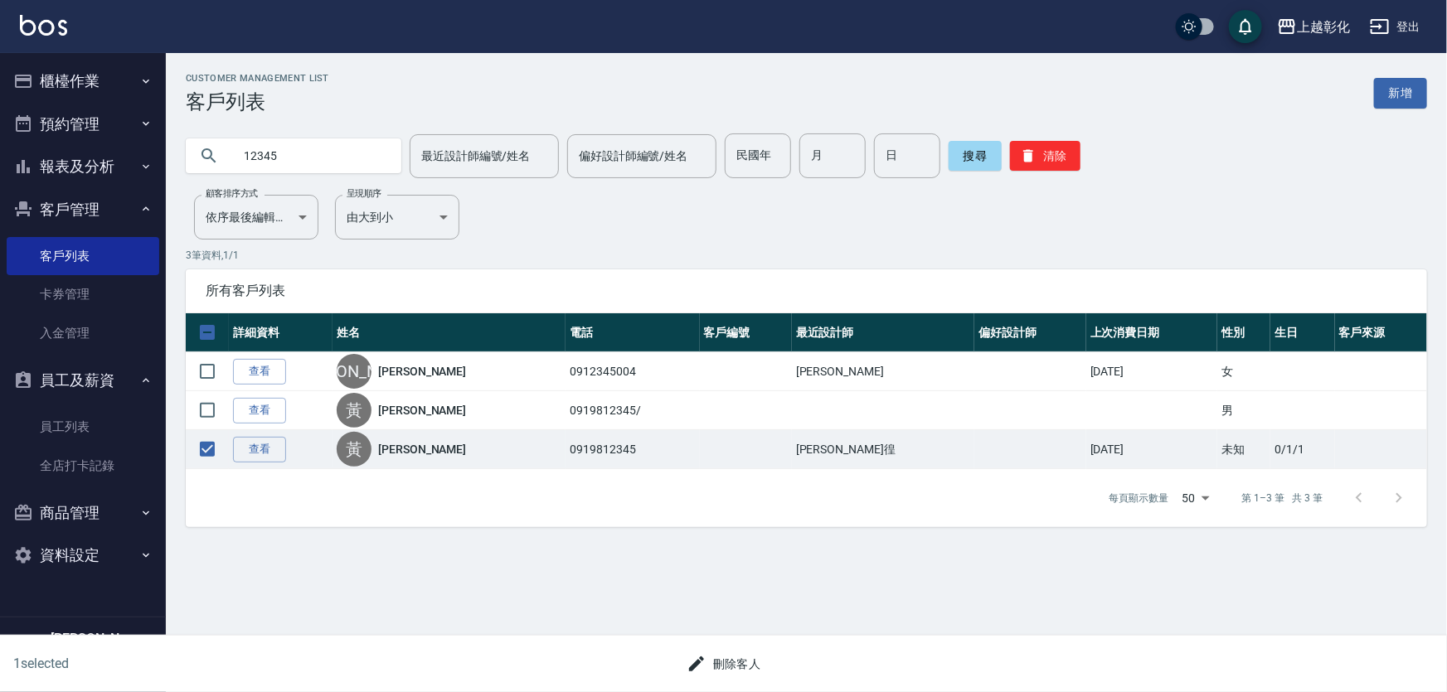
click at [716, 667] on button "刪除客人" at bounding box center [724, 664] width 88 height 31
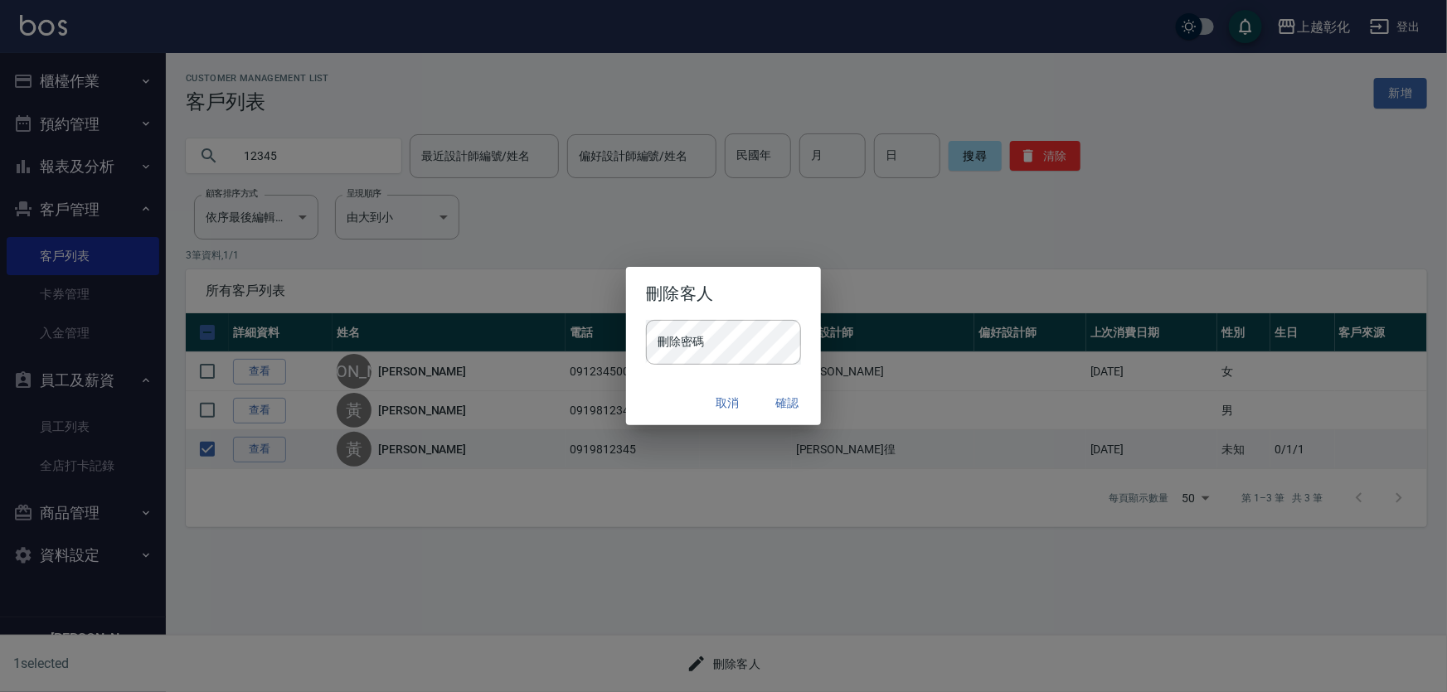
click at [663, 369] on div "刪除密碼 刪除密碼" at bounding box center [723, 350] width 194 height 61
click at [780, 400] on button "確認" at bounding box center [787, 403] width 53 height 31
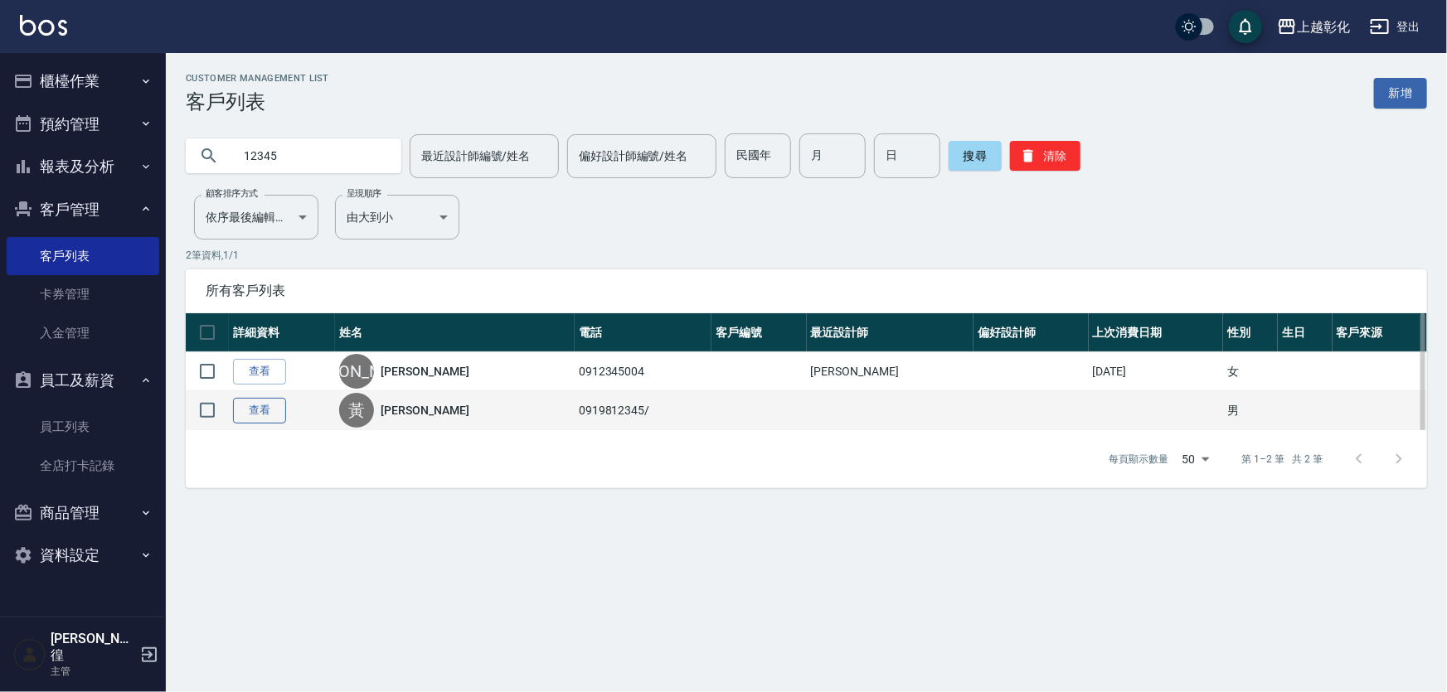
click at [265, 424] on link "查看" at bounding box center [259, 411] width 53 height 26
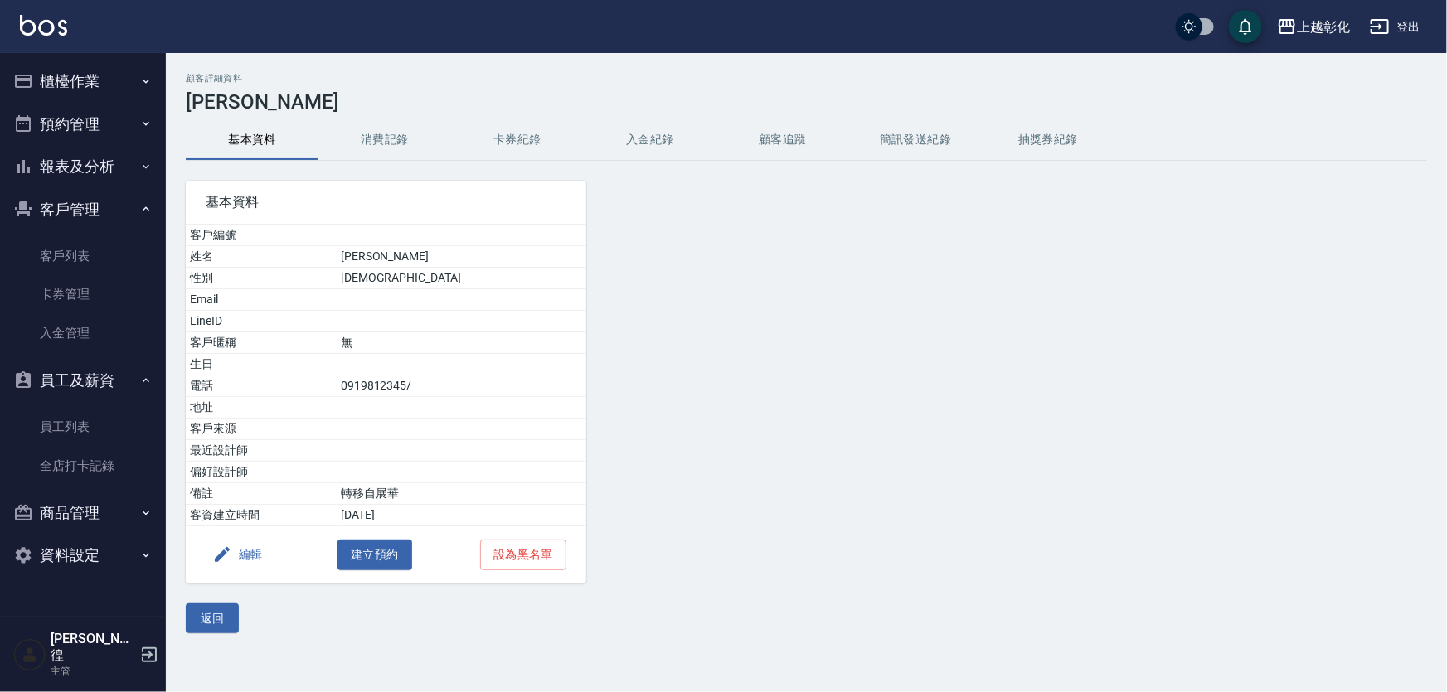
click at [578, 146] on button "卡券紀錄" at bounding box center [517, 140] width 133 height 40
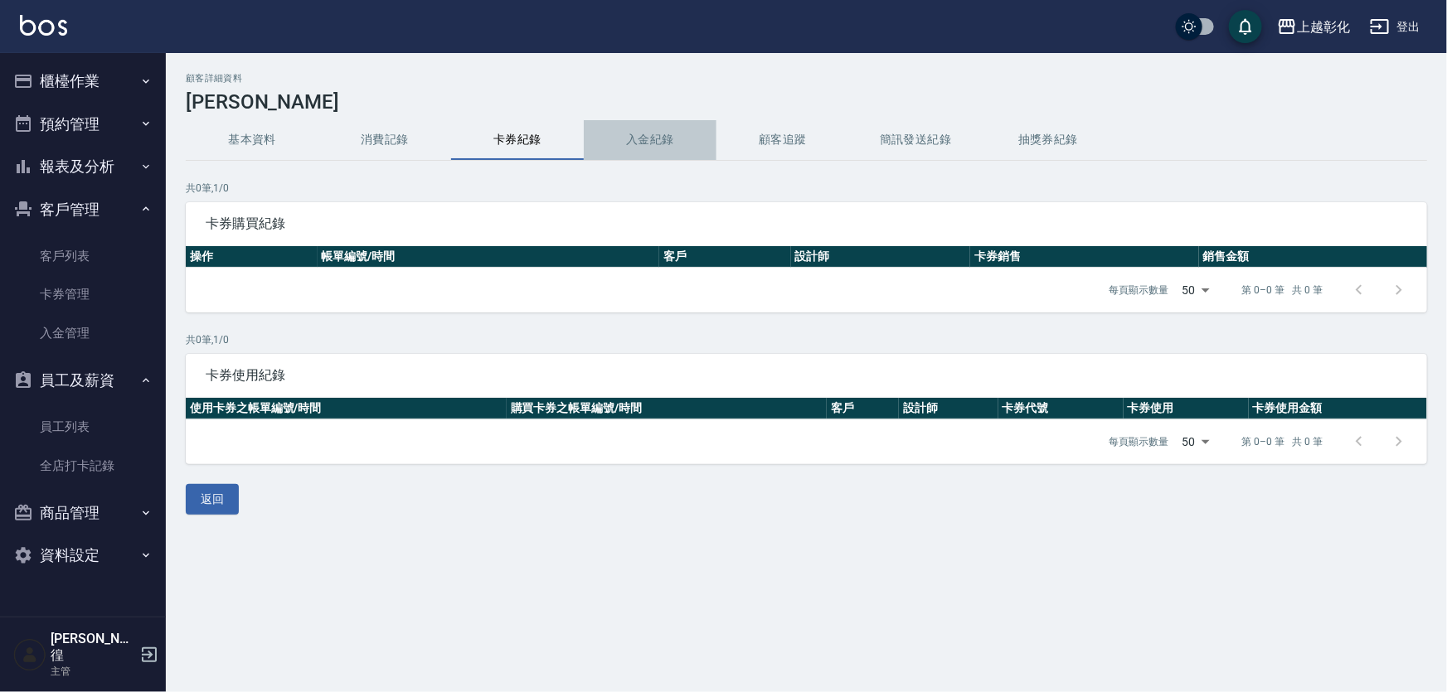
click at [645, 141] on button "入金紀錄" at bounding box center [650, 140] width 133 height 40
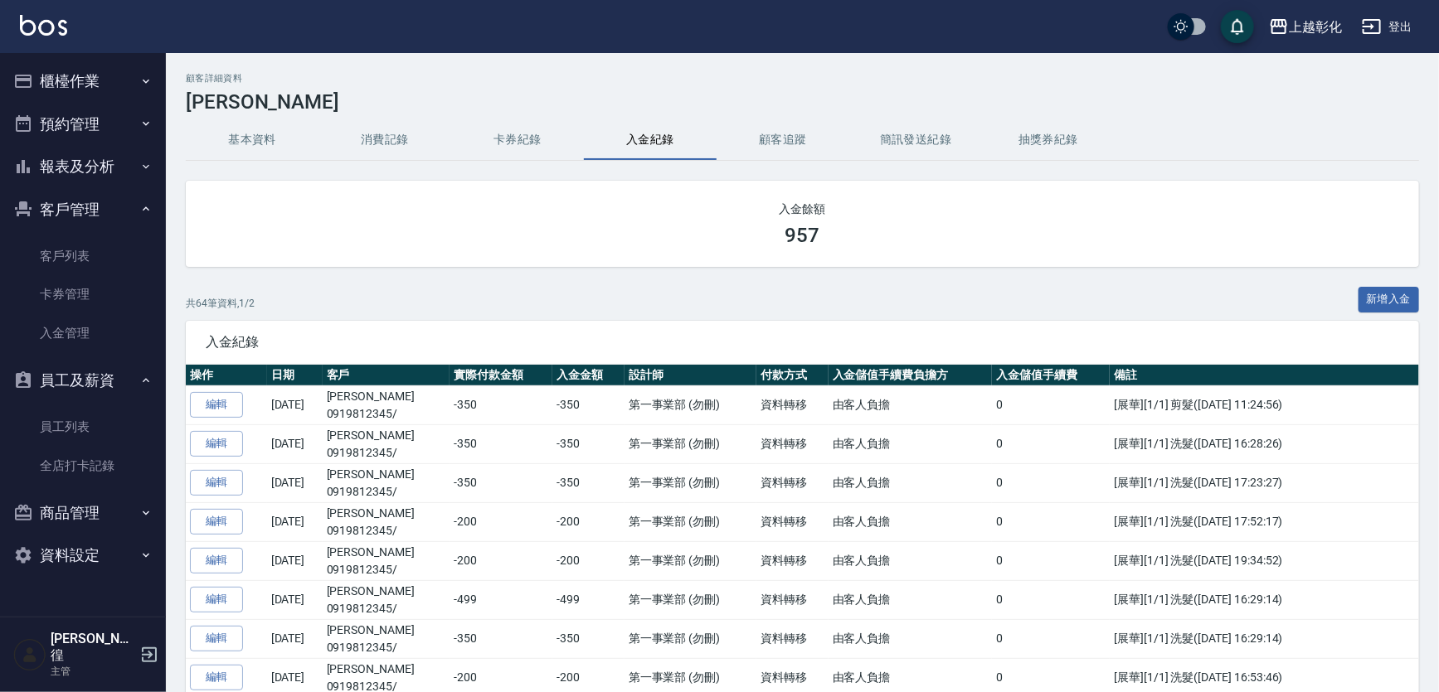
click at [634, 139] on button "入金紀錄" at bounding box center [650, 140] width 133 height 40
click at [80, 241] on link "客戶列表" at bounding box center [83, 256] width 153 height 38
click at [90, 265] on link "客戶列表" at bounding box center [83, 256] width 153 height 38
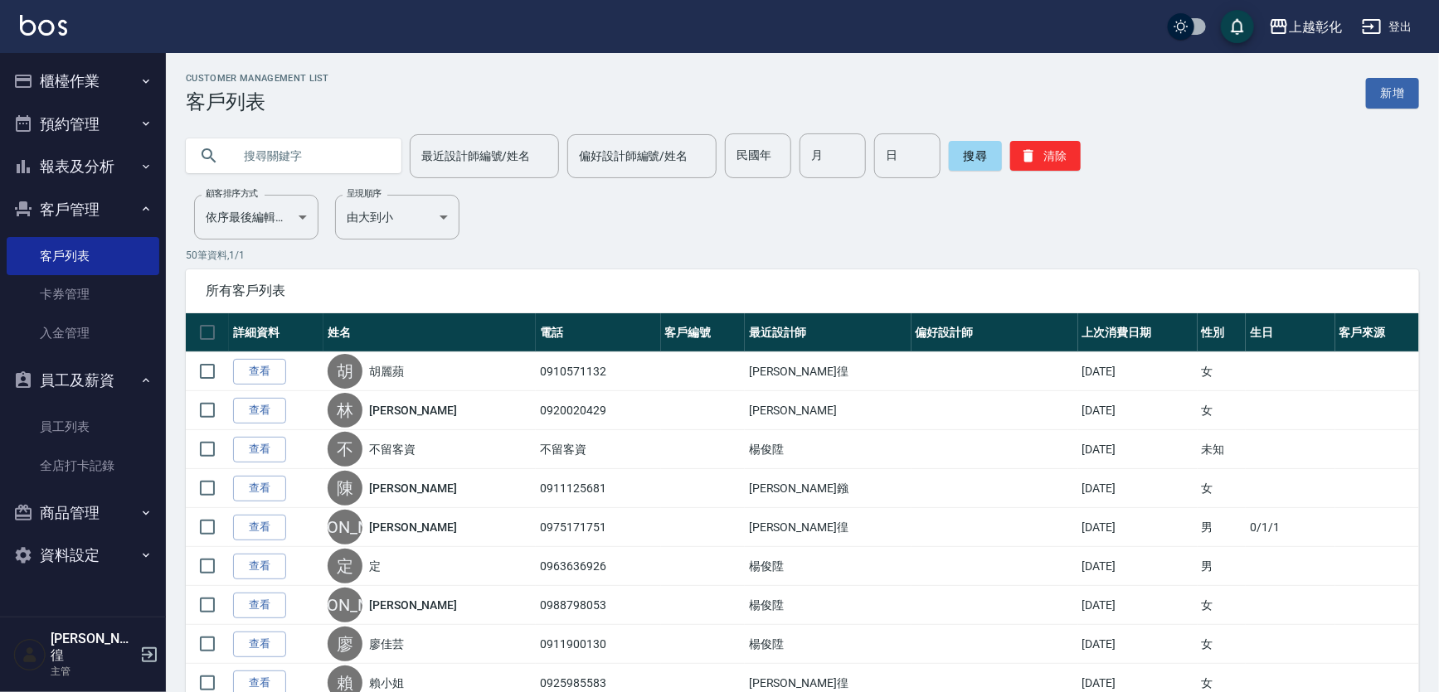
click at [110, 206] on button "客戶管理" at bounding box center [83, 209] width 153 height 43
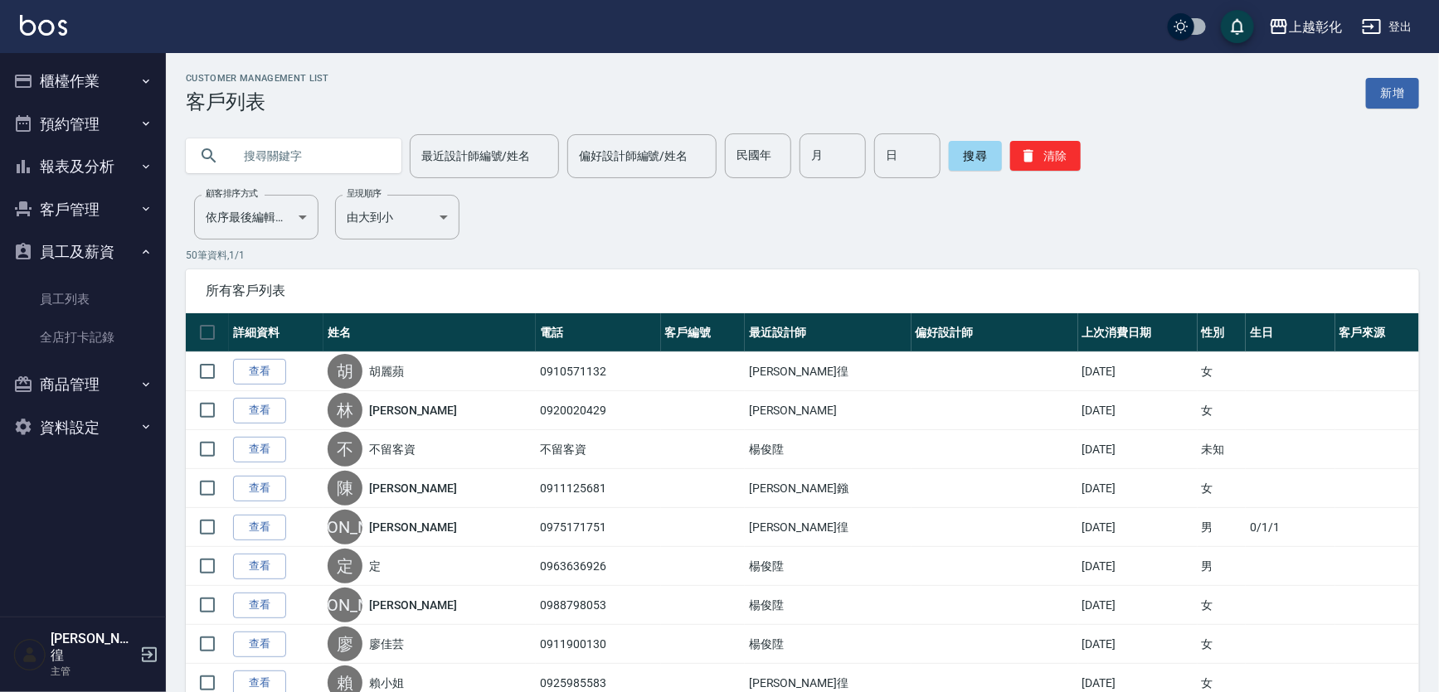
click at [113, 214] on button "客戶管理" at bounding box center [83, 209] width 153 height 43
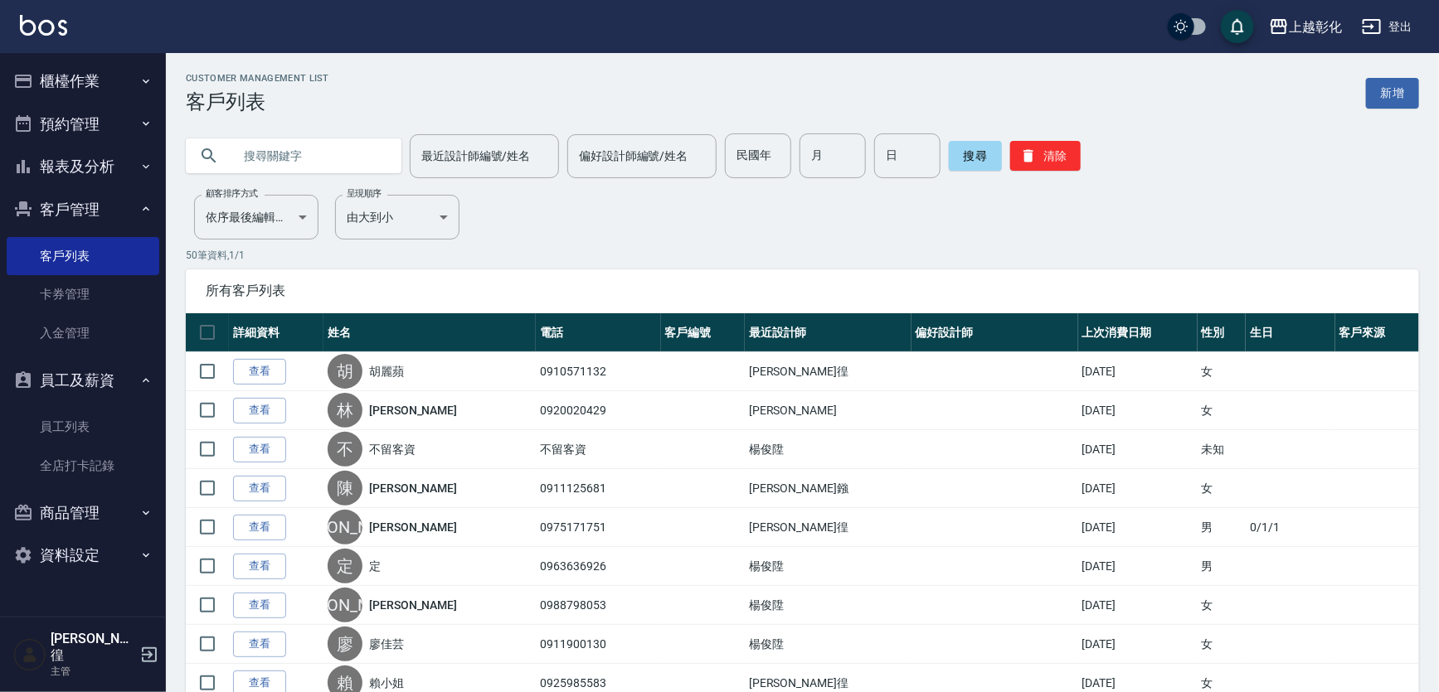
click at [113, 214] on button "客戶管理" at bounding box center [83, 209] width 153 height 43
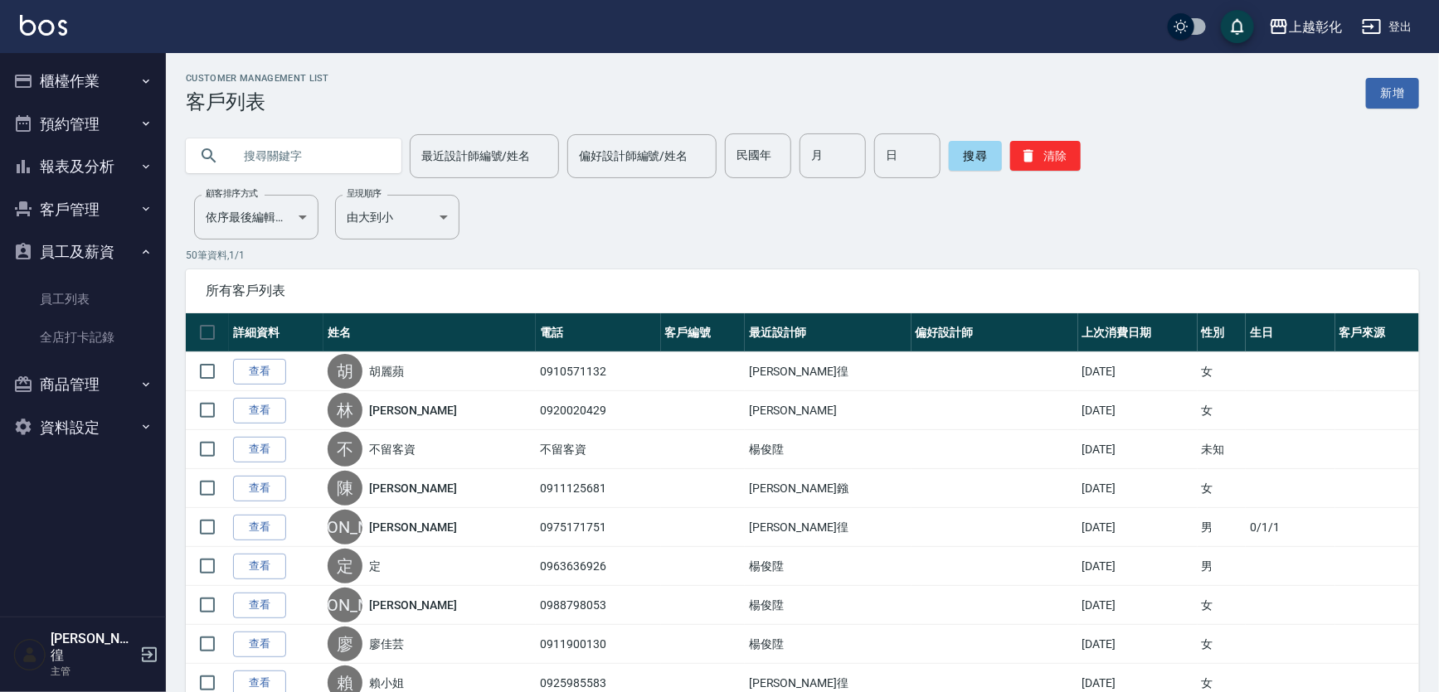
click at [113, 214] on button "客戶管理" at bounding box center [83, 209] width 153 height 43
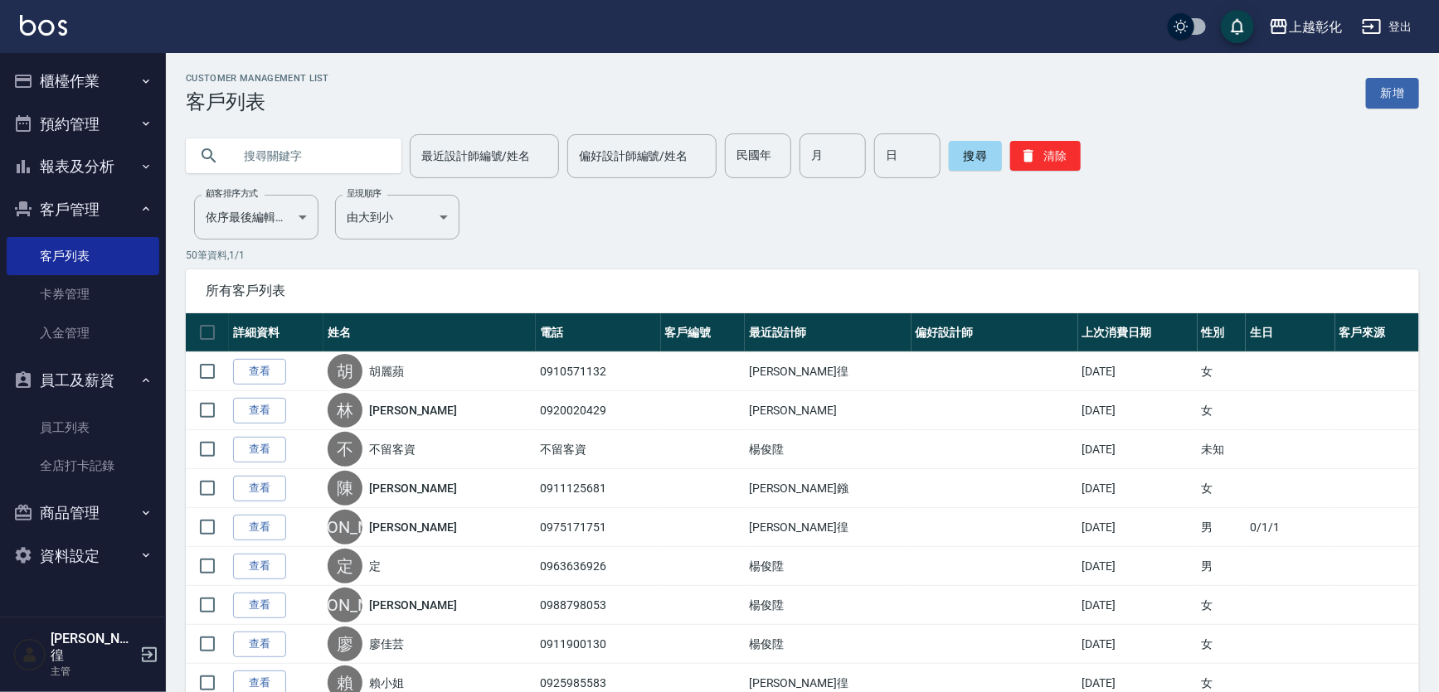
click at [113, 214] on button "客戶管理" at bounding box center [83, 209] width 153 height 43
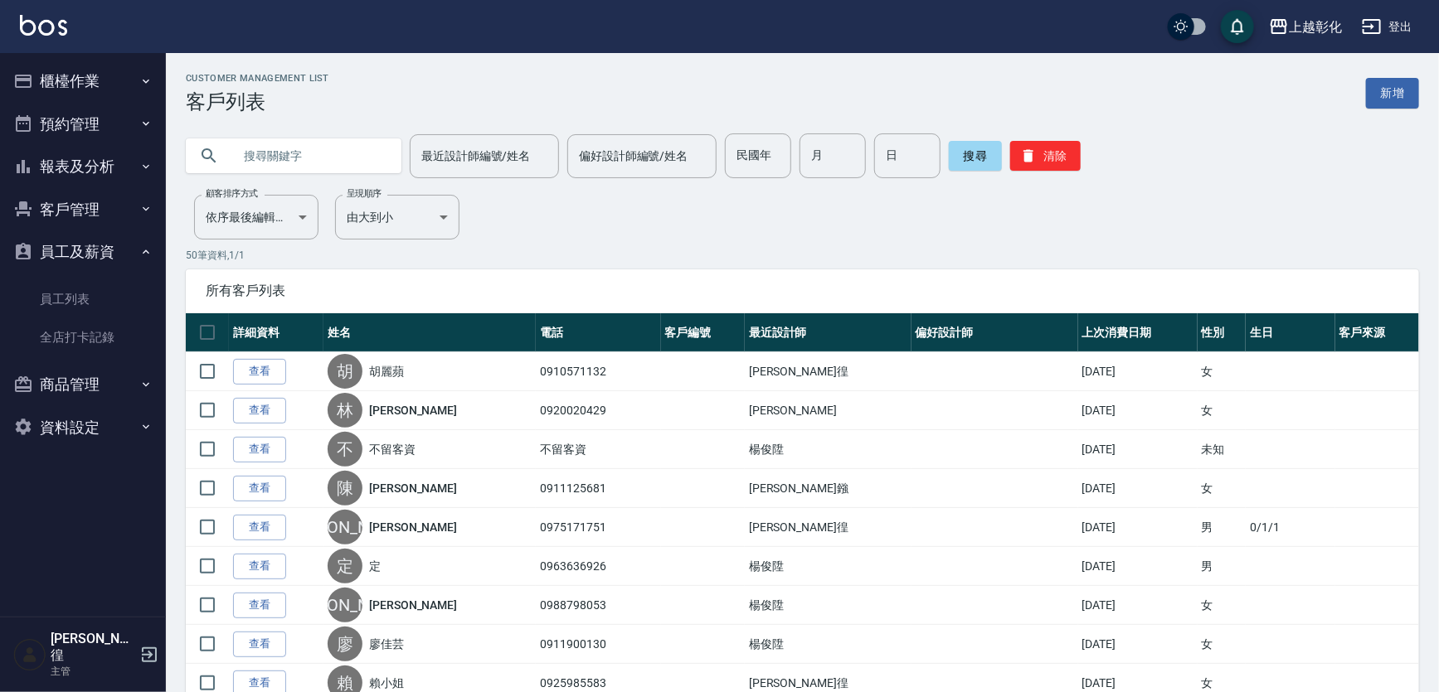
click at [113, 214] on button "客戶管理" at bounding box center [83, 209] width 153 height 43
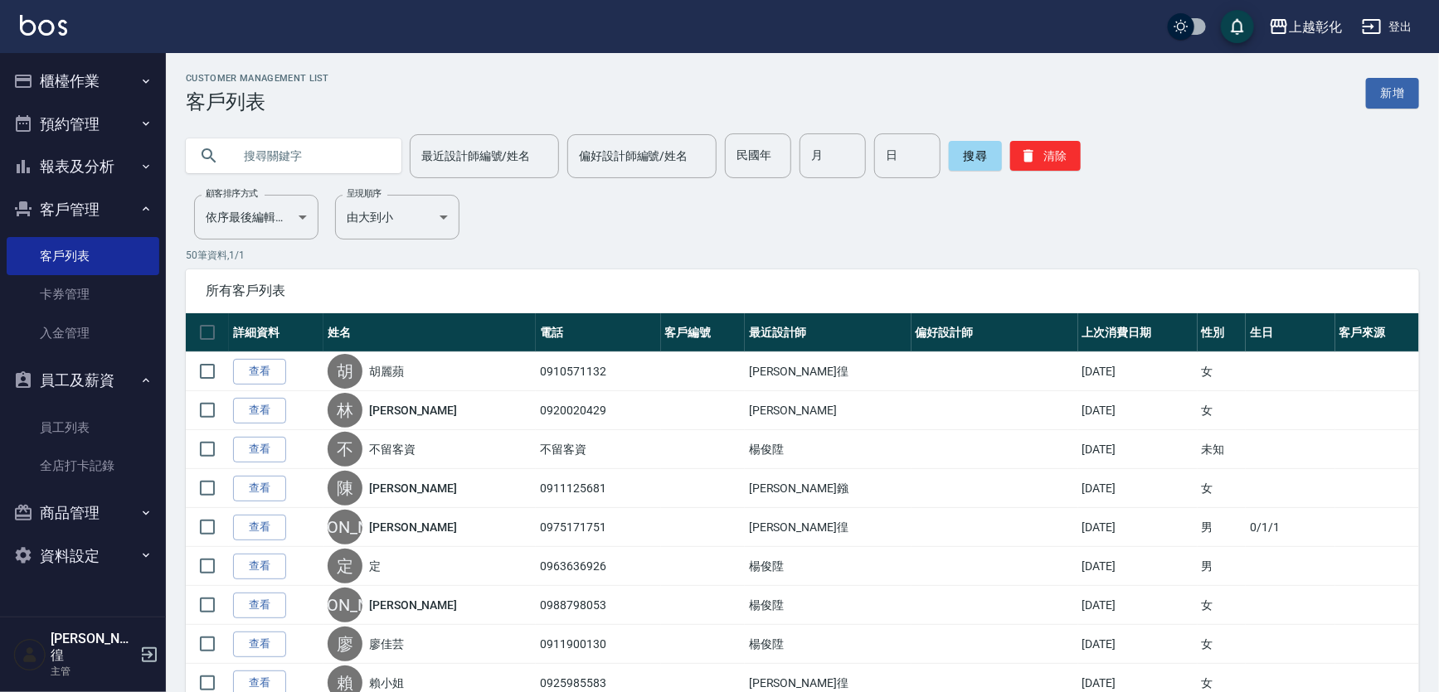
click at [113, 214] on button "客戶管理" at bounding box center [83, 209] width 153 height 43
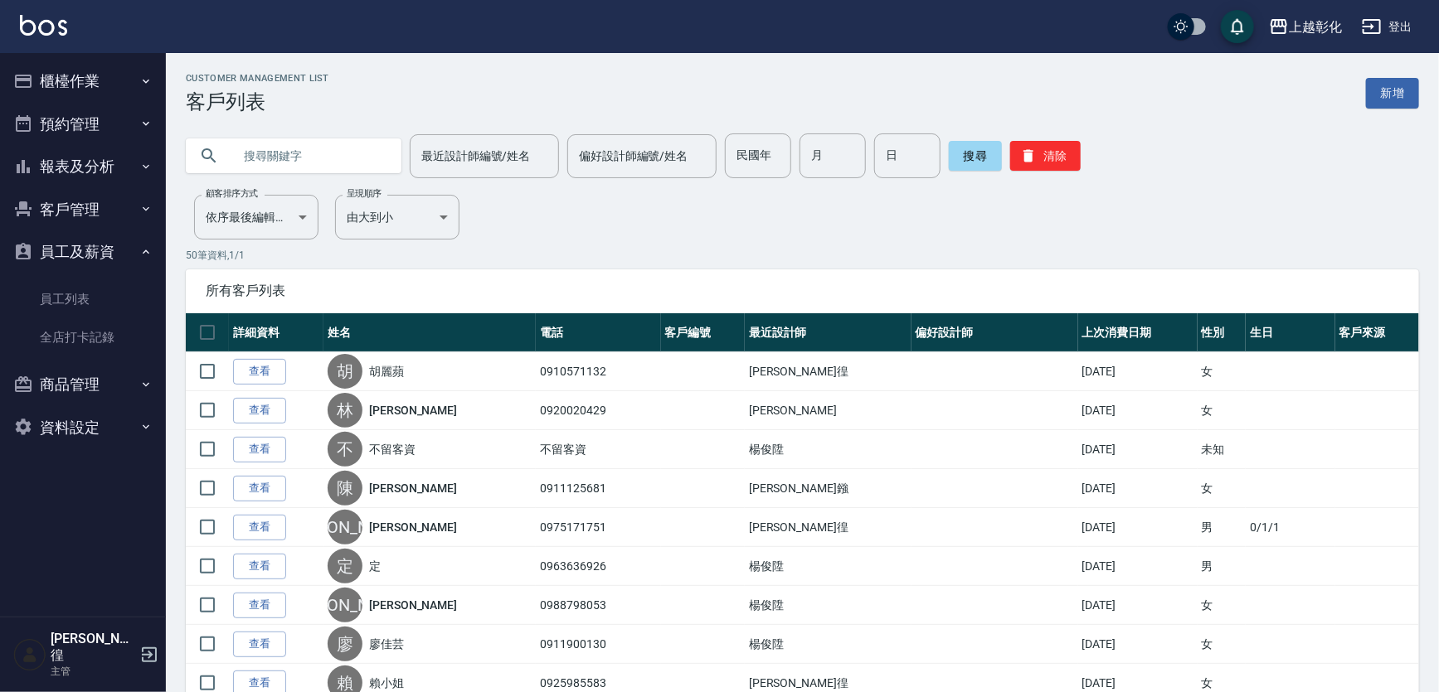
click at [113, 214] on button "客戶管理" at bounding box center [83, 209] width 153 height 43
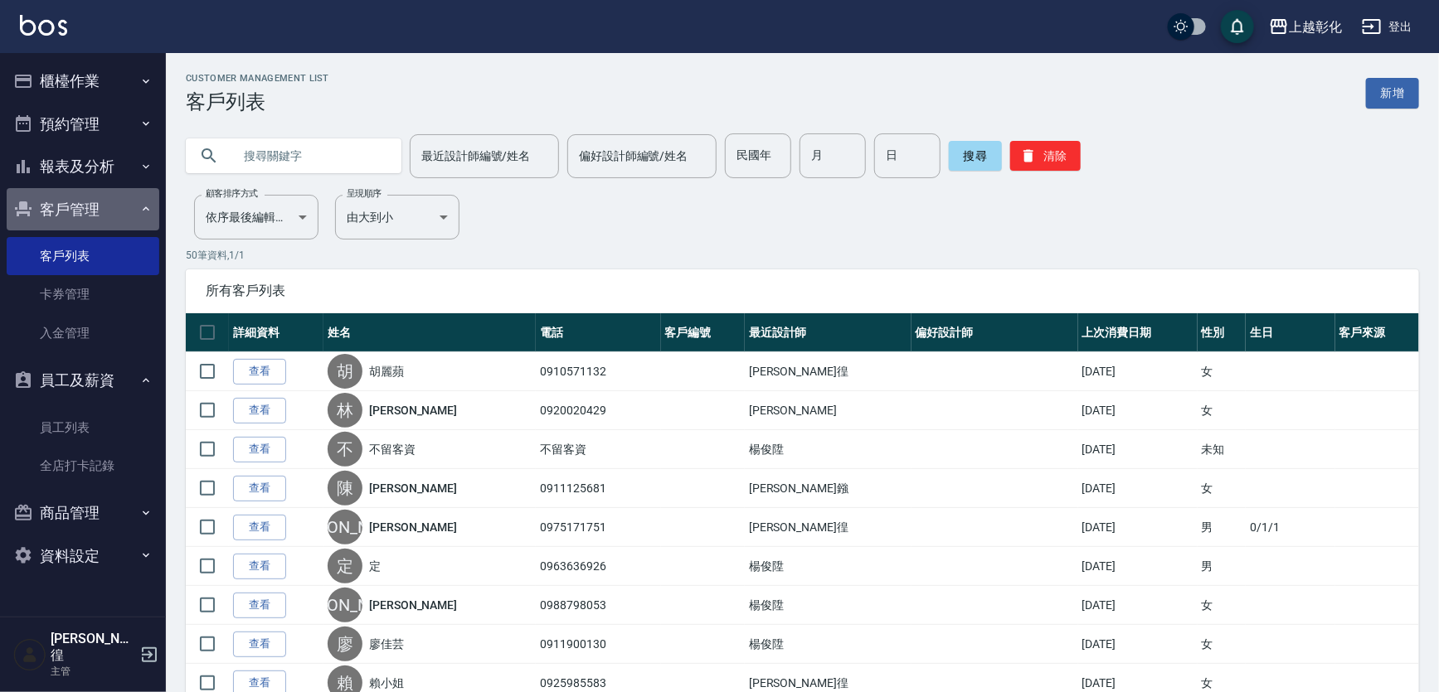
click at [113, 215] on button "客戶管理" at bounding box center [83, 209] width 153 height 43
click at [111, 219] on button "客戶管理" at bounding box center [83, 209] width 153 height 43
click at [85, 265] on link "客戶列表" at bounding box center [83, 256] width 153 height 38
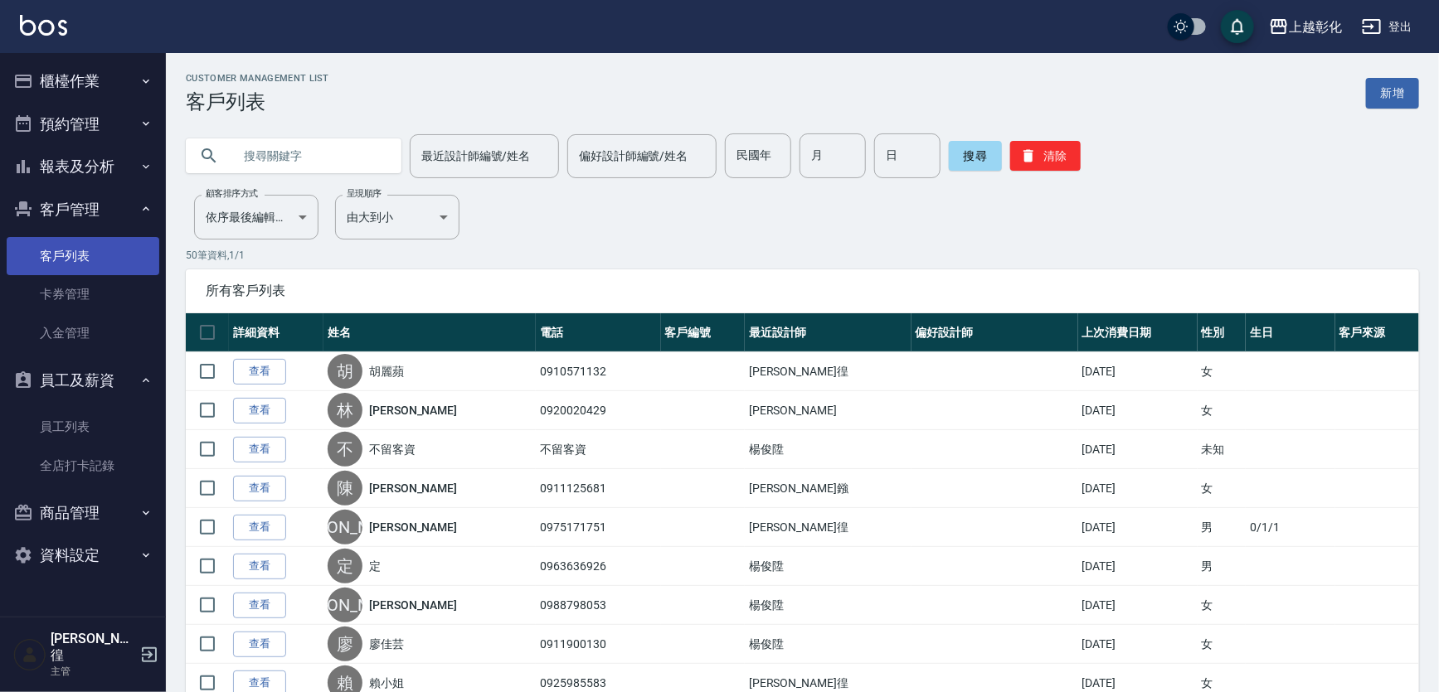
click at [116, 267] on link "客戶列表" at bounding box center [83, 256] width 153 height 38
click at [341, 165] on input "text" at bounding box center [310, 156] width 156 height 45
type input "12345"
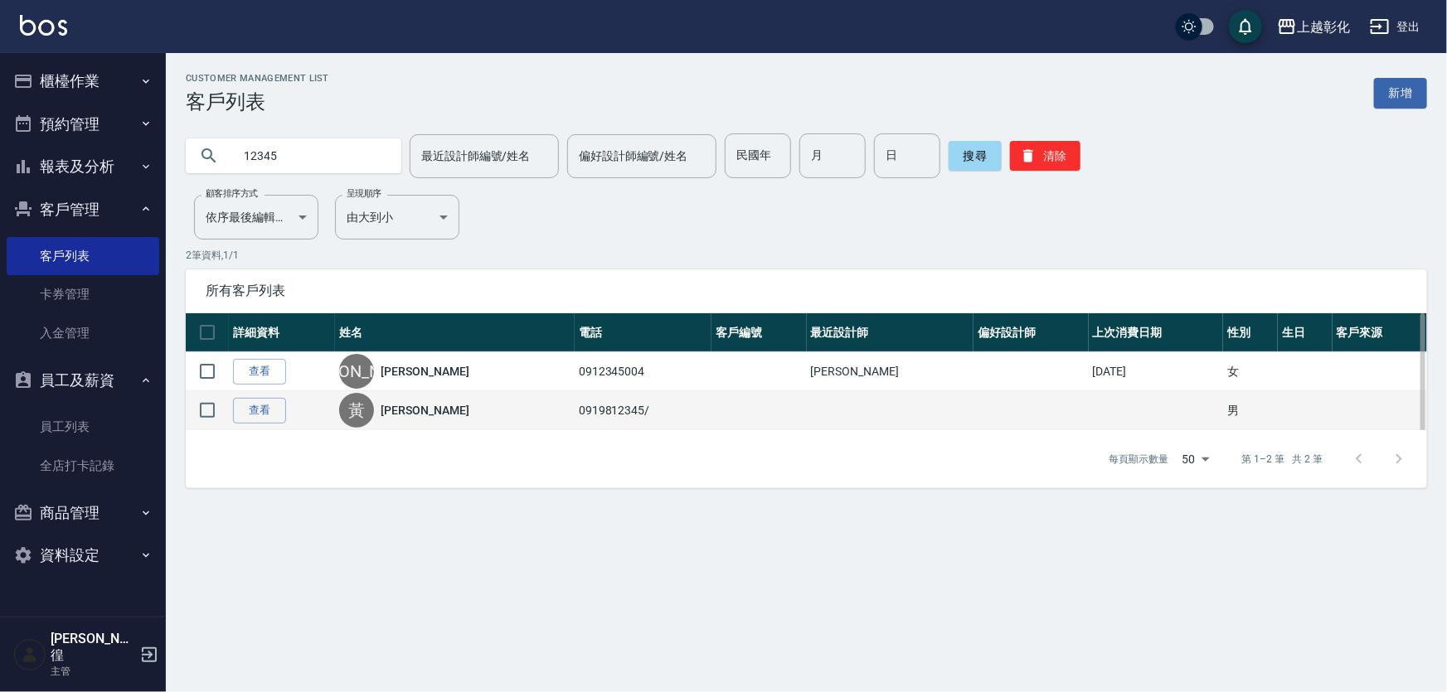
click at [575, 421] on td "0919812345/" at bounding box center [644, 410] width 138 height 39
click at [281, 424] on link "查看" at bounding box center [259, 411] width 53 height 26
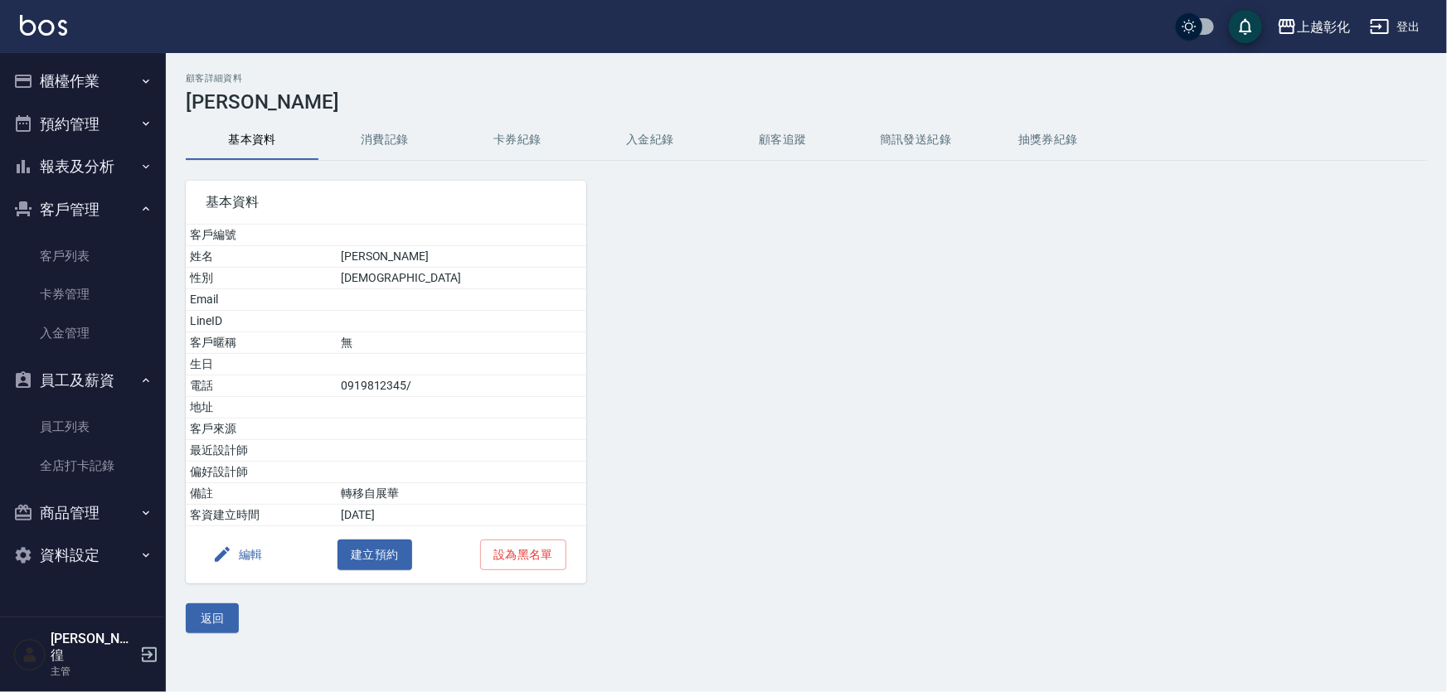
click at [658, 154] on button "入金紀錄" at bounding box center [650, 140] width 133 height 40
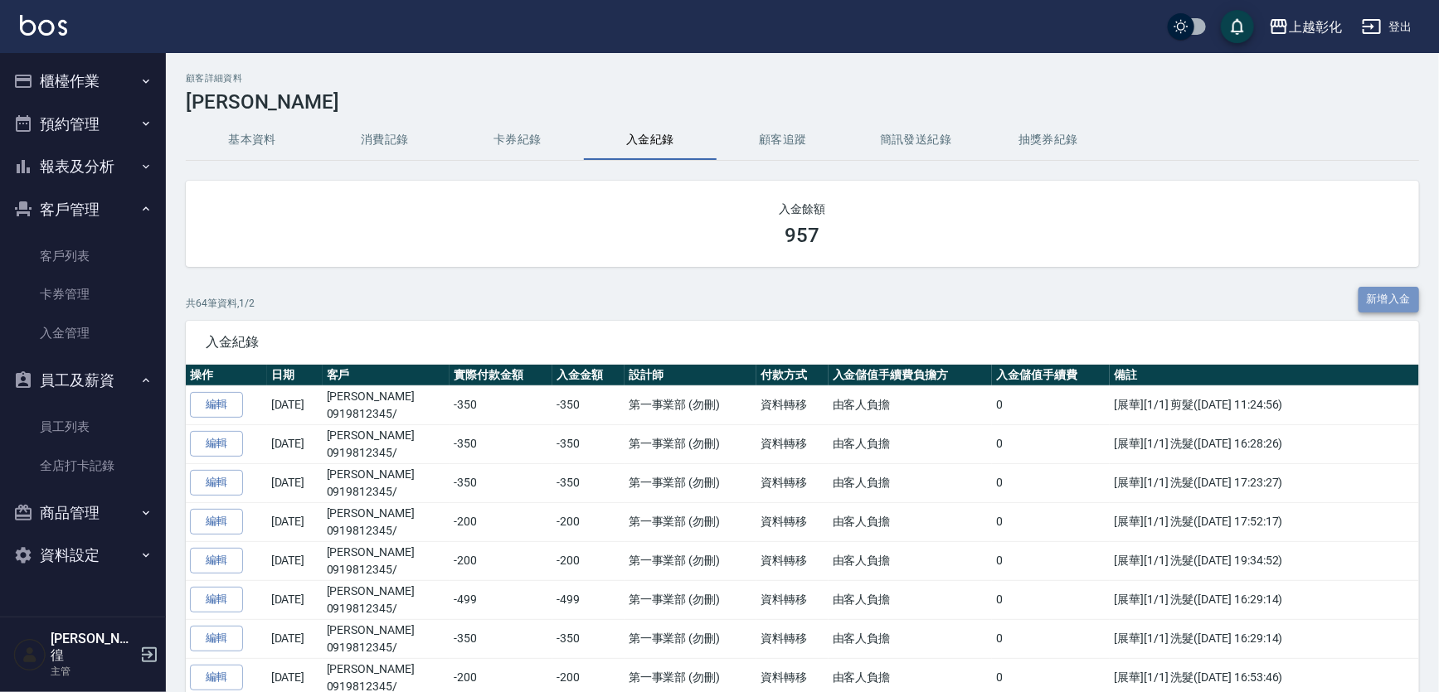
click at [1377, 299] on button "新增入金" at bounding box center [1388, 300] width 61 height 26
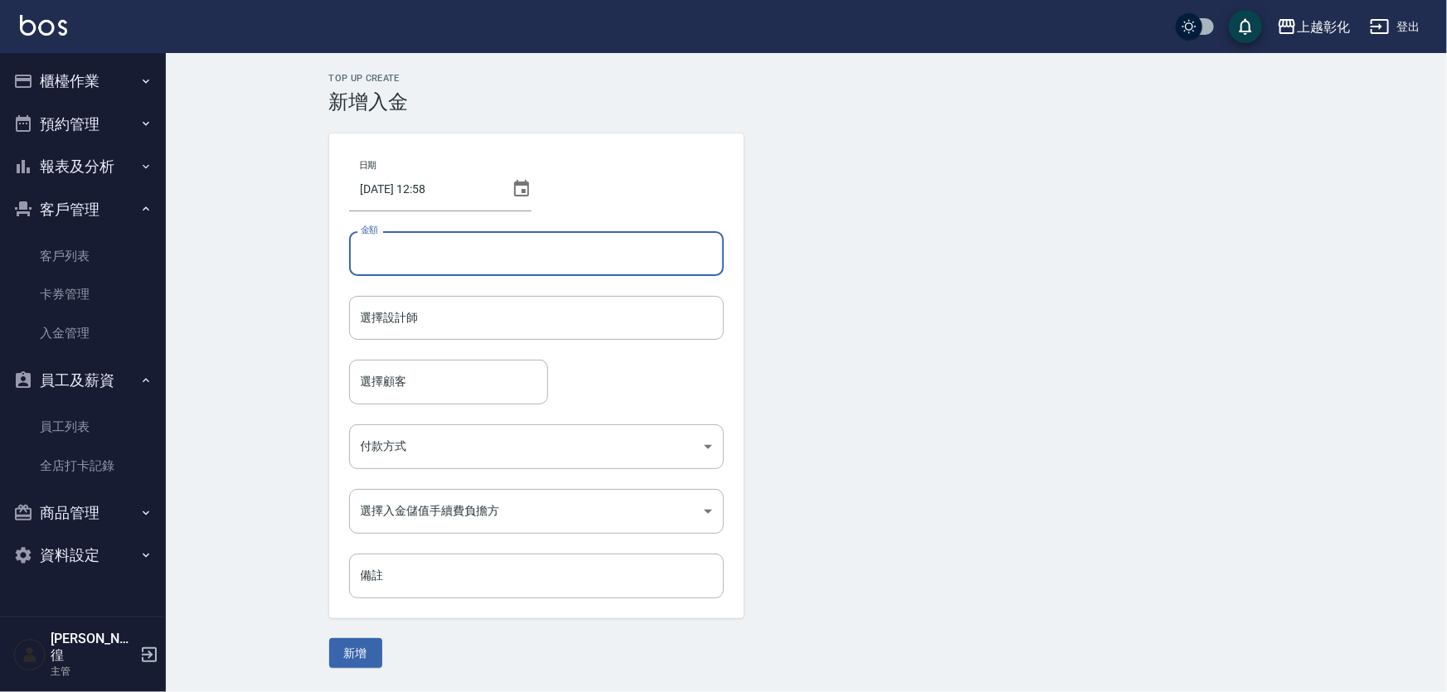
click at [515, 240] on input "金額" at bounding box center [536, 253] width 375 height 45
type input "-450"
click at [504, 326] on input "選擇設計師" at bounding box center [537, 318] width 360 height 29
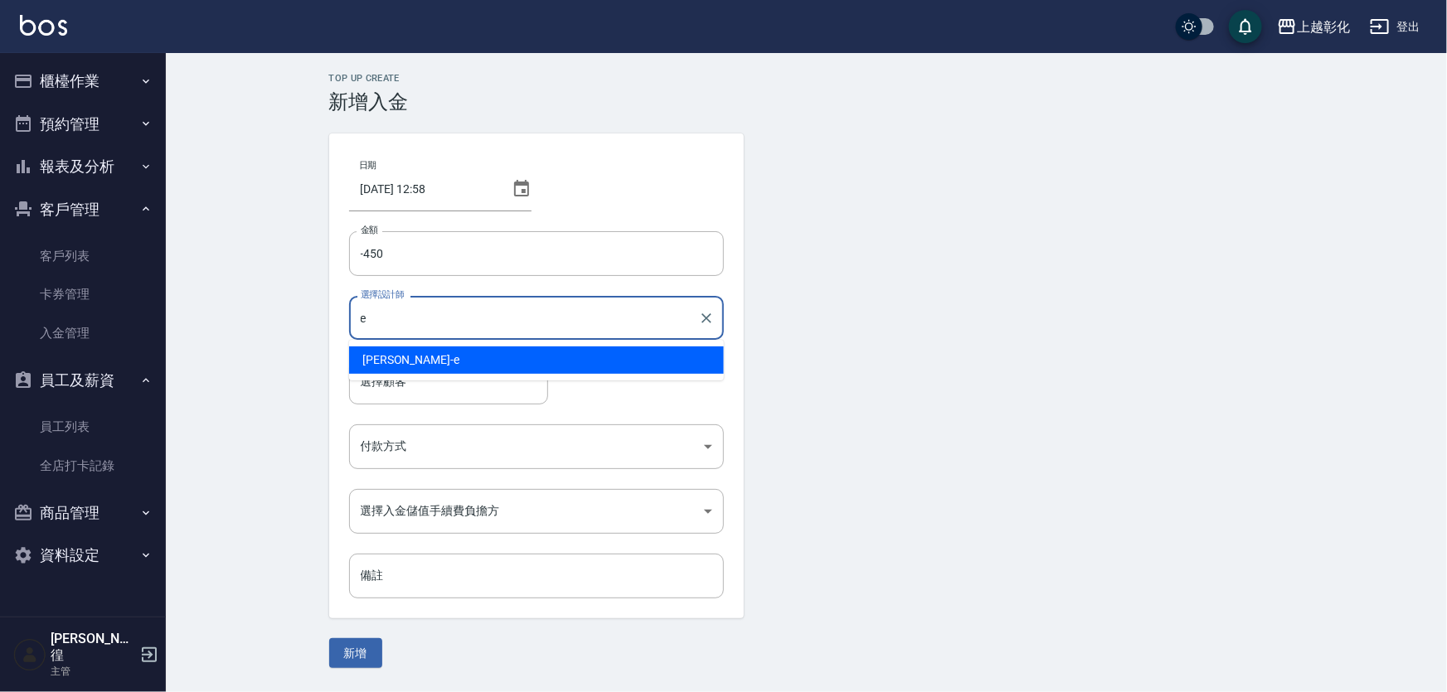
click at [478, 356] on div "[PERSON_NAME] -e" at bounding box center [536, 360] width 375 height 27
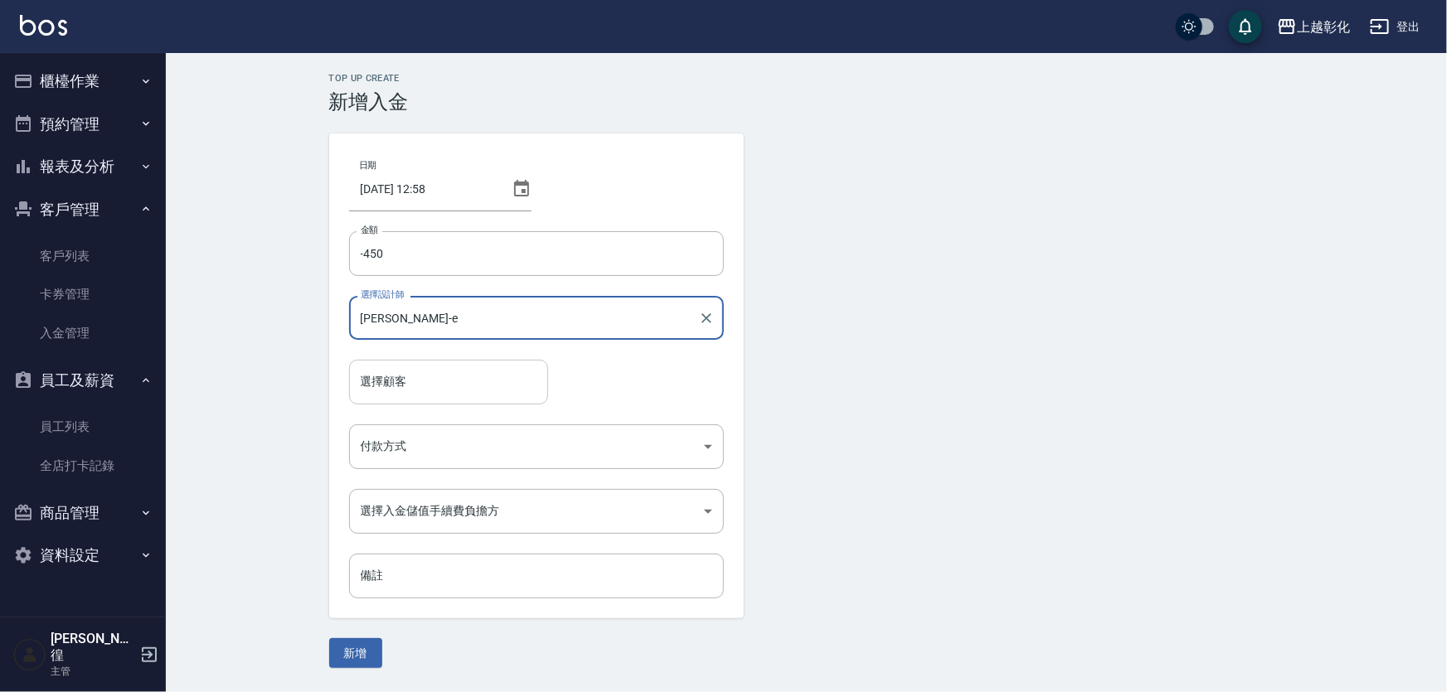
type input "[PERSON_NAME]-e"
click at [480, 374] on input "選擇顧客" at bounding box center [449, 381] width 184 height 29
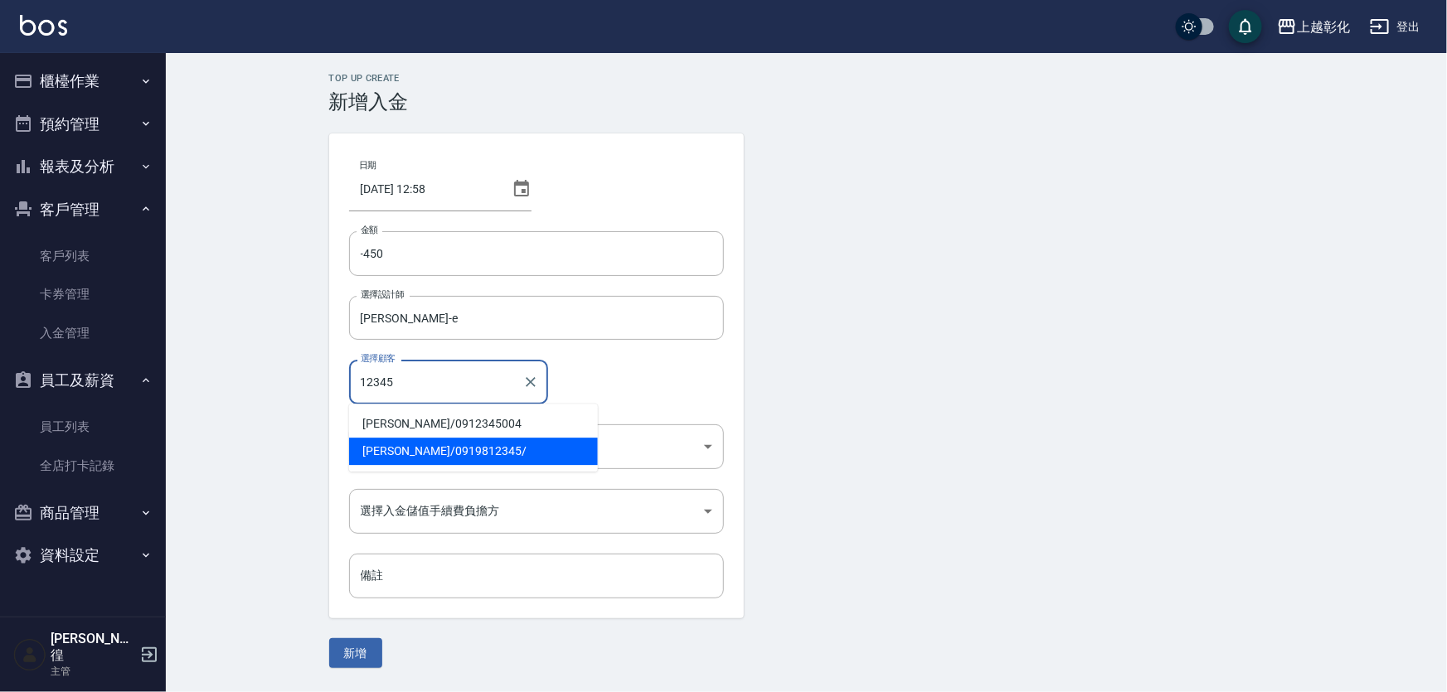
click at [440, 449] on span "[PERSON_NAME]/ 0919812345/" at bounding box center [473, 451] width 249 height 27
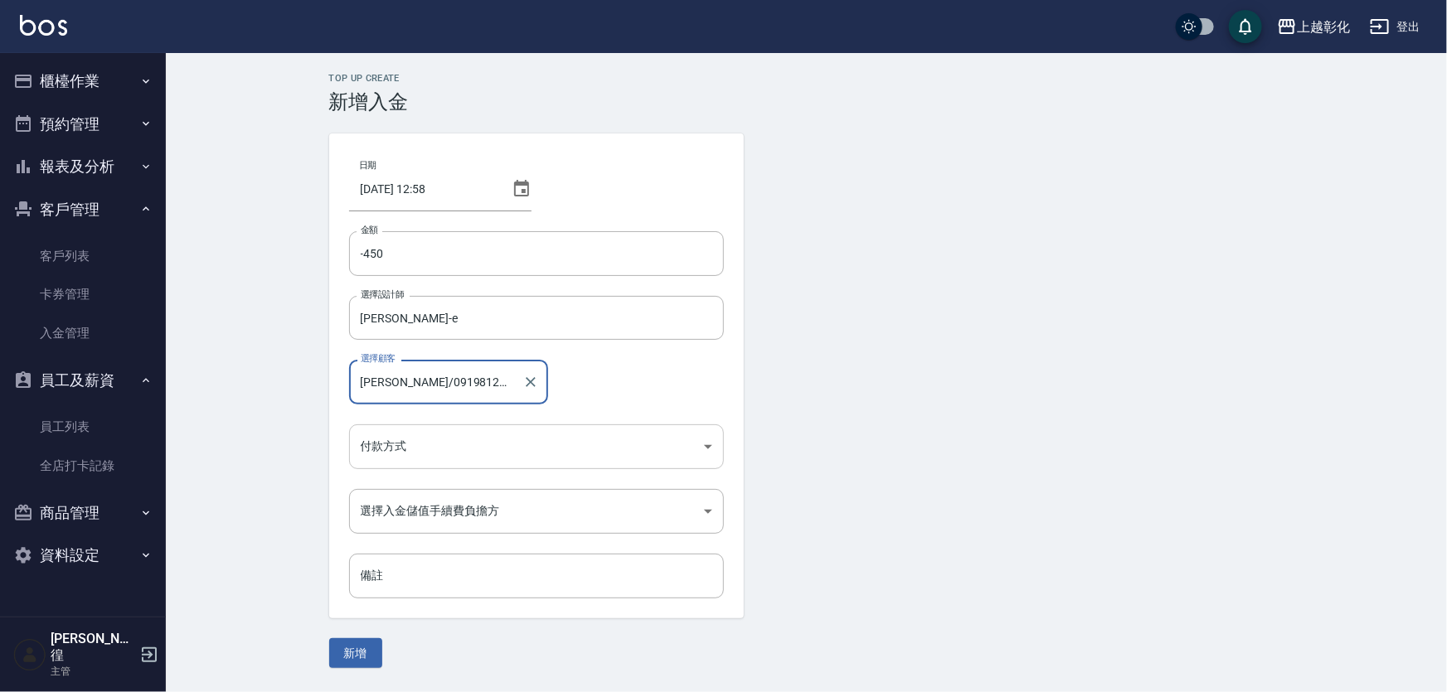
type input "[PERSON_NAME]/0919812345/"
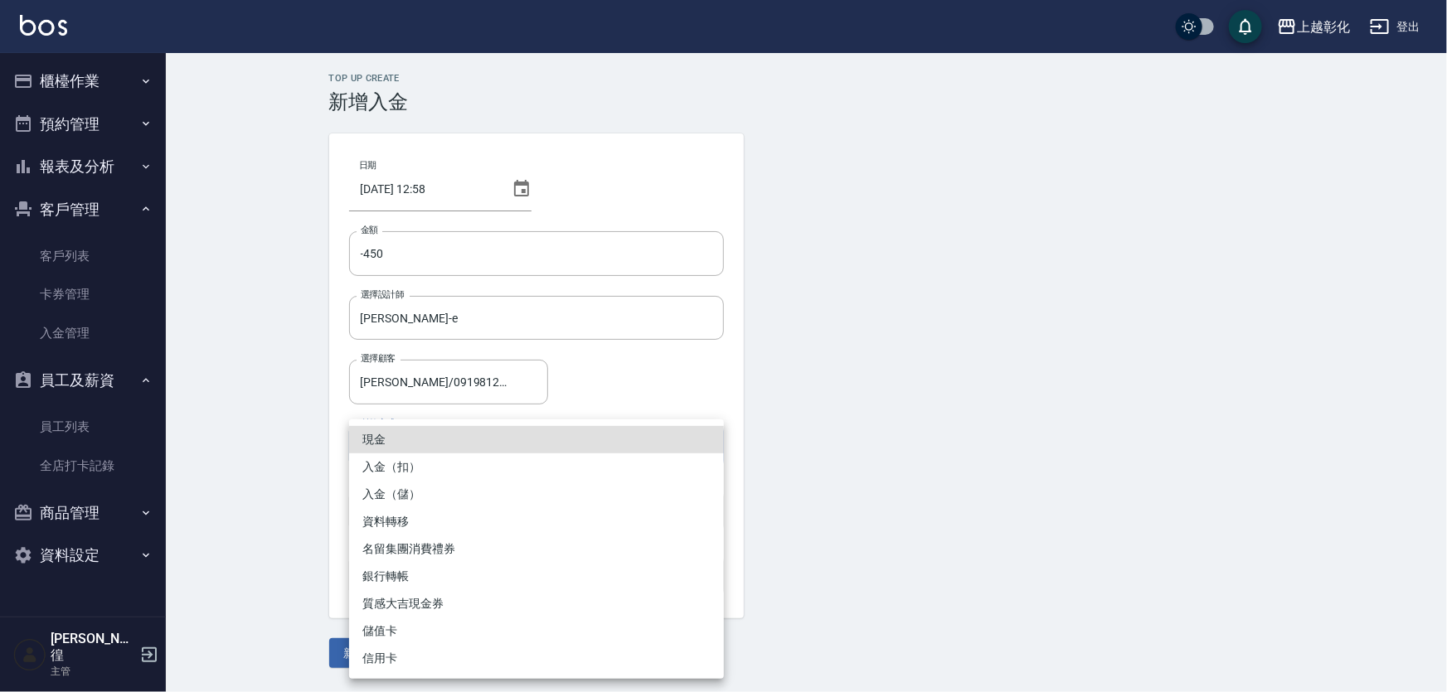
click at [522, 451] on body "上越彰化 登出 櫃檯作業 打帳單 帳單列表 現金收支登錄 材料自購登錄 每日結帳 排班表 現場電腦打卡 預約管理 預約管理 單日預約紀錄 單週預約紀錄 報表及…" at bounding box center [723, 346] width 1447 height 692
click at [393, 473] on li "入金（扣）" at bounding box center [536, 467] width 375 height 27
type input "入金（扣）"
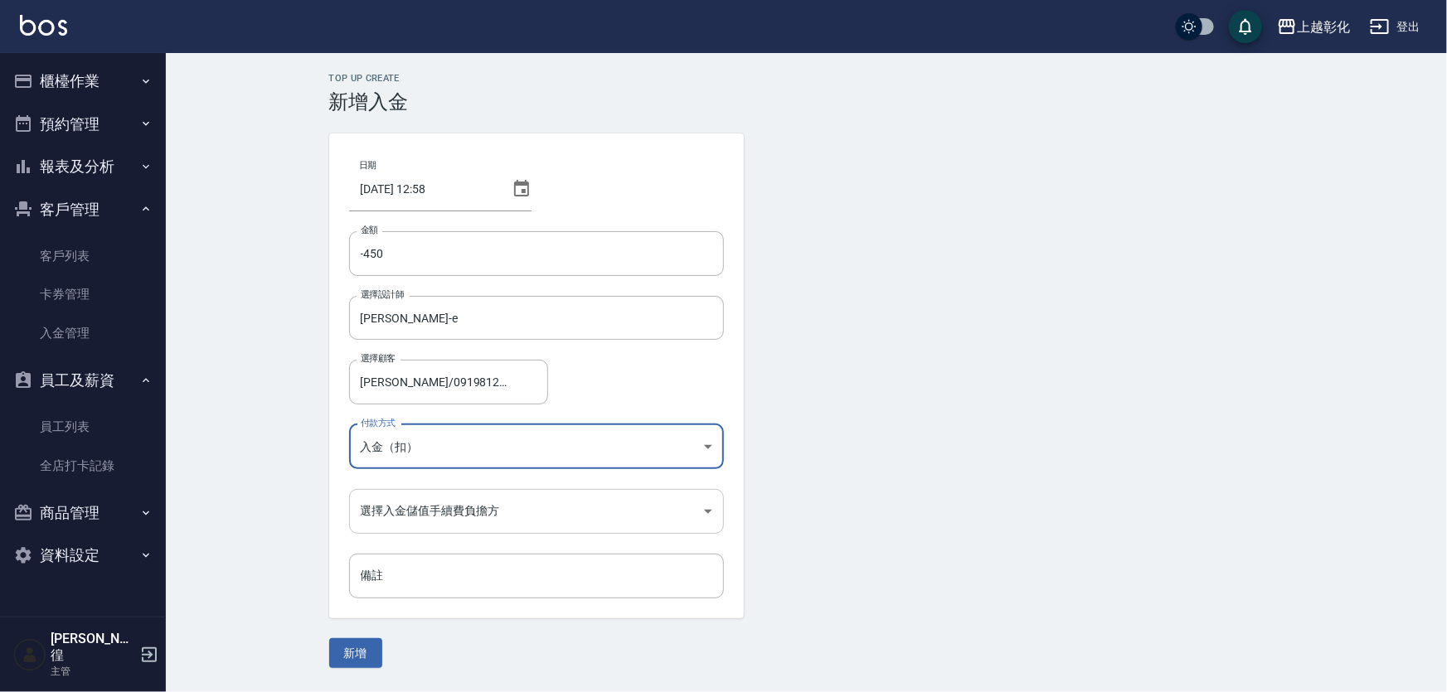
click at [472, 524] on body "上越彰化 登出 櫃檯作業 打帳單 帳單列表 現金收支登錄 材料自購登錄 每日結帳 排班表 現場電腦打卡 預約管理 預約管理 單日預約紀錄 單週預約紀錄 報表及…" at bounding box center [723, 346] width 1447 height 692
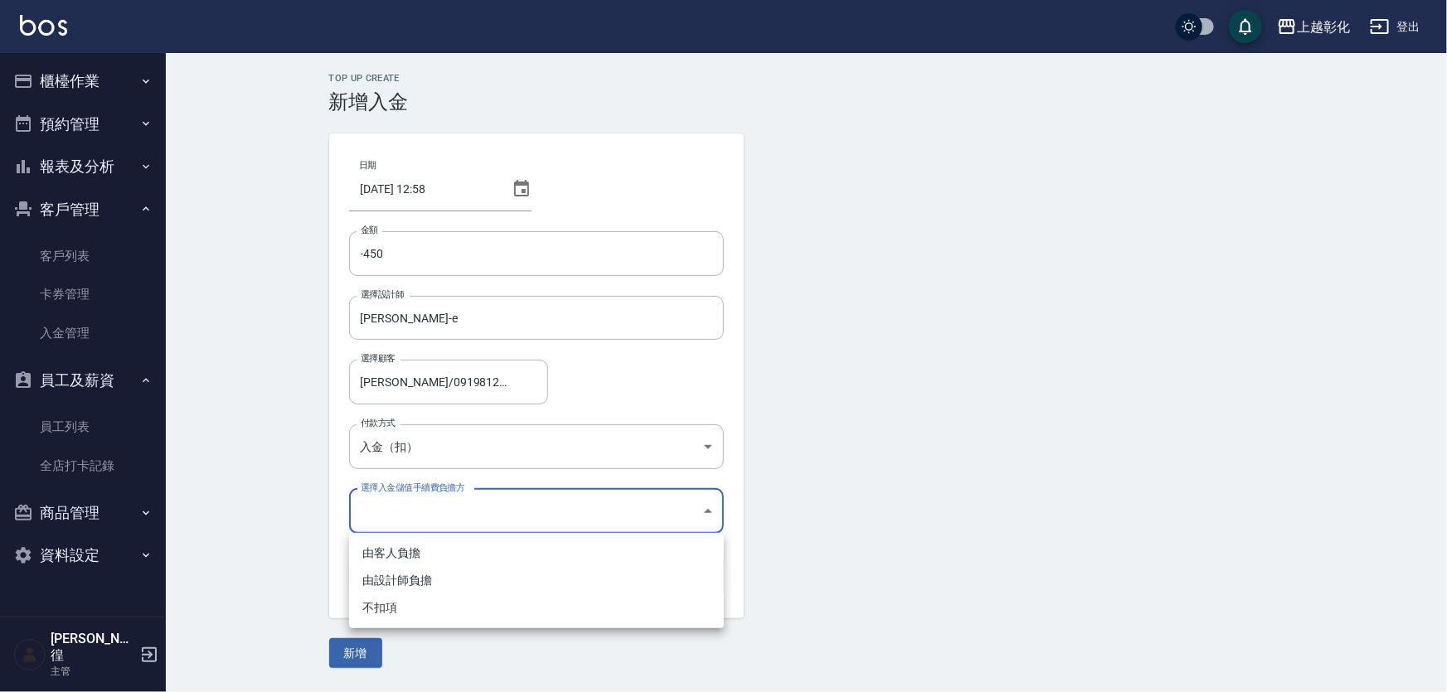
click at [439, 619] on li "不扣項" at bounding box center [536, 608] width 375 height 27
type input "WITHOUTHANDLINGFEE"
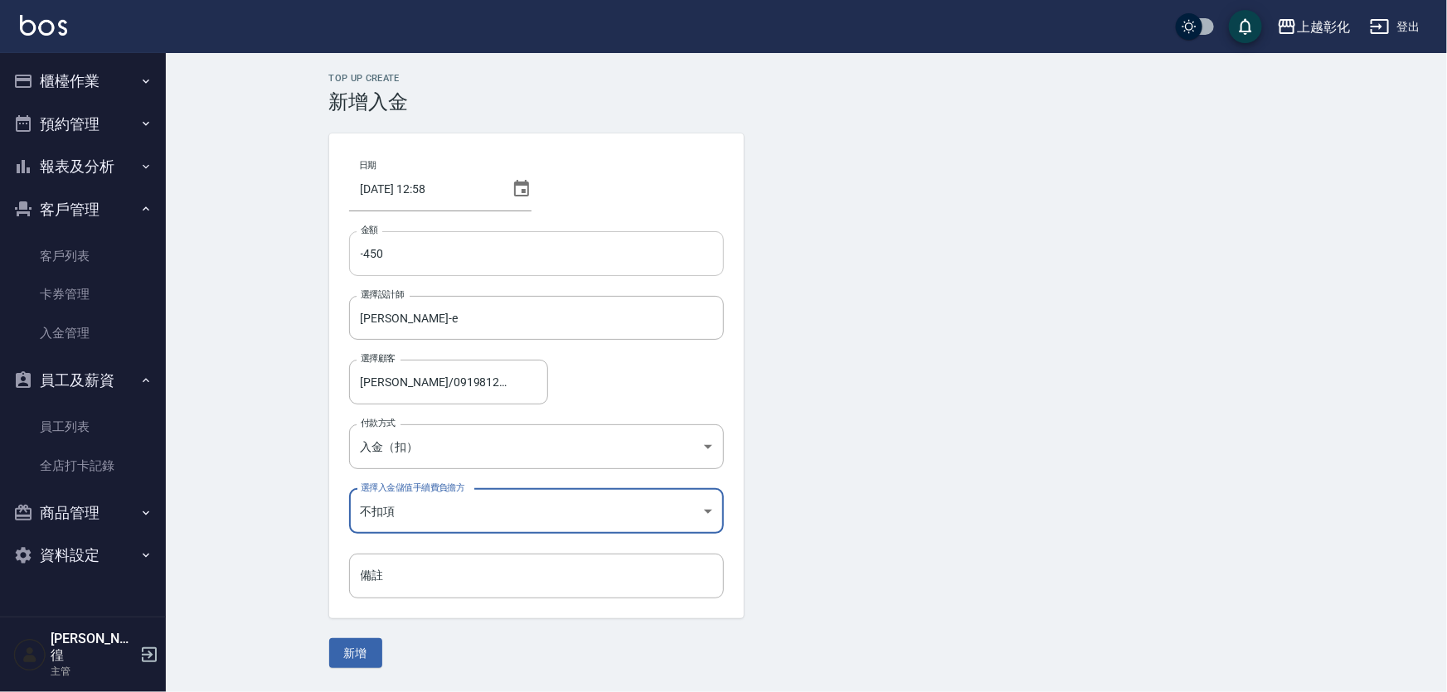
click at [427, 248] on input "-450" at bounding box center [536, 253] width 375 height 45
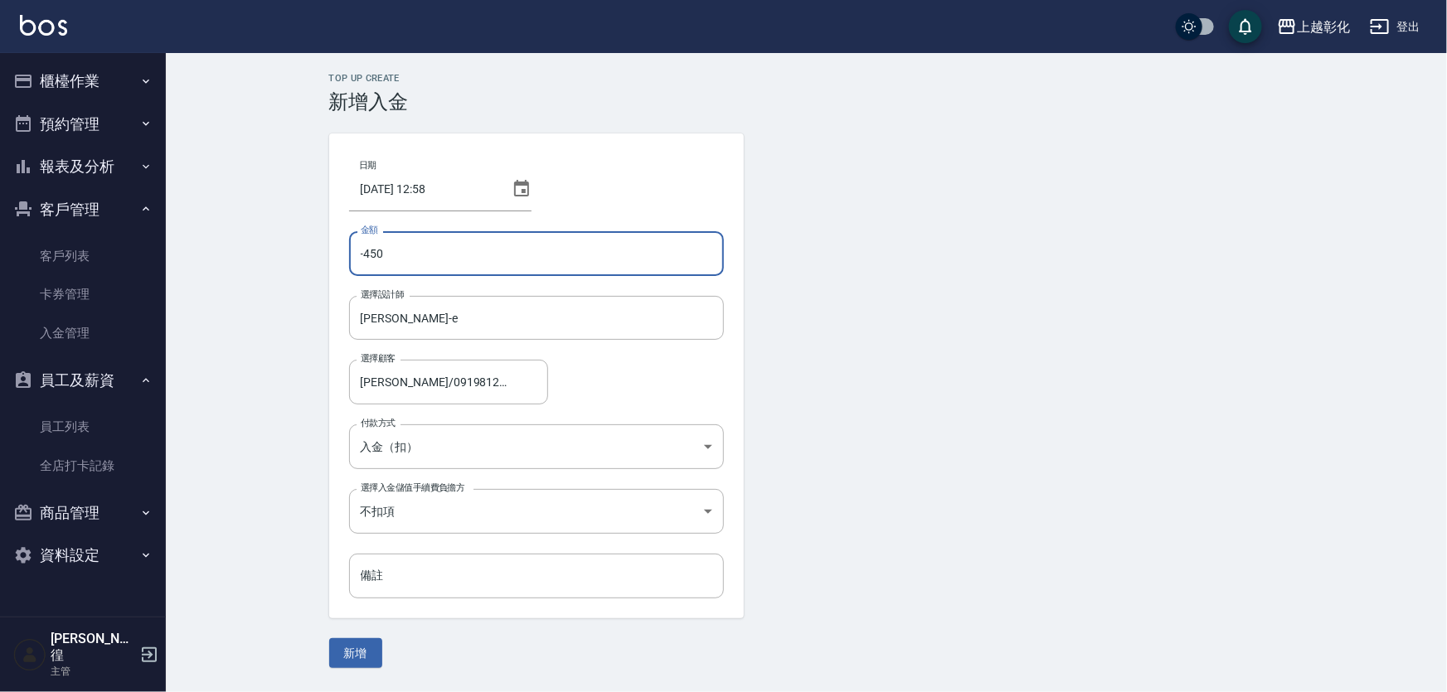
click at [427, 248] on input "-450" at bounding box center [536, 253] width 375 height 45
type input "10000"
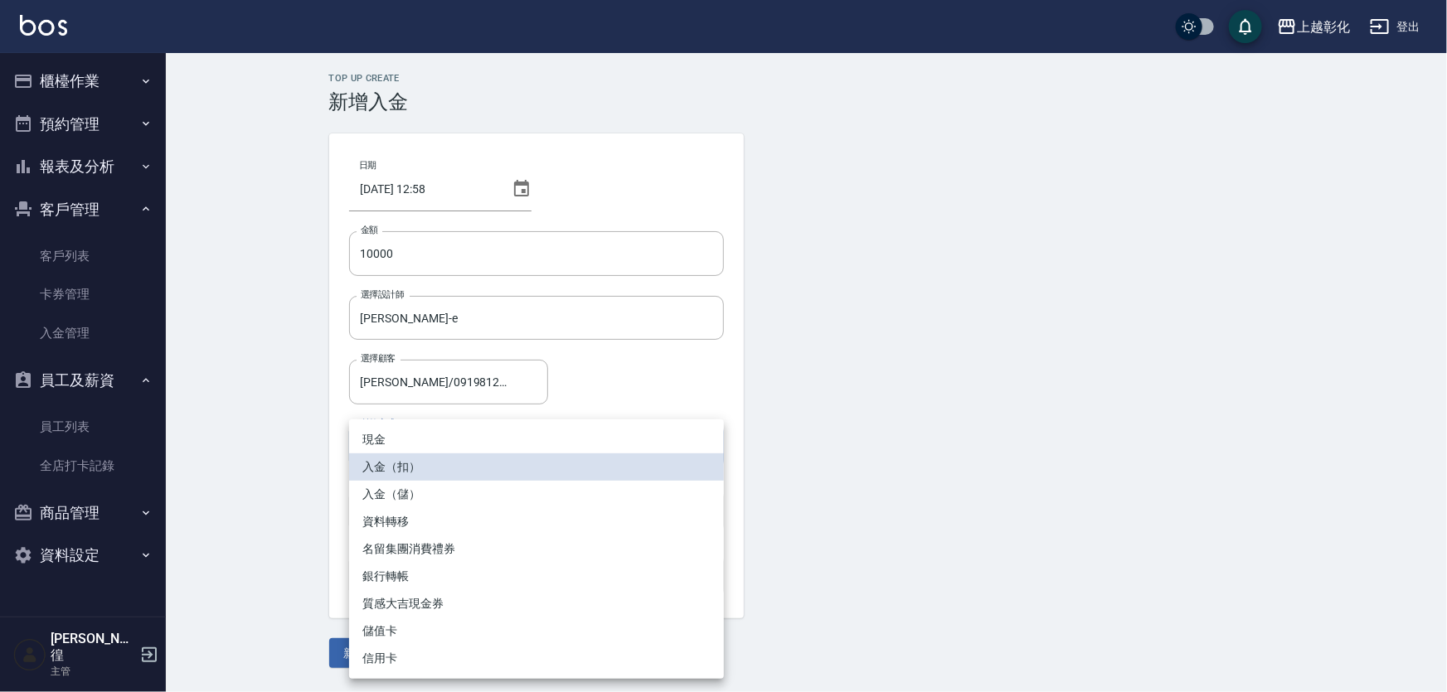
click at [465, 448] on body "上越彰化 登出 櫃檯作業 打帳單 帳單列表 現金收支登錄 材料自購登錄 每日結帳 排班表 現場電腦打卡 預約管理 預約管理 單日預約紀錄 單週預約紀錄 報表及…" at bounding box center [723, 346] width 1447 height 692
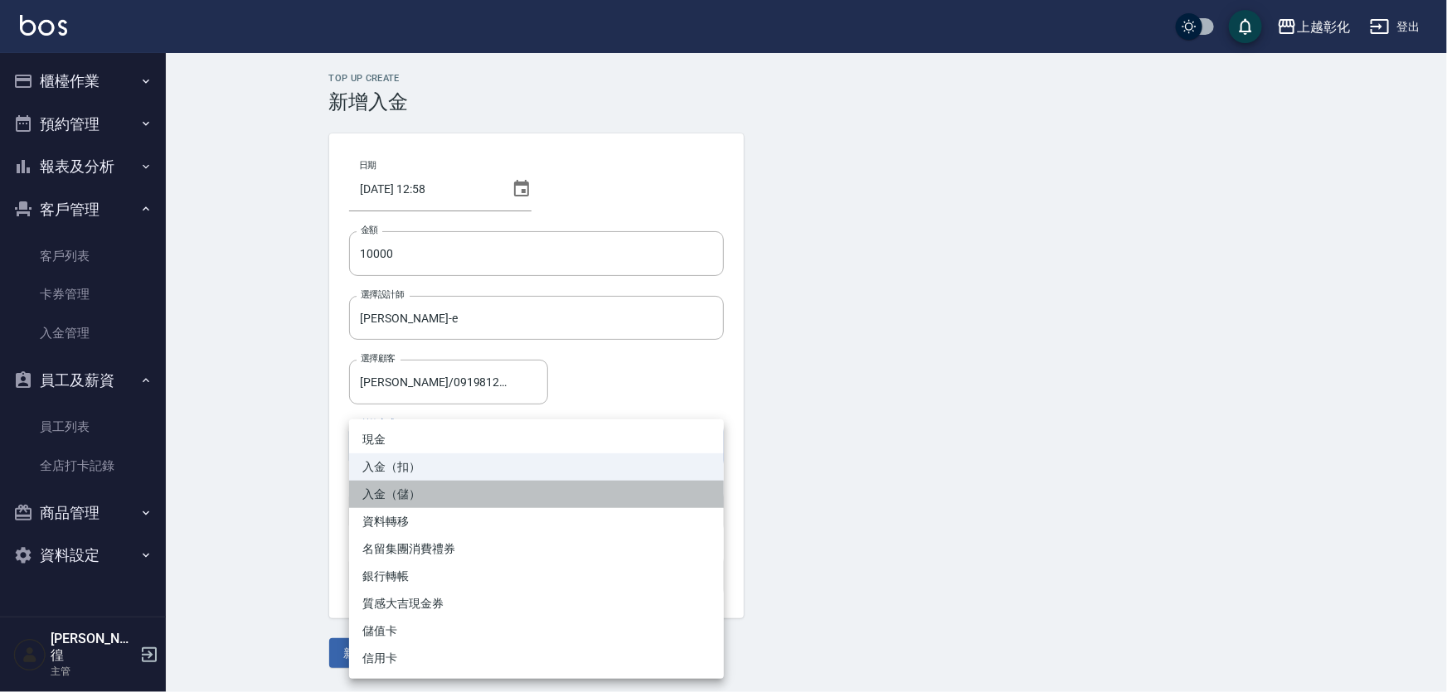
click at [449, 501] on li "入金（儲）" at bounding box center [536, 494] width 375 height 27
type input "入金（儲）"
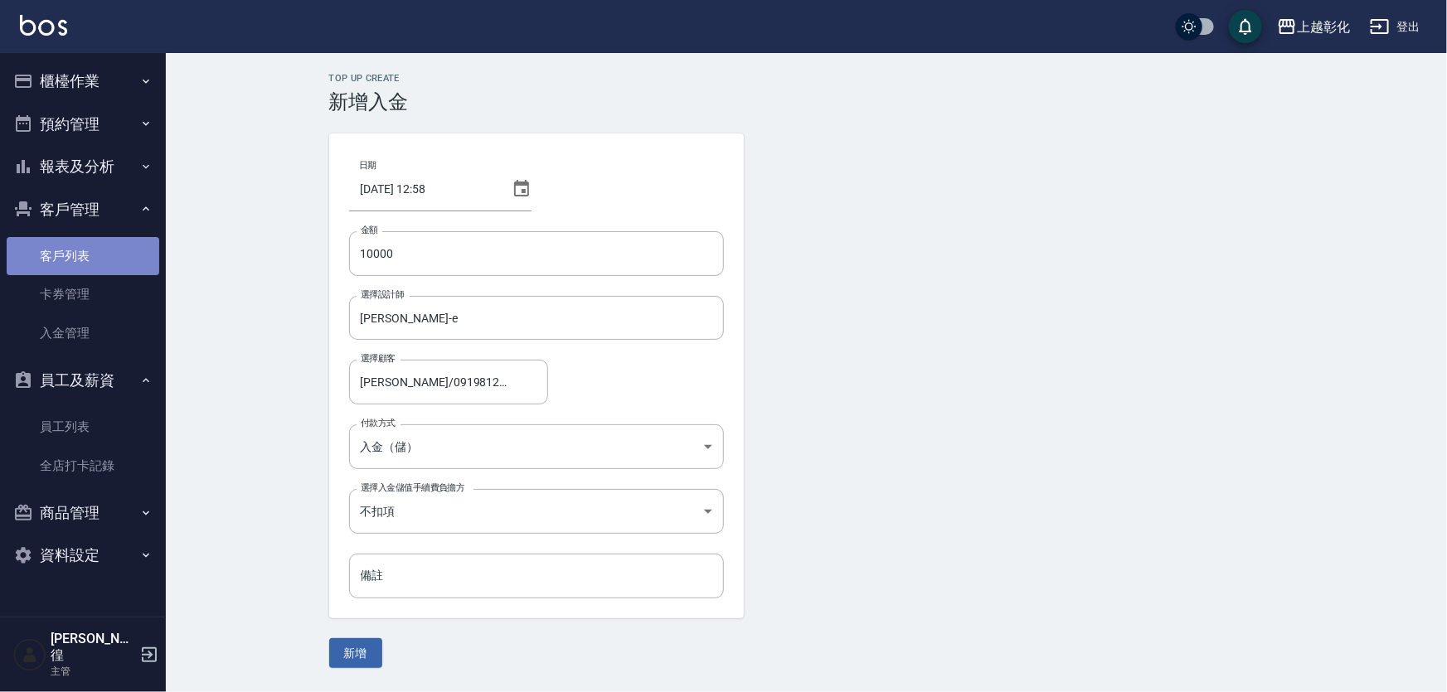
click at [95, 249] on link "客戶列表" at bounding box center [83, 256] width 153 height 38
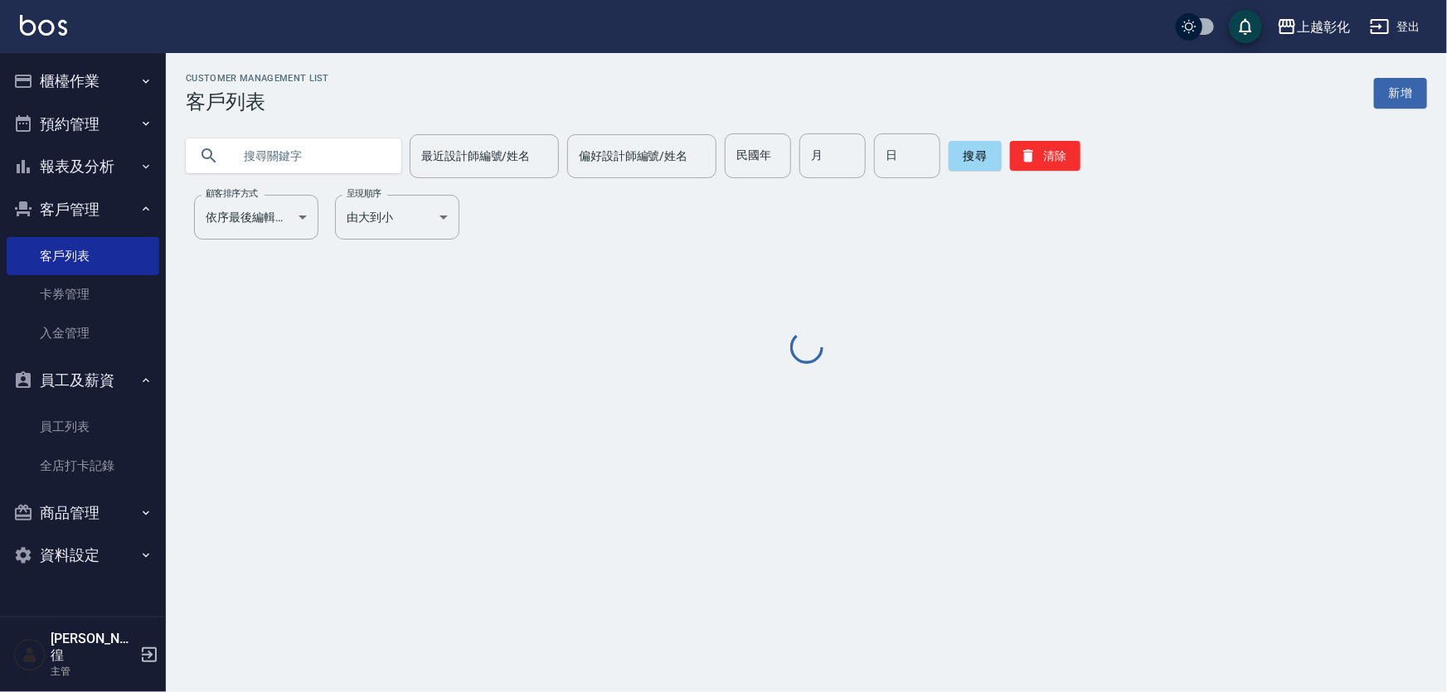
click at [313, 161] on input "text" at bounding box center [310, 156] width 156 height 45
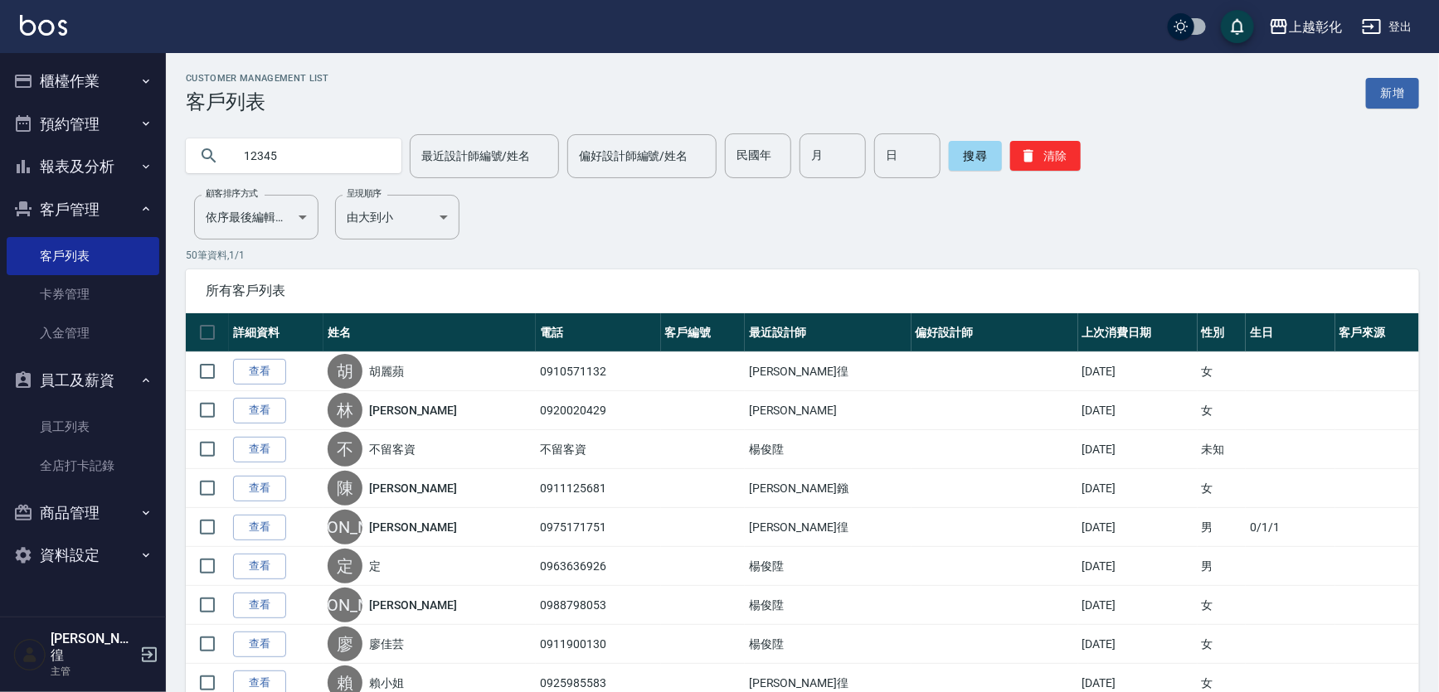
type input "12345"
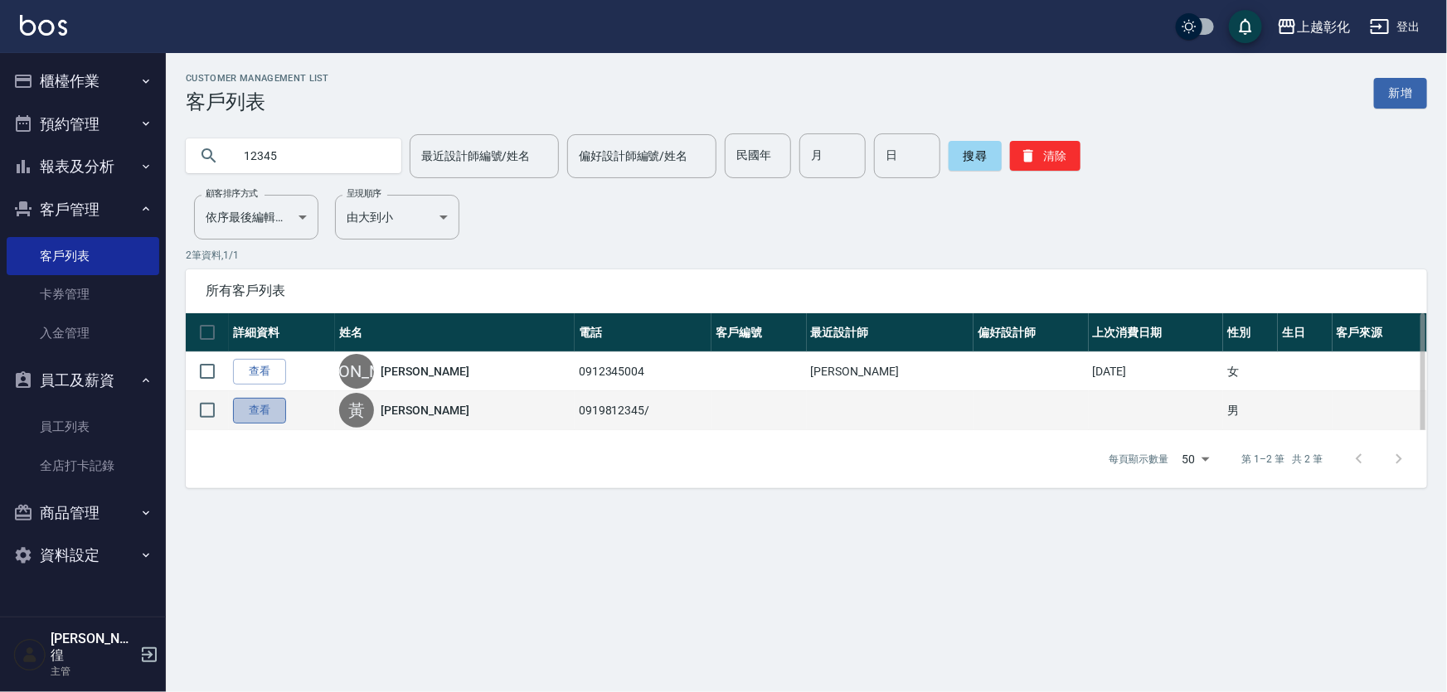
click at [259, 421] on link "查看" at bounding box center [259, 411] width 53 height 26
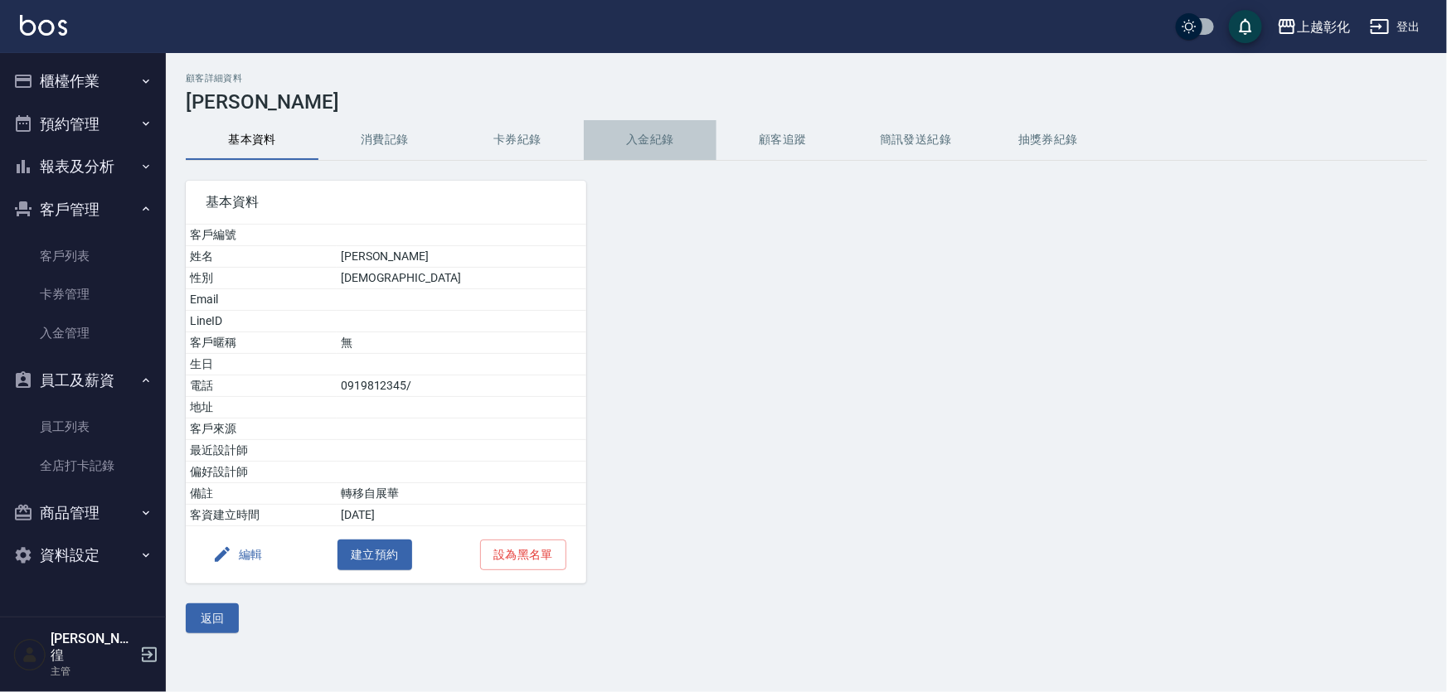
click at [672, 149] on button "入金紀錄" at bounding box center [650, 140] width 133 height 40
